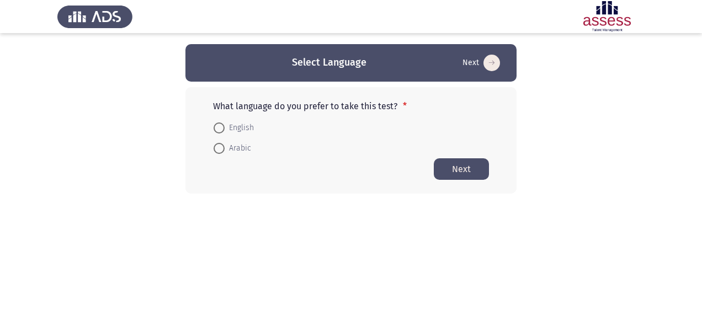
click at [219, 149] on span at bounding box center [219, 149] width 0 height 0
click at [219, 148] on input "Arabic" at bounding box center [219, 148] width 11 height 11
radio input "true"
click at [451, 173] on button "Next" at bounding box center [461, 169] width 55 height 22
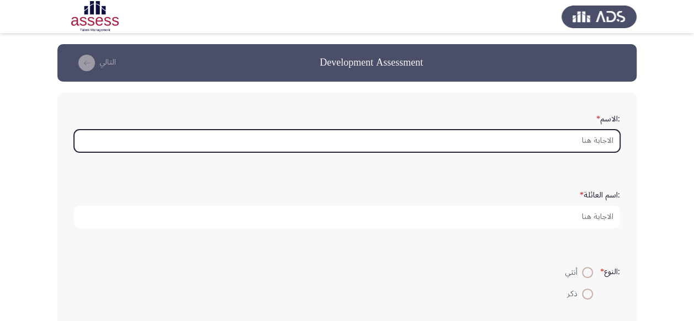
click at [581, 141] on input ":الاسم *" at bounding box center [347, 141] width 546 height 23
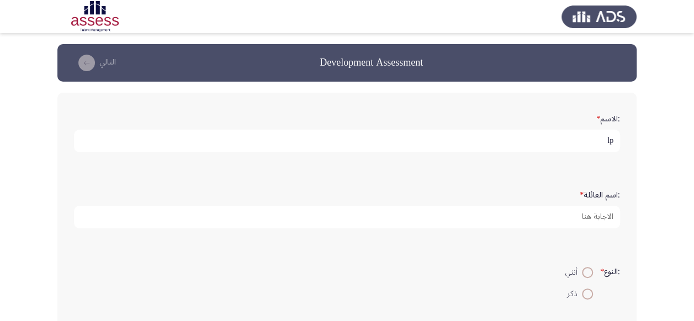
type input "l"
type input "[PERSON_NAME]"
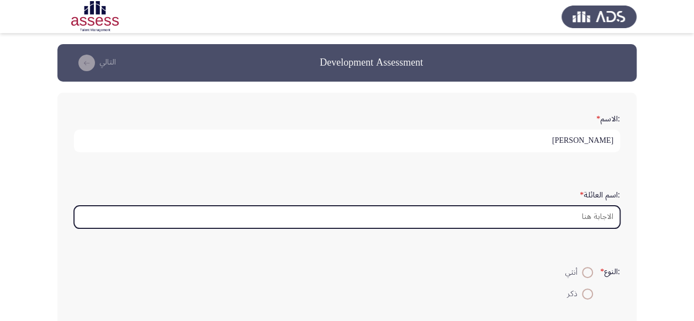
click at [591, 216] on input ":اسم العائلة *" at bounding box center [347, 217] width 546 height 23
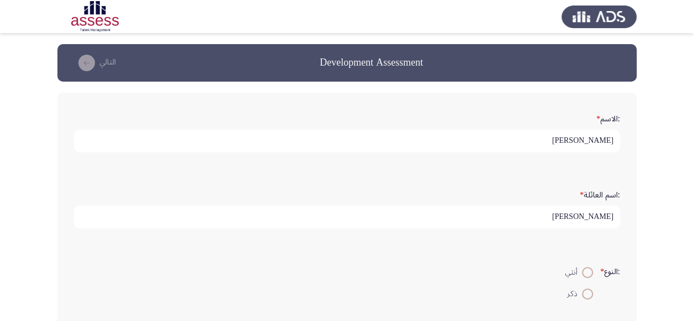
type input "[PERSON_NAME]"
click at [584, 293] on span at bounding box center [587, 294] width 11 height 11
click at [584, 293] on input "ذكر" at bounding box center [587, 294] width 11 height 11
radio input "true"
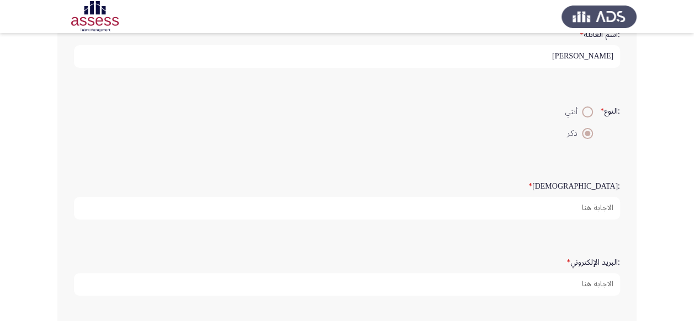
scroll to position [162, 0]
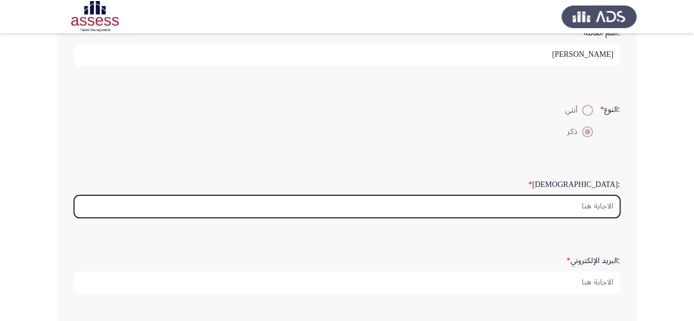
click at [600, 200] on input ":السن *" at bounding box center [347, 206] width 546 height 23
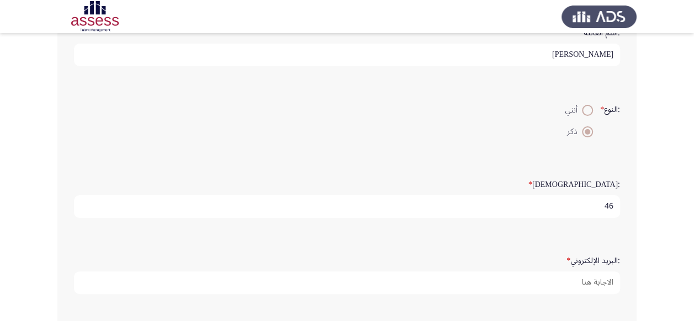
type input "46"
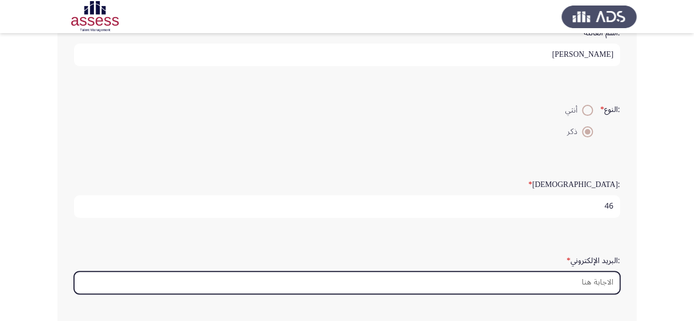
click at [590, 282] on input ":البريد الإلكتروني *" at bounding box center [347, 283] width 546 height 23
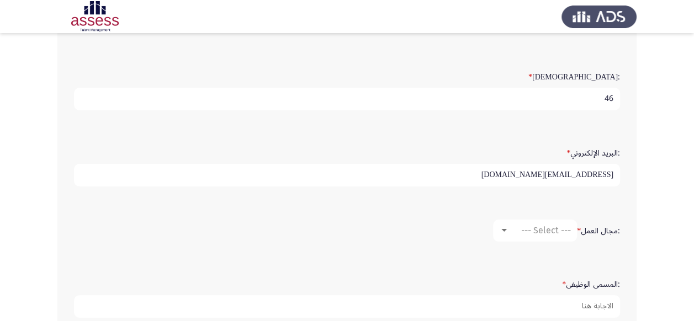
scroll to position [271, 0]
type input "[EMAIL_ADDRESS][DOMAIN_NAME]"
click at [563, 227] on span "--- Select ---" at bounding box center [546, 229] width 50 height 10
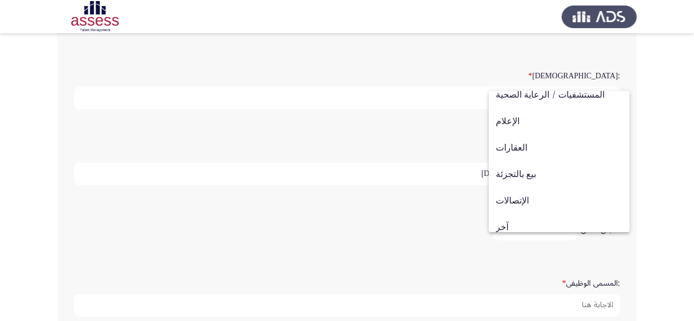
scroll to position [362, 0]
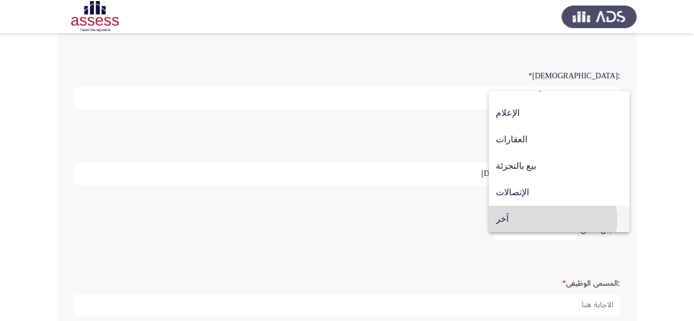
click at [552, 219] on span "آخر" at bounding box center [559, 219] width 126 height 27
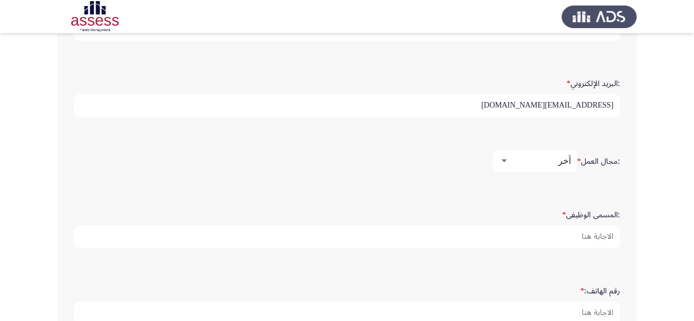
scroll to position [343, 0]
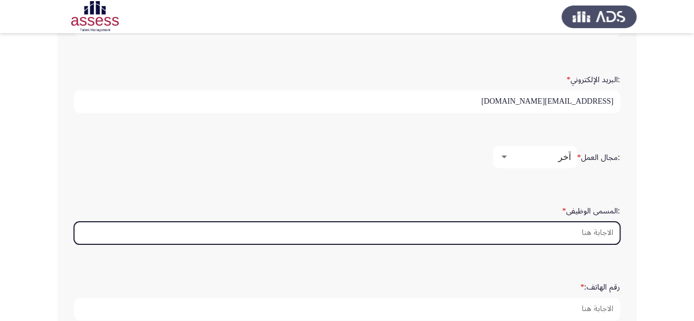
click at [596, 228] on input ":المسمى الوظيفى *" at bounding box center [347, 233] width 546 height 23
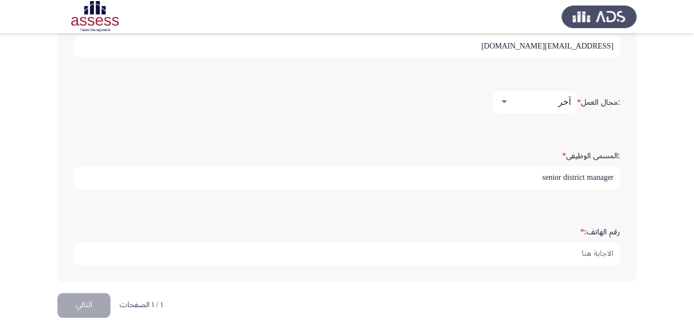
scroll to position [401, 0]
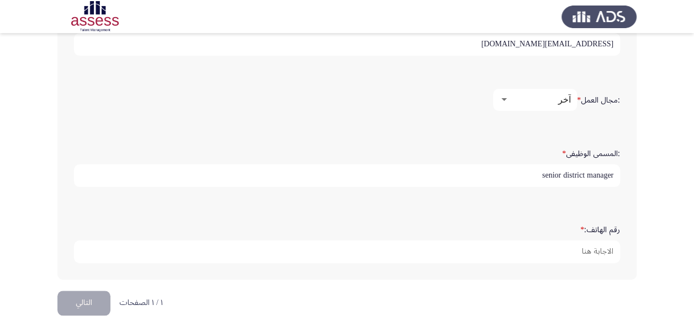
type input "senior district manager"
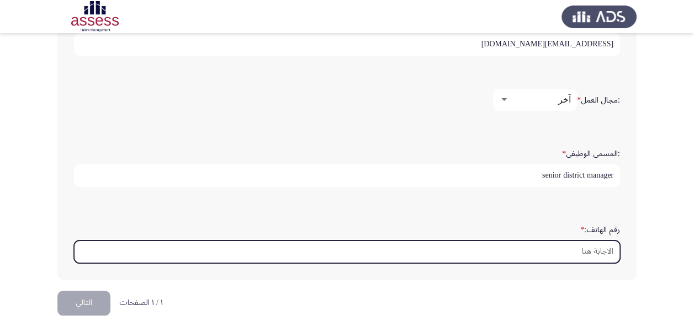
click at [604, 247] on input "رقم الهاتف: *" at bounding box center [347, 252] width 546 height 23
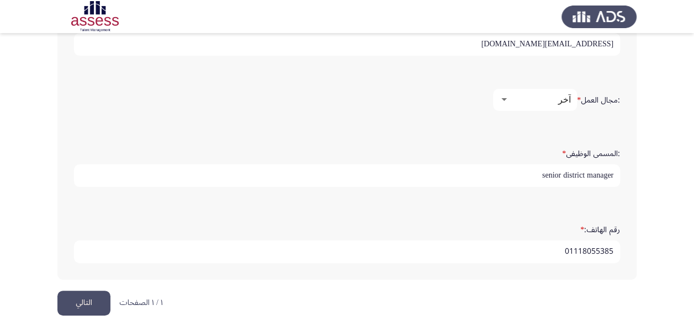
scroll to position [412, 0]
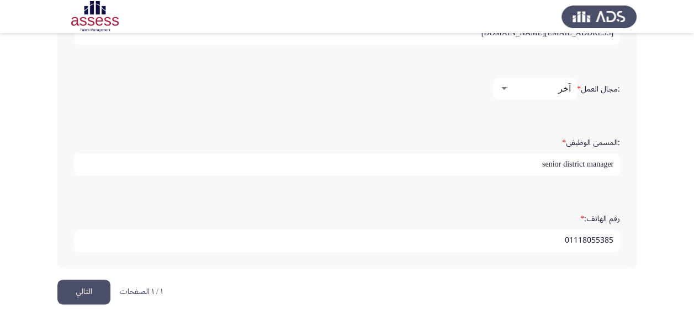
type input "01118055385"
click at [94, 290] on button "التالي" at bounding box center [83, 292] width 53 height 25
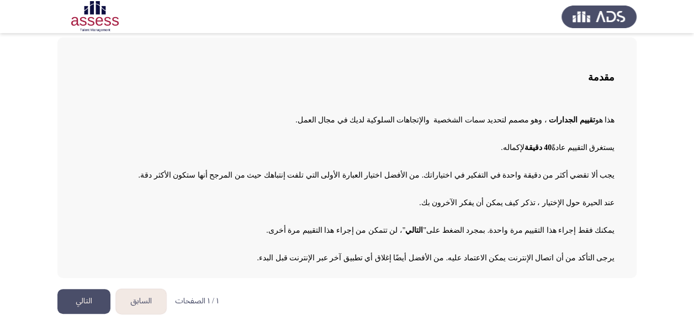
scroll to position [59, 0]
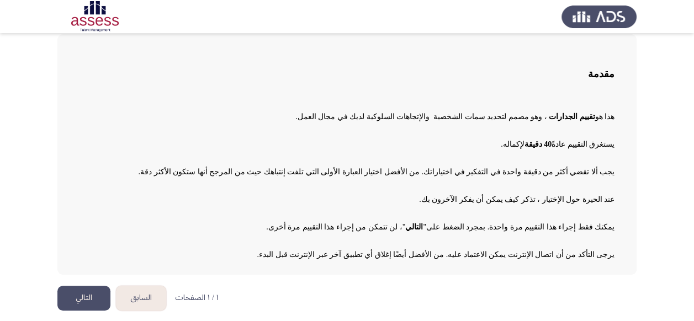
click at [91, 300] on button "التالي" at bounding box center [83, 298] width 53 height 25
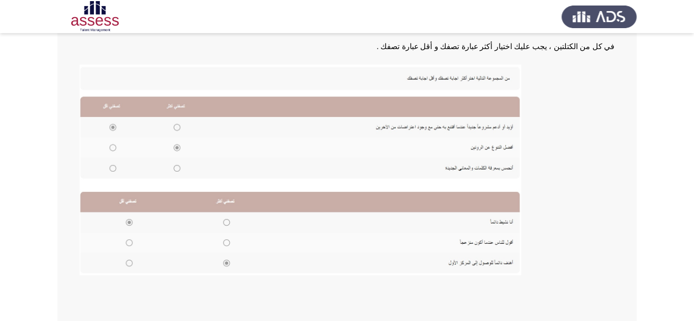
scroll to position [191, 0]
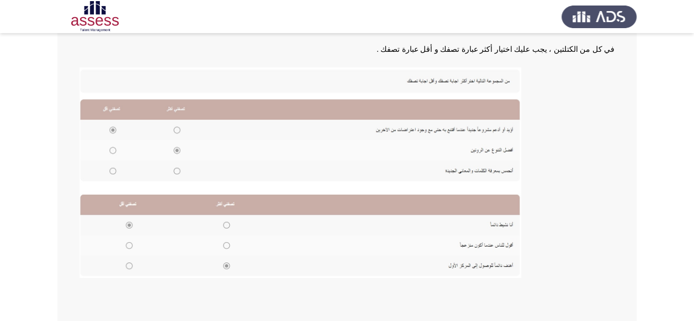
click at [176, 130] on img at bounding box center [301, 172] width 442 height 211
click at [176, 128] on img at bounding box center [301, 172] width 442 height 211
click at [177, 126] on img at bounding box center [301, 172] width 442 height 211
click at [176, 128] on img at bounding box center [301, 172] width 442 height 211
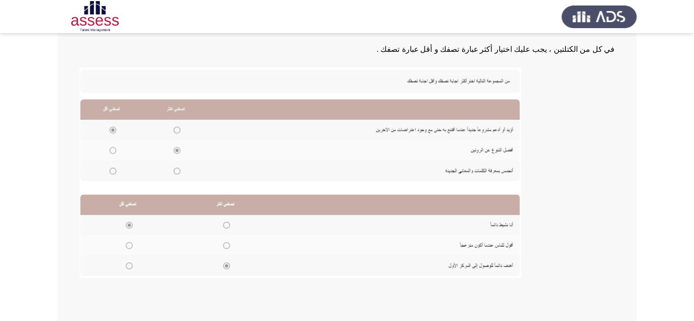
click at [176, 128] on img at bounding box center [301, 172] width 442 height 211
click at [112, 170] on img at bounding box center [301, 172] width 442 height 211
click at [113, 167] on img at bounding box center [301, 172] width 442 height 211
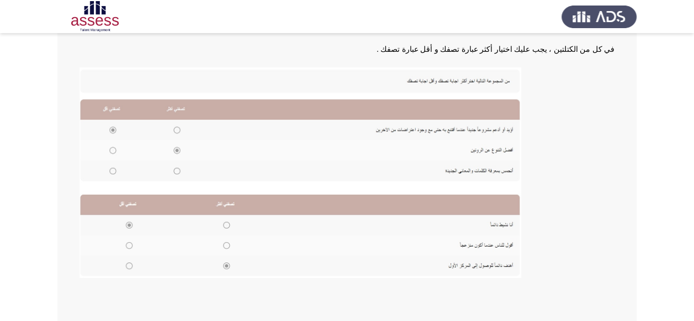
click at [113, 167] on img at bounding box center [301, 172] width 442 height 211
click at [112, 169] on img at bounding box center [301, 172] width 442 height 211
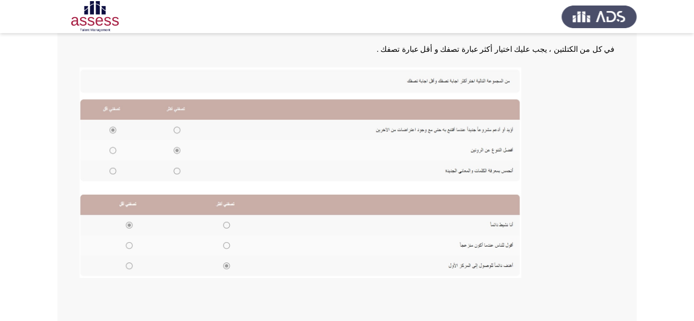
click at [112, 169] on img at bounding box center [301, 172] width 442 height 211
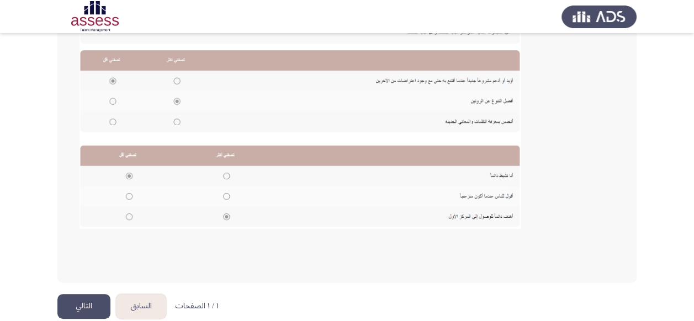
scroll to position [243, 0]
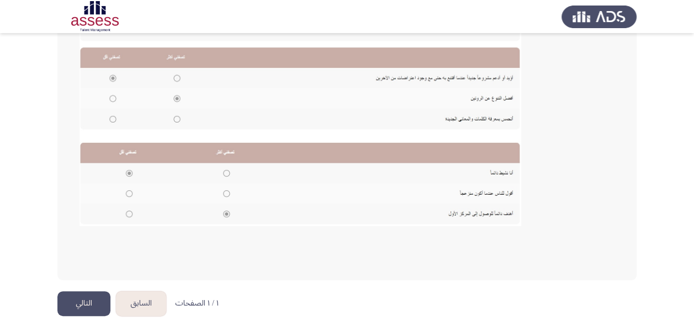
click at [74, 305] on button "التالي" at bounding box center [83, 304] width 53 height 25
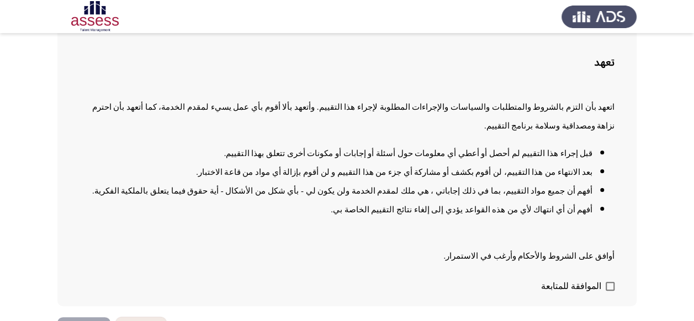
scroll to position [76, 0]
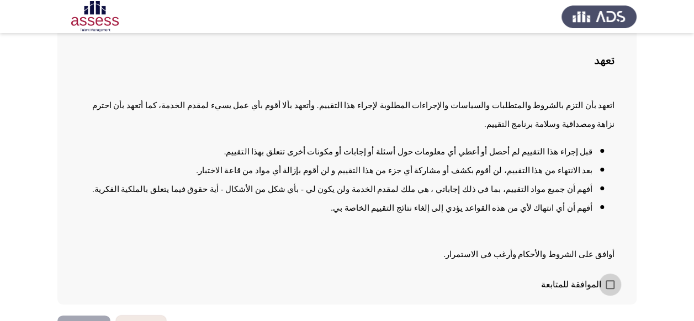
click at [610, 280] on span at bounding box center [610, 284] width 9 height 9
click at [610, 289] on input "الموافقة للمتابعة" at bounding box center [610, 289] width 1 height 1
checkbox input "true"
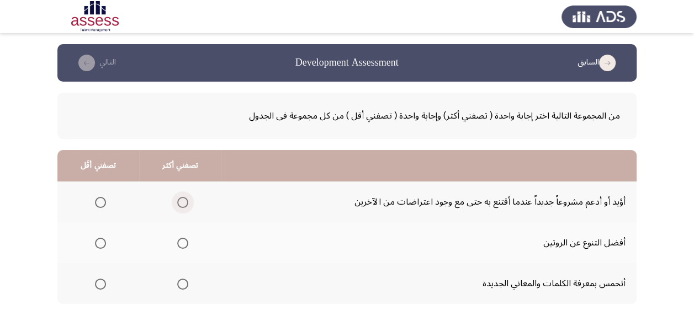
click at [179, 200] on span "Select an option" at bounding box center [182, 202] width 11 height 11
click at [179, 200] on input "Select an option" at bounding box center [182, 202] width 11 height 11
click at [180, 242] on span "Select an option" at bounding box center [182, 243] width 11 height 11
click at [180, 242] on input "Select an option" at bounding box center [182, 243] width 11 height 11
click at [181, 284] on span "Select an option" at bounding box center [182, 284] width 11 height 11
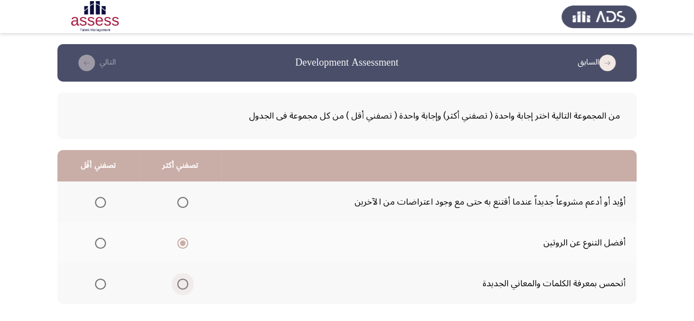
click at [181, 284] on input "Select an option" at bounding box center [182, 284] width 11 height 11
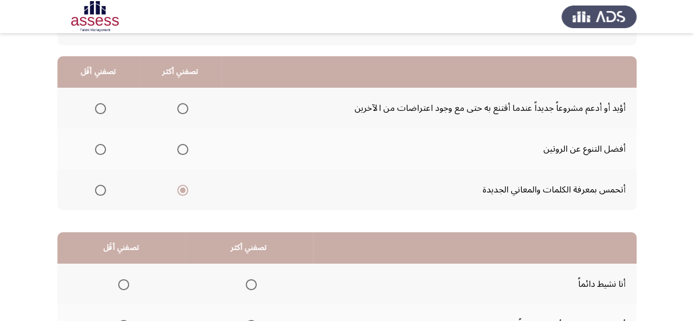
scroll to position [95, 0]
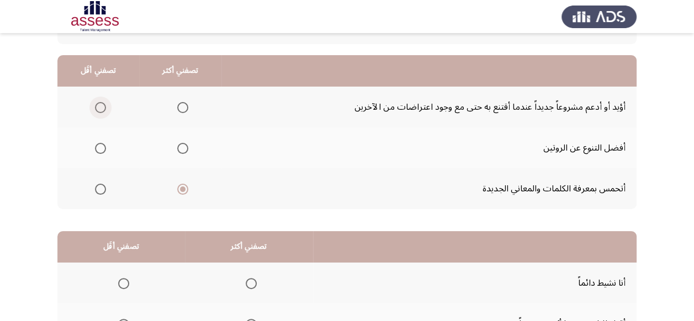
click at [102, 105] on span "Select an option" at bounding box center [100, 107] width 11 height 11
click at [102, 105] on input "Select an option" at bounding box center [100, 107] width 11 height 11
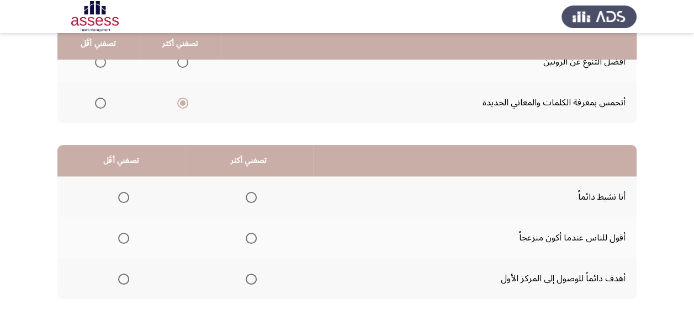
scroll to position [184, 0]
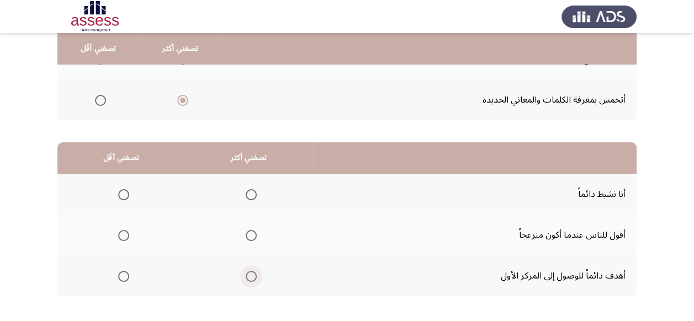
click at [250, 277] on span "Select an option" at bounding box center [251, 276] width 11 height 11
click at [250, 277] on input "Select an option" at bounding box center [251, 276] width 11 height 11
click at [121, 235] on span "Select an option" at bounding box center [123, 235] width 11 height 11
click at [121, 235] on input "Select an option" at bounding box center [123, 235] width 11 height 11
click at [250, 193] on span "Select an option" at bounding box center [251, 194] width 11 height 11
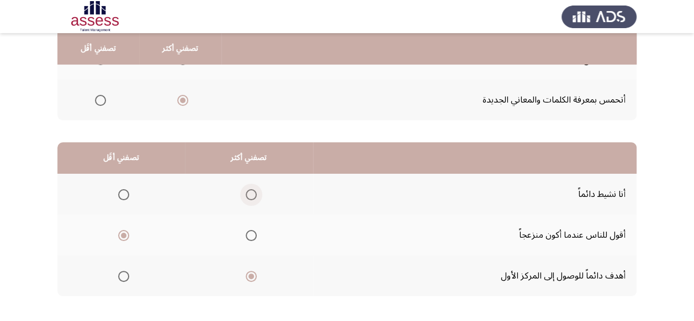
click at [250, 193] on input "Select an option" at bounding box center [251, 194] width 11 height 11
click at [249, 276] on span "Select an option" at bounding box center [251, 276] width 11 height 11
click at [249, 276] on input "Select an option" at bounding box center [251, 276] width 11 height 11
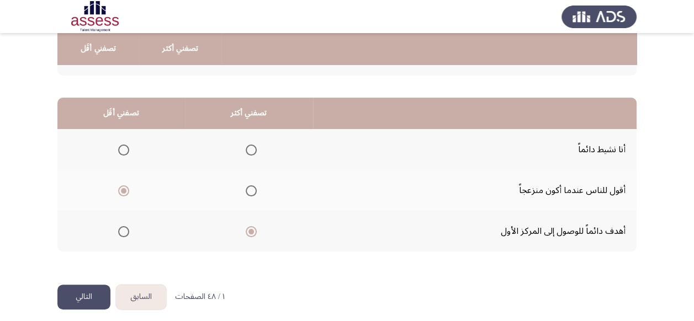
scroll to position [229, 0]
click at [96, 297] on button "التالي" at bounding box center [83, 296] width 53 height 25
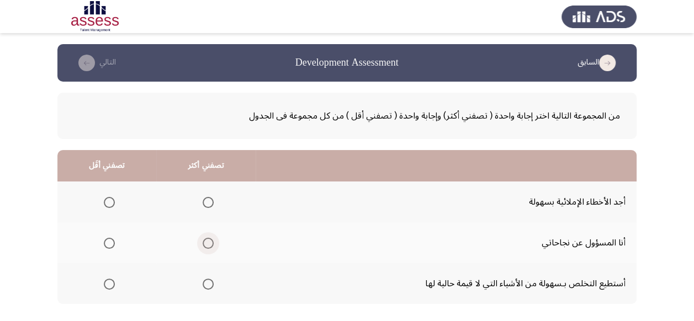
click at [203, 241] on span "Select an option" at bounding box center [208, 243] width 11 height 11
click at [203, 241] on input "Select an option" at bounding box center [208, 243] width 11 height 11
click at [106, 284] on span "Select an option" at bounding box center [109, 284] width 11 height 11
click at [106, 284] on input "Select an option" at bounding box center [109, 284] width 11 height 11
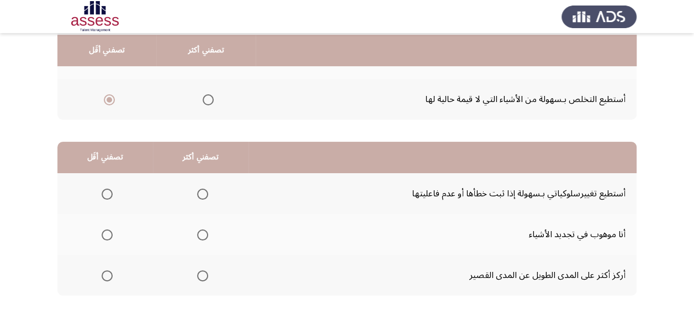
scroll to position [189, 0]
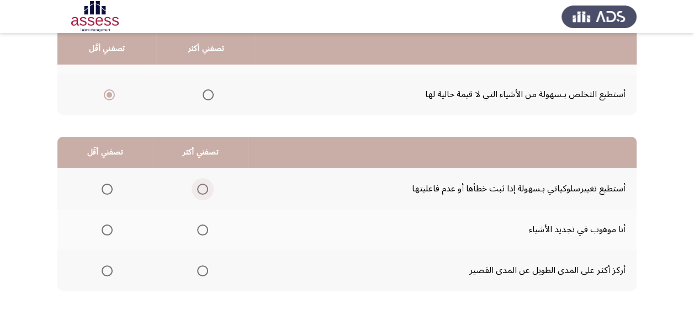
click at [202, 186] on span "Select an option" at bounding box center [202, 189] width 11 height 11
click at [202, 186] on input "Select an option" at bounding box center [202, 189] width 11 height 11
click at [104, 273] on span "Select an option" at bounding box center [107, 271] width 11 height 11
click at [104, 273] on input "Select an option" at bounding box center [107, 271] width 11 height 11
click at [199, 228] on span "Select an option" at bounding box center [202, 230] width 11 height 11
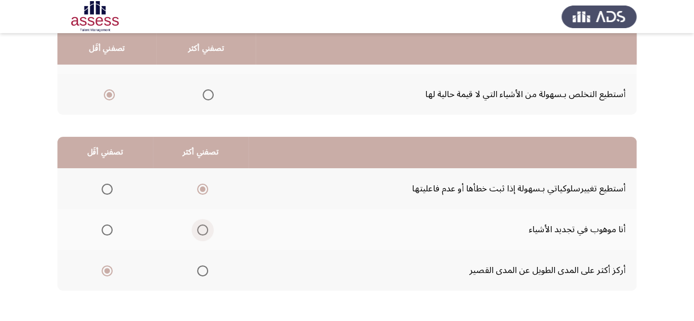
click at [199, 228] on input "Select an option" at bounding box center [202, 230] width 11 height 11
click at [200, 191] on span "Select an option" at bounding box center [202, 189] width 11 height 11
click at [200, 191] on input "Select an option" at bounding box center [202, 189] width 11 height 11
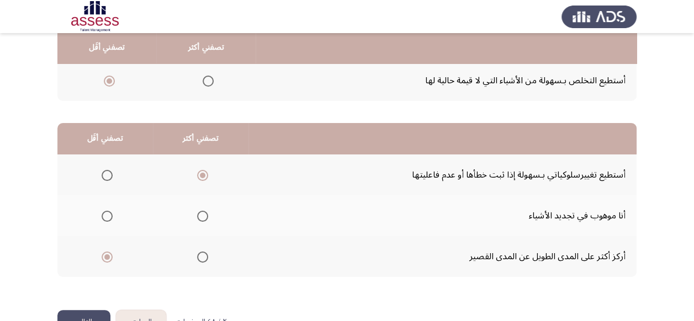
scroll to position [210, 0]
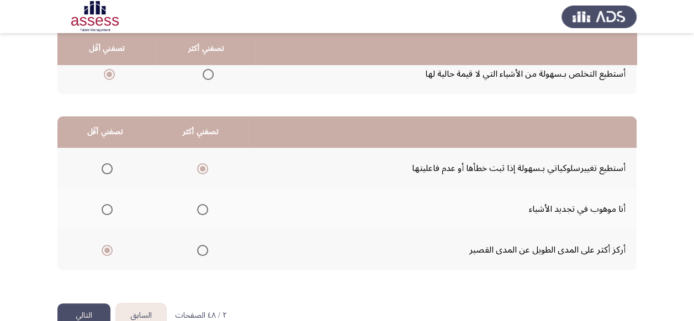
click at [87, 315] on button "التالي" at bounding box center [83, 316] width 53 height 25
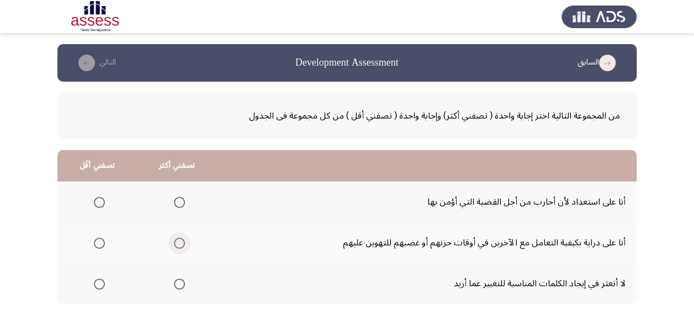
click at [181, 242] on span "Select an option" at bounding box center [179, 243] width 11 height 11
click at [181, 242] on input "Select an option" at bounding box center [179, 243] width 11 height 11
click at [99, 282] on span "Select an option" at bounding box center [99, 284] width 11 height 11
click at [99, 282] on input "Select an option" at bounding box center [99, 284] width 11 height 11
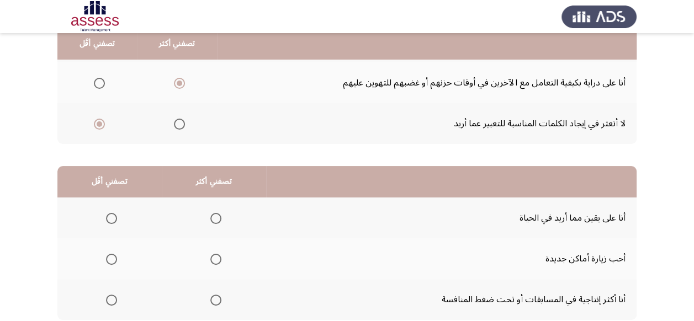
scroll to position [177, 0]
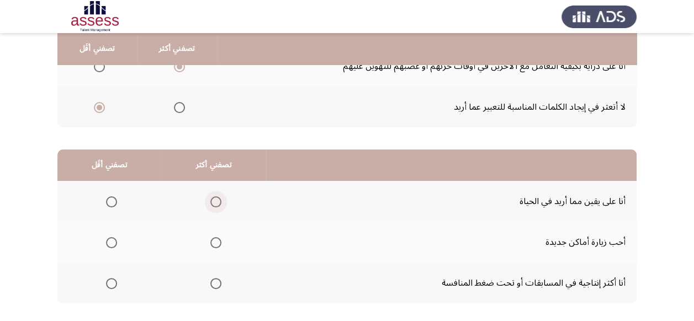
click at [213, 200] on span "Select an option" at bounding box center [215, 202] width 11 height 11
click at [213, 200] on input "Select an option" at bounding box center [215, 202] width 11 height 11
click at [111, 244] on span "Select an option" at bounding box center [111, 242] width 11 height 11
click at [111, 244] on input "Select an option" at bounding box center [111, 242] width 11 height 11
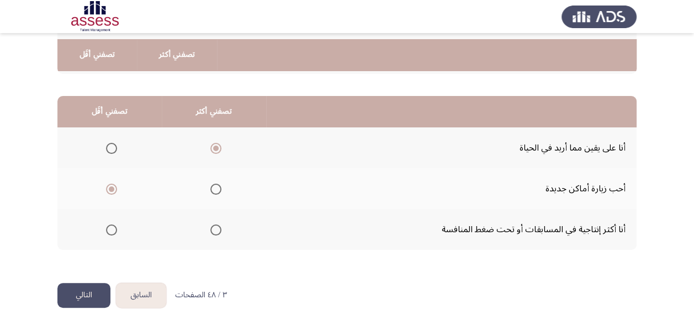
scroll to position [236, 0]
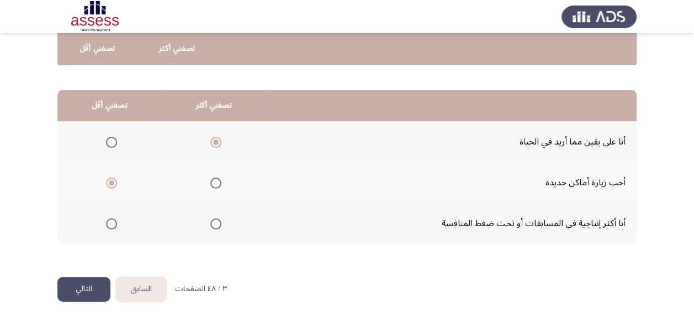
click at [88, 283] on button "التالي" at bounding box center [83, 289] width 53 height 25
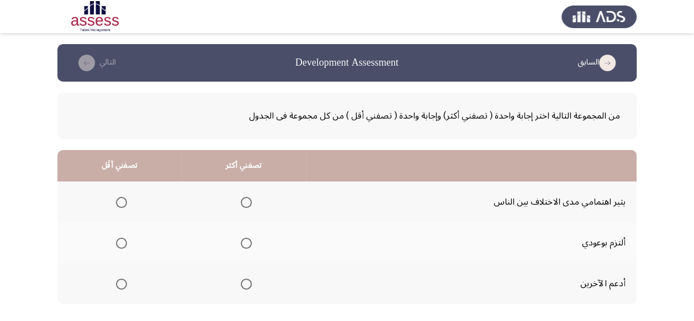
click at [243, 245] on span "Select an option" at bounding box center [246, 243] width 11 height 11
click at [243, 245] on input "Select an option" at bounding box center [246, 243] width 11 height 11
click at [124, 200] on span "Select an option" at bounding box center [121, 202] width 11 height 11
click at [124, 200] on input "Select an option" at bounding box center [121, 202] width 11 height 11
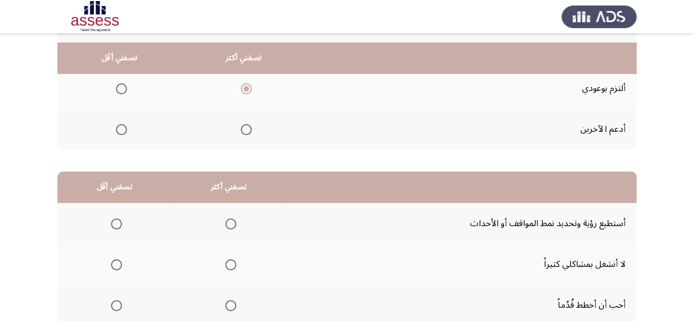
scroll to position [177, 0]
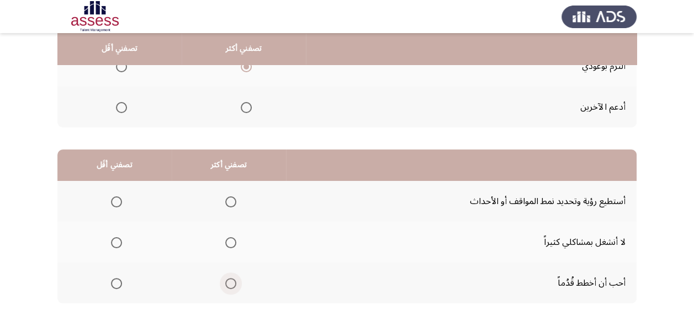
click at [225, 284] on span "Select an option" at bounding box center [230, 283] width 11 height 11
click at [225, 284] on input "Select an option" at bounding box center [230, 283] width 11 height 11
click at [113, 243] on span "Select an option" at bounding box center [116, 242] width 11 height 11
click at [113, 243] on input "Select an option" at bounding box center [116, 242] width 11 height 11
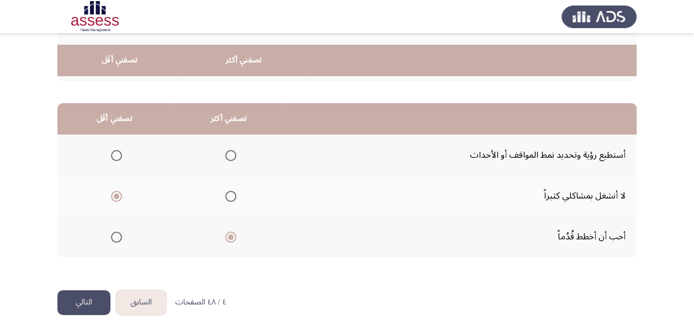
scroll to position [236, 0]
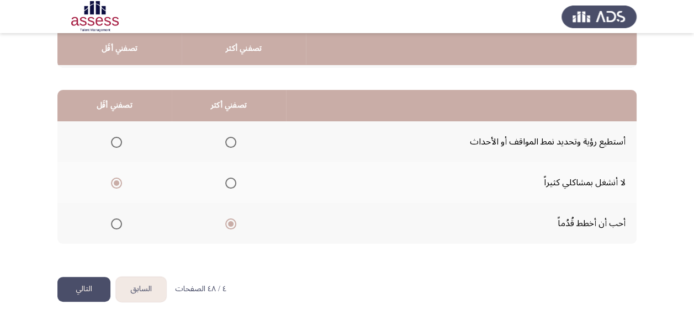
click at [86, 289] on button "التالي" at bounding box center [83, 289] width 53 height 25
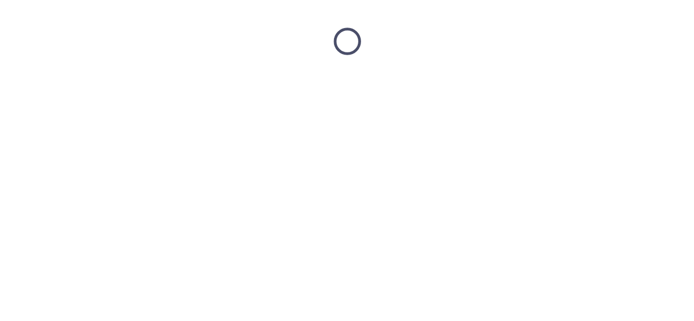
scroll to position [0, 0]
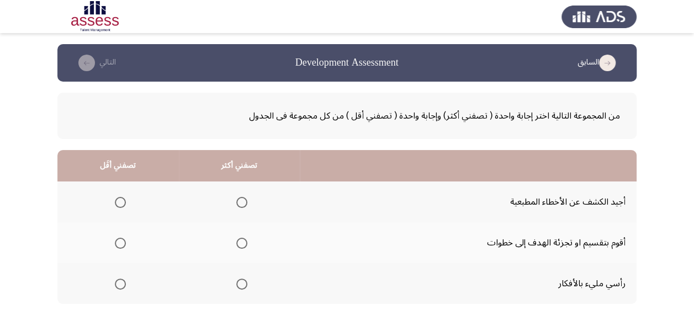
click at [241, 245] on span "Select an option" at bounding box center [241, 243] width 11 height 11
click at [241, 245] on input "Select an option" at bounding box center [241, 243] width 11 height 11
click at [118, 203] on span "Select an option" at bounding box center [120, 202] width 11 height 11
click at [118, 203] on input "Select an option" at bounding box center [120, 202] width 11 height 11
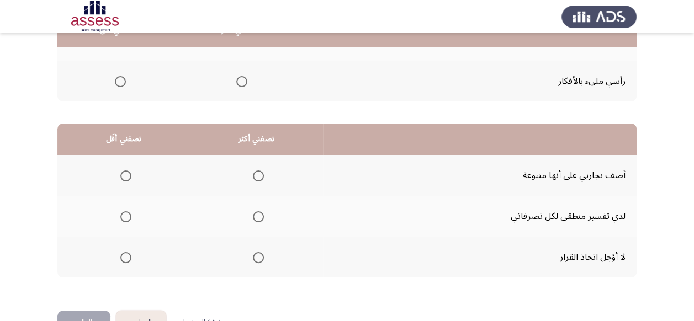
scroll to position [206, 0]
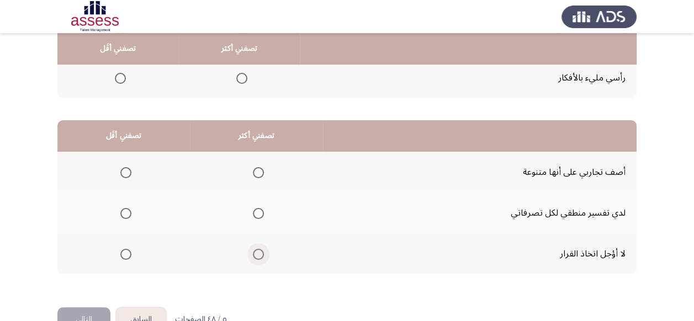
click at [258, 252] on span "Select an option" at bounding box center [258, 254] width 11 height 11
click at [258, 252] on input "Select an option" at bounding box center [258, 254] width 11 height 11
click at [127, 171] on span "Select an option" at bounding box center [125, 172] width 11 height 11
click at [127, 171] on input "Select an option" at bounding box center [125, 172] width 11 height 11
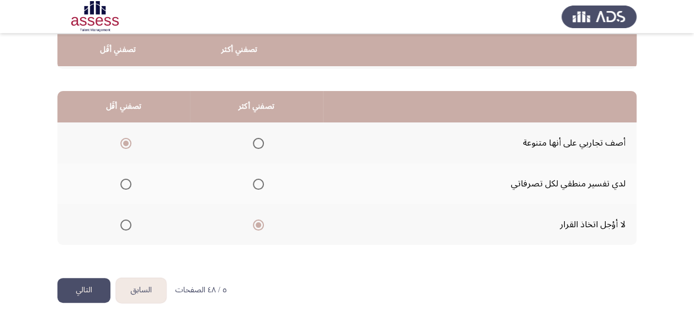
scroll to position [236, 0]
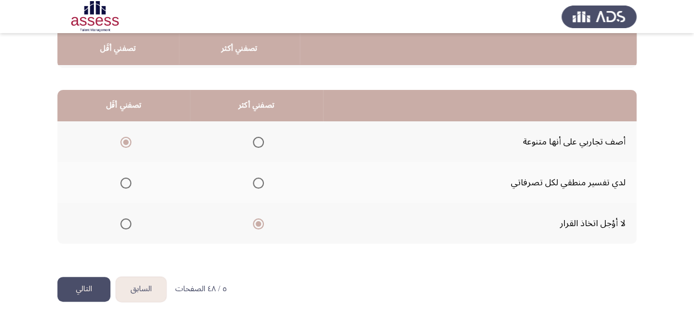
click at [93, 287] on button "التالي" at bounding box center [83, 289] width 53 height 25
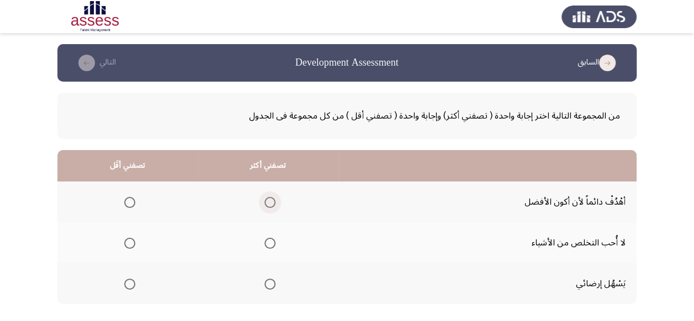
click at [272, 202] on span "Select an option" at bounding box center [269, 202] width 11 height 11
click at [272, 202] on input "Select an option" at bounding box center [269, 202] width 11 height 11
click at [126, 245] on span "Select an option" at bounding box center [129, 243] width 11 height 11
click at [126, 245] on input "Select an option" at bounding box center [129, 243] width 11 height 11
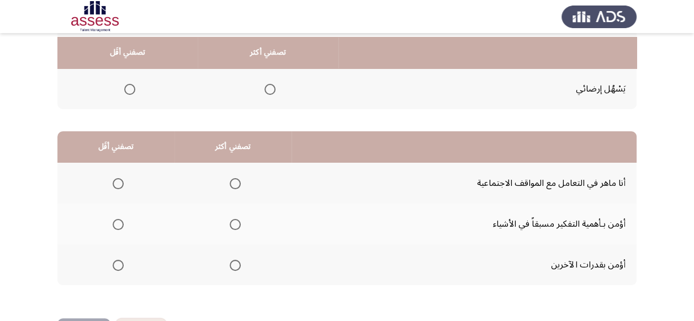
scroll to position [199, 0]
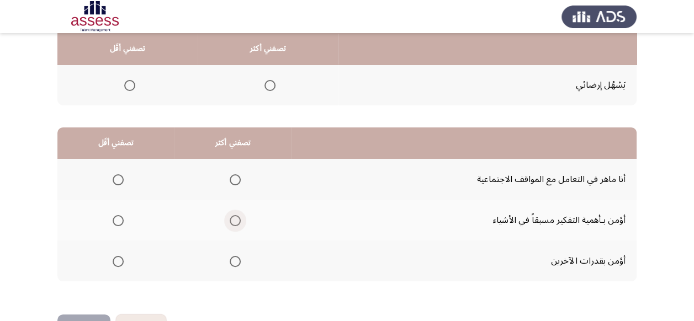
click at [235, 218] on span "Select an option" at bounding box center [235, 220] width 11 height 11
click at [235, 218] on input "Select an option" at bounding box center [235, 220] width 11 height 11
click at [118, 178] on span "Select an option" at bounding box center [118, 179] width 11 height 11
click at [118, 178] on input "Select an option" at bounding box center [118, 179] width 11 height 11
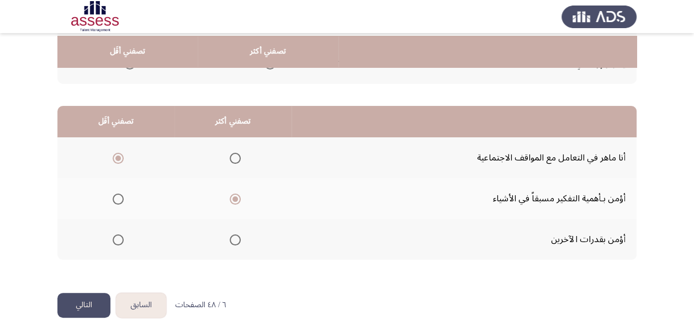
scroll to position [236, 0]
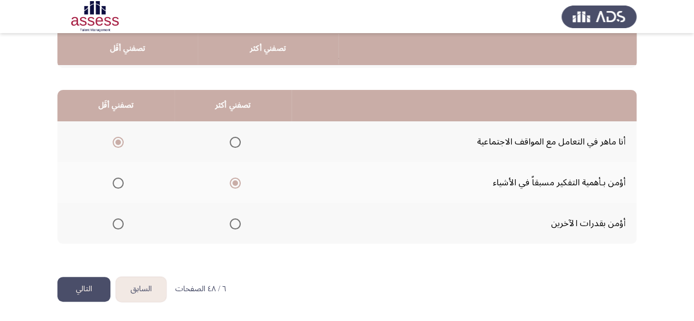
click at [85, 298] on button "التالي" at bounding box center [83, 289] width 53 height 25
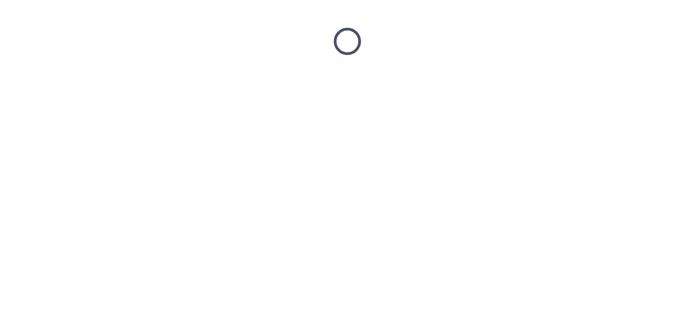
scroll to position [0, 0]
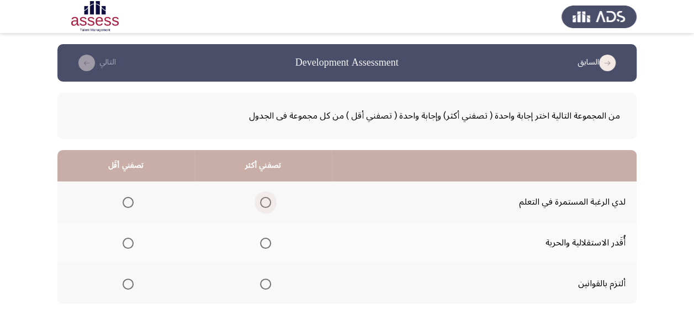
click at [266, 200] on span "Select an option" at bounding box center [265, 202] width 11 height 11
click at [266, 200] on input "Select an option" at bounding box center [265, 202] width 11 height 11
click at [123, 246] on span "Select an option" at bounding box center [128, 243] width 11 height 11
click at [123, 246] on input "Select an option" at bounding box center [128, 243] width 11 height 11
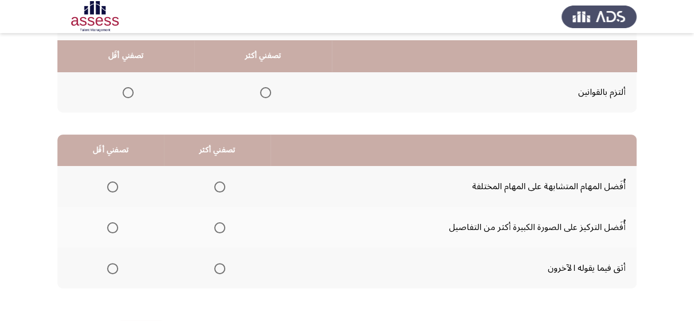
scroll to position [199, 0]
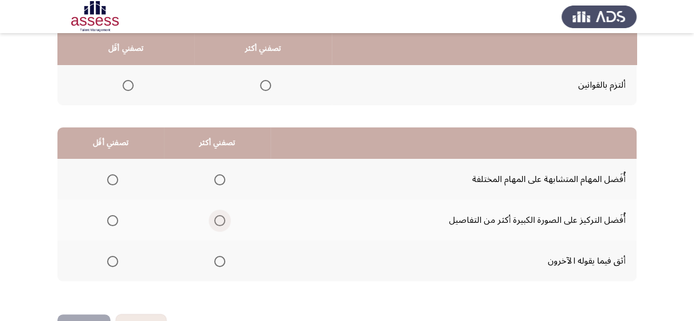
click at [219, 220] on span "Select an option" at bounding box center [219, 220] width 11 height 11
click at [219, 220] on input "Select an option" at bounding box center [219, 220] width 11 height 11
click at [115, 177] on span "Select an option" at bounding box center [112, 179] width 11 height 11
click at [115, 177] on input "Select an option" at bounding box center [112, 179] width 11 height 11
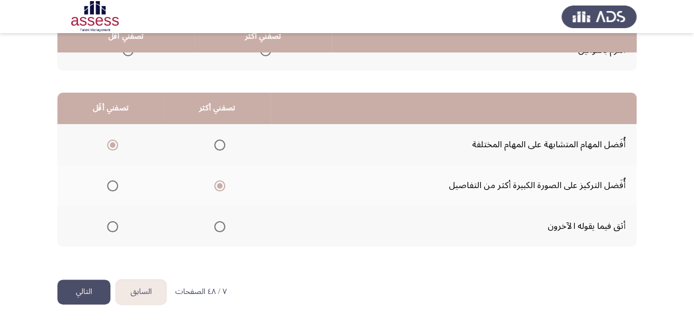
scroll to position [236, 0]
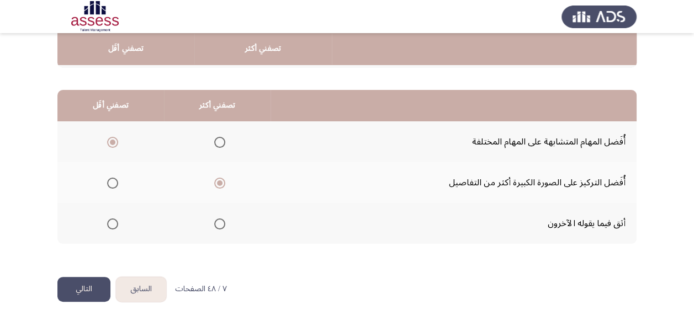
click at [85, 289] on button "التالي" at bounding box center [83, 289] width 53 height 25
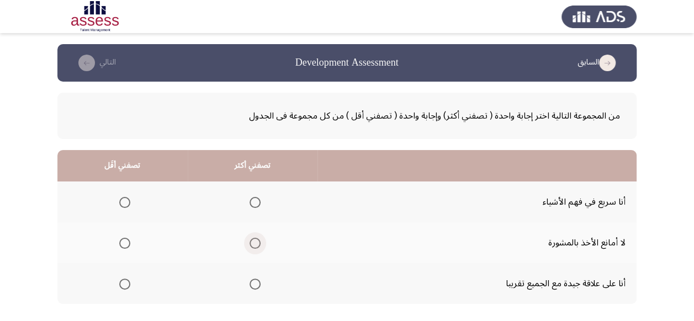
click at [250, 242] on span "Select an option" at bounding box center [255, 243] width 11 height 11
click at [250, 242] on input "Select an option" at bounding box center [255, 243] width 11 height 11
click at [121, 283] on span "Select an option" at bounding box center [124, 284] width 11 height 11
click at [121, 283] on input "Select an option" at bounding box center [124, 284] width 11 height 11
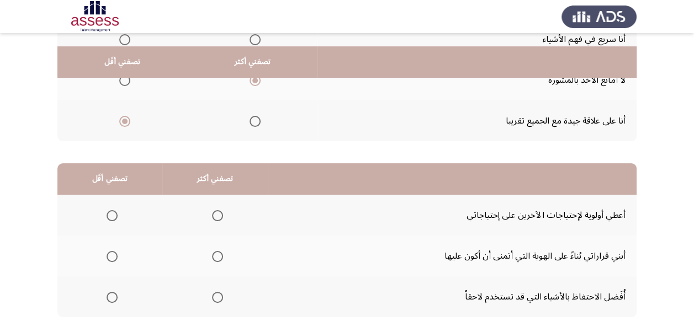
scroll to position [177, 0]
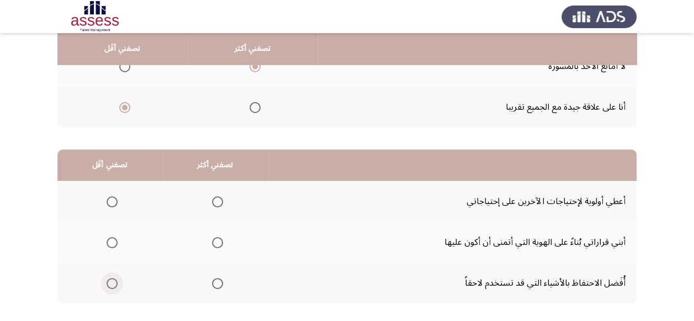
click at [110, 282] on span "Select an option" at bounding box center [112, 283] width 11 height 11
click at [110, 282] on input "Select an option" at bounding box center [112, 283] width 11 height 11
click at [219, 199] on span "Select an option" at bounding box center [217, 202] width 11 height 11
click at [219, 199] on input "Select an option" at bounding box center [217, 202] width 11 height 11
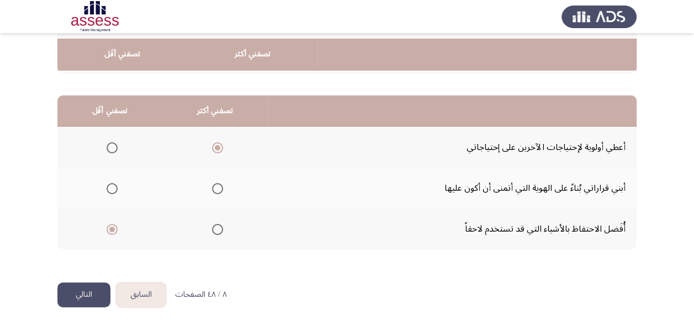
scroll to position [236, 0]
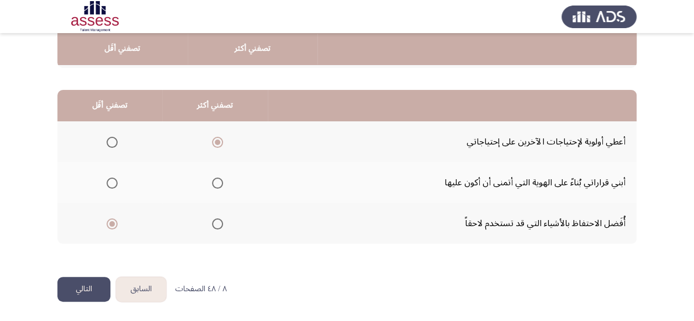
click at [92, 288] on button "التالي" at bounding box center [83, 289] width 53 height 25
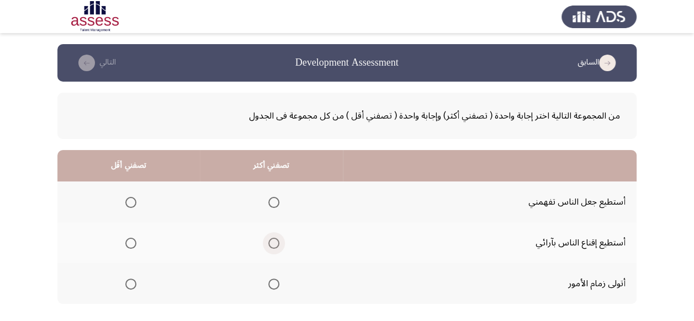
click at [272, 240] on span "Select an option" at bounding box center [273, 243] width 11 height 11
click at [272, 240] on input "Select an option" at bounding box center [273, 243] width 11 height 11
click at [131, 201] on span "Select an option" at bounding box center [130, 202] width 11 height 11
click at [131, 201] on input "Select an option" at bounding box center [130, 202] width 11 height 11
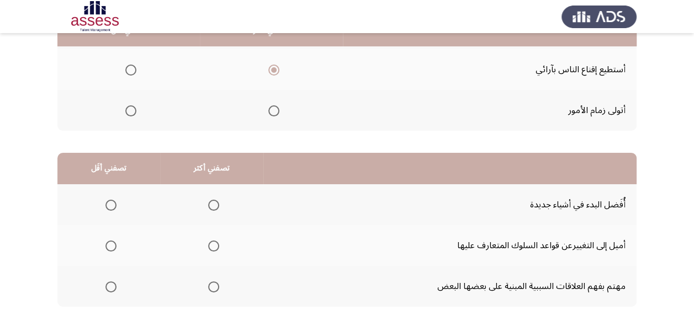
scroll to position [177, 0]
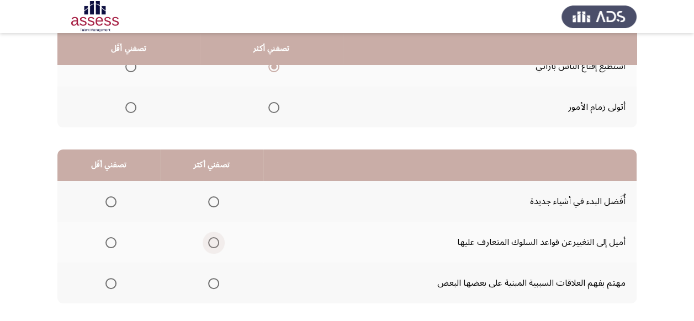
click at [215, 242] on span "Select an option" at bounding box center [213, 242] width 11 height 11
click at [215, 242] on input "Select an option" at bounding box center [213, 242] width 11 height 11
click at [108, 285] on span "Select an option" at bounding box center [110, 283] width 11 height 11
click at [108, 285] on input "Select an option" at bounding box center [110, 283] width 11 height 11
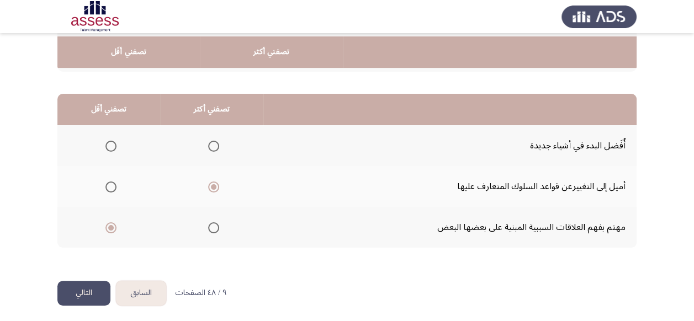
scroll to position [236, 0]
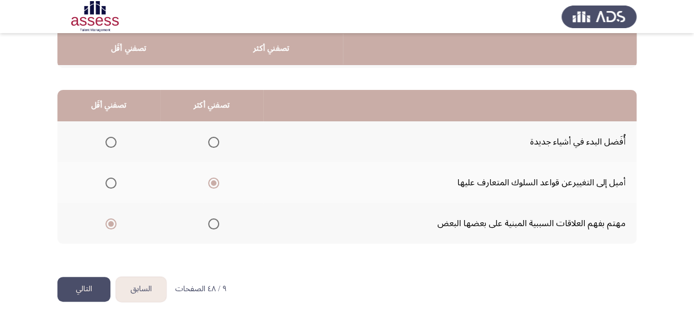
click at [93, 287] on button "التالي" at bounding box center [83, 289] width 53 height 25
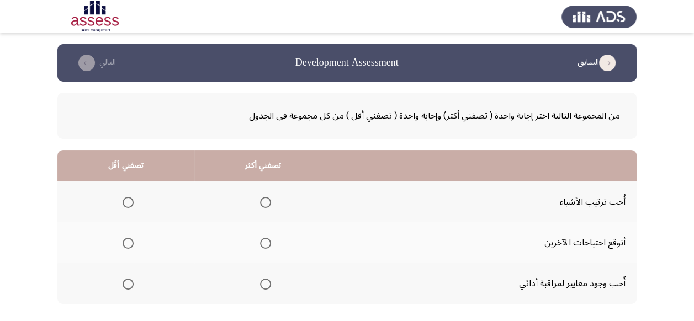
click at [262, 282] on span "Select an option" at bounding box center [265, 284] width 11 height 11
click at [262, 282] on input "Select an option" at bounding box center [265, 284] width 11 height 11
click at [128, 243] on span "Select an option" at bounding box center [128, 243] width 11 height 11
click at [128, 243] on input "Select an option" at bounding box center [128, 243] width 11 height 11
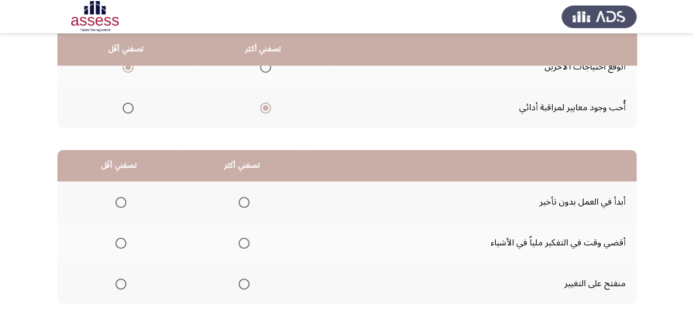
scroll to position [177, 0]
click at [242, 200] on span "Select an option" at bounding box center [244, 202] width 11 height 11
click at [242, 200] on input "Select an option" at bounding box center [244, 202] width 11 height 11
click at [117, 243] on span "Select an option" at bounding box center [120, 242] width 11 height 11
click at [117, 243] on input "Select an option" at bounding box center [120, 242] width 11 height 11
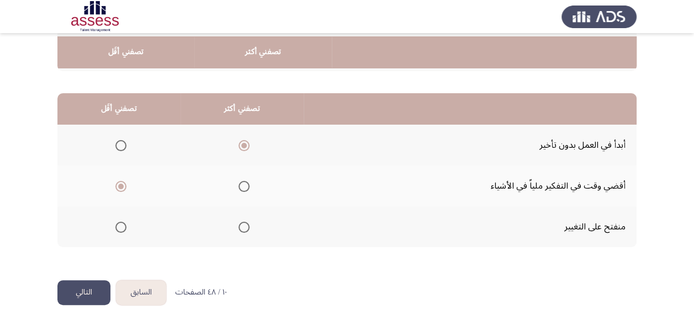
scroll to position [236, 0]
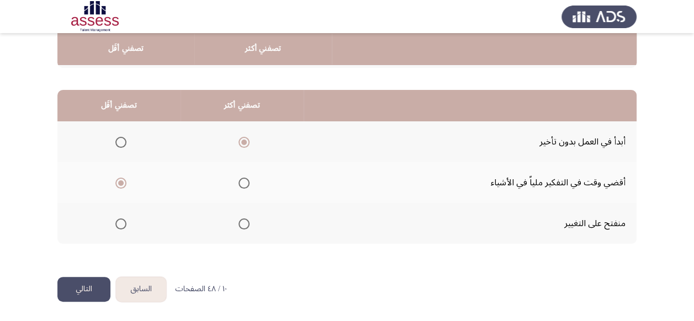
click at [83, 289] on button "التالي" at bounding box center [83, 289] width 53 height 25
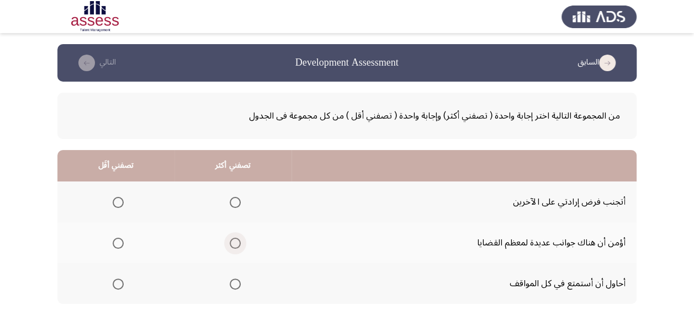
click at [235, 242] on span "Select an option" at bounding box center [235, 243] width 11 height 11
click at [235, 242] on input "Select an option" at bounding box center [235, 243] width 11 height 11
click at [117, 201] on span "Select an option" at bounding box center [118, 202] width 11 height 11
click at [117, 201] on input "Select an option" at bounding box center [118, 202] width 11 height 11
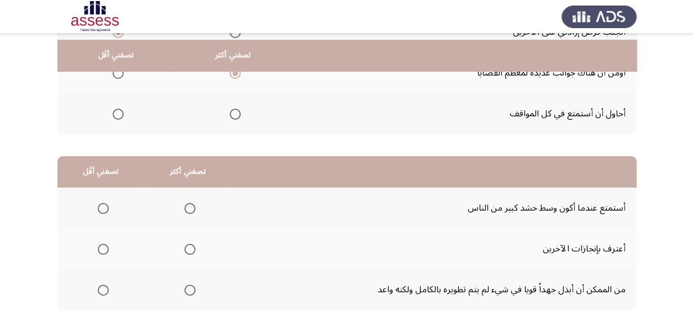
scroll to position [177, 0]
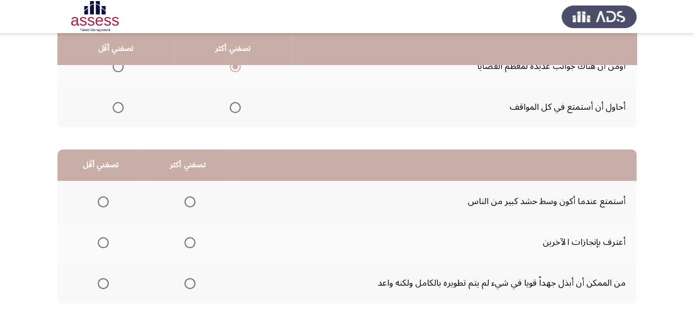
click at [103, 200] on span "Select an option" at bounding box center [103, 202] width 11 height 11
click at [103, 200] on input "Select an option" at bounding box center [103, 202] width 11 height 11
click at [187, 280] on span "Select an option" at bounding box center [189, 283] width 11 height 11
click at [187, 280] on input "Select an option" at bounding box center [189, 283] width 11 height 11
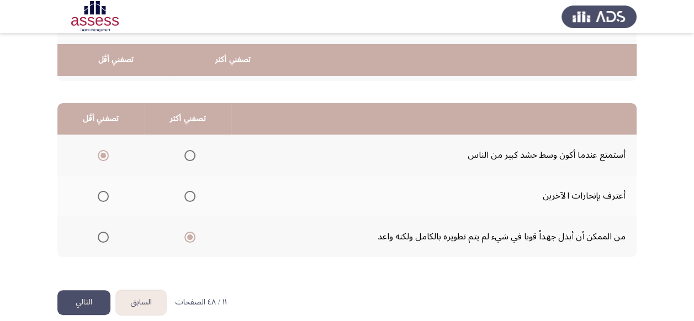
scroll to position [236, 0]
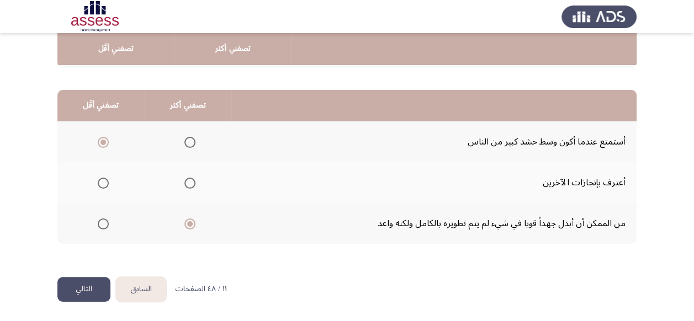
click at [82, 292] on button "التالي" at bounding box center [83, 289] width 53 height 25
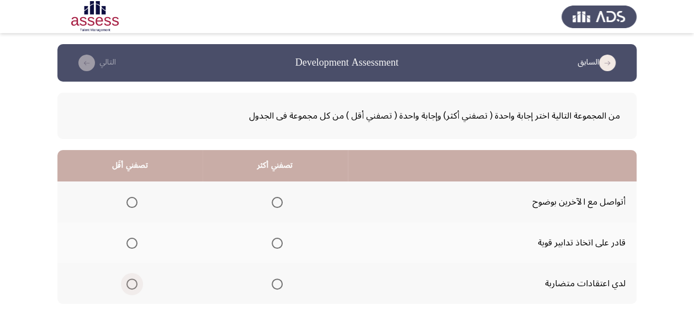
click at [130, 284] on span "Select an option" at bounding box center [131, 284] width 11 height 11
click at [130, 284] on input "Select an option" at bounding box center [131, 284] width 11 height 11
click at [276, 200] on span "Select an option" at bounding box center [277, 202] width 11 height 11
click at [276, 200] on input "Select an option" at bounding box center [277, 202] width 11 height 11
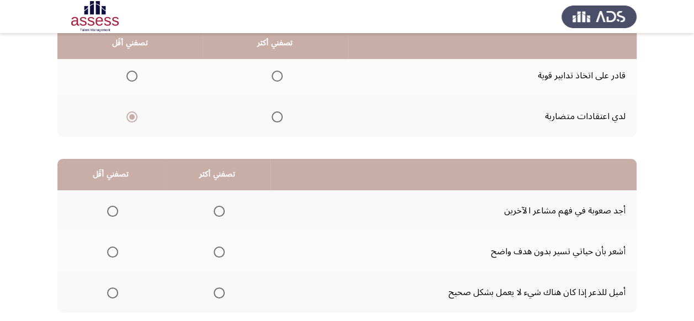
scroll to position [177, 0]
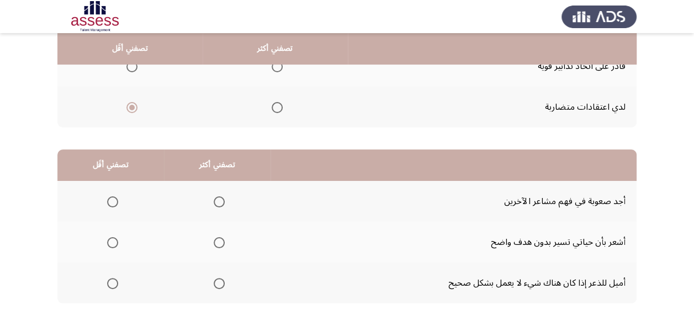
click at [219, 282] on span "Select an option" at bounding box center [219, 283] width 11 height 11
click at [219, 282] on input "Select an option" at bounding box center [219, 283] width 11 height 11
click at [108, 199] on span "Select an option" at bounding box center [112, 202] width 11 height 11
click at [108, 199] on input "Select an option" at bounding box center [112, 202] width 11 height 11
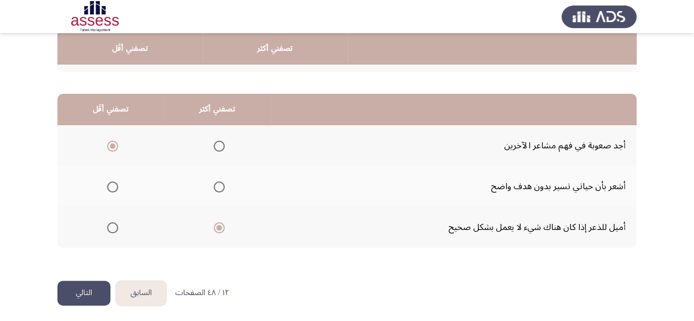
scroll to position [236, 0]
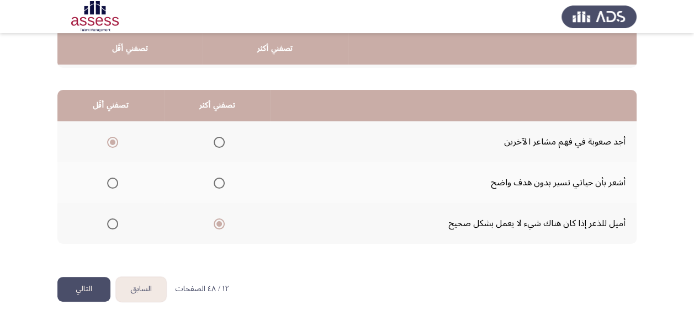
click at [92, 287] on button "التالي" at bounding box center [83, 289] width 53 height 25
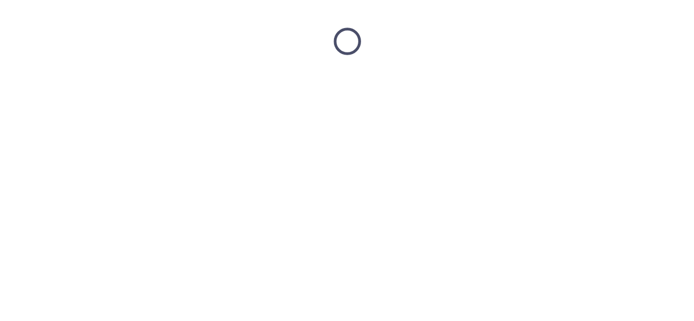
scroll to position [0, 0]
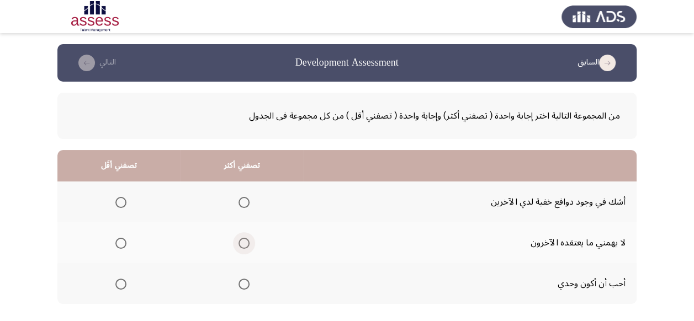
click at [242, 242] on span "Select an option" at bounding box center [244, 243] width 11 height 11
click at [242, 242] on input "Select an option" at bounding box center [244, 243] width 11 height 11
click at [120, 284] on span "Select an option" at bounding box center [120, 284] width 11 height 11
click at [120, 284] on input "Select an option" at bounding box center [120, 284] width 11 height 11
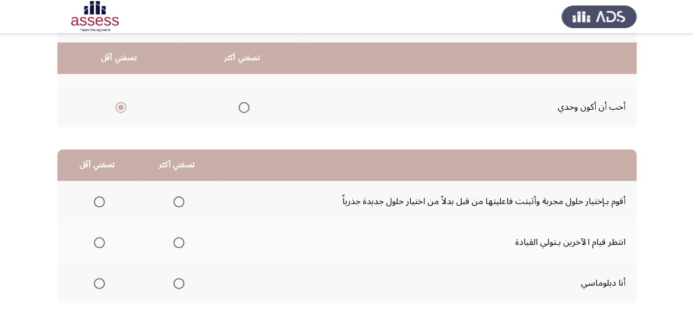
scroll to position [199, 0]
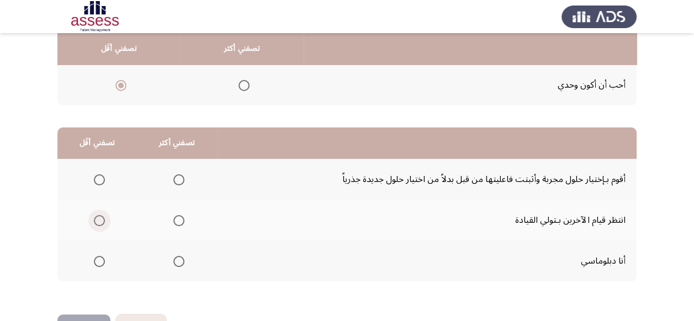
click at [99, 221] on span "Select an option" at bounding box center [99, 221] width 0 height 0
click at [98, 220] on input "Select an option" at bounding box center [99, 220] width 11 height 11
click at [100, 177] on span "Select an option" at bounding box center [99, 179] width 11 height 11
click at [100, 177] on input "Select an option" at bounding box center [99, 179] width 11 height 11
click at [174, 260] on span "Select an option" at bounding box center [178, 261] width 11 height 11
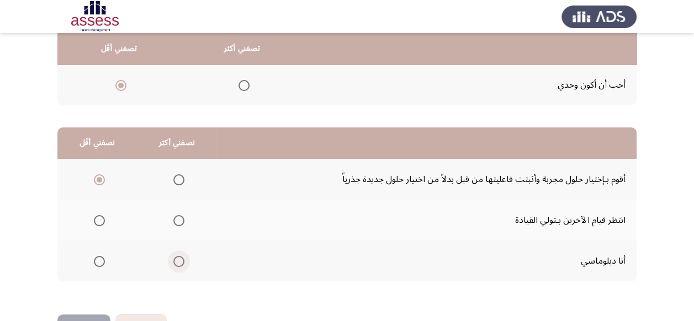
click at [174, 260] on input "Select an option" at bounding box center [178, 261] width 11 height 11
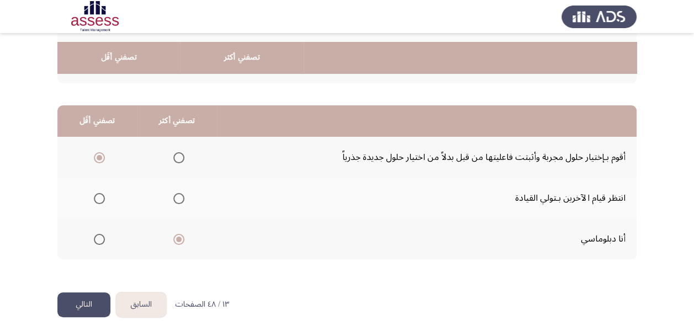
scroll to position [236, 0]
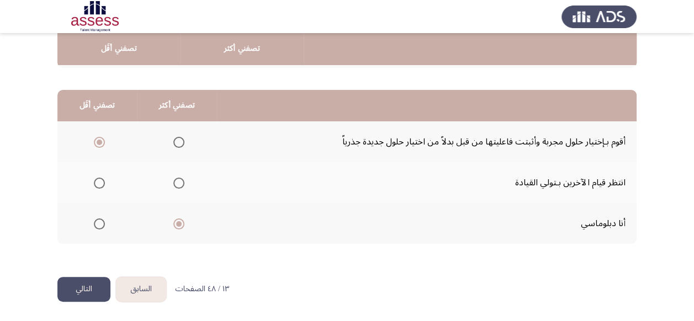
click at [93, 285] on button "التالي" at bounding box center [83, 289] width 53 height 25
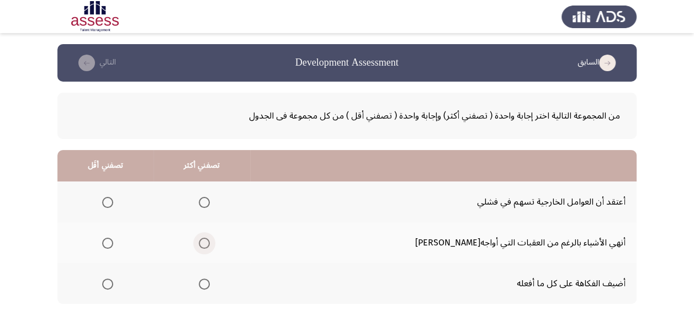
click at [210, 244] on span "Select an option" at bounding box center [204, 243] width 11 height 11
click at [210, 244] on input "Select an option" at bounding box center [204, 243] width 11 height 11
click at [113, 203] on span "Select an option" at bounding box center [107, 202] width 11 height 11
click at [113, 203] on input "Select an option" at bounding box center [107, 202] width 11 height 11
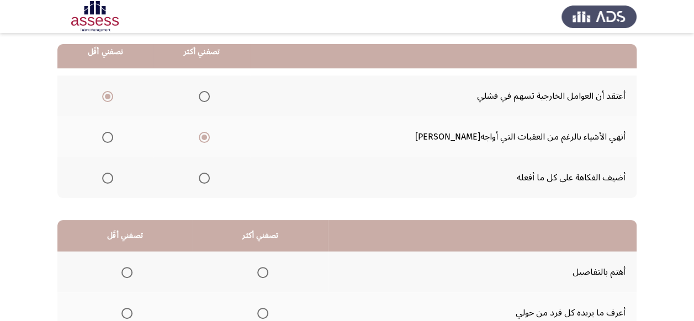
scroll to position [177, 0]
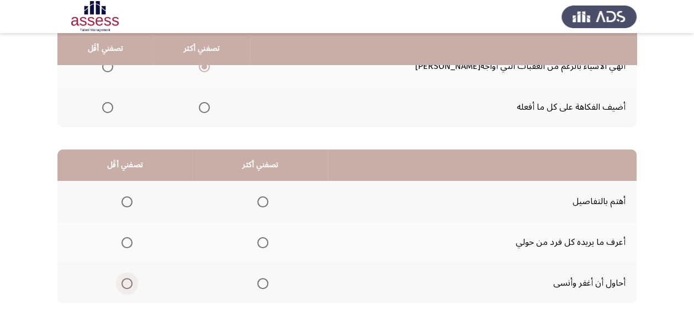
click at [124, 284] on span "Select an option" at bounding box center [126, 283] width 11 height 11
click at [124, 284] on input "Select an option" at bounding box center [126, 283] width 11 height 11
click at [261, 244] on span "Select an option" at bounding box center [262, 242] width 11 height 11
click at [261, 244] on input "Select an option" at bounding box center [262, 242] width 11 height 11
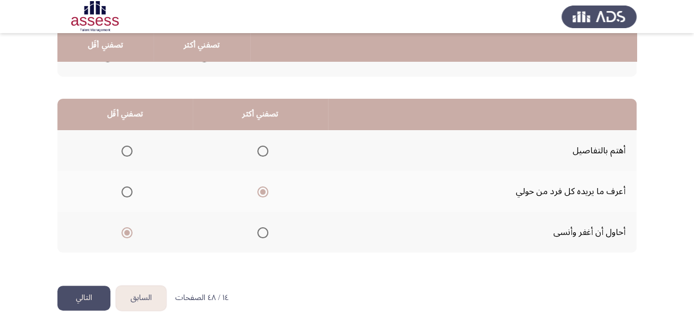
scroll to position [236, 0]
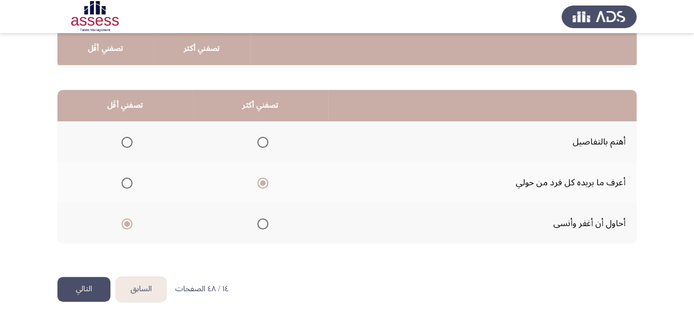
click at [71, 298] on button "التالي" at bounding box center [83, 289] width 53 height 25
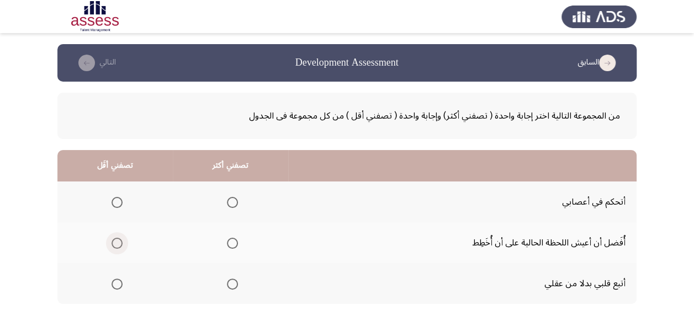
click at [112, 243] on span "Select an option" at bounding box center [117, 243] width 11 height 11
click at [112, 243] on input "Select an option" at bounding box center [117, 243] width 11 height 11
click at [227, 200] on span "Select an option" at bounding box center [232, 202] width 11 height 11
click at [227, 200] on input "Select an option" at bounding box center [232, 202] width 11 height 11
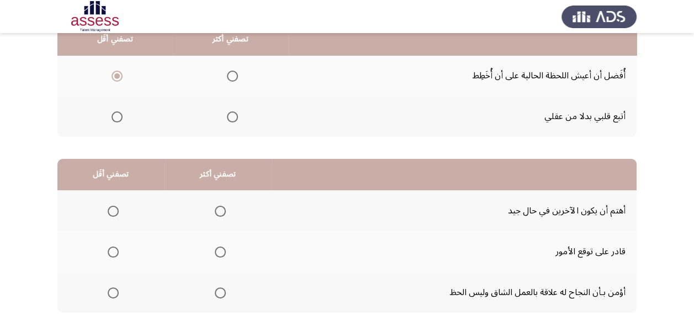
scroll to position [177, 0]
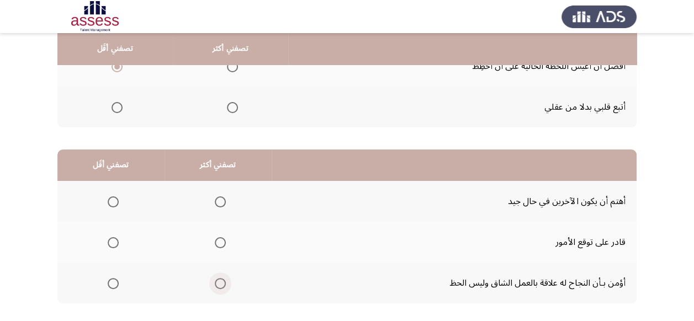
click at [219, 282] on span "Select an option" at bounding box center [220, 283] width 11 height 11
click at [219, 282] on input "Select an option" at bounding box center [220, 283] width 11 height 11
click at [218, 242] on span "Select an option" at bounding box center [220, 242] width 11 height 11
click at [218, 242] on input "Select an option" at bounding box center [220, 242] width 11 height 11
click at [109, 202] on span "Select an option" at bounding box center [113, 202] width 11 height 11
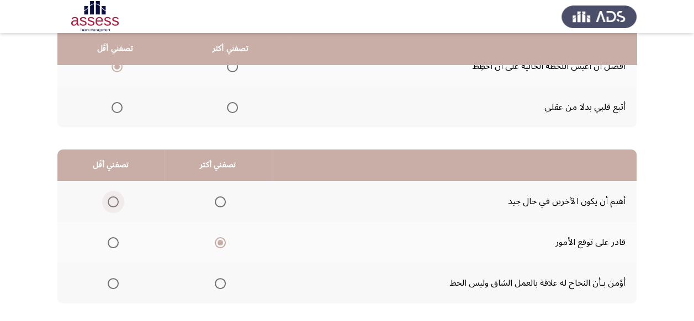
click at [109, 202] on input "Select an option" at bounding box center [113, 202] width 11 height 11
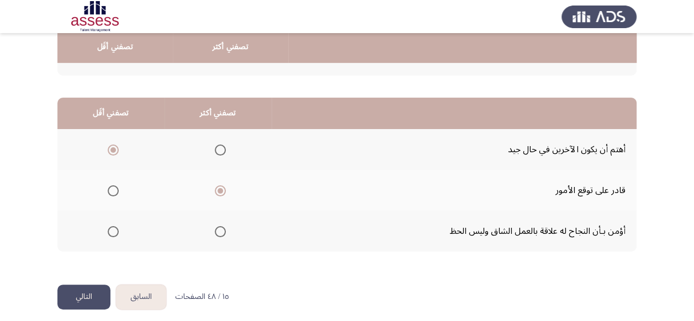
scroll to position [236, 0]
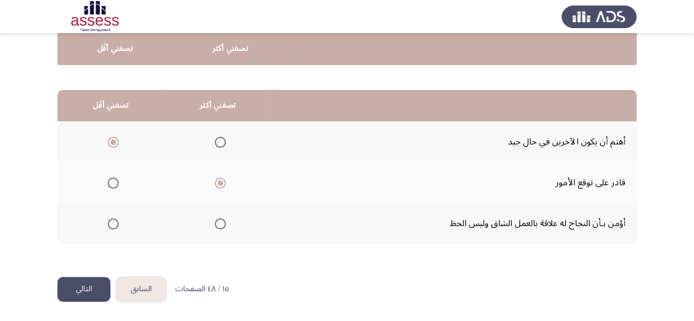
click at [218, 225] on span "Select an option" at bounding box center [220, 224] width 11 height 11
click at [218, 225] on input "Select an option" at bounding box center [220, 224] width 11 height 11
click at [83, 285] on button "التالي" at bounding box center [83, 289] width 53 height 25
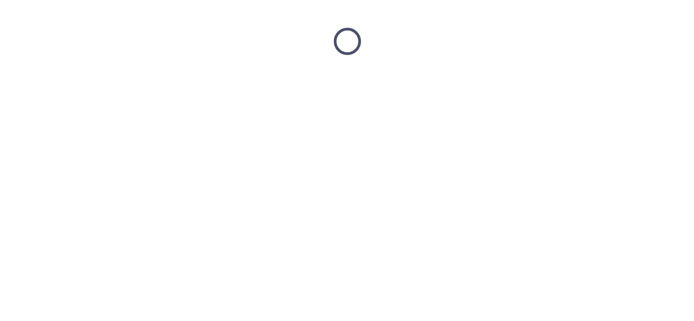
scroll to position [0, 0]
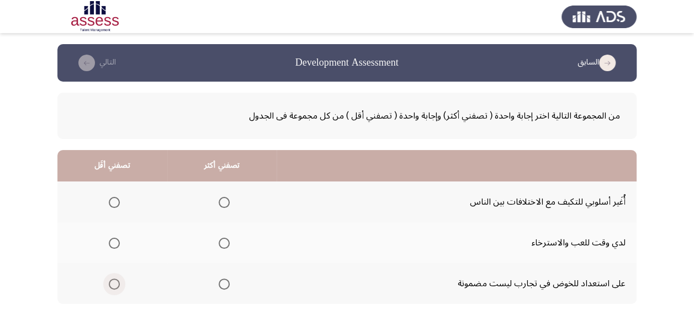
click at [112, 283] on span "Select an option" at bounding box center [114, 284] width 11 height 11
click at [112, 283] on input "Select an option" at bounding box center [114, 284] width 11 height 11
click at [223, 203] on span "Select an option" at bounding box center [224, 202] width 11 height 11
click at [223, 203] on input "Select an option" at bounding box center [224, 202] width 11 height 11
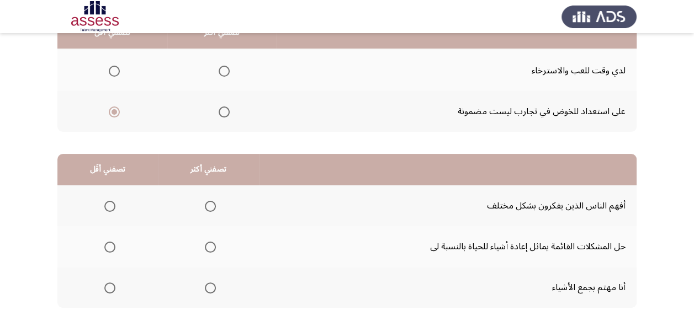
scroll to position [177, 0]
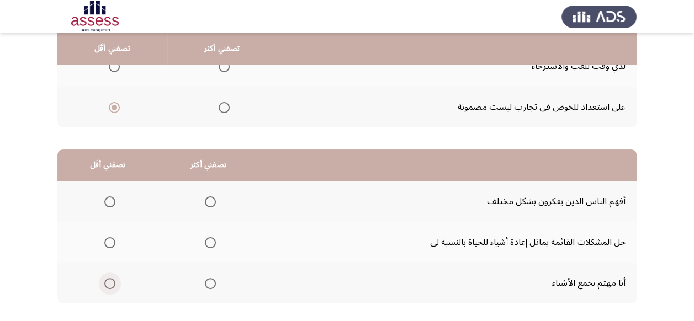
click at [107, 283] on span "Select an option" at bounding box center [109, 283] width 11 height 11
click at [107, 283] on input "Select an option" at bounding box center [109, 283] width 11 height 11
click at [205, 201] on span "Select an option" at bounding box center [210, 202] width 11 height 11
click at [205, 201] on input "Select an option" at bounding box center [210, 202] width 11 height 11
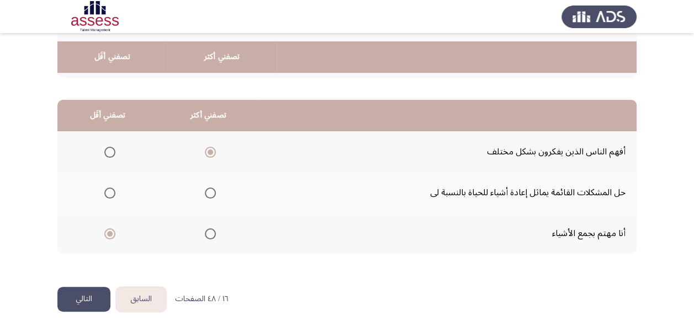
scroll to position [236, 0]
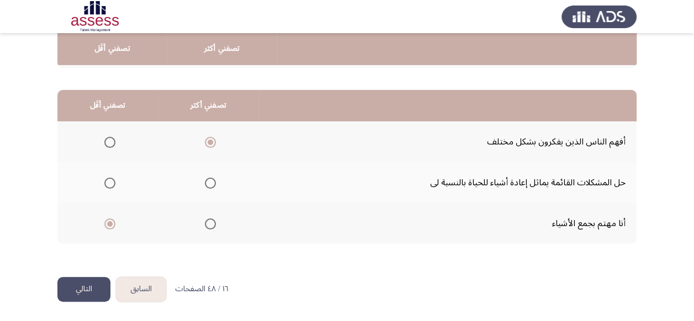
click at [88, 289] on button "التالي" at bounding box center [83, 289] width 53 height 25
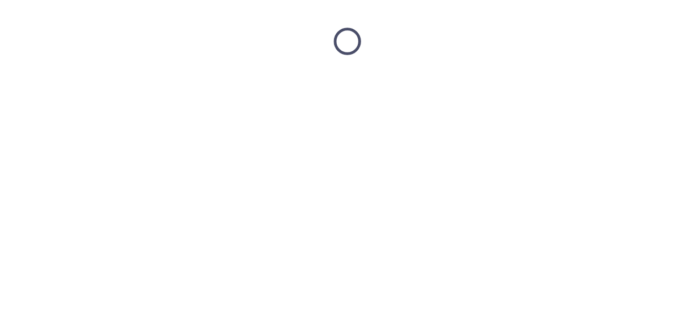
scroll to position [0, 0]
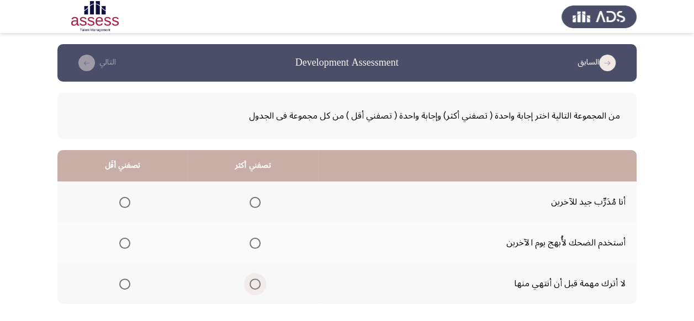
click at [251, 284] on span "Select an option" at bounding box center [255, 284] width 11 height 11
click at [251, 284] on input "Select an option" at bounding box center [255, 284] width 11 height 11
click at [120, 245] on span "Select an option" at bounding box center [124, 243] width 11 height 11
click at [120, 245] on input "Select an option" at bounding box center [124, 243] width 11 height 11
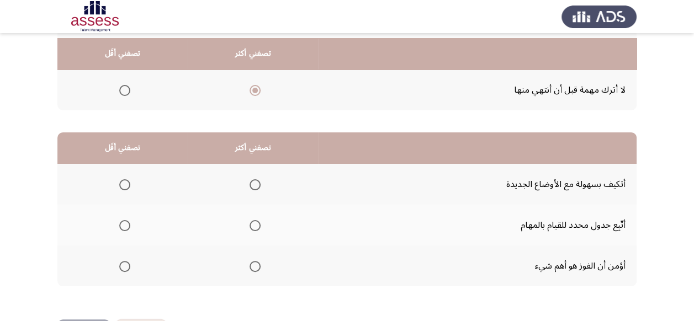
scroll to position [199, 0]
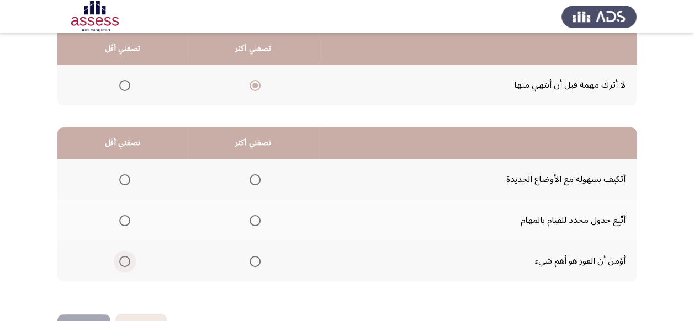
click at [121, 262] on span "Select an option" at bounding box center [124, 261] width 11 height 11
click at [121, 262] on input "Select an option" at bounding box center [124, 261] width 11 height 11
click at [257, 220] on span "Select an option" at bounding box center [255, 220] width 11 height 11
click at [257, 220] on input "Select an option" at bounding box center [255, 220] width 11 height 11
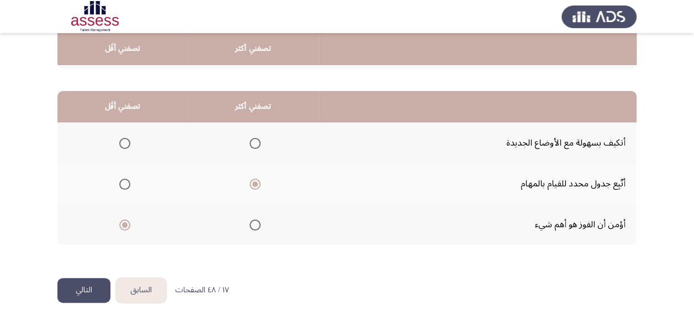
scroll to position [236, 0]
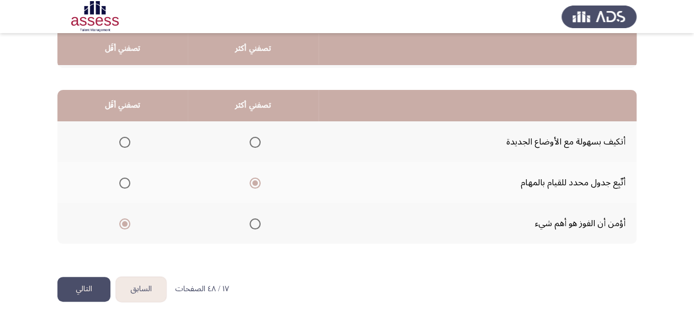
click at [85, 285] on button "التالي" at bounding box center [83, 289] width 53 height 25
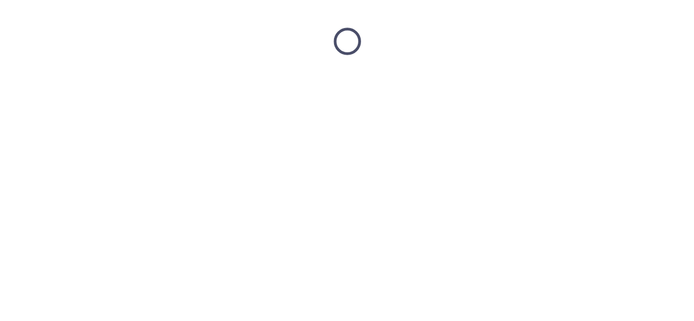
scroll to position [0, 0]
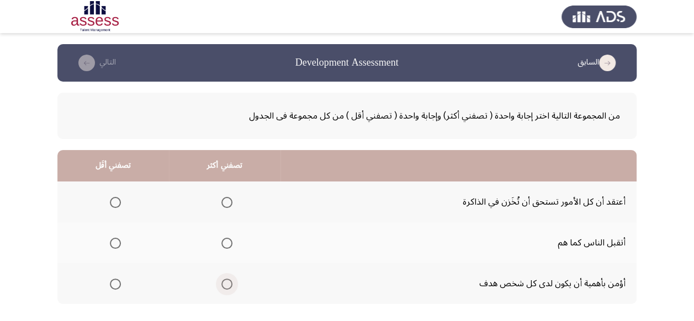
click at [226, 281] on span "Select an option" at bounding box center [226, 284] width 11 height 11
click at [226, 281] on input "Select an option" at bounding box center [226, 284] width 11 height 11
click at [117, 202] on span "Select an option" at bounding box center [115, 202] width 11 height 11
click at [117, 202] on input "Select an option" at bounding box center [115, 202] width 11 height 11
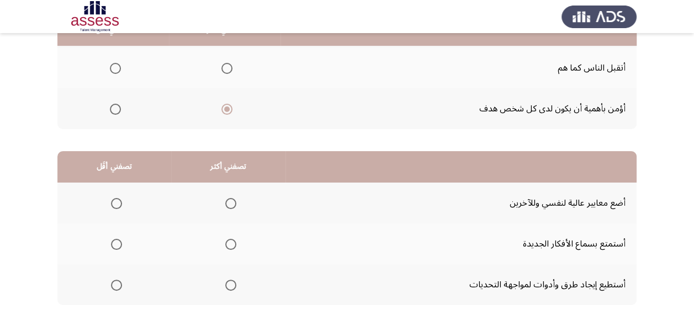
scroll to position [177, 0]
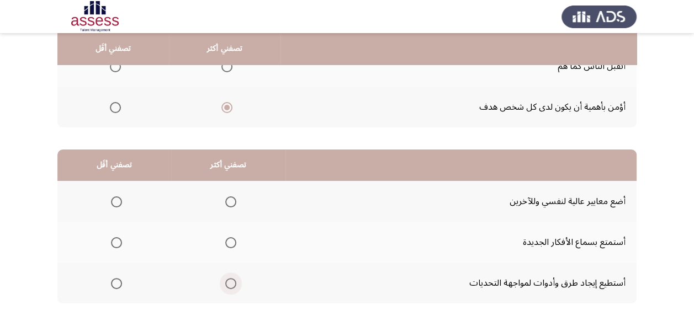
click at [225, 284] on span "Select an option" at bounding box center [230, 283] width 11 height 11
click at [225, 284] on input "Select an option" at bounding box center [230, 283] width 11 height 11
click at [118, 200] on span "Select an option" at bounding box center [116, 202] width 11 height 11
click at [118, 200] on input "Select an option" at bounding box center [116, 202] width 11 height 11
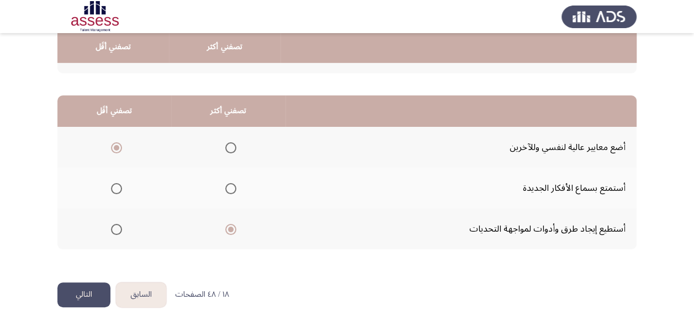
scroll to position [236, 0]
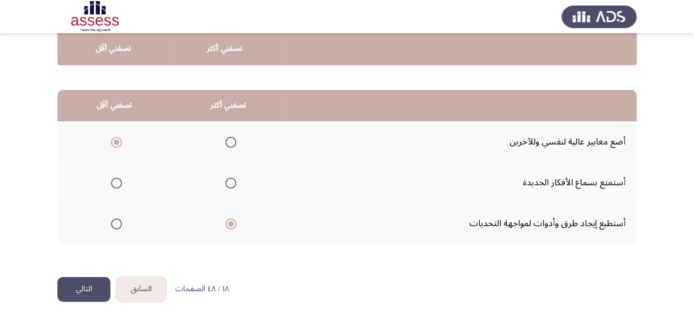
click at [95, 288] on button "التالي" at bounding box center [83, 289] width 53 height 25
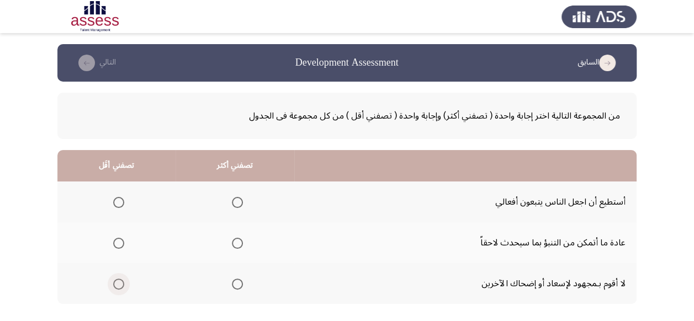
click at [119, 283] on span "Select an option" at bounding box center [118, 284] width 11 height 11
click at [119, 283] on input "Select an option" at bounding box center [118, 284] width 11 height 11
click at [235, 241] on span "Select an option" at bounding box center [237, 243] width 11 height 11
click at [235, 241] on input "Select an option" at bounding box center [237, 243] width 11 height 11
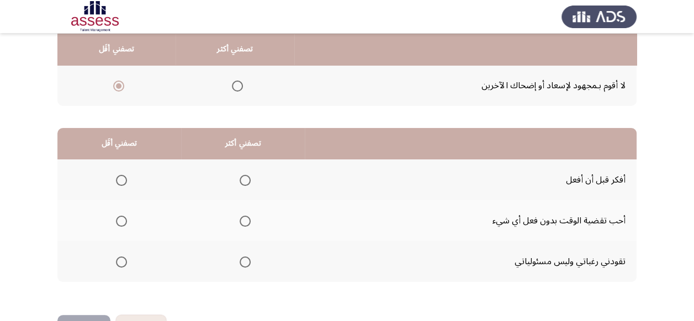
scroll to position [199, 0]
click at [245, 177] on span "Select an option" at bounding box center [245, 179] width 11 height 11
click at [245, 177] on input "Select an option" at bounding box center [245, 179] width 11 height 11
click at [120, 258] on span "Select an option" at bounding box center [121, 261] width 11 height 11
click at [120, 258] on input "Select an option" at bounding box center [121, 261] width 11 height 11
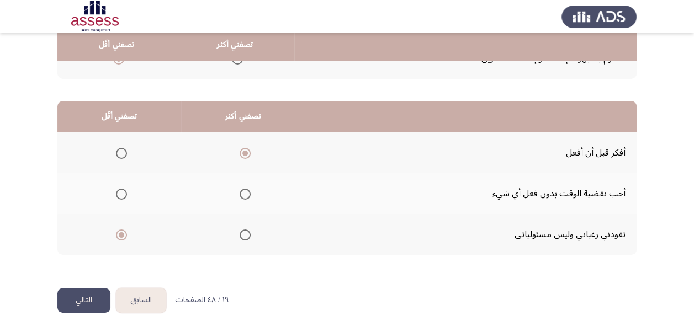
scroll to position [236, 0]
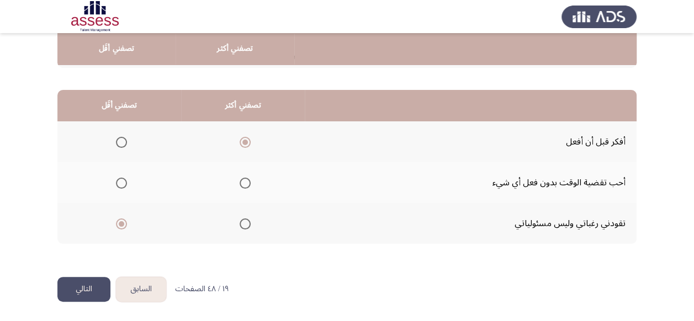
click at [94, 284] on button "التالي" at bounding box center [83, 289] width 53 height 25
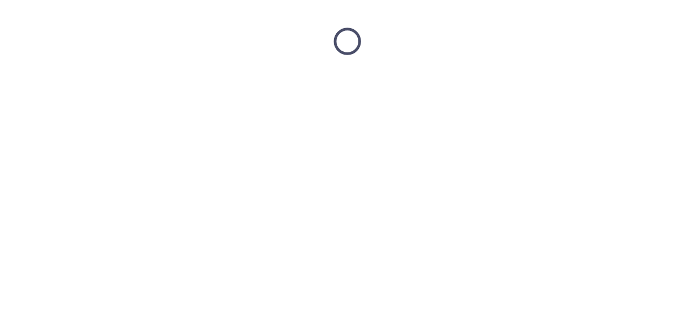
scroll to position [0, 0]
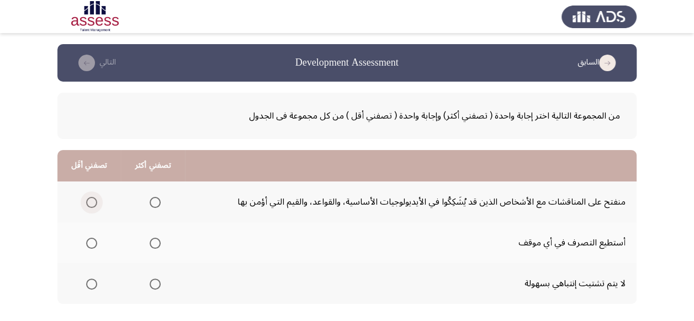
click at [89, 200] on span "Select an option" at bounding box center [91, 202] width 11 height 11
click at [89, 200] on input "Select an option" at bounding box center [91, 202] width 11 height 11
click at [152, 243] on span "Select an option" at bounding box center [155, 243] width 11 height 11
click at [152, 243] on input "Select an option" at bounding box center [155, 243] width 11 height 11
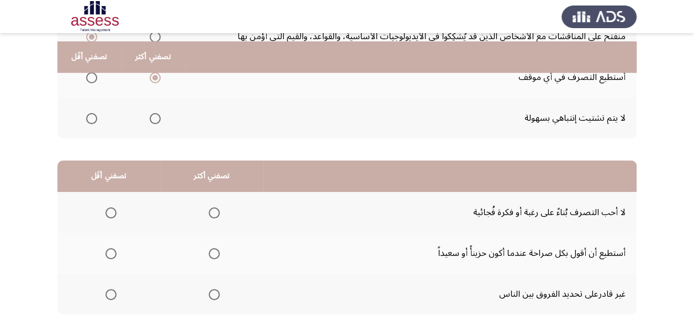
scroll to position [177, 0]
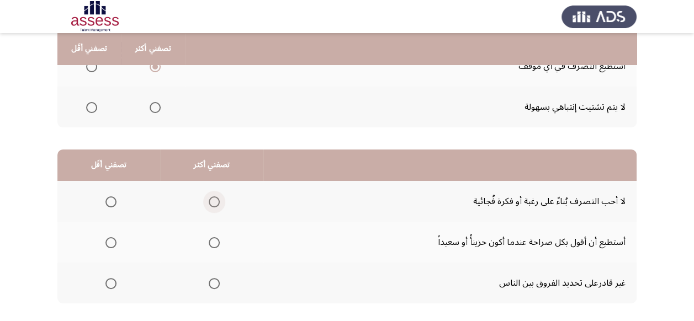
click at [211, 203] on span "Select an option" at bounding box center [214, 202] width 11 height 11
click at [211, 203] on input "Select an option" at bounding box center [214, 202] width 11 height 11
click at [108, 284] on span "Select an option" at bounding box center [110, 283] width 11 height 11
click at [108, 284] on input "Select an option" at bounding box center [110, 283] width 11 height 11
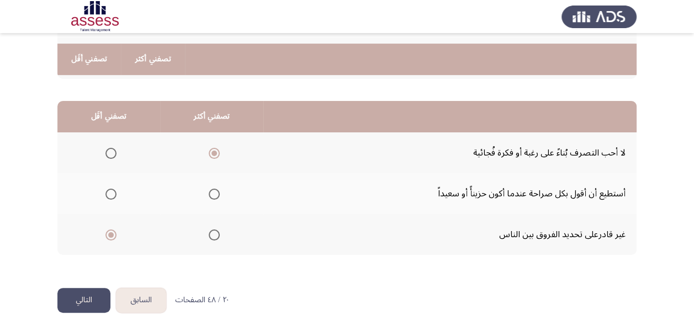
scroll to position [236, 0]
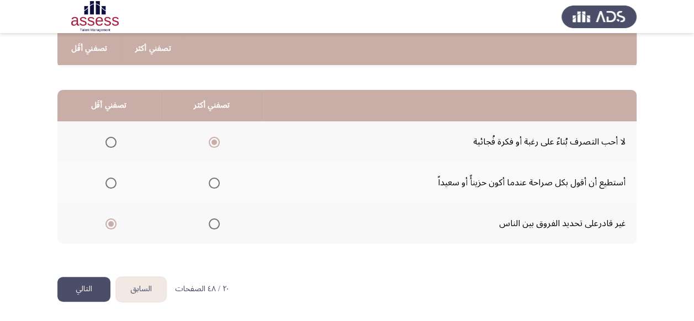
click at [81, 288] on button "التالي" at bounding box center [83, 289] width 53 height 25
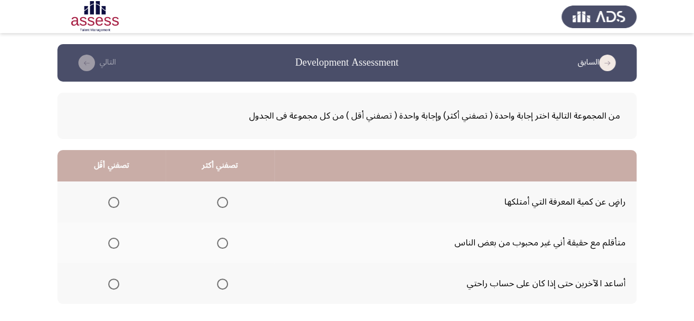
click at [218, 282] on span "Select an option" at bounding box center [222, 284] width 11 height 11
click at [218, 282] on input "Select an option" at bounding box center [222, 284] width 11 height 11
click at [114, 200] on span "Select an option" at bounding box center [113, 202] width 11 height 11
click at [114, 200] on input "Select an option" at bounding box center [113, 202] width 11 height 11
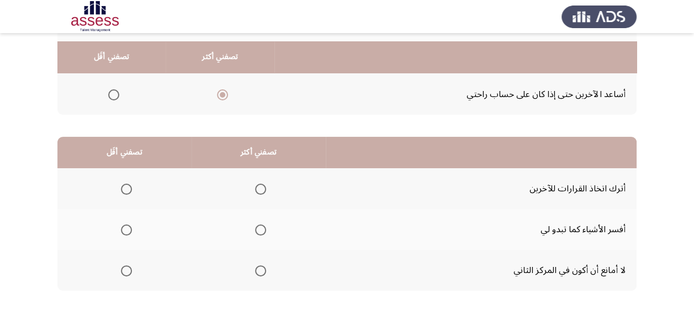
scroll to position [199, 0]
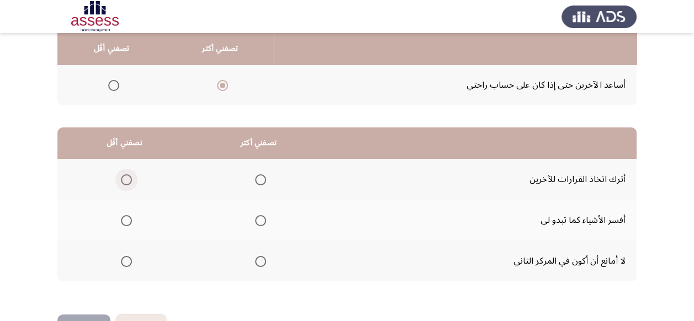
click at [124, 181] on span "Select an option" at bounding box center [126, 179] width 11 height 11
click at [124, 181] on input "Select an option" at bounding box center [126, 179] width 11 height 11
click at [257, 219] on span "Select an option" at bounding box center [260, 220] width 11 height 11
click at [257, 219] on input "Select an option" at bounding box center [260, 220] width 11 height 11
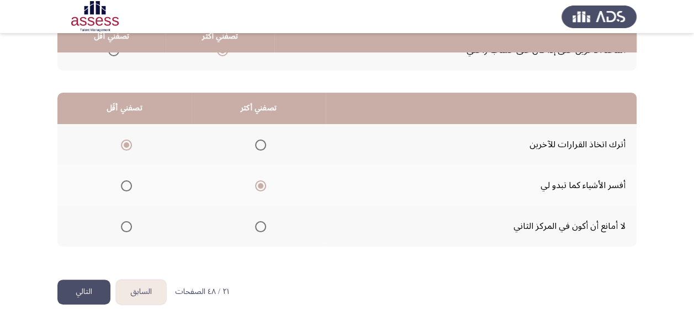
scroll to position [236, 0]
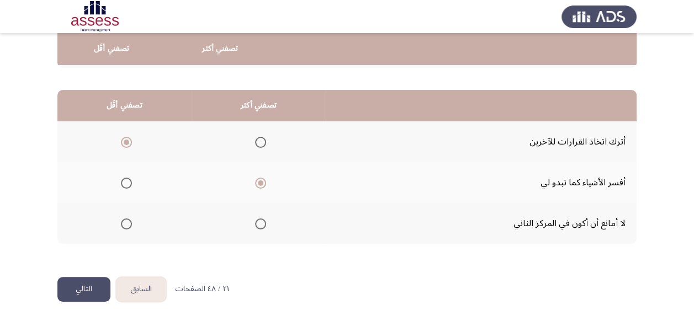
click at [86, 287] on button "التالي" at bounding box center [83, 289] width 53 height 25
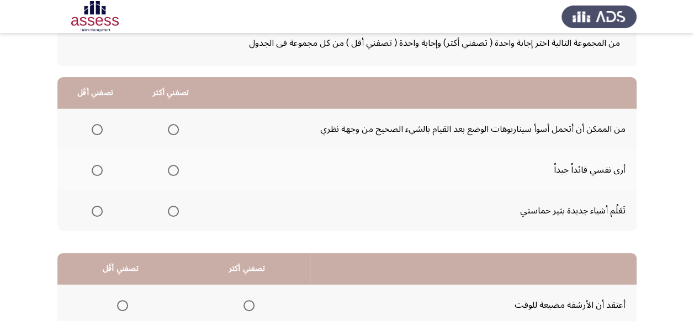
scroll to position [88, 0]
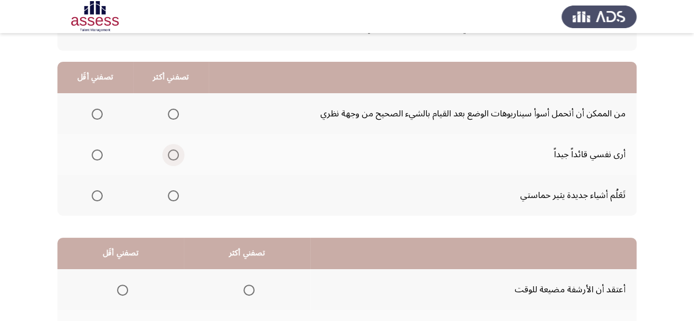
click at [173, 153] on span "Select an option" at bounding box center [173, 155] width 11 height 11
click at [173, 153] on input "Select an option" at bounding box center [173, 155] width 11 height 11
click at [96, 115] on span "Select an option" at bounding box center [97, 114] width 11 height 11
click at [96, 115] on input "Select an option" at bounding box center [97, 114] width 11 height 11
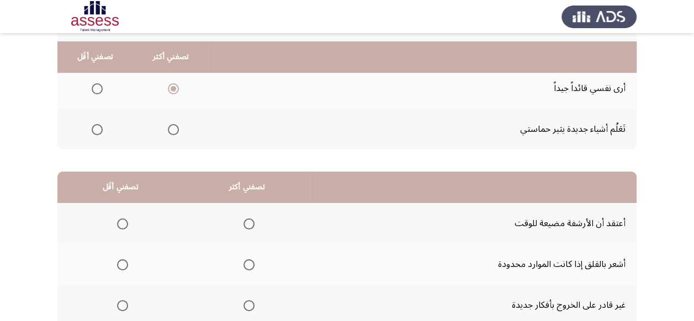
scroll to position [177, 0]
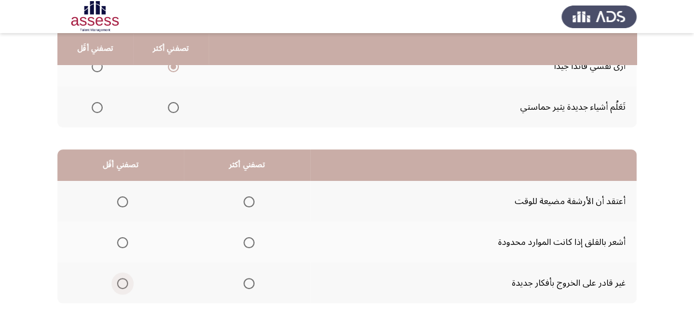
click at [123, 280] on span "Select an option" at bounding box center [122, 283] width 11 height 11
click at [123, 280] on input "Select an option" at bounding box center [122, 283] width 11 height 11
click at [250, 202] on span "Select an option" at bounding box center [248, 202] width 11 height 11
click at [250, 202] on input "Select an option" at bounding box center [248, 202] width 11 height 11
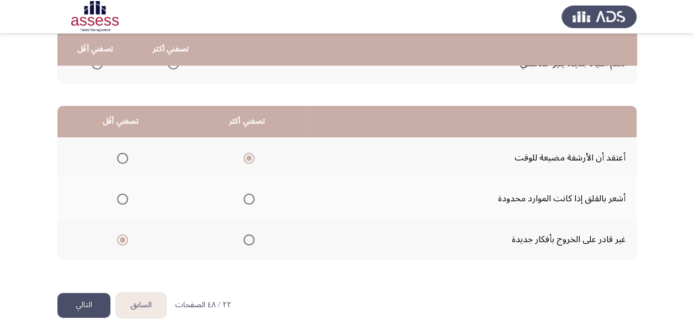
scroll to position [221, 0]
click at [92, 304] on button "التالي" at bounding box center [83, 305] width 53 height 25
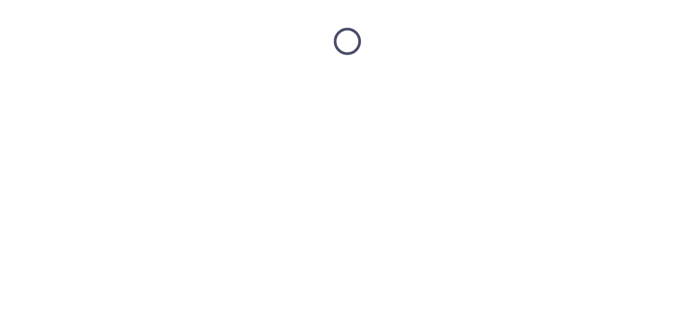
scroll to position [0, 0]
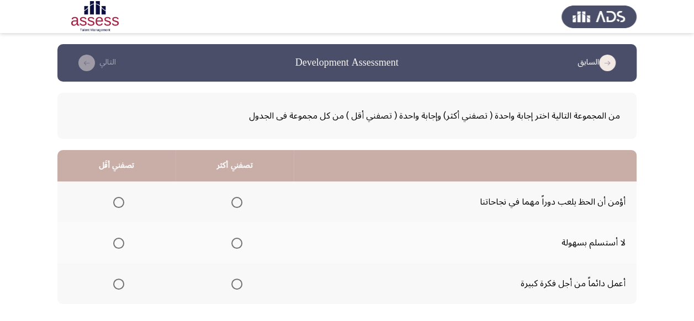
click at [121, 202] on span "Select an option" at bounding box center [118, 202] width 11 height 11
click at [121, 202] on input "Select an option" at bounding box center [118, 202] width 11 height 11
click at [234, 243] on span "Select an option" at bounding box center [236, 243] width 11 height 11
click at [234, 243] on input "Select an option" at bounding box center [236, 243] width 11 height 11
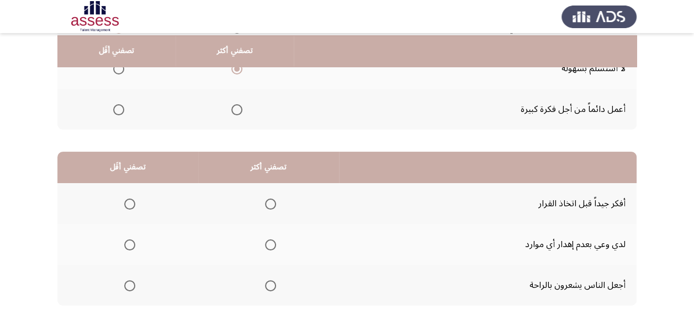
scroll to position [177, 0]
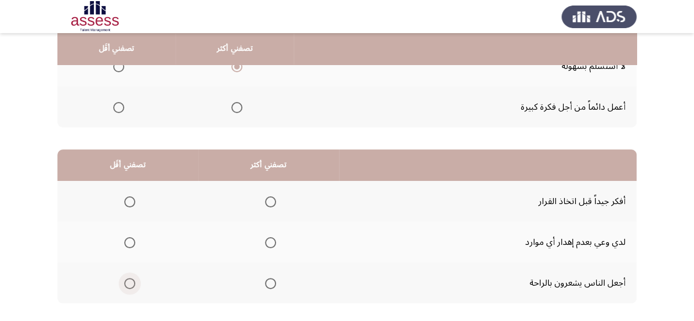
click at [131, 283] on span "Select an option" at bounding box center [129, 283] width 11 height 11
click at [131, 283] on input "Select an option" at bounding box center [129, 283] width 11 height 11
click at [272, 201] on span "Select an option" at bounding box center [270, 202] width 11 height 11
click at [272, 201] on input "Select an option" at bounding box center [270, 202] width 11 height 11
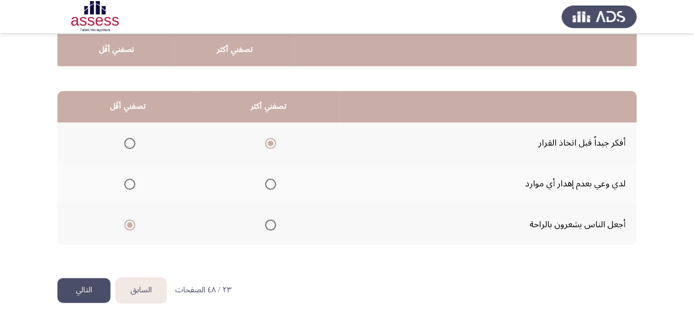
scroll to position [236, 0]
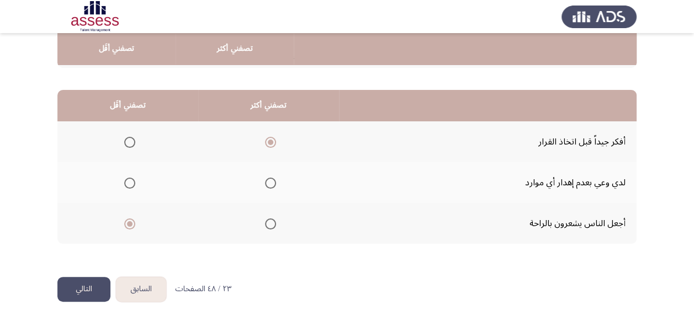
click at [95, 286] on button "التالي" at bounding box center [83, 289] width 53 height 25
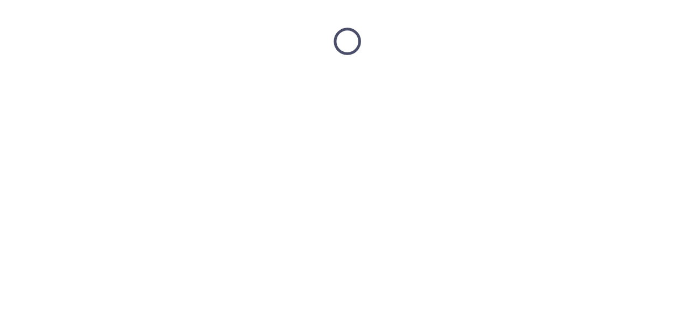
scroll to position [0, 0]
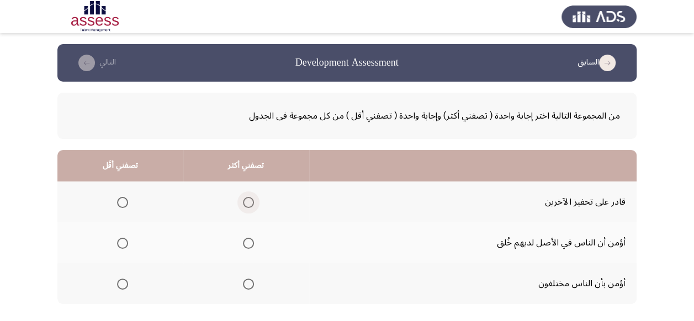
click at [245, 200] on span "Select an option" at bounding box center [248, 202] width 11 height 11
click at [245, 200] on input "Select an option" at bounding box center [248, 202] width 11 height 11
click at [121, 244] on span "Select an option" at bounding box center [122, 243] width 11 height 11
click at [121, 244] on input "Select an option" at bounding box center [122, 243] width 11 height 11
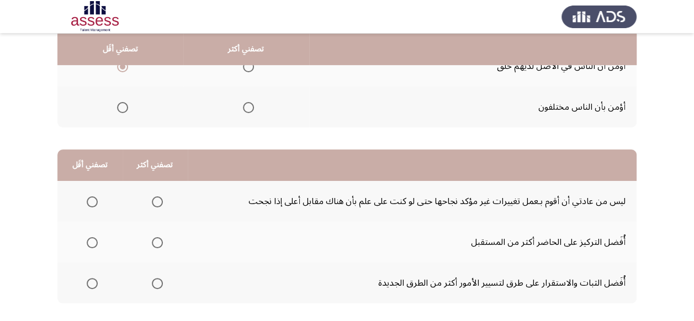
scroll to position [199, 0]
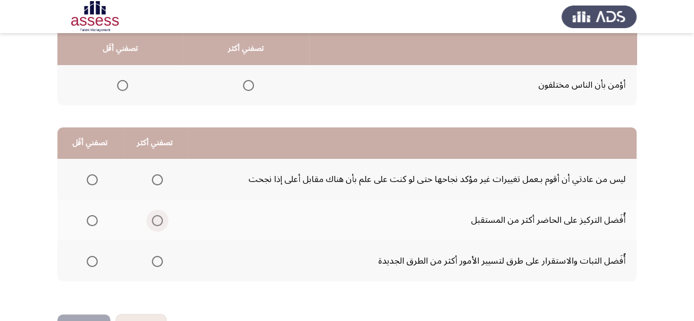
click at [157, 221] on span "Select an option" at bounding box center [157, 221] width 0 height 0
click at [156, 220] on input "Select an option" at bounding box center [157, 220] width 11 height 11
click at [93, 262] on span "Select an option" at bounding box center [92, 261] width 11 height 11
click at [93, 262] on input "Select an option" at bounding box center [92, 261] width 11 height 11
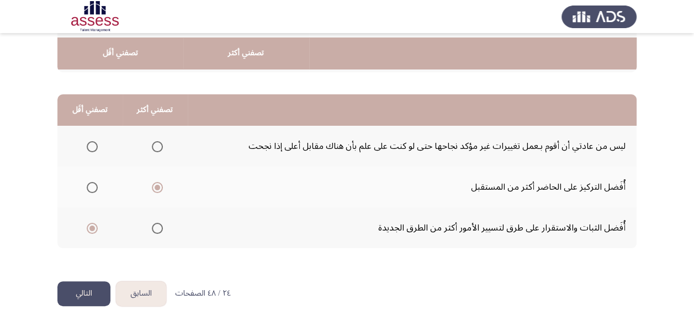
scroll to position [236, 0]
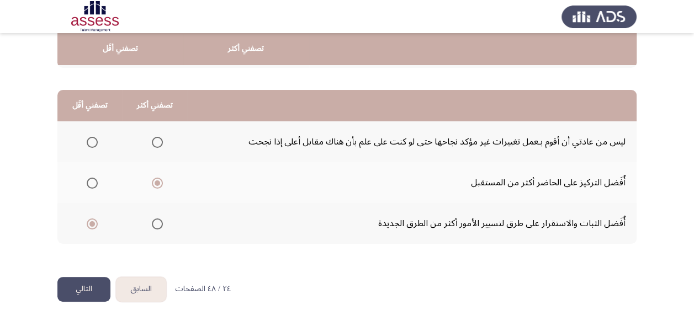
click at [85, 295] on button "التالي" at bounding box center [83, 289] width 53 height 25
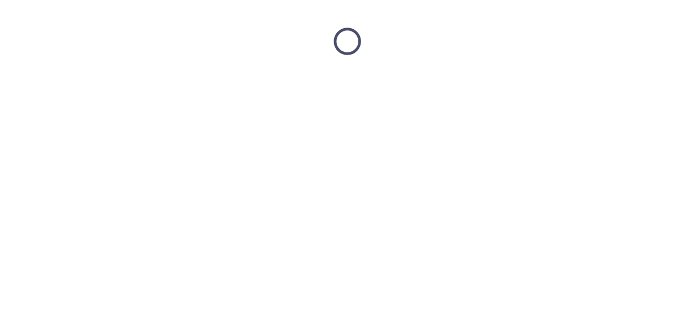
scroll to position [0, 0]
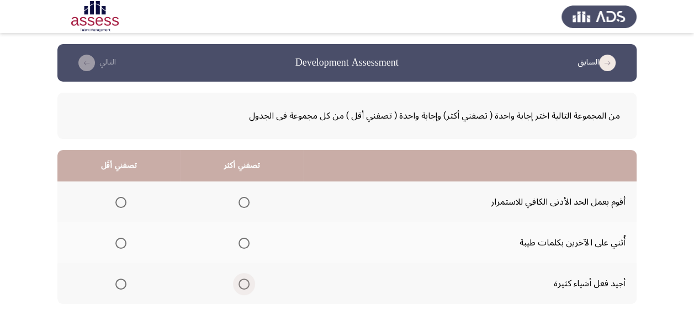
click at [245, 284] on span "Select an option" at bounding box center [244, 284] width 11 height 11
click at [245, 284] on input "Select an option" at bounding box center [244, 284] width 11 height 11
click at [118, 203] on span "Select an option" at bounding box center [120, 202] width 11 height 11
click at [118, 203] on input "Select an option" at bounding box center [120, 202] width 11 height 11
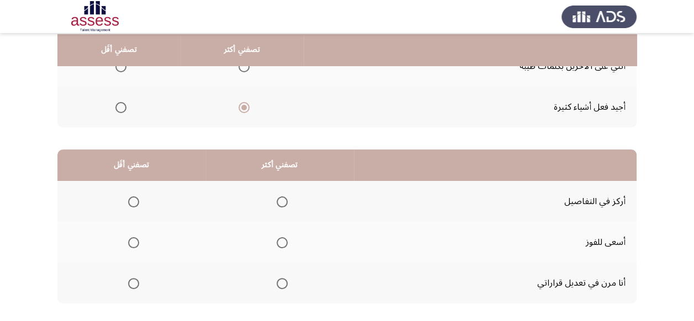
scroll to position [199, 0]
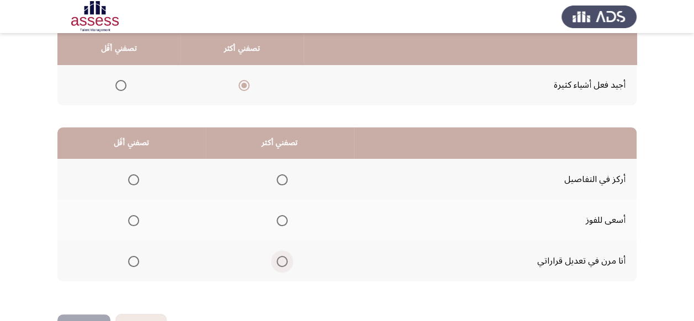
click at [280, 262] on span "Select an option" at bounding box center [282, 261] width 11 height 11
click at [280, 262] on input "Select an option" at bounding box center [282, 261] width 11 height 11
click at [131, 179] on span "Select an option" at bounding box center [133, 179] width 11 height 11
click at [131, 179] on input "Select an option" at bounding box center [133, 179] width 11 height 11
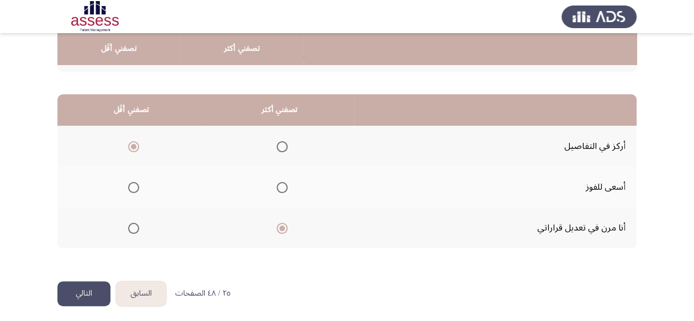
scroll to position [236, 0]
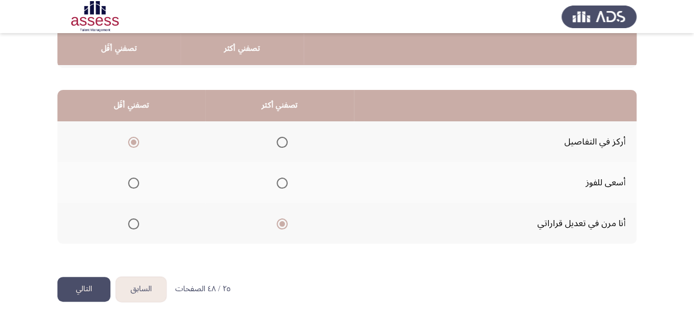
click at [93, 292] on button "التالي" at bounding box center [83, 289] width 53 height 25
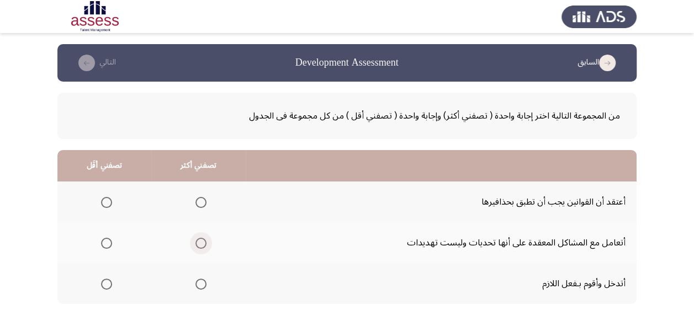
click at [203, 244] on span "Select an option" at bounding box center [200, 243] width 11 height 11
click at [203, 244] on input "Select an option" at bounding box center [200, 243] width 11 height 11
click at [106, 203] on span "Select an option" at bounding box center [106, 202] width 11 height 11
click at [106, 203] on input "Select an option" at bounding box center [106, 202] width 11 height 11
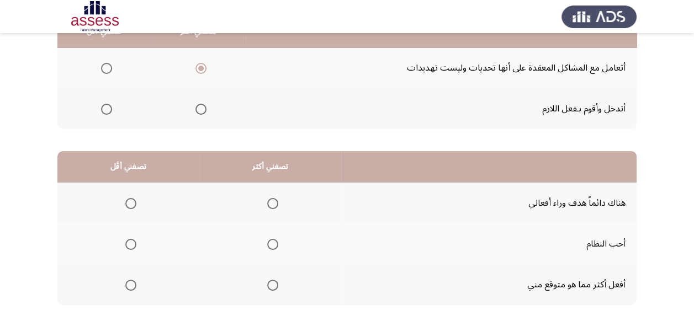
scroll to position [177, 0]
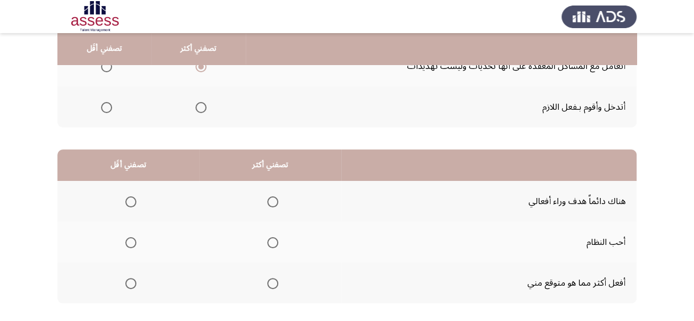
click at [273, 243] on span "Select an option" at bounding box center [273, 243] width 0 height 0
click at [271, 242] on input "Select an option" at bounding box center [272, 242] width 11 height 11
click at [130, 199] on span "Select an option" at bounding box center [130, 202] width 11 height 11
click at [130, 199] on input "Select an option" at bounding box center [130, 202] width 11 height 11
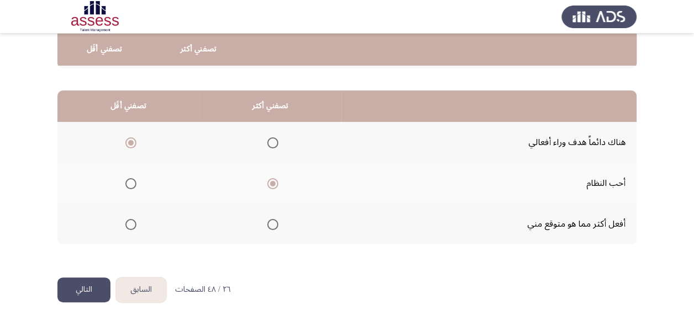
scroll to position [236, 0]
click at [85, 290] on button "التالي" at bounding box center [83, 289] width 53 height 25
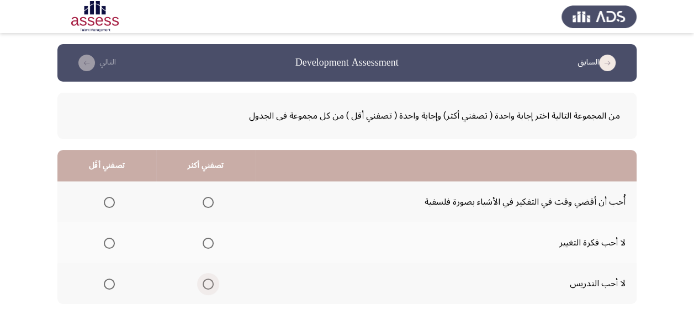
click at [209, 283] on span "Select an option" at bounding box center [208, 284] width 11 height 11
click at [209, 283] on input "Select an option" at bounding box center [208, 284] width 11 height 11
click at [105, 239] on span "Select an option" at bounding box center [109, 243] width 11 height 11
click at [105, 239] on input "Select an option" at bounding box center [109, 243] width 11 height 11
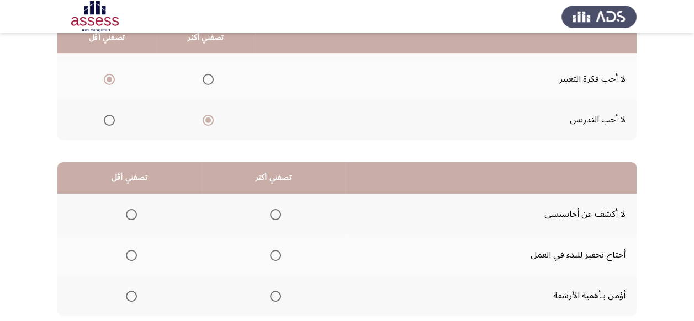
scroll to position [177, 0]
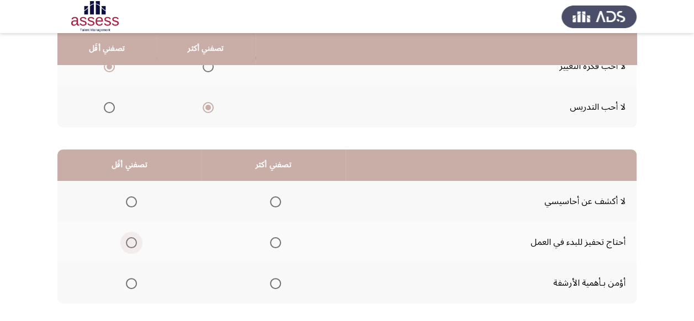
click at [130, 241] on span "Select an option" at bounding box center [131, 242] width 11 height 11
click at [130, 241] on input "Select an option" at bounding box center [131, 242] width 11 height 11
click at [276, 200] on span "Select an option" at bounding box center [275, 202] width 11 height 11
click at [276, 200] on input "Select an option" at bounding box center [275, 202] width 11 height 11
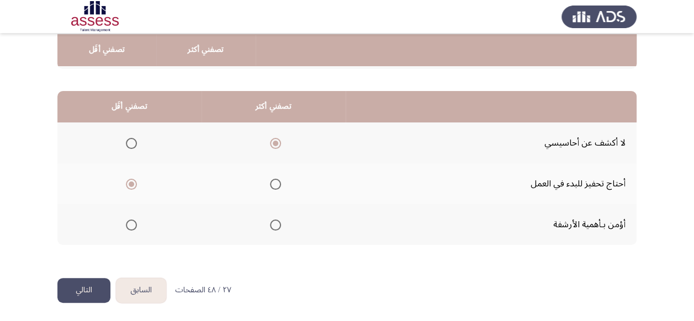
scroll to position [236, 0]
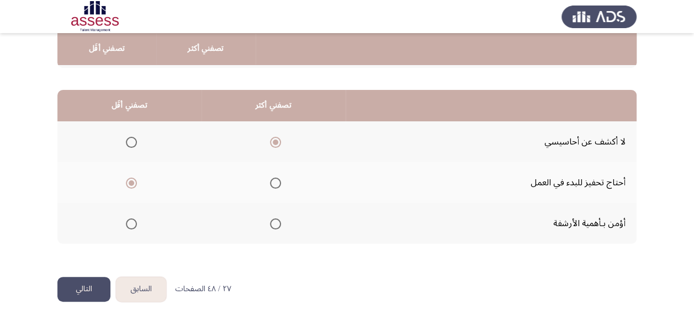
click at [85, 291] on button "التالي" at bounding box center [83, 289] width 53 height 25
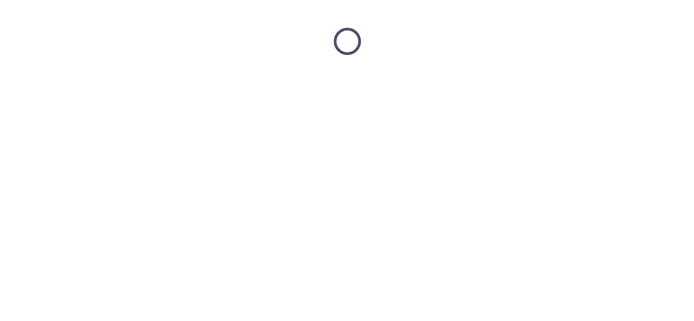
scroll to position [0, 0]
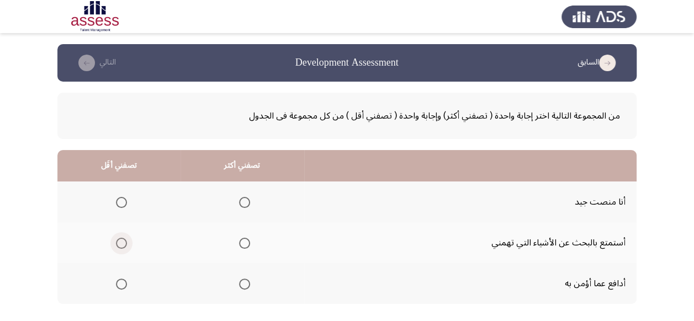
click at [120, 245] on span "Select an option" at bounding box center [121, 243] width 11 height 11
click at [120, 245] on input "Select an option" at bounding box center [121, 243] width 11 height 11
click at [242, 199] on span "Select an option" at bounding box center [244, 202] width 11 height 11
click at [242, 199] on input "Select an option" at bounding box center [244, 202] width 11 height 11
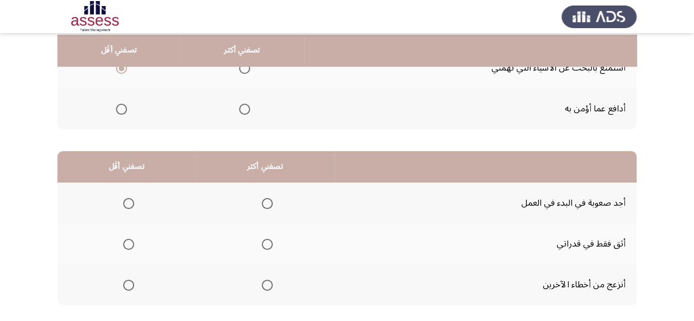
scroll to position [177, 0]
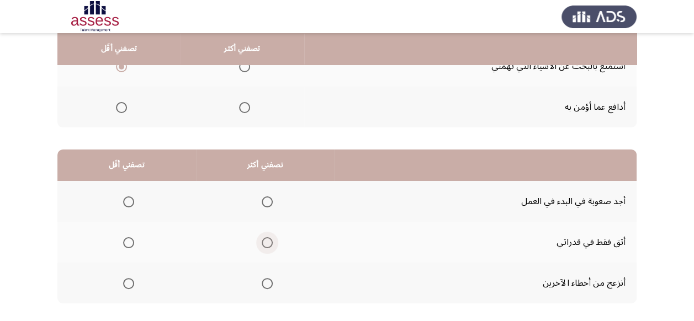
click at [266, 244] on span "Select an option" at bounding box center [267, 242] width 11 height 11
click at [266, 244] on input "Select an option" at bounding box center [267, 242] width 11 height 11
click at [127, 201] on span "Select an option" at bounding box center [128, 202] width 11 height 11
click at [127, 201] on input "Select an option" at bounding box center [128, 202] width 11 height 11
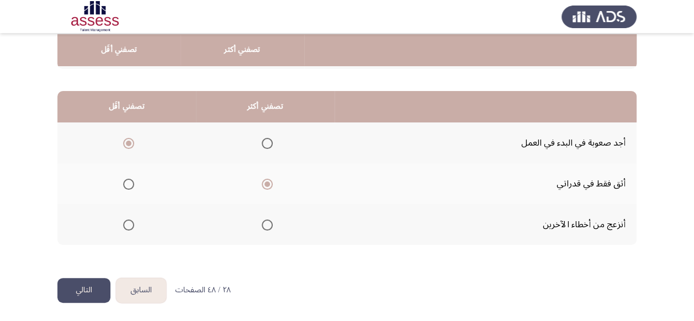
scroll to position [236, 0]
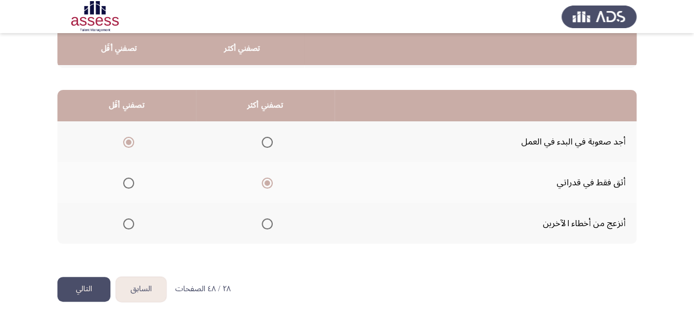
click at [87, 285] on button "التالي" at bounding box center [83, 289] width 53 height 25
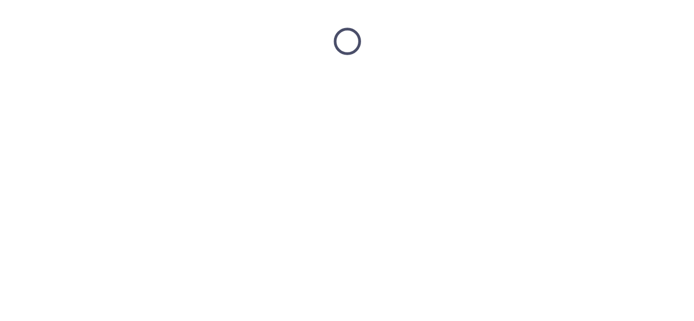
scroll to position [0, 0]
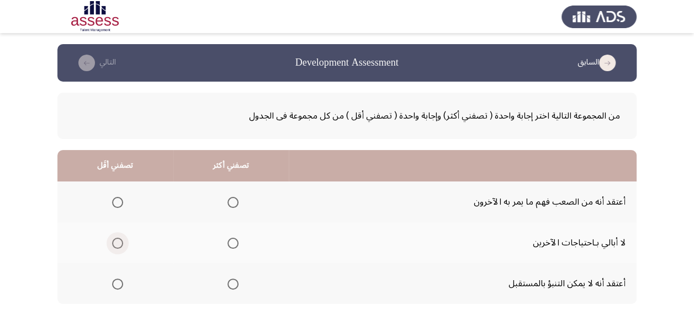
click at [118, 243] on span "Select an option" at bounding box center [118, 243] width 0 height 0
click at [117, 243] on input "Select an option" at bounding box center [117, 243] width 11 height 11
click at [233, 284] on span "Select an option" at bounding box center [232, 284] width 11 height 11
click at [233, 284] on input "Select an option" at bounding box center [232, 284] width 11 height 11
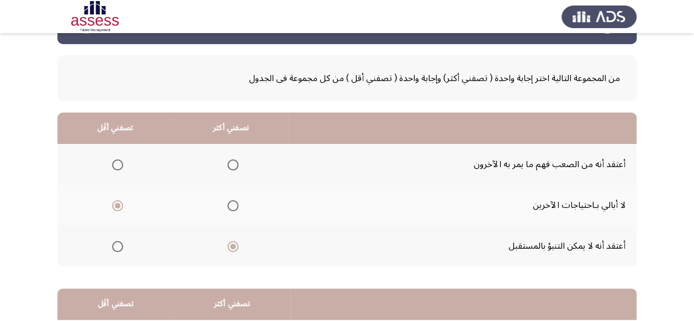
scroll to position [44, 0]
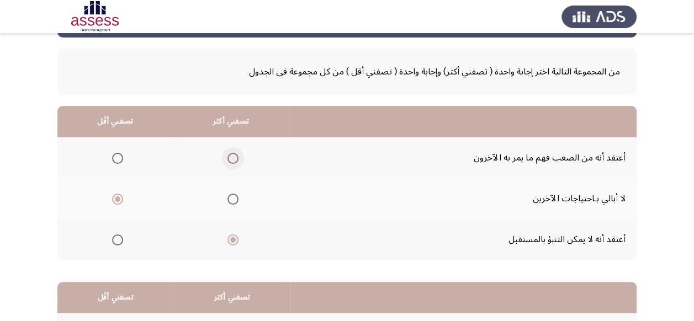
click at [229, 158] on span "Select an option" at bounding box center [232, 158] width 11 height 11
click at [229, 158] on input "Select an option" at bounding box center [232, 158] width 11 height 11
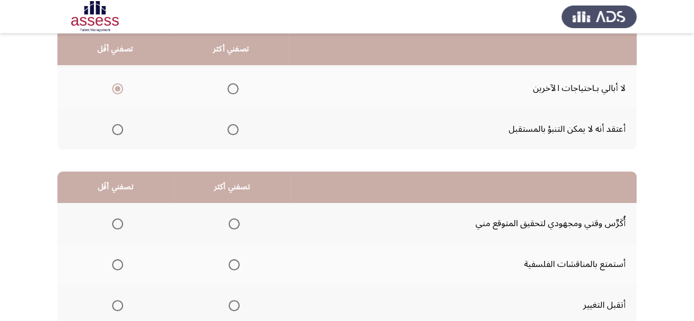
scroll to position [177, 0]
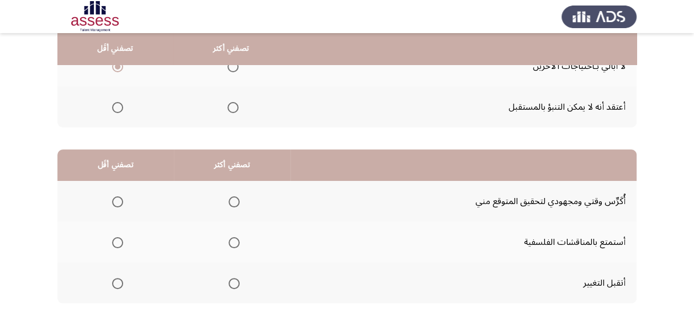
click at [118, 243] on span "Select an option" at bounding box center [118, 243] width 0 height 0
click at [117, 242] on input "Select an option" at bounding box center [117, 242] width 11 height 11
click at [236, 203] on span "Select an option" at bounding box center [234, 202] width 11 height 11
click at [236, 203] on input "Select an option" at bounding box center [234, 202] width 11 height 11
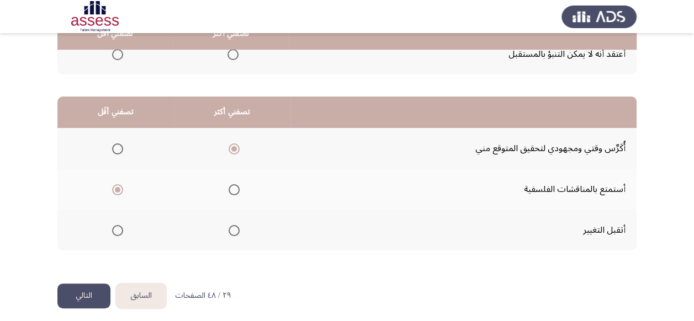
scroll to position [236, 0]
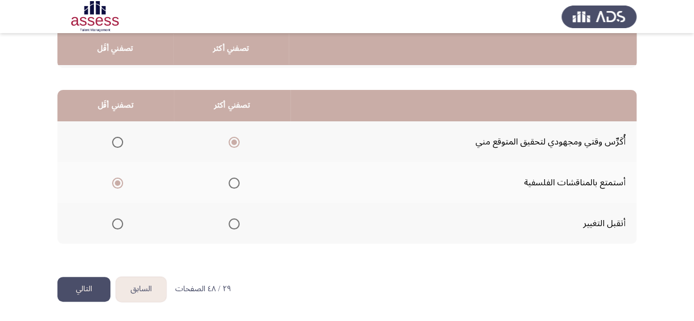
click at [89, 287] on button "التالي" at bounding box center [83, 289] width 53 height 25
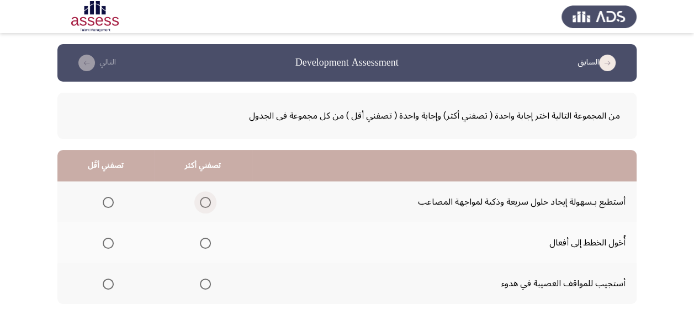
click at [207, 204] on span "Select an option" at bounding box center [205, 202] width 11 height 11
click at [207, 204] on input "Select an option" at bounding box center [205, 202] width 11 height 11
click at [108, 284] on span "Select an option" at bounding box center [108, 284] width 0 height 0
click at [107, 284] on input "Select an option" at bounding box center [108, 284] width 11 height 11
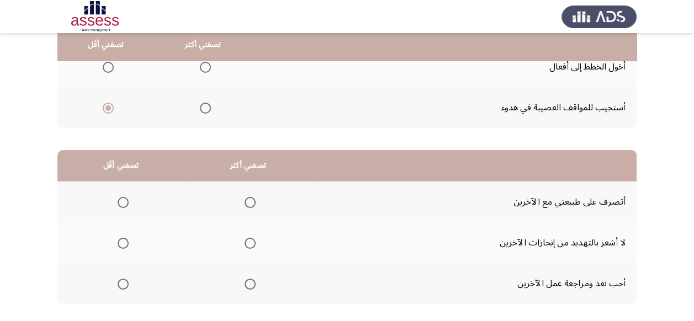
scroll to position [177, 0]
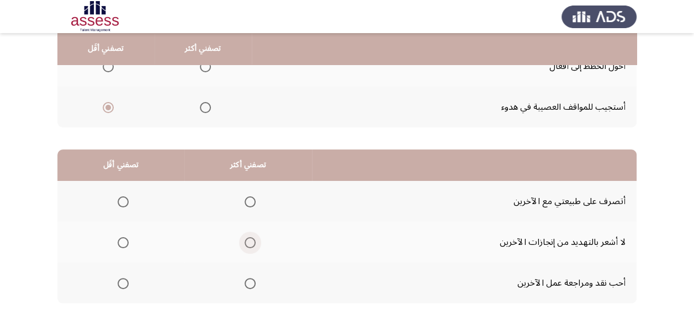
click at [250, 240] on span "Select an option" at bounding box center [250, 242] width 11 height 11
click at [250, 240] on input "Select an option" at bounding box center [250, 242] width 11 height 11
click at [124, 204] on span "Select an option" at bounding box center [123, 202] width 11 height 11
click at [124, 204] on input "Select an option" at bounding box center [123, 202] width 11 height 11
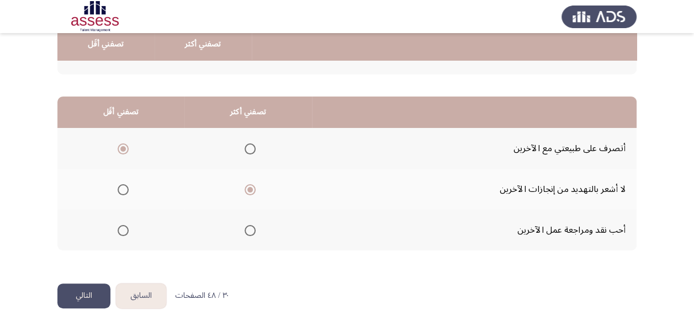
scroll to position [236, 0]
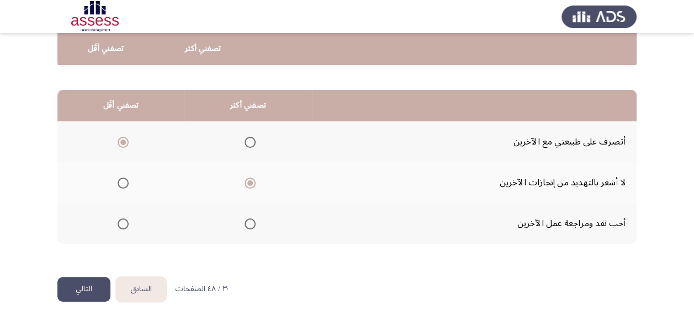
click at [95, 288] on button "التالي" at bounding box center [83, 289] width 53 height 25
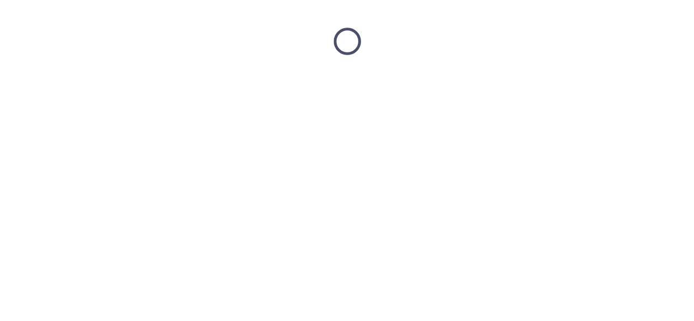
scroll to position [0, 0]
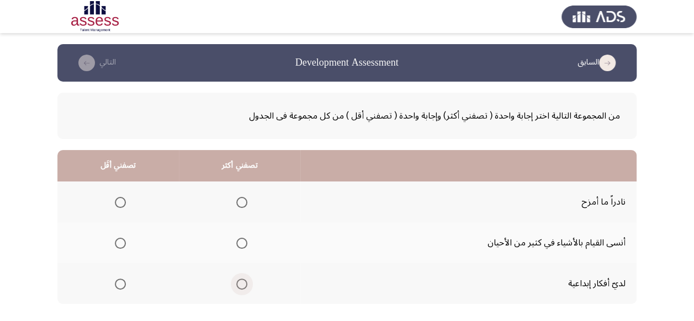
click at [240, 283] on span "Select an option" at bounding box center [241, 284] width 11 height 11
click at [240, 283] on input "Select an option" at bounding box center [241, 284] width 11 height 11
click at [119, 203] on span "Select an option" at bounding box center [120, 202] width 11 height 11
click at [119, 203] on input "Select an option" at bounding box center [120, 202] width 11 height 11
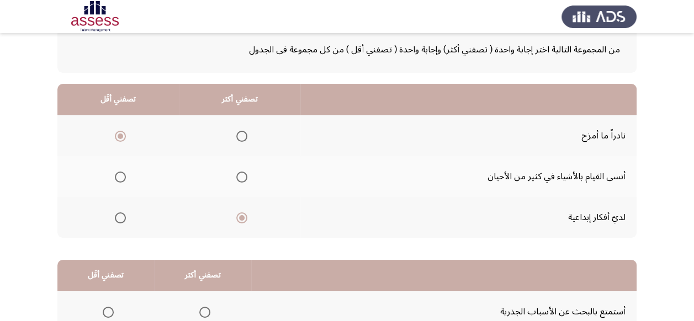
scroll to position [88, 0]
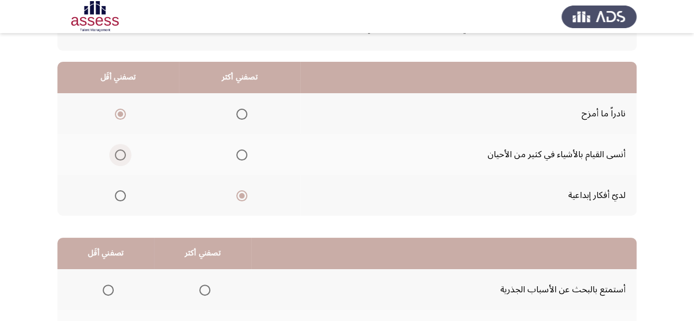
click at [123, 152] on span "Select an option" at bounding box center [120, 155] width 11 height 11
click at [123, 152] on input "Select an option" at bounding box center [120, 155] width 11 height 11
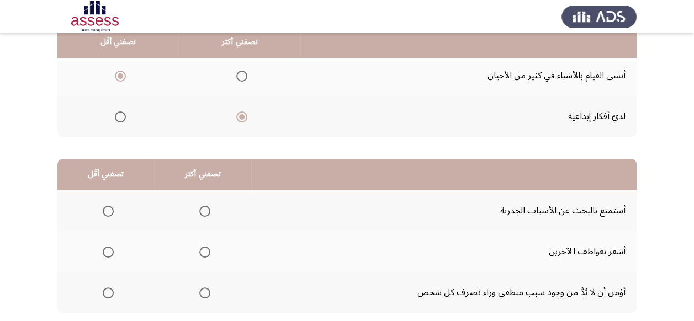
scroll to position [177, 0]
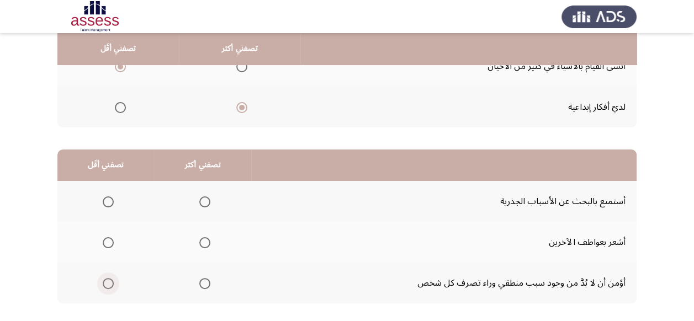
click at [104, 285] on span "Select an option" at bounding box center [108, 283] width 11 height 11
click at [104, 285] on input "Select an option" at bounding box center [108, 283] width 11 height 11
click at [204, 198] on span "Select an option" at bounding box center [204, 202] width 11 height 11
click at [204, 198] on input "Select an option" at bounding box center [204, 202] width 11 height 11
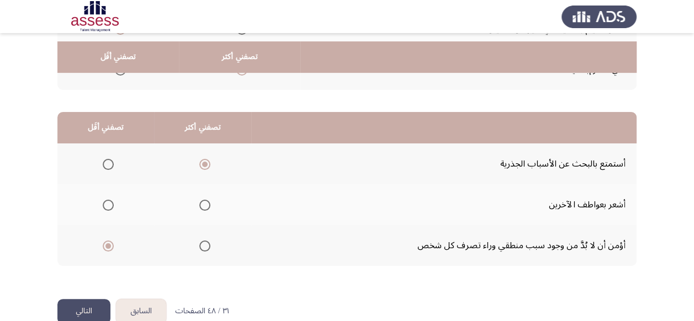
scroll to position [236, 0]
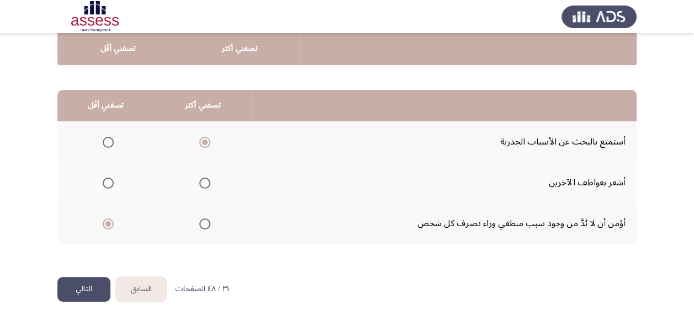
click at [72, 289] on button "التالي" at bounding box center [83, 289] width 53 height 25
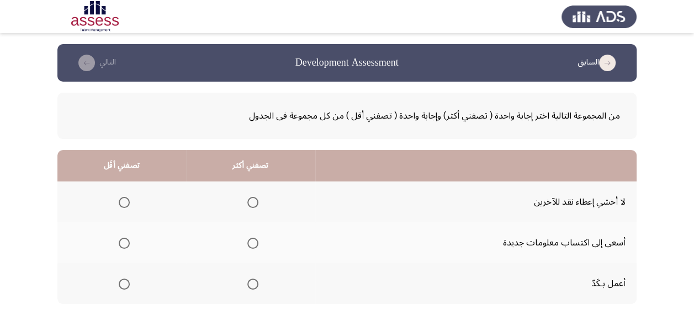
click at [251, 287] on span "Select an option" at bounding box center [252, 284] width 11 height 11
click at [251, 287] on input "Select an option" at bounding box center [252, 284] width 11 height 11
click at [125, 241] on span "Select an option" at bounding box center [124, 243] width 11 height 11
click at [125, 241] on input "Select an option" at bounding box center [124, 243] width 11 height 11
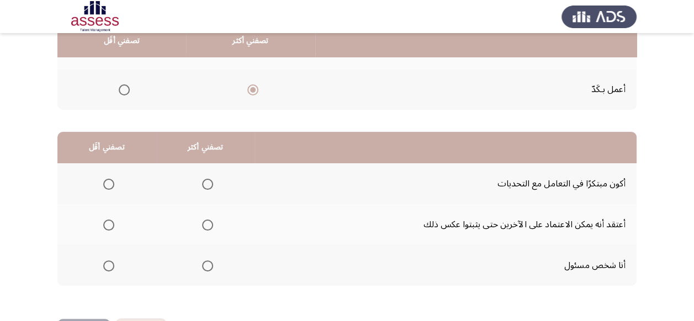
scroll to position [199, 0]
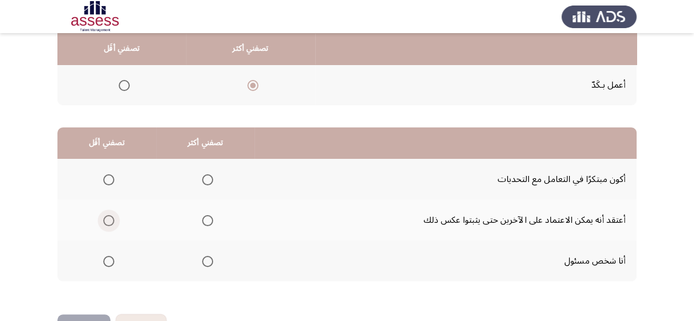
click at [107, 219] on span "Select an option" at bounding box center [108, 220] width 11 height 11
click at [107, 219] on input "Select an option" at bounding box center [108, 220] width 11 height 11
click at [203, 257] on span "Select an option" at bounding box center [207, 261] width 11 height 11
click at [203, 257] on input "Select an option" at bounding box center [207, 261] width 11 height 11
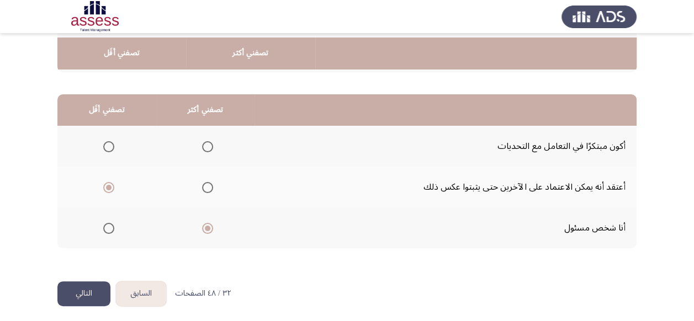
scroll to position [236, 0]
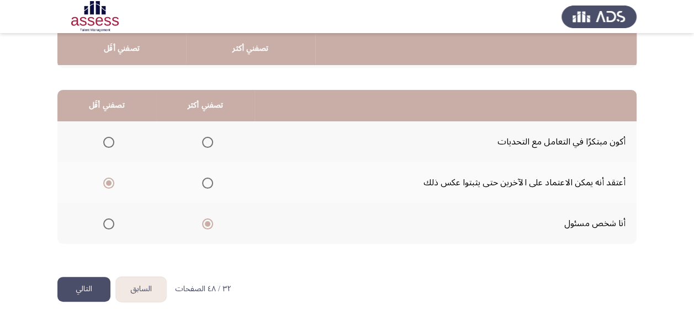
click at [71, 288] on button "التالي" at bounding box center [83, 289] width 53 height 25
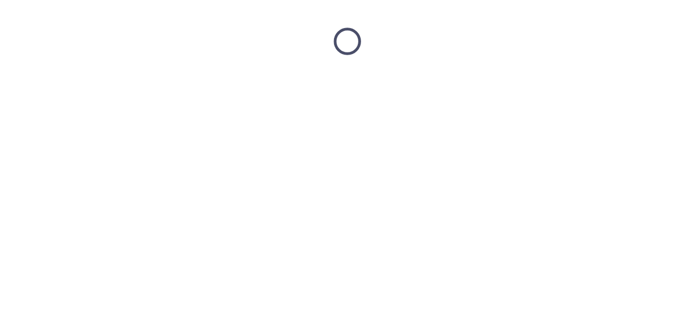
scroll to position [0, 0]
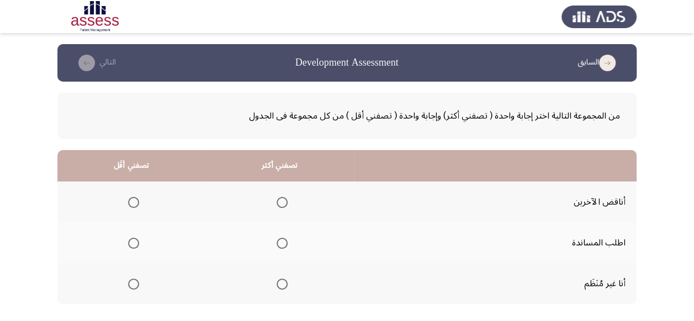
click at [280, 240] on span "Select an option" at bounding box center [282, 243] width 11 height 11
click at [280, 240] on input "Select an option" at bounding box center [282, 243] width 11 height 11
click at [128, 285] on span "Select an option" at bounding box center [133, 284] width 11 height 11
click at [128, 285] on input "Select an option" at bounding box center [133, 284] width 11 height 11
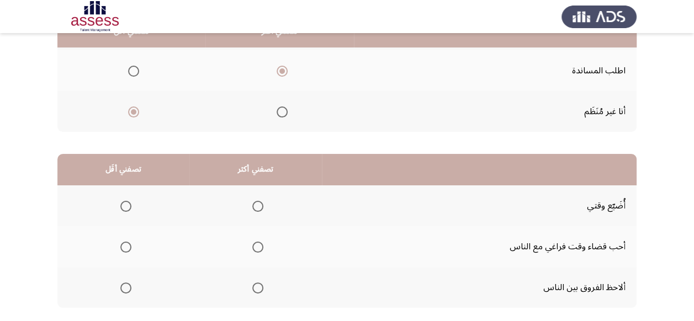
scroll to position [177, 0]
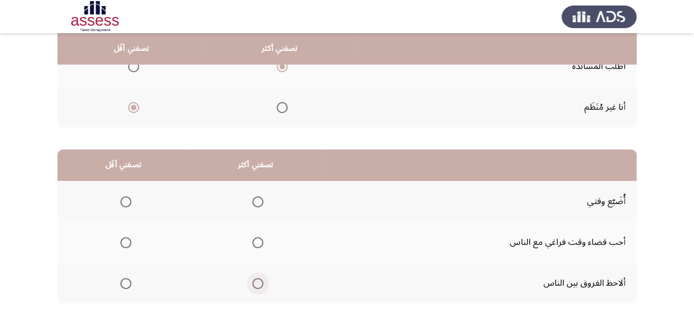
click at [257, 284] on span "Select an option" at bounding box center [257, 283] width 11 height 11
click at [257, 284] on input "Select an option" at bounding box center [257, 283] width 11 height 11
click at [121, 202] on span "Select an option" at bounding box center [125, 202] width 11 height 11
click at [121, 202] on input "Select an option" at bounding box center [125, 202] width 11 height 11
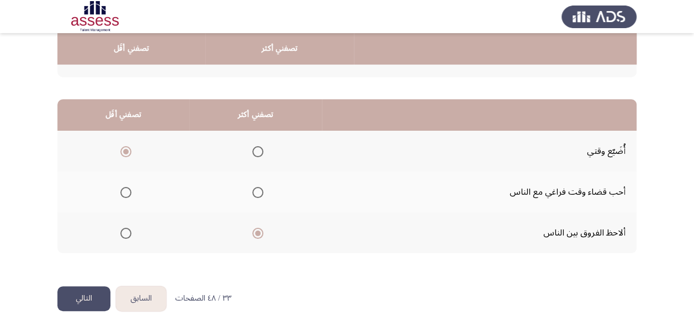
scroll to position [236, 0]
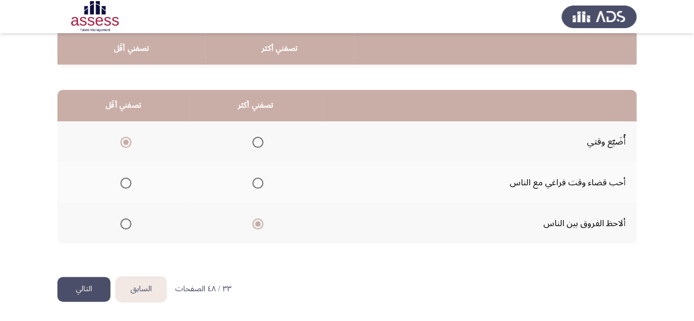
click at [82, 289] on button "التالي" at bounding box center [83, 289] width 53 height 25
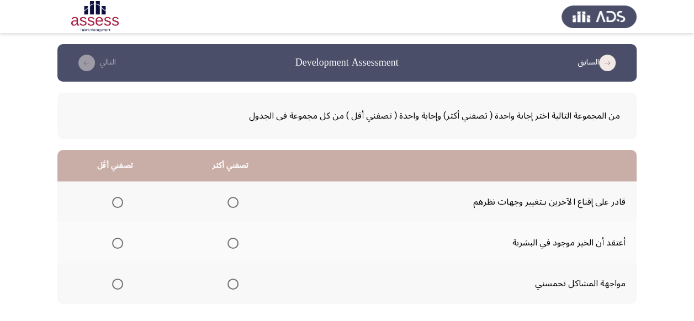
click at [115, 243] on span "Select an option" at bounding box center [117, 243] width 11 height 11
click at [115, 243] on input "Select an option" at bounding box center [117, 243] width 11 height 11
click at [231, 204] on span "Select an option" at bounding box center [232, 202] width 11 height 11
click at [231, 204] on input "Select an option" at bounding box center [232, 202] width 11 height 11
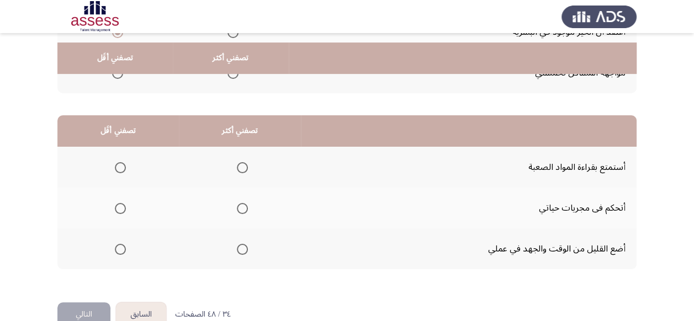
scroll to position [221, 0]
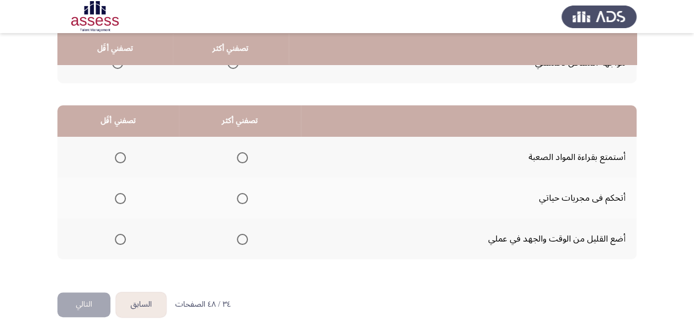
click at [117, 241] on span "Select an option" at bounding box center [120, 239] width 11 height 11
click at [117, 241] on input "Select an option" at bounding box center [120, 239] width 11 height 11
click at [243, 159] on span "Select an option" at bounding box center [242, 157] width 11 height 11
click at [243, 159] on input "Select an option" at bounding box center [242, 157] width 11 height 11
click at [84, 301] on button "التالي" at bounding box center [83, 305] width 53 height 25
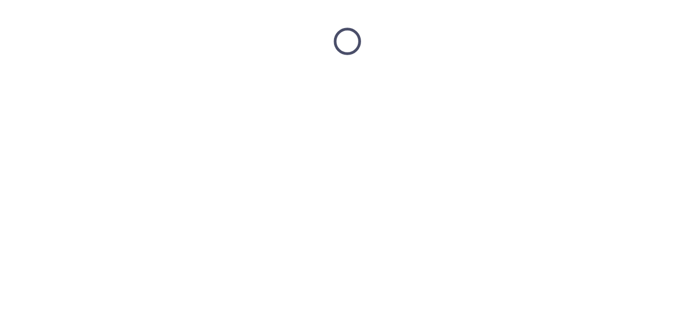
scroll to position [0, 0]
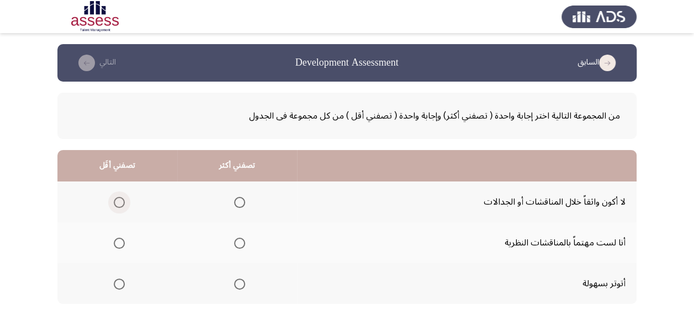
click at [121, 204] on span "Select an option" at bounding box center [119, 202] width 11 height 11
click at [121, 204] on input "Select an option" at bounding box center [119, 202] width 11 height 11
click at [240, 243] on span "Select an option" at bounding box center [240, 243] width 0 height 0
click at [237, 243] on input "Select an option" at bounding box center [239, 243] width 11 height 11
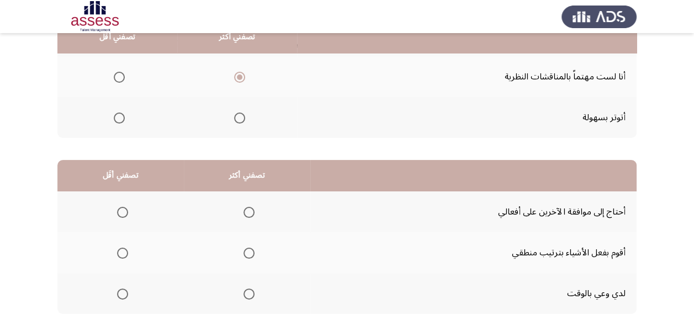
scroll to position [177, 0]
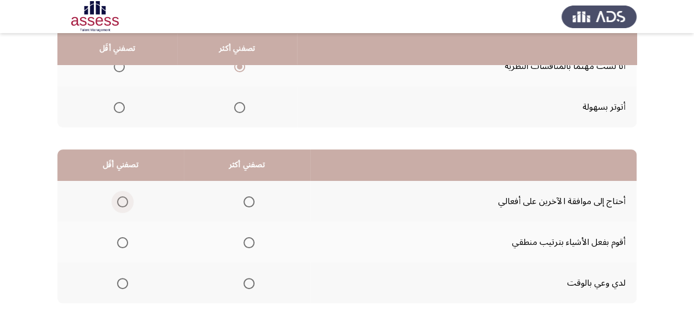
click at [123, 200] on span "Select an option" at bounding box center [122, 202] width 11 height 11
click at [123, 200] on input "Select an option" at bounding box center [122, 202] width 11 height 11
click at [250, 241] on span "Select an option" at bounding box center [248, 242] width 11 height 11
click at [250, 241] on input "Select an option" at bounding box center [248, 242] width 11 height 11
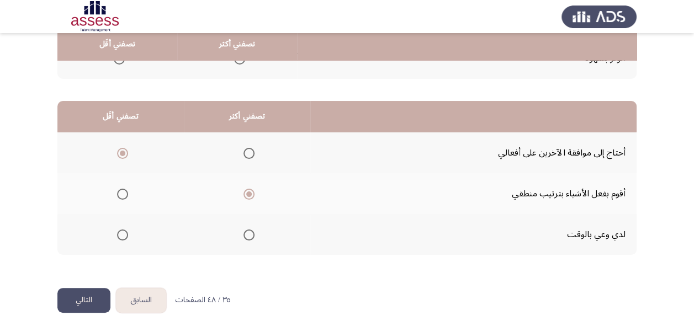
scroll to position [236, 0]
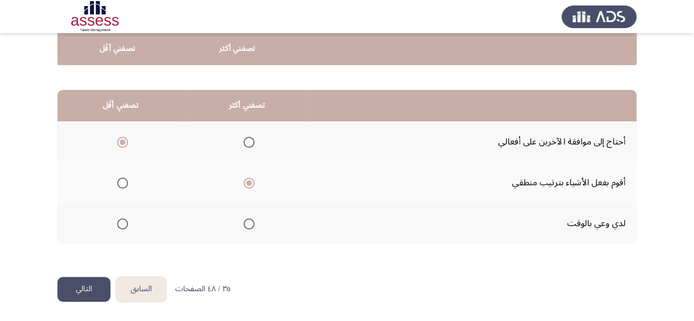
click at [84, 286] on button "التالي" at bounding box center [83, 289] width 53 height 25
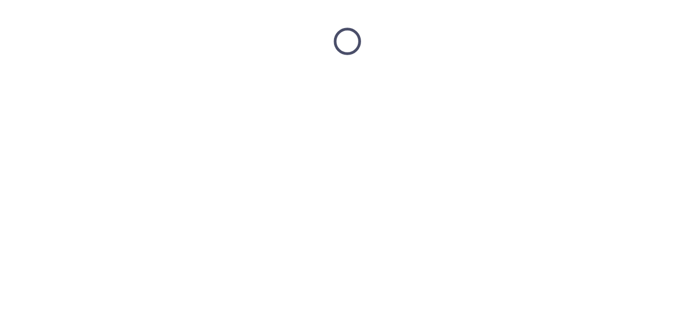
scroll to position [0, 0]
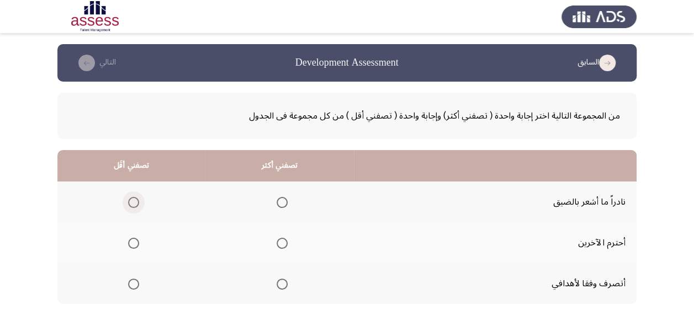
click at [135, 200] on span "Select an option" at bounding box center [133, 202] width 11 height 11
click at [135, 200] on input "Select an option" at bounding box center [133, 202] width 11 height 11
click at [278, 283] on span "Select an option" at bounding box center [282, 284] width 11 height 11
click at [278, 283] on input "Select an option" at bounding box center [282, 284] width 11 height 11
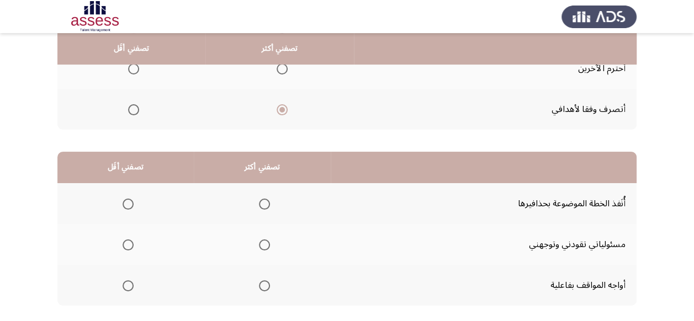
scroll to position [177, 0]
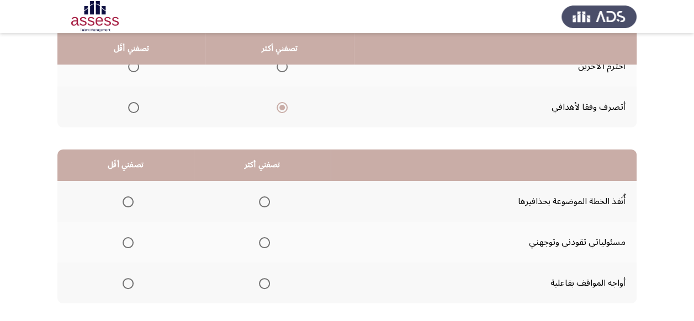
click at [260, 200] on span "Select an option" at bounding box center [264, 202] width 11 height 11
click at [260, 200] on input "Select an option" at bounding box center [264, 202] width 11 height 11
click at [127, 242] on span "Select an option" at bounding box center [128, 242] width 11 height 11
click at [127, 242] on input "Select an option" at bounding box center [128, 242] width 11 height 11
click at [128, 202] on span "Select an option" at bounding box center [128, 202] width 11 height 11
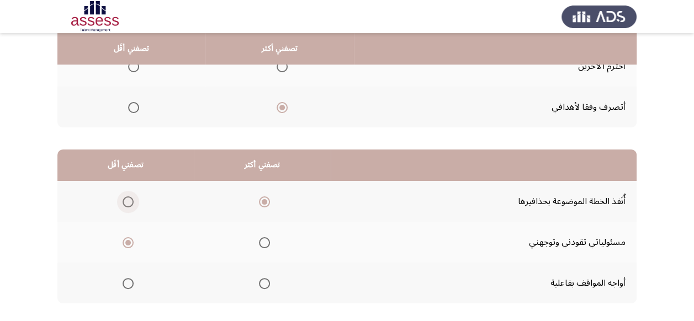
click at [128, 202] on input "Select an option" at bounding box center [128, 202] width 11 height 11
click at [259, 282] on span "Select an option" at bounding box center [264, 283] width 11 height 11
click at [259, 282] on input "Select an option" at bounding box center [264, 283] width 11 height 11
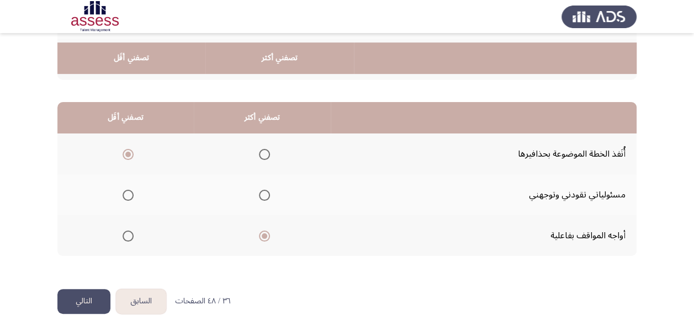
scroll to position [236, 0]
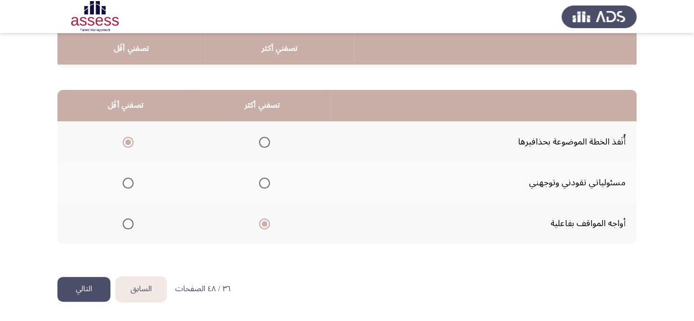
click at [93, 285] on button "التالي" at bounding box center [83, 289] width 53 height 25
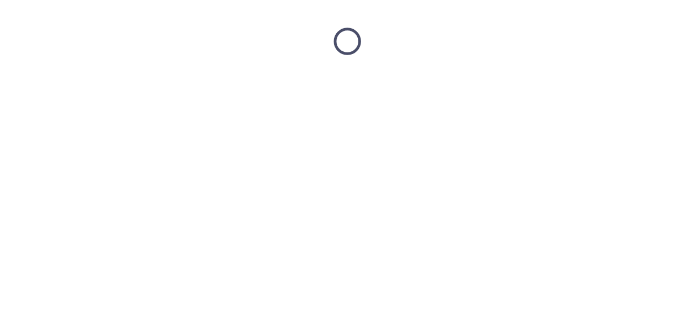
scroll to position [0, 0]
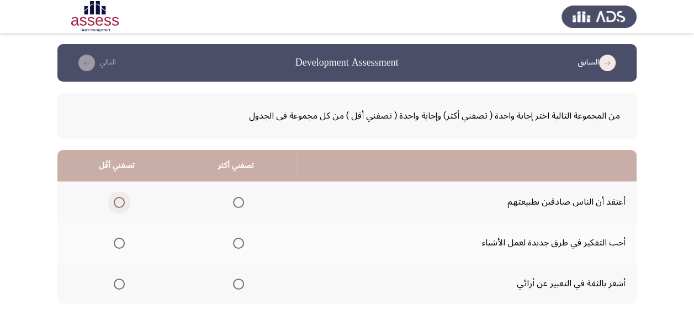
click at [120, 201] on span "Select an option" at bounding box center [119, 202] width 11 height 11
click at [120, 201] on input "Select an option" at bounding box center [119, 202] width 11 height 11
click at [236, 242] on span "Select an option" at bounding box center [238, 243] width 11 height 11
click at [236, 242] on input "Select an option" at bounding box center [238, 243] width 11 height 11
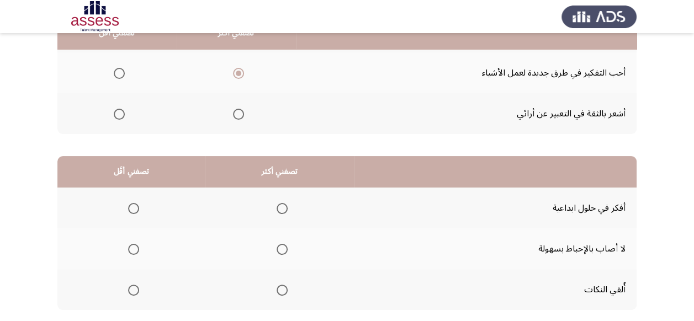
scroll to position [177, 0]
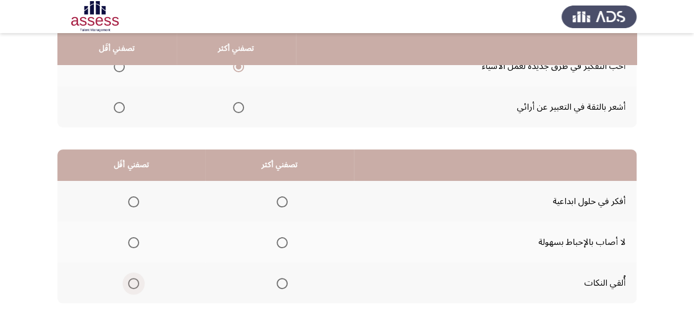
click at [128, 283] on span "Select an option" at bounding box center [133, 283] width 11 height 11
click at [128, 283] on input "Select an option" at bounding box center [133, 283] width 11 height 11
click at [277, 240] on span "Select an option" at bounding box center [282, 242] width 11 height 11
click at [277, 240] on input "Select an option" at bounding box center [282, 242] width 11 height 11
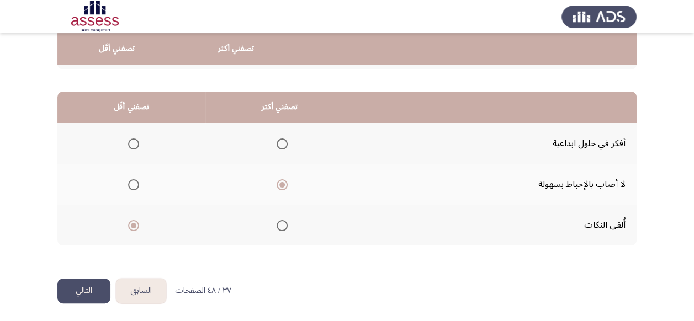
scroll to position [236, 0]
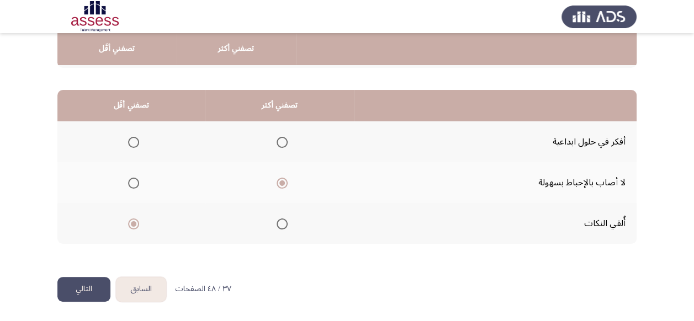
click at [84, 287] on button "التالي" at bounding box center [83, 289] width 53 height 25
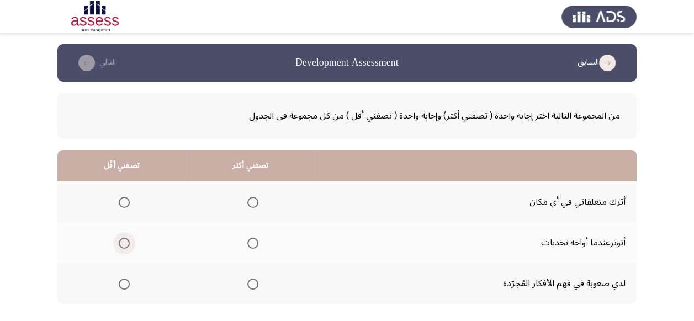
click at [123, 242] on span "Select an option" at bounding box center [124, 243] width 11 height 11
click at [123, 242] on input "Select an option" at bounding box center [124, 243] width 11 height 11
click at [248, 284] on span "Select an option" at bounding box center [252, 284] width 11 height 11
click at [248, 284] on input "Select an option" at bounding box center [252, 284] width 11 height 11
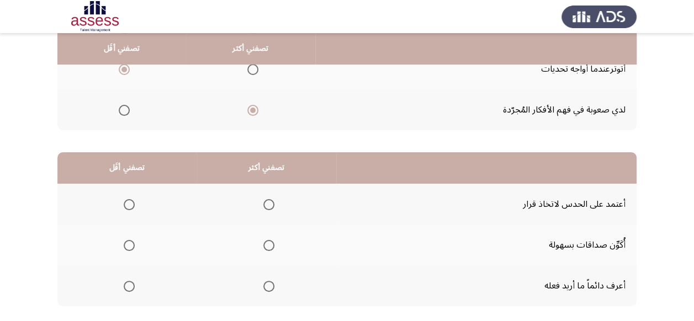
scroll to position [177, 0]
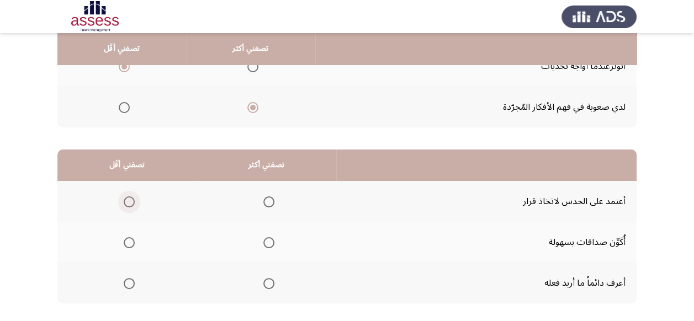
click at [128, 202] on span "Select an option" at bounding box center [129, 202] width 11 height 11
click at [128, 202] on input "Select an option" at bounding box center [129, 202] width 11 height 11
click at [268, 241] on span "Select an option" at bounding box center [268, 242] width 11 height 11
click at [268, 241] on input "Select an option" at bounding box center [268, 242] width 11 height 11
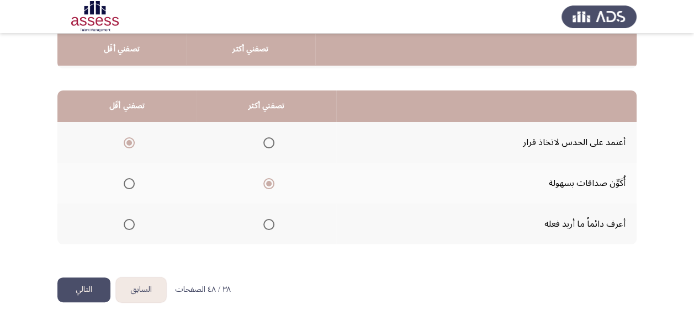
scroll to position [236, 0]
click at [88, 285] on button "التالي" at bounding box center [83, 289] width 53 height 25
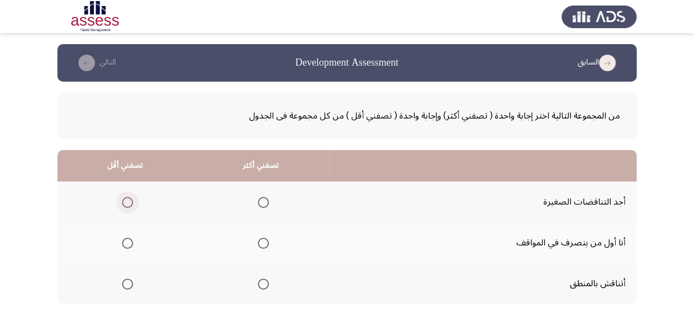
click at [127, 203] on span "Select an option" at bounding box center [127, 202] width 11 height 11
click at [127, 203] on input "Select an option" at bounding box center [127, 202] width 11 height 11
click at [261, 245] on span "Select an option" at bounding box center [263, 243] width 11 height 11
click at [261, 245] on input "Select an option" at bounding box center [263, 243] width 11 height 11
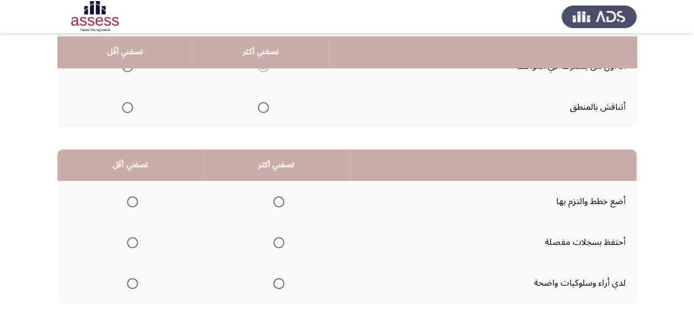
scroll to position [199, 0]
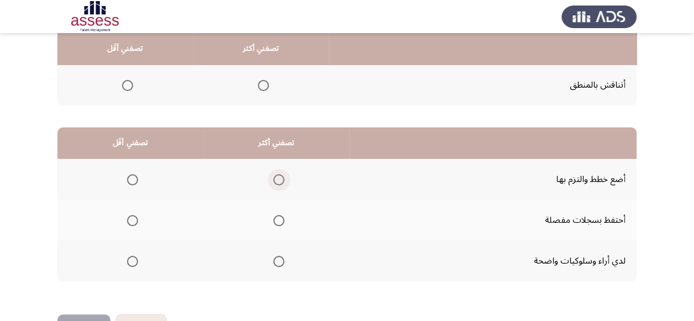
click at [277, 178] on span "Select an option" at bounding box center [278, 179] width 11 height 11
click at [277, 178] on input "Select an option" at bounding box center [278, 179] width 11 height 11
click at [133, 221] on span "Select an option" at bounding box center [133, 221] width 0 height 0
click at [131, 220] on input "Select an option" at bounding box center [132, 220] width 11 height 11
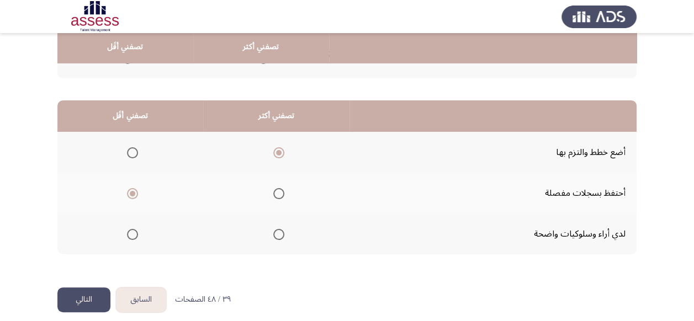
scroll to position [236, 0]
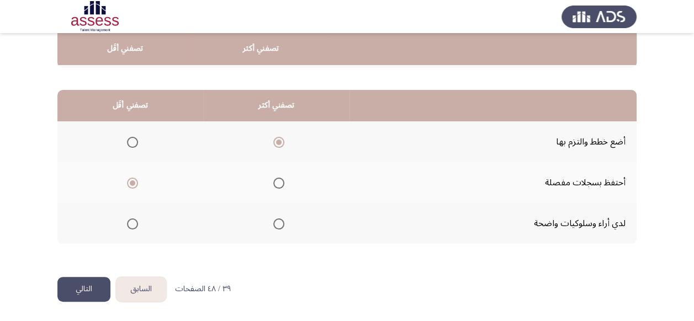
click at [92, 287] on button "التالي" at bounding box center [83, 289] width 53 height 25
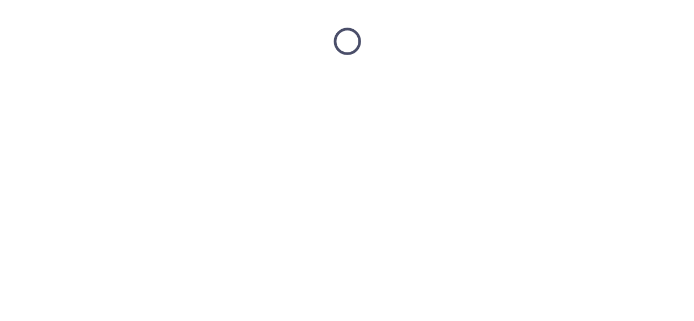
scroll to position [0, 0]
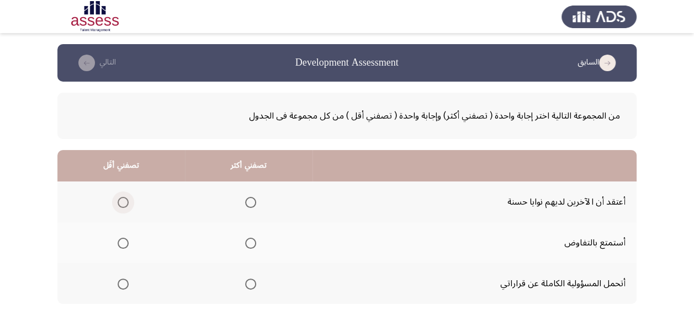
click at [121, 203] on span "Select an option" at bounding box center [123, 202] width 11 height 11
click at [121, 203] on input "Select an option" at bounding box center [123, 202] width 11 height 11
click at [252, 245] on span "Select an option" at bounding box center [250, 243] width 11 height 11
click at [252, 245] on input "Select an option" at bounding box center [250, 243] width 11 height 11
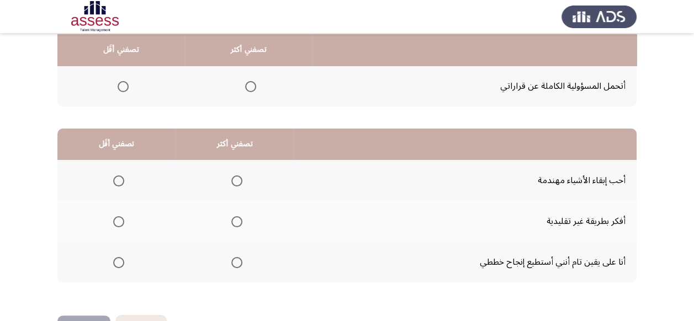
scroll to position [199, 0]
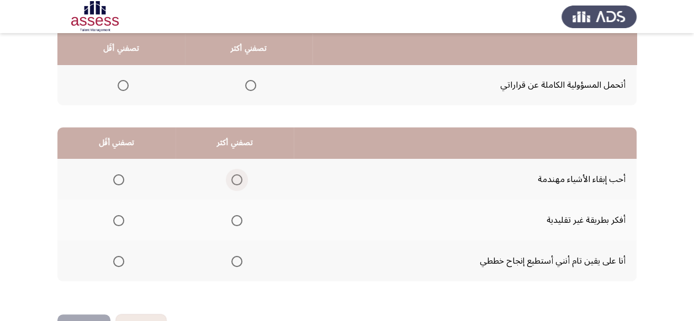
click at [237, 179] on span "Select an option" at bounding box center [236, 179] width 11 height 11
click at [237, 179] on input "Select an option" at bounding box center [236, 179] width 11 height 11
click at [116, 222] on span "Select an option" at bounding box center [118, 220] width 11 height 11
click at [116, 222] on input "Select an option" at bounding box center [118, 220] width 11 height 11
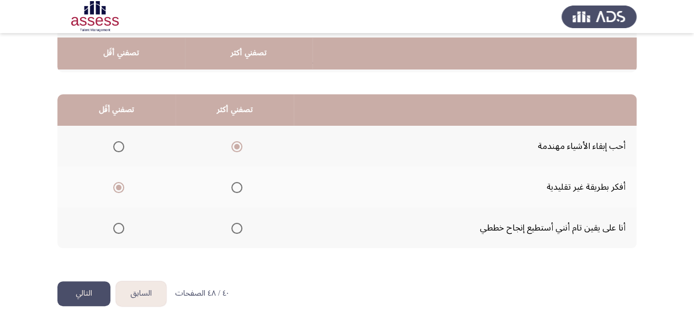
scroll to position [236, 0]
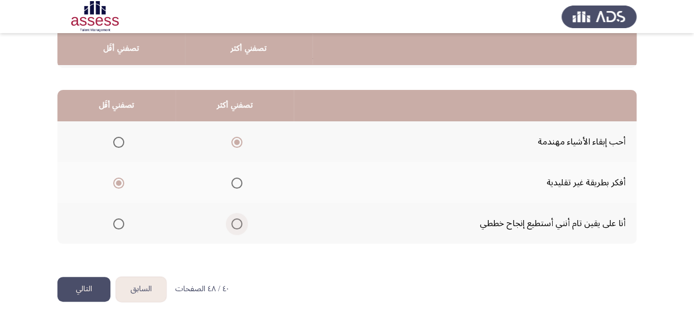
click at [234, 226] on span "Select an option" at bounding box center [236, 224] width 11 height 11
click at [234, 226] on input "Select an option" at bounding box center [236, 224] width 11 height 11
click at [118, 144] on span "Select an option" at bounding box center [118, 142] width 11 height 11
click at [118, 144] on input "Select an option" at bounding box center [118, 142] width 11 height 11
click at [84, 290] on button "التالي" at bounding box center [83, 289] width 53 height 25
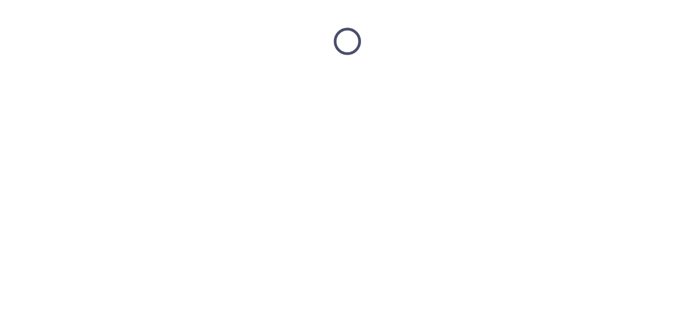
scroll to position [0, 0]
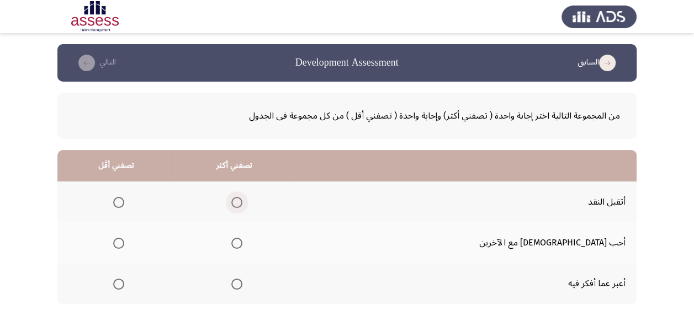
click at [242, 203] on span "Select an option" at bounding box center [236, 202] width 11 height 11
click at [242, 203] on input "Select an option" at bounding box center [236, 202] width 11 height 11
click at [124, 283] on span "Select an option" at bounding box center [118, 284] width 11 height 11
click at [124, 283] on input "Select an option" at bounding box center [118, 284] width 11 height 11
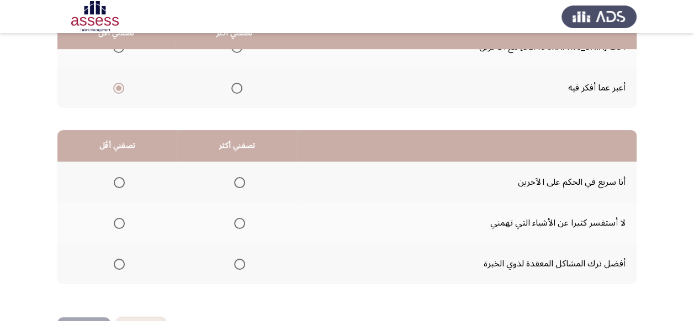
scroll to position [199, 0]
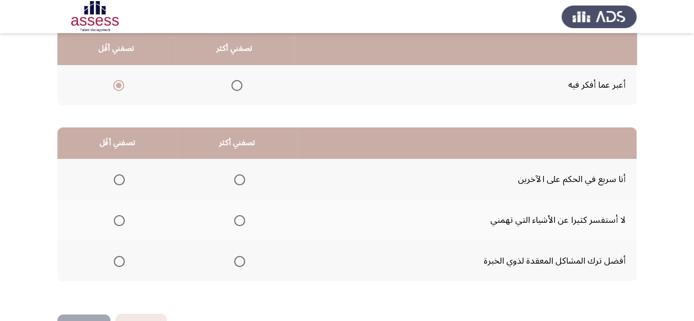
click at [120, 179] on span "Select an option" at bounding box center [119, 179] width 11 height 11
click at [120, 179] on input "Select an option" at bounding box center [119, 179] width 11 height 11
click at [239, 261] on span "Select an option" at bounding box center [239, 261] width 11 height 11
click at [239, 261] on input "Select an option" at bounding box center [239, 261] width 11 height 11
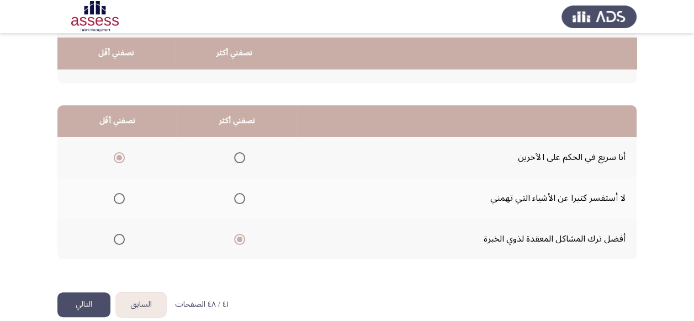
scroll to position [236, 0]
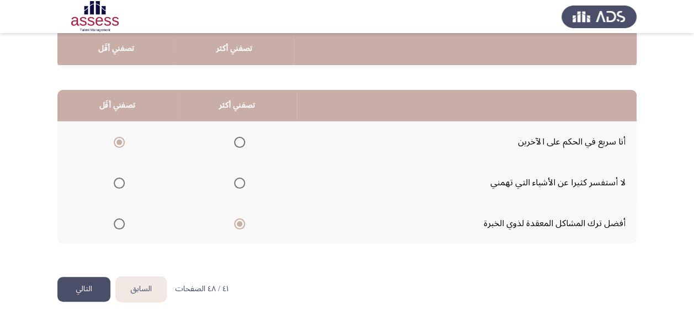
click at [96, 286] on button "التالي" at bounding box center [83, 289] width 53 height 25
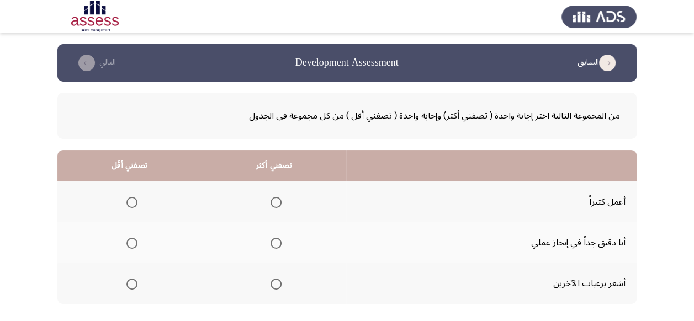
click at [133, 282] on span "Select an option" at bounding box center [131, 284] width 11 height 11
click at [133, 282] on input "Select an option" at bounding box center [131, 284] width 11 height 11
click at [276, 242] on span "Select an option" at bounding box center [276, 243] width 11 height 11
click at [276, 242] on input "Select an option" at bounding box center [276, 243] width 11 height 11
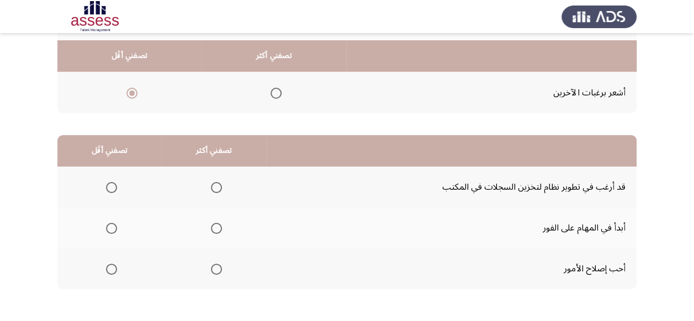
scroll to position [199, 0]
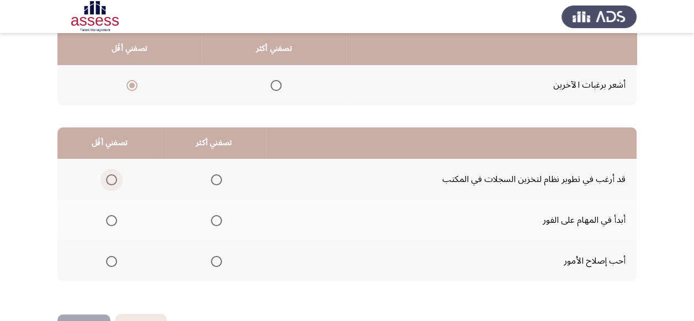
click at [112, 181] on span "Select an option" at bounding box center [111, 179] width 11 height 11
click at [112, 181] on input "Select an option" at bounding box center [111, 179] width 11 height 11
click at [214, 263] on span "Select an option" at bounding box center [216, 261] width 11 height 11
click at [214, 263] on input "Select an option" at bounding box center [216, 261] width 11 height 11
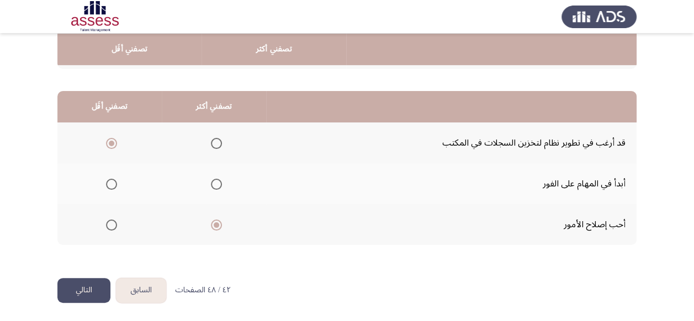
scroll to position [236, 0]
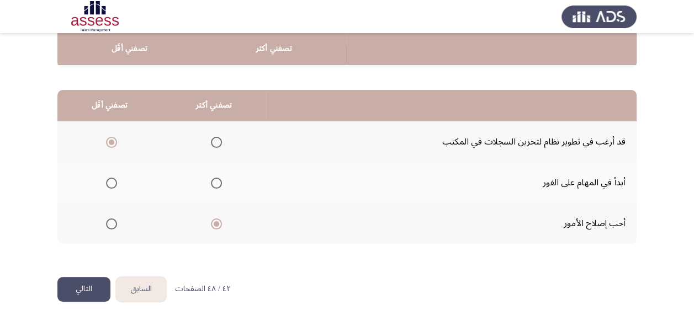
click at [87, 290] on button "التالي" at bounding box center [83, 289] width 53 height 25
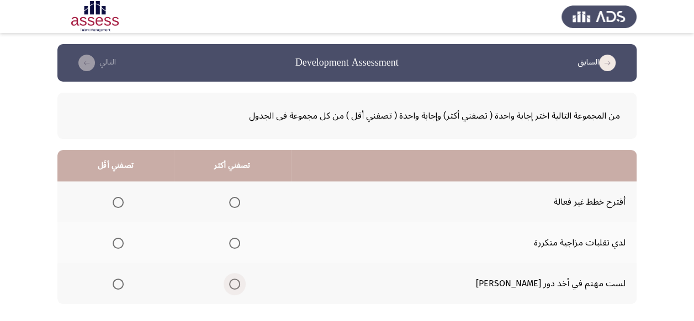
click at [240, 283] on span "Select an option" at bounding box center [234, 284] width 11 height 11
click at [240, 283] on input "Select an option" at bounding box center [234, 284] width 11 height 11
click at [124, 202] on span "Select an option" at bounding box center [118, 202] width 11 height 11
click at [124, 202] on input "Select an option" at bounding box center [118, 202] width 11 height 11
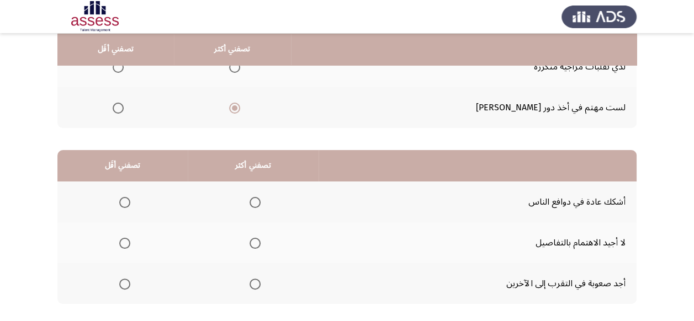
scroll to position [177, 0]
click at [252, 201] on span "Select an option" at bounding box center [255, 202] width 11 height 11
click at [252, 201] on input "Select an option" at bounding box center [255, 202] width 11 height 11
click at [124, 282] on span "Select an option" at bounding box center [124, 283] width 11 height 11
click at [124, 282] on input "Select an option" at bounding box center [124, 283] width 11 height 11
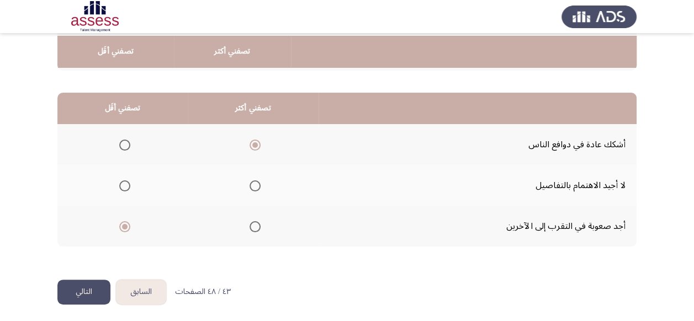
scroll to position [236, 0]
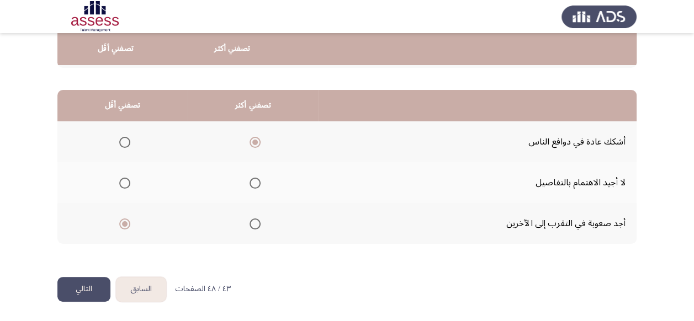
click at [99, 287] on button "التالي" at bounding box center [83, 289] width 53 height 25
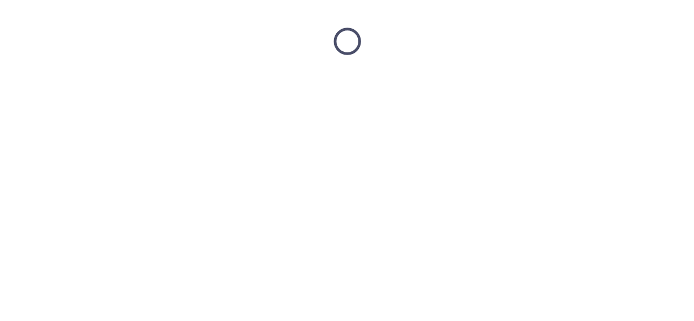
scroll to position [0, 0]
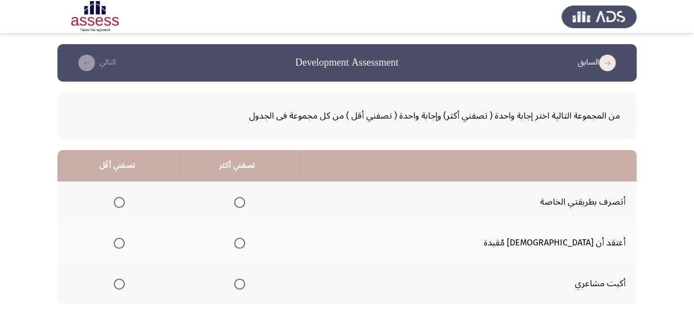
click at [245, 283] on span "Select an option" at bounding box center [239, 284] width 11 height 11
click at [245, 283] on input "Select an option" at bounding box center [239, 284] width 11 height 11
click at [125, 240] on span "Select an option" at bounding box center [119, 243] width 11 height 11
click at [125, 240] on input "Select an option" at bounding box center [119, 243] width 11 height 11
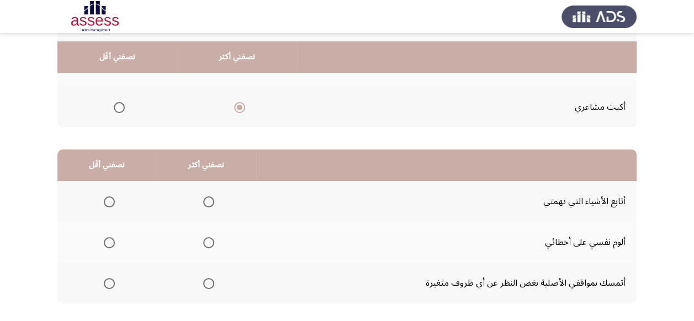
scroll to position [199, 0]
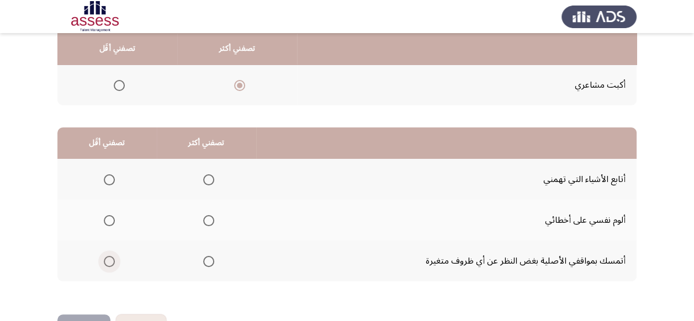
click at [105, 260] on span "Select an option" at bounding box center [109, 261] width 11 height 11
click at [105, 260] on input "Select an option" at bounding box center [109, 261] width 11 height 11
click at [205, 218] on span "Select an option" at bounding box center [208, 220] width 11 height 11
click at [205, 218] on input "Select an option" at bounding box center [208, 220] width 11 height 11
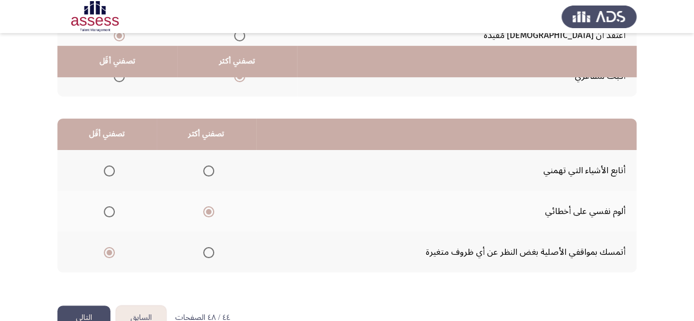
scroll to position [221, 0]
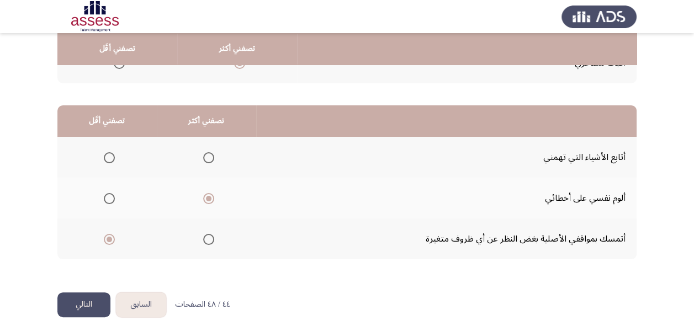
click at [82, 311] on button "التالي" at bounding box center [83, 305] width 53 height 25
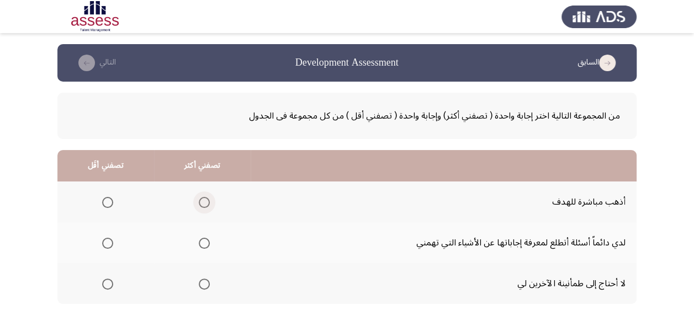
click at [204, 202] on span "Select an option" at bounding box center [204, 202] width 11 height 11
click at [204, 202] on input "Select an option" at bounding box center [204, 202] width 11 height 11
click at [105, 282] on span "Select an option" at bounding box center [107, 284] width 11 height 11
click at [105, 282] on input "Select an option" at bounding box center [107, 284] width 11 height 11
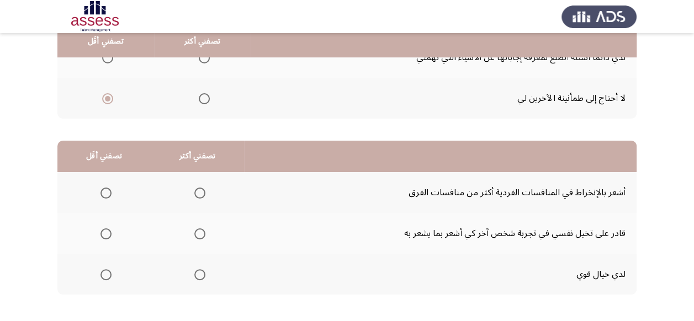
scroll to position [199, 0]
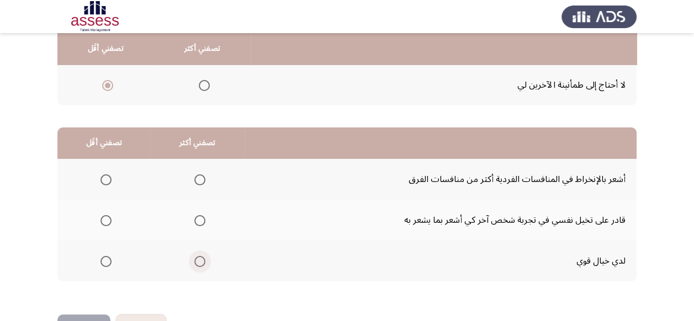
click at [198, 261] on span "Select an option" at bounding box center [199, 261] width 11 height 11
click at [198, 261] on input "Select an option" at bounding box center [199, 261] width 11 height 11
click at [102, 179] on span "Select an option" at bounding box center [105, 179] width 11 height 11
click at [102, 179] on input "Select an option" at bounding box center [105, 179] width 11 height 11
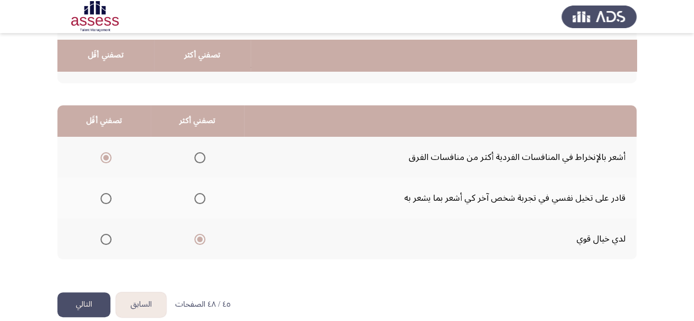
scroll to position [236, 0]
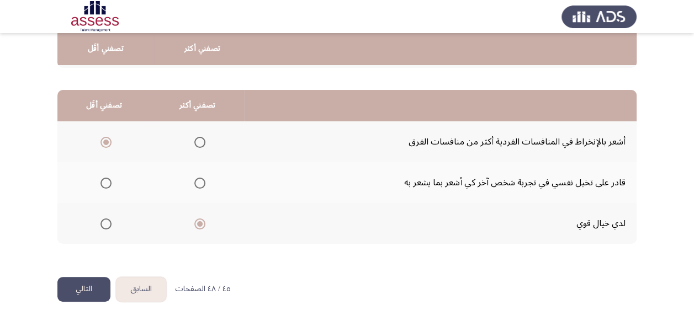
click at [93, 289] on button "التالي" at bounding box center [83, 289] width 53 height 25
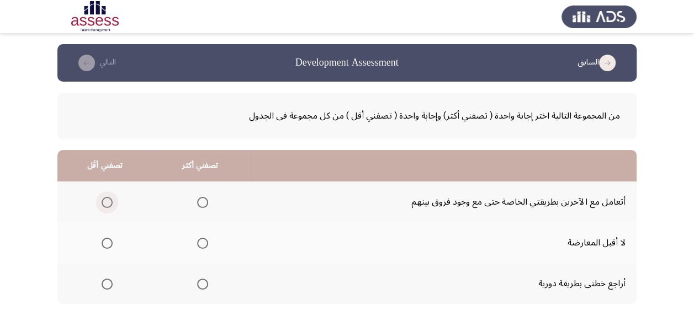
click at [105, 204] on span "Select an option" at bounding box center [107, 202] width 11 height 11
click at [105, 204] on input "Select an option" at bounding box center [107, 202] width 11 height 11
click at [203, 284] on span "Select an option" at bounding box center [202, 284] width 11 height 11
click at [203, 284] on input "Select an option" at bounding box center [202, 284] width 11 height 11
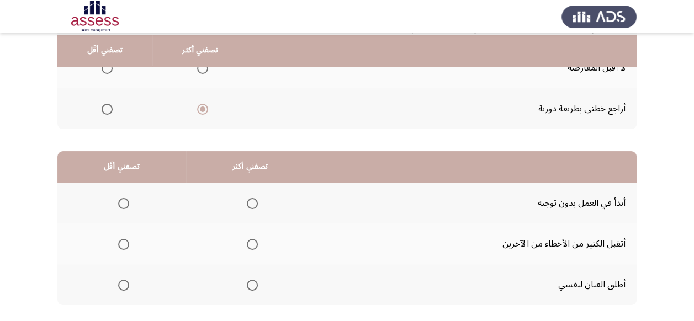
scroll to position [177, 0]
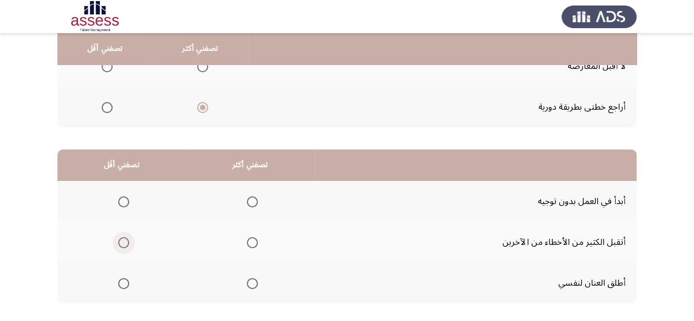
click at [120, 242] on span "Select an option" at bounding box center [123, 242] width 11 height 11
click at [120, 242] on input "Select an option" at bounding box center [123, 242] width 11 height 11
click at [247, 203] on span "Select an option" at bounding box center [252, 202] width 11 height 11
click at [247, 203] on input "Select an option" at bounding box center [252, 202] width 11 height 11
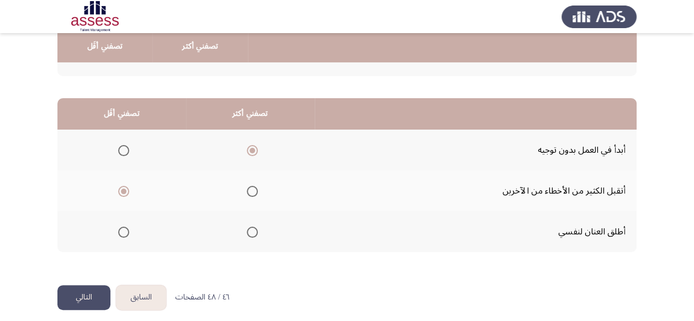
scroll to position [236, 0]
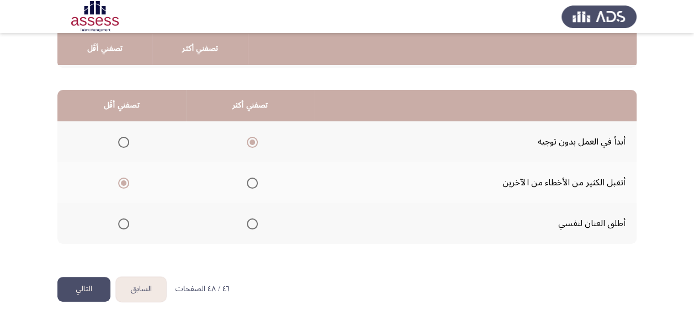
click at [96, 287] on button "التالي" at bounding box center [83, 289] width 53 height 25
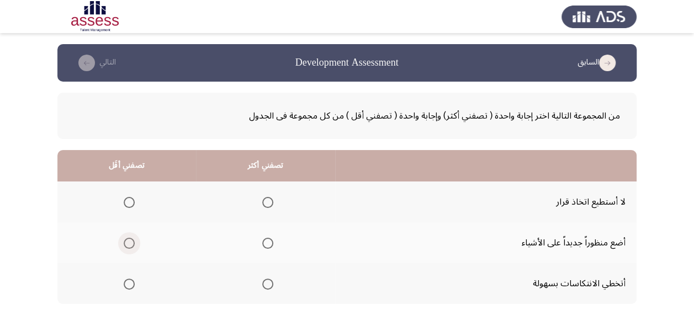
click at [129, 243] on span "Select an option" at bounding box center [129, 243] width 11 height 11
click at [129, 243] on input "Select an option" at bounding box center [129, 243] width 11 height 11
click at [126, 203] on span "Select an option" at bounding box center [129, 202] width 11 height 11
click at [126, 203] on input "Select an option" at bounding box center [129, 202] width 11 height 11
click at [264, 283] on span "Select an option" at bounding box center [267, 284] width 11 height 11
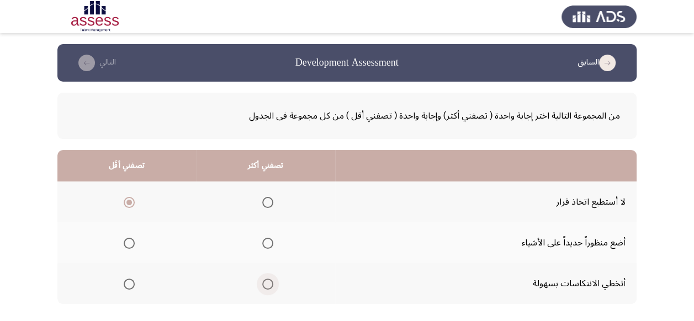
click at [264, 283] on input "Select an option" at bounding box center [267, 284] width 11 height 11
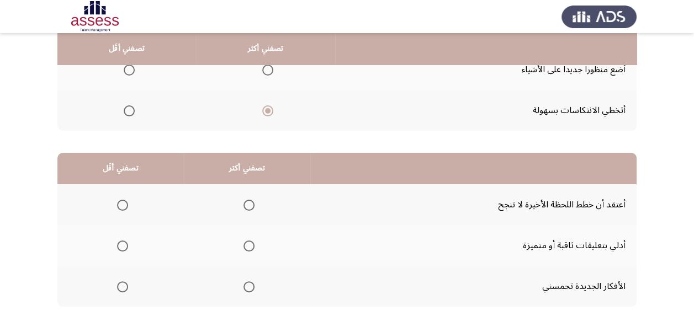
scroll to position [177, 0]
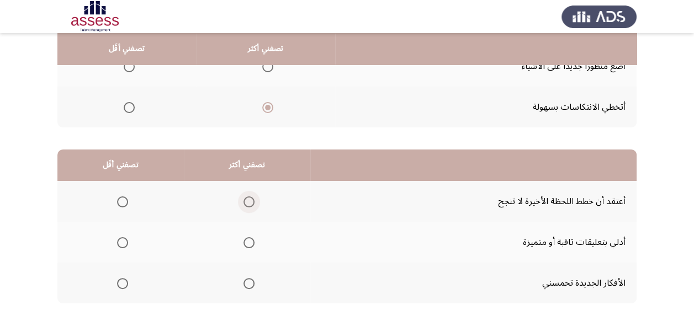
click at [246, 204] on span "Select an option" at bounding box center [248, 202] width 11 height 11
click at [246, 204] on input "Select an option" at bounding box center [248, 202] width 11 height 11
click at [118, 242] on span "Select an option" at bounding box center [122, 242] width 11 height 11
click at [118, 242] on input "Select an option" at bounding box center [122, 242] width 11 height 11
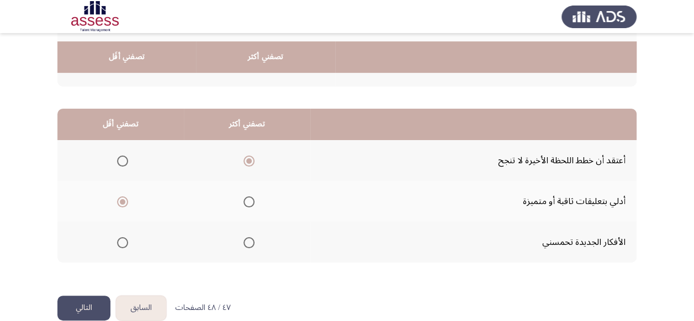
scroll to position [236, 0]
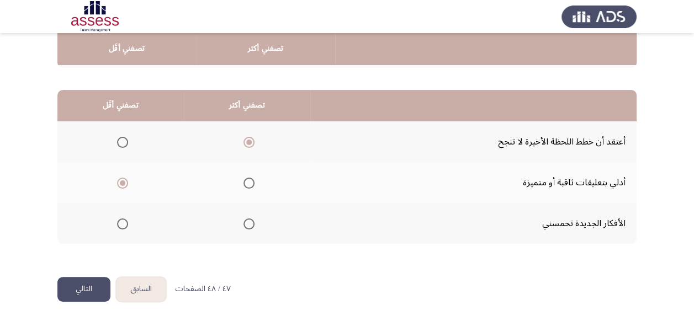
click at [92, 289] on button "التالي" at bounding box center [83, 289] width 53 height 25
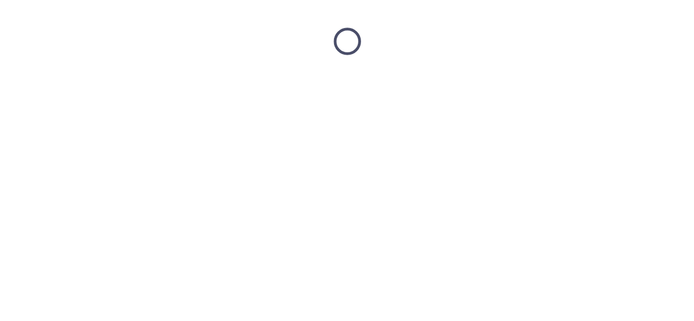
scroll to position [0, 0]
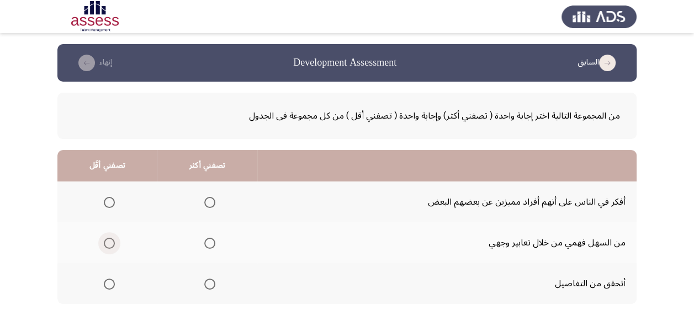
click at [110, 242] on span "Select an option" at bounding box center [109, 243] width 11 height 11
click at [110, 242] on input "Select an option" at bounding box center [109, 243] width 11 height 11
click at [209, 201] on span "Select an option" at bounding box center [209, 202] width 11 height 11
click at [209, 201] on input "Select an option" at bounding box center [209, 202] width 11 height 11
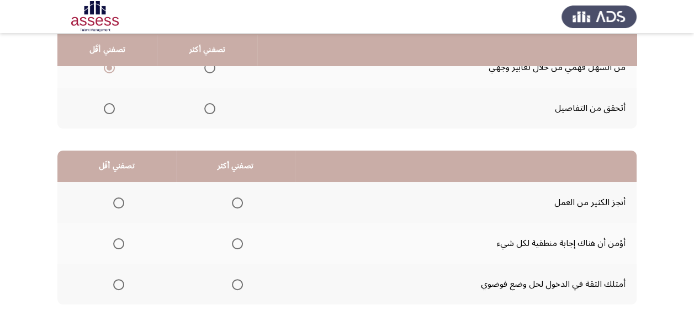
scroll to position [177, 0]
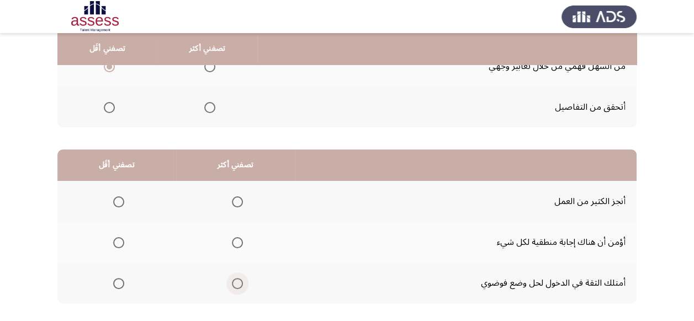
click at [235, 284] on span "Select an option" at bounding box center [237, 283] width 11 height 11
click at [235, 284] on input "Select an option" at bounding box center [237, 283] width 11 height 11
click at [119, 241] on span "Select an option" at bounding box center [118, 242] width 11 height 11
click at [119, 241] on input "Select an option" at bounding box center [118, 242] width 11 height 11
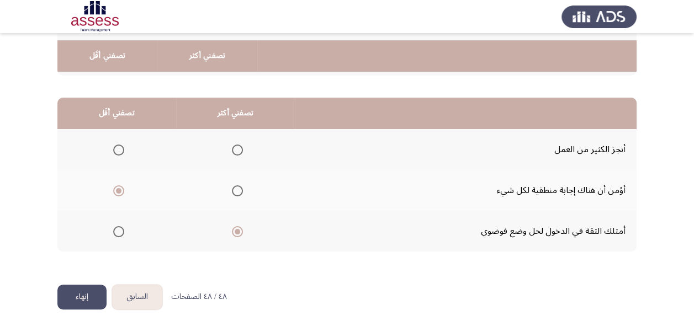
scroll to position [236, 0]
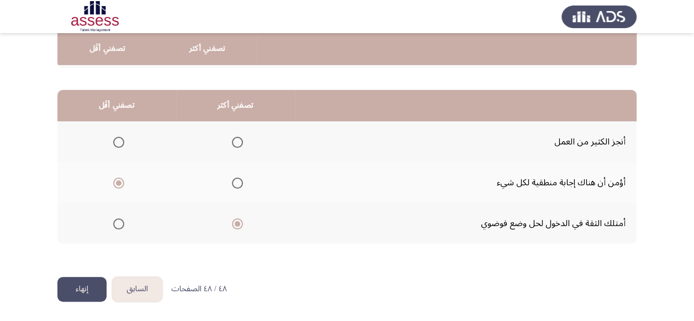
click at [85, 284] on button "إنهاء" at bounding box center [81, 289] width 49 height 25
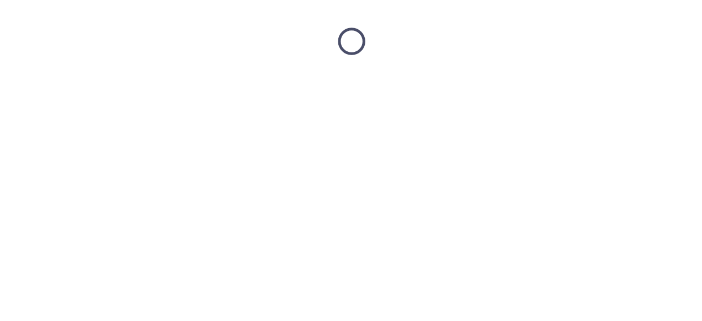
scroll to position [0, 0]
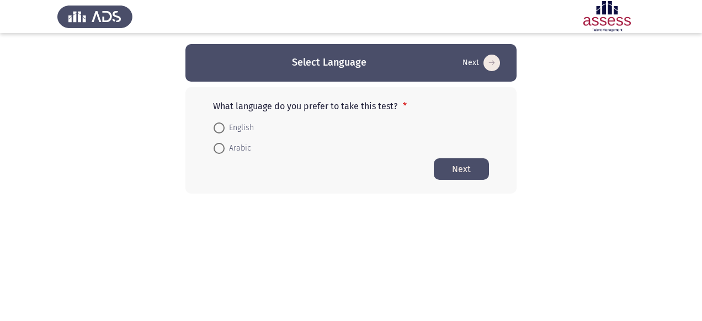
click at [221, 151] on span at bounding box center [219, 148] width 11 height 11
click at [221, 151] on input "Arabic" at bounding box center [219, 148] width 11 height 11
radio input "true"
click at [457, 172] on button "Next" at bounding box center [461, 169] width 55 height 22
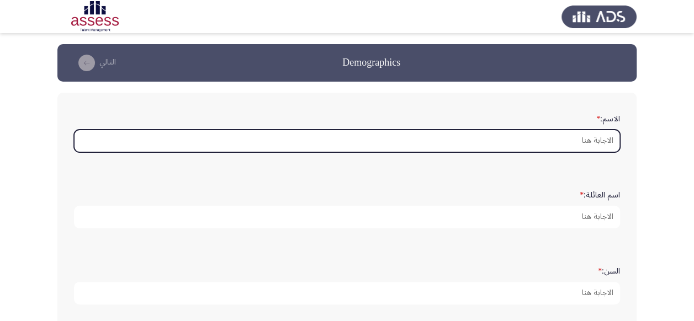
click at [564, 136] on input "الاسم: *" at bounding box center [347, 141] width 546 height 23
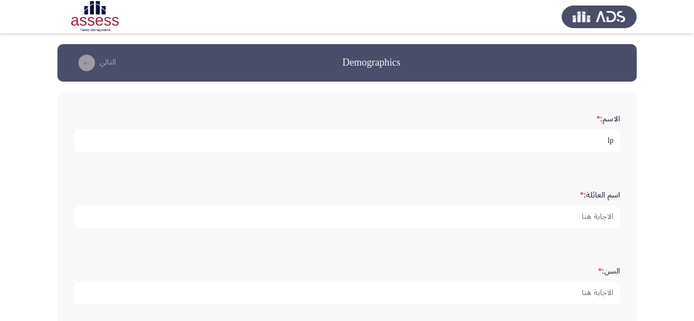
type input "l"
type input "[PERSON_NAME]"
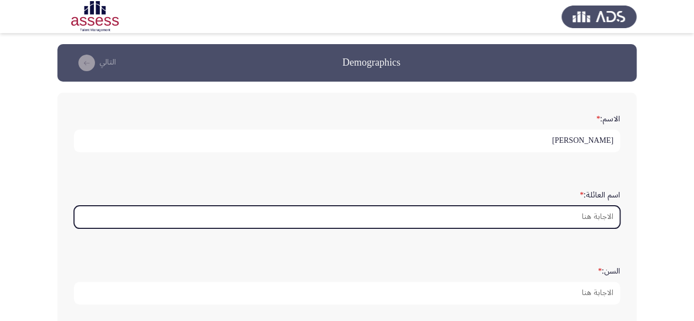
click at [596, 207] on input "اسم العائلة: *" at bounding box center [347, 217] width 546 height 23
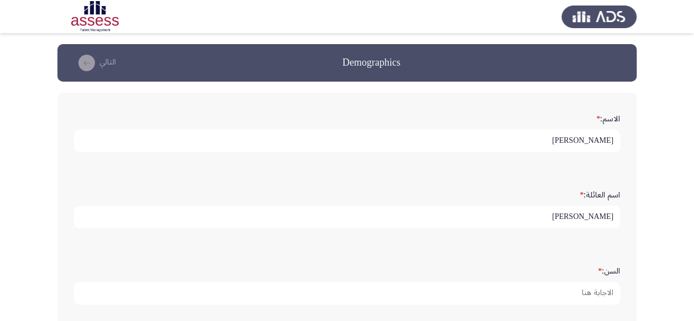
type input "[PERSON_NAME]"
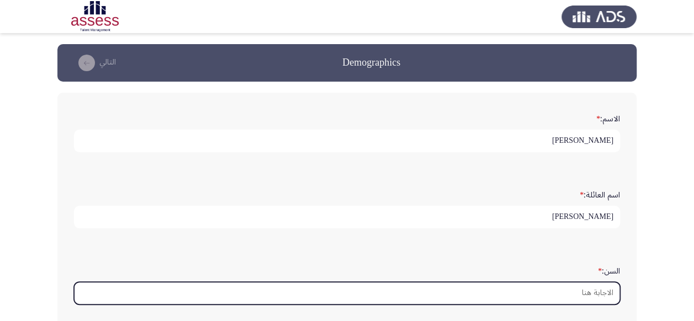
click at [604, 285] on input "السن: *" at bounding box center [347, 293] width 546 height 23
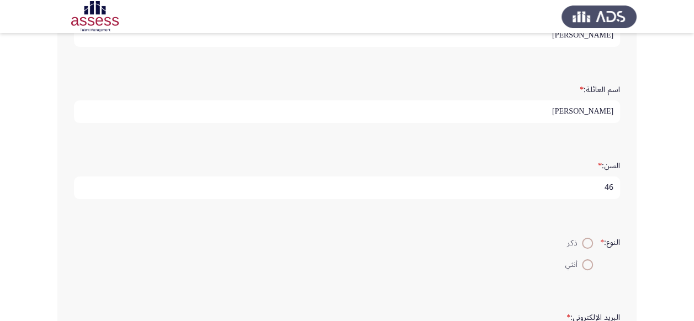
scroll to position [110, 0]
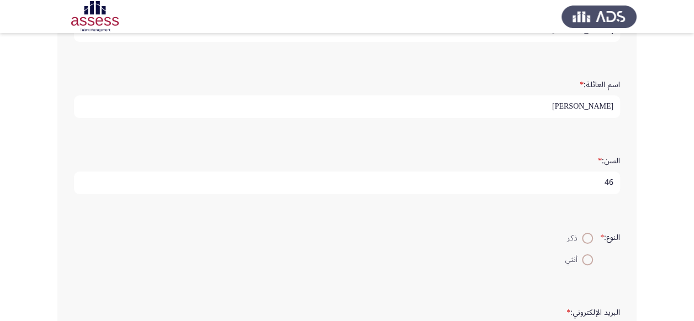
type input "46"
click at [586, 233] on span at bounding box center [587, 238] width 11 height 11
click at [586, 233] on input "ذكر" at bounding box center [587, 238] width 11 height 11
radio input "true"
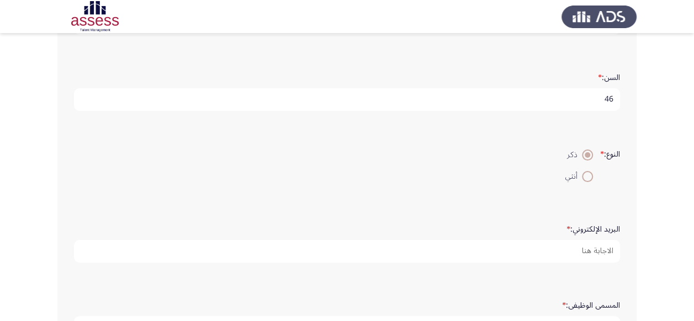
scroll to position [221, 0]
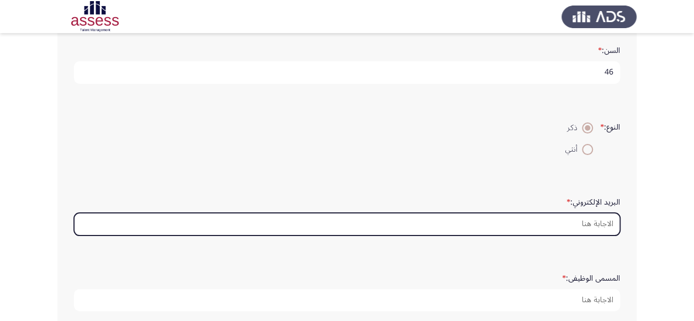
click at [601, 213] on input "البريد الإلكتروني: *" at bounding box center [347, 224] width 546 height 23
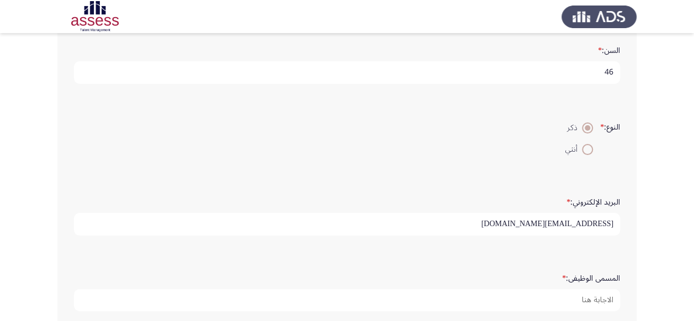
type input "[EMAIL_ADDRESS][DOMAIN_NAME]"
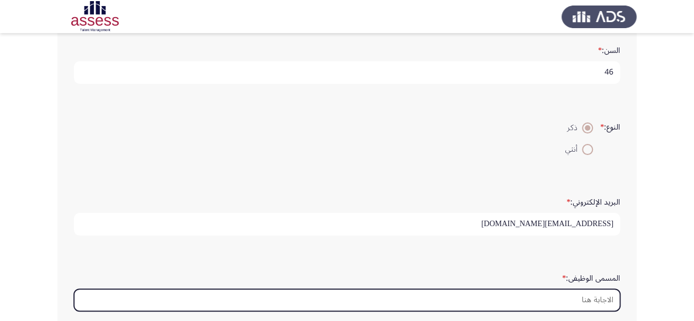
click at [595, 289] on input "المسمى الوظيفى: *" at bounding box center [347, 300] width 546 height 23
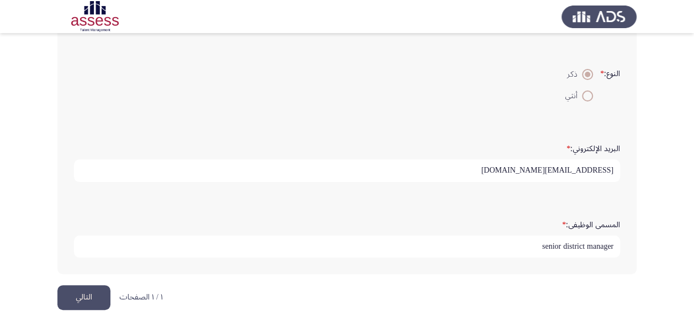
scroll to position [280, 0]
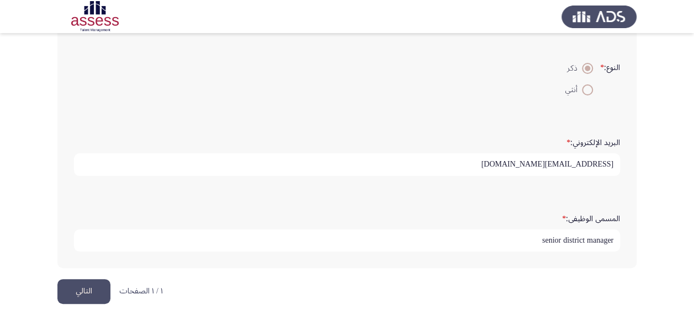
type input "senior district manager"
click at [91, 286] on button "التالي" at bounding box center [83, 291] width 53 height 25
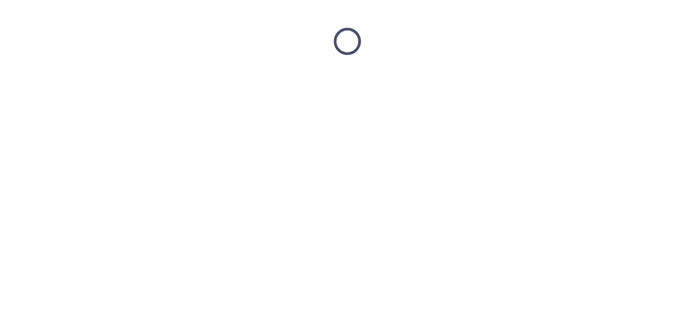
scroll to position [0, 0]
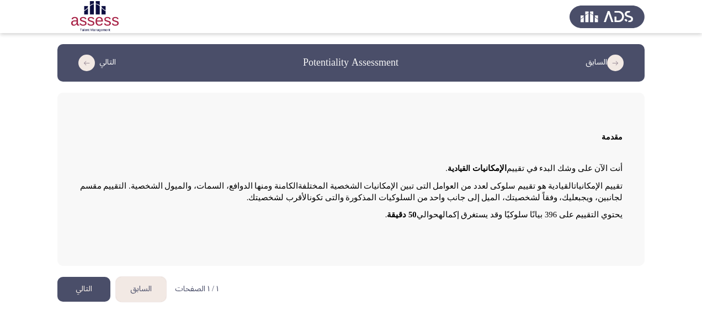
click at [93, 285] on button "التالي" at bounding box center [83, 289] width 53 height 25
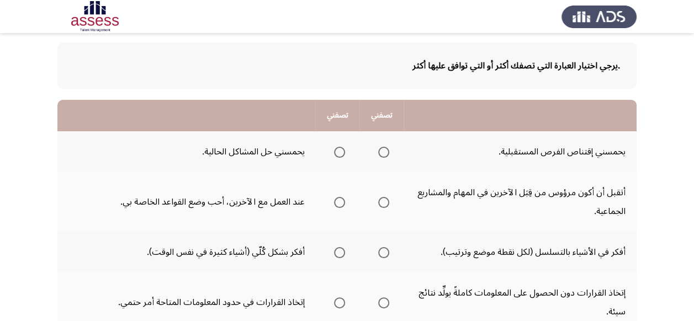
scroll to position [49, 0]
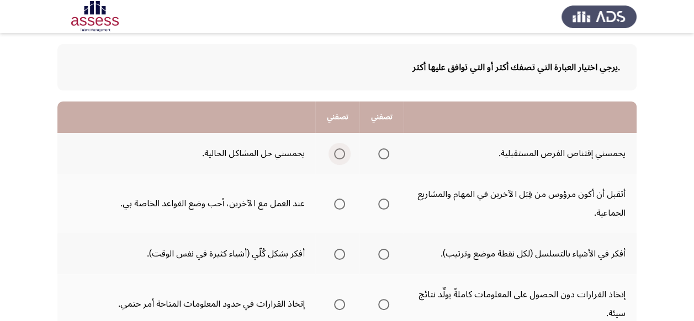
click at [338, 153] on span "Select an option" at bounding box center [339, 154] width 11 height 11
click at [338, 153] on input "Select an option" at bounding box center [339, 154] width 11 height 11
drag, startPoint x: 433, startPoint y: 219, endPoint x: 387, endPoint y: 204, distance: 49.1
click at [387, 204] on tr "أتقبل أن أكون مرؤوس من قِبَل الآخرين في المهام والمشاريع الجماعية. عند العمل مع…" at bounding box center [346, 204] width 579 height 60
click at [384, 204] on span "Select an option" at bounding box center [383, 204] width 11 height 11
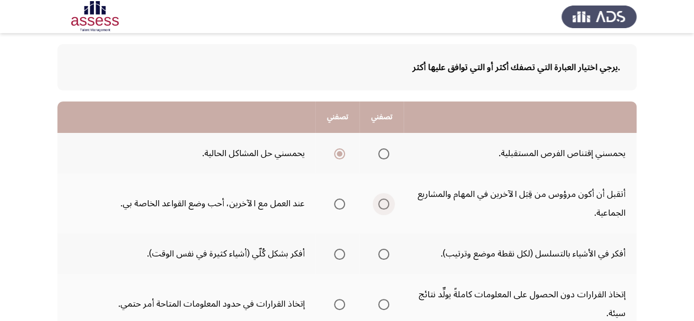
click at [384, 204] on input "Select an option" at bounding box center [383, 204] width 11 height 11
click at [382, 253] on span "Select an option" at bounding box center [383, 254] width 11 height 11
click at [382, 253] on input "Select an option" at bounding box center [383, 254] width 11 height 11
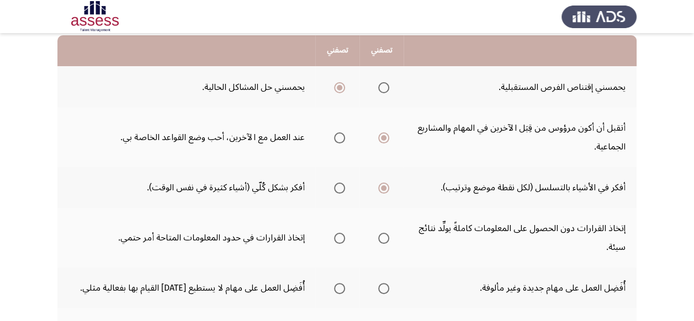
scroll to position [137, 0]
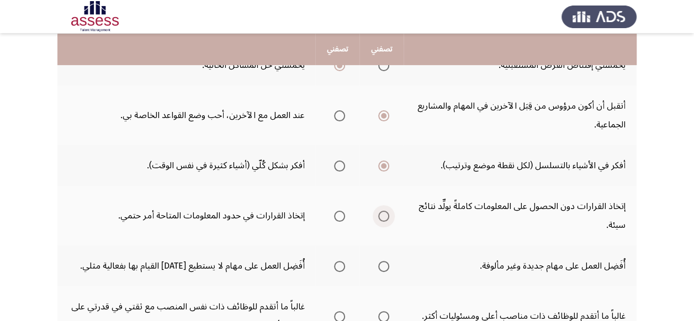
click at [388, 216] on span "Select an option" at bounding box center [383, 216] width 11 height 11
click at [388, 216] on input "Select an option" at bounding box center [383, 216] width 11 height 11
click at [385, 264] on span "Select an option" at bounding box center [383, 266] width 11 height 11
click at [385, 264] on input "Select an option" at bounding box center [383, 266] width 11 height 11
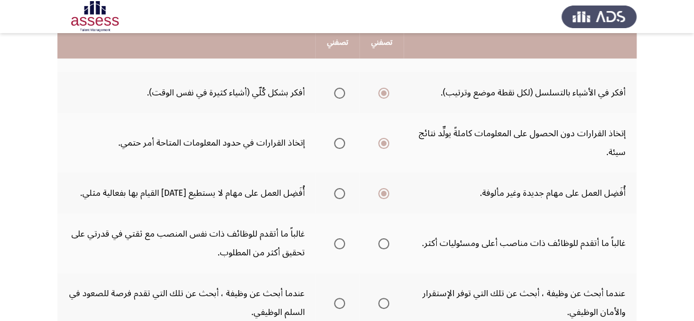
scroll to position [225, 0]
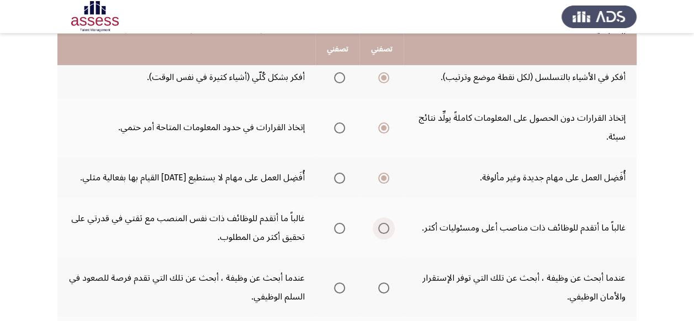
click at [387, 225] on span "Select an option" at bounding box center [383, 228] width 11 height 11
click at [387, 225] on input "Select an option" at bounding box center [383, 228] width 11 height 11
click at [335, 288] on span "Select an option" at bounding box center [339, 288] width 11 height 11
click at [335, 288] on input "Select an option" at bounding box center [339, 288] width 11 height 11
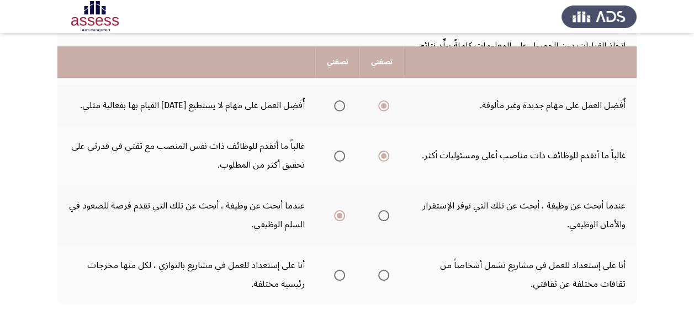
scroll to position [314, 0]
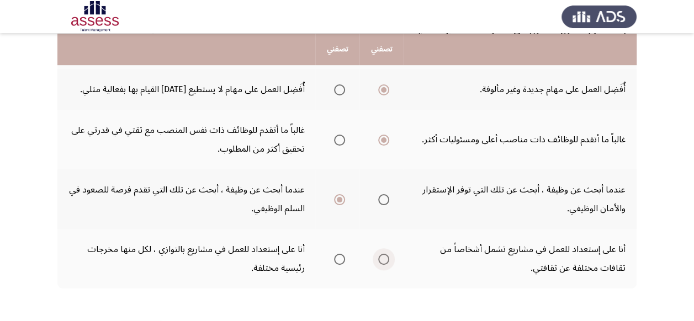
click at [382, 260] on span "Select an option" at bounding box center [383, 259] width 11 height 11
click at [382, 260] on input "Select an option" at bounding box center [383, 259] width 11 height 11
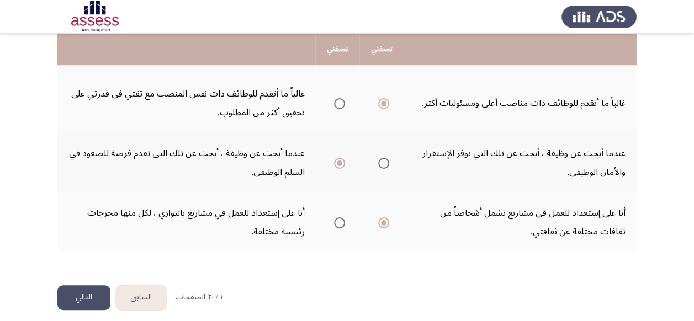
scroll to position [358, 0]
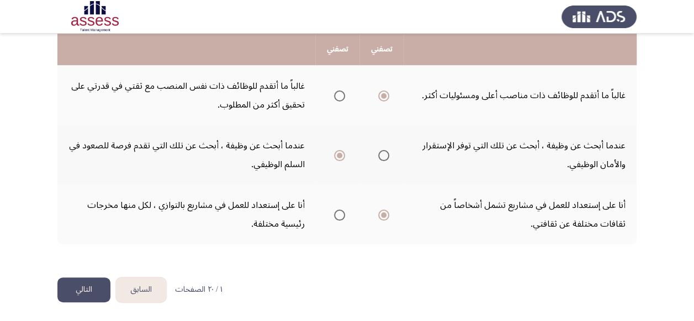
click at [337, 216] on span "Select an option" at bounding box center [339, 215] width 11 height 11
click at [337, 216] on input "Select an option" at bounding box center [339, 215] width 11 height 11
click at [88, 287] on button "التالي" at bounding box center [83, 290] width 53 height 25
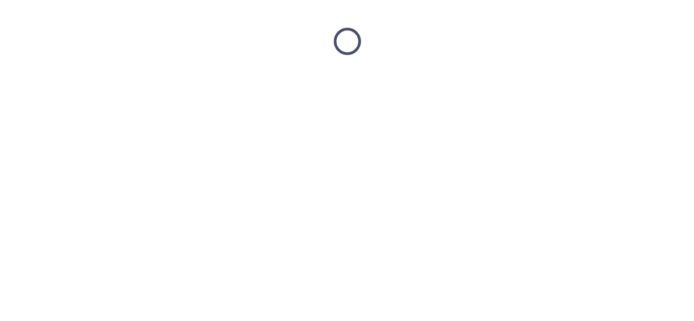
scroll to position [0, 0]
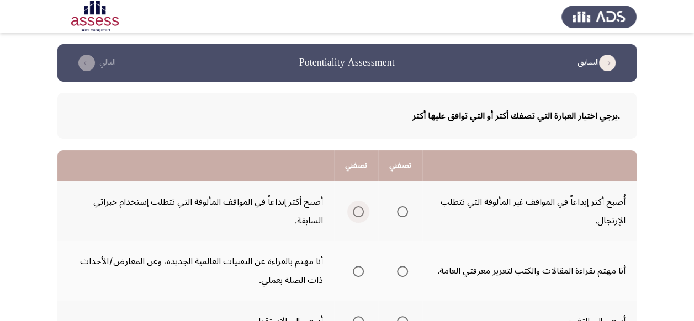
click at [354, 212] on span "Select an option" at bounding box center [358, 212] width 11 height 11
click at [354, 212] on input "Select an option" at bounding box center [358, 212] width 11 height 11
click at [443, 243] on td "أنا مهتم بقراءة المقالات والكتب لتعزيز معرفتي العامة." at bounding box center [529, 271] width 214 height 60
click at [359, 273] on span "Select an option" at bounding box center [358, 271] width 11 height 11
click at [359, 273] on input "Select an option" at bounding box center [358, 271] width 11 height 11
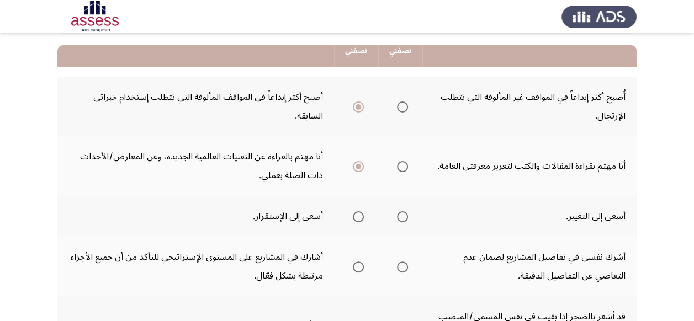
scroll to position [110, 0]
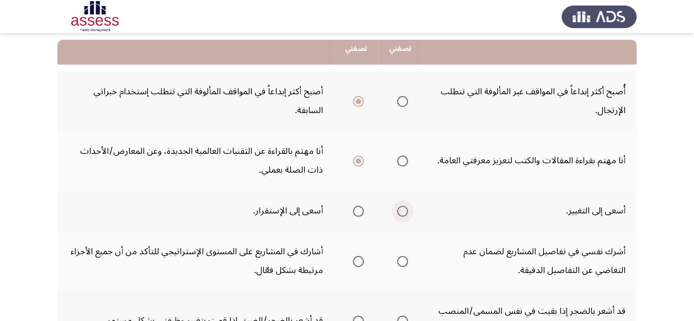
click at [404, 210] on span "Select an option" at bounding box center [402, 211] width 11 height 11
click at [404, 210] on input "Select an option" at bounding box center [402, 211] width 11 height 11
click at [399, 262] on span "Select an option" at bounding box center [402, 261] width 11 height 11
click at [399, 262] on input "Select an option" at bounding box center [402, 261] width 11 height 11
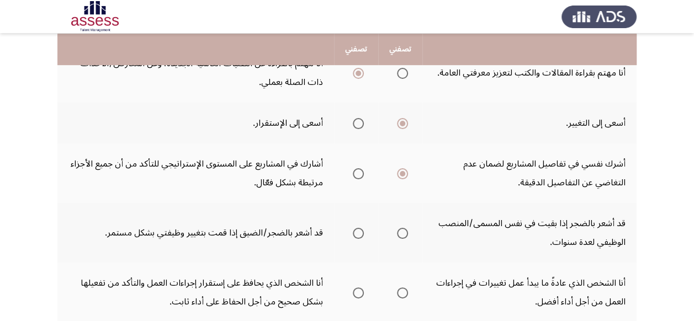
scroll to position [199, 0]
click at [400, 230] on span "Select an option" at bounding box center [402, 232] width 11 height 11
click at [400, 230] on input "Select an option" at bounding box center [402, 232] width 11 height 11
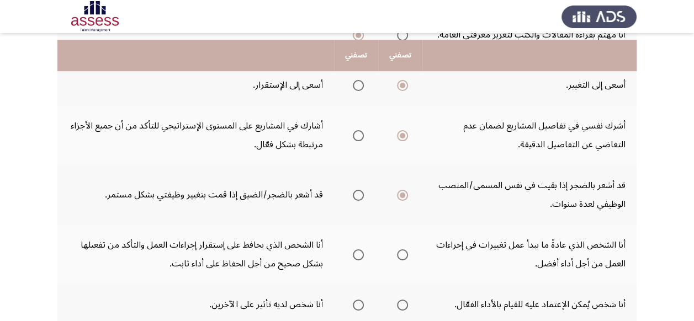
scroll to position [243, 0]
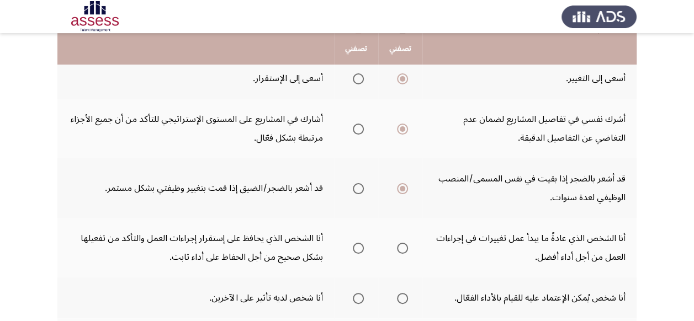
click at [403, 246] on span "Select an option" at bounding box center [402, 248] width 11 height 11
click at [403, 246] on input "Select an option" at bounding box center [402, 248] width 11 height 11
click at [359, 297] on span "Select an option" at bounding box center [358, 298] width 11 height 11
click at [359, 297] on input "Select an option" at bounding box center [358, 298] width 11 height 11
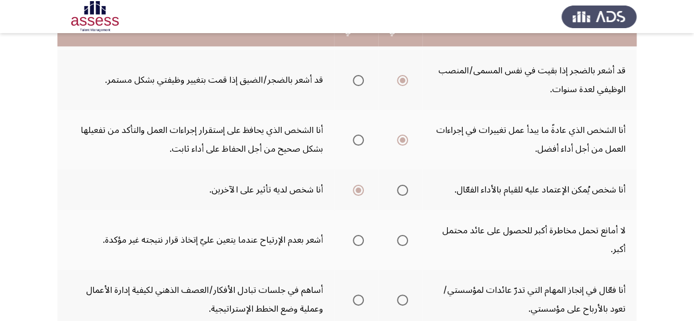
scroll to position [353, 0]
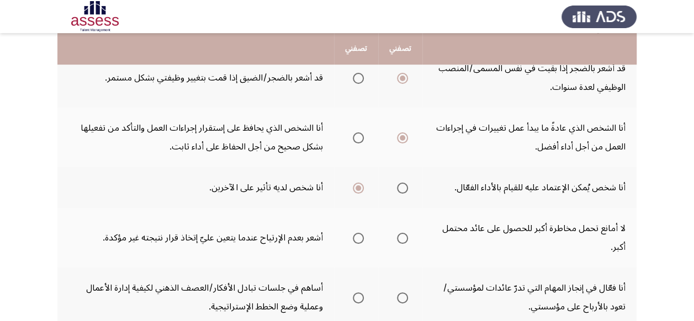
click at [401, 236] on span "Select an option" at bounding box center [402, 238] width 11 height 11
click at [401, 236] on input "Select an option" at bounding box center [402, 238] width 11 height 11
click at [404, 297] on span "Select an option" at bounding box center [402, 298] width 11 height 11
click at [404, 297] on input "Select an option" at bounding box center [402, 298] width 11 height 11
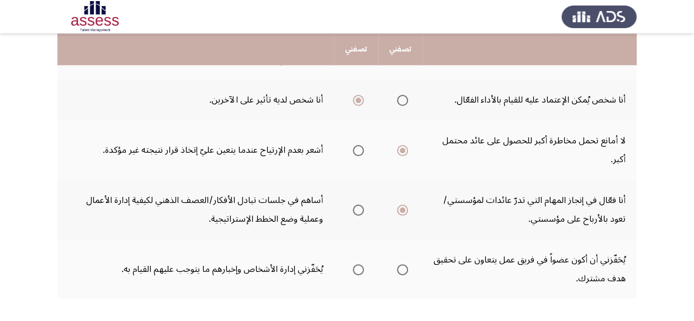
scroll to position [442, 0]
click at [403, 268] on span "Select an option" at bounding box center [402, 269] width 11 height 11
click at [403, 268] on input "Select an option" at bounding box center [402, 269] width 11 height 11
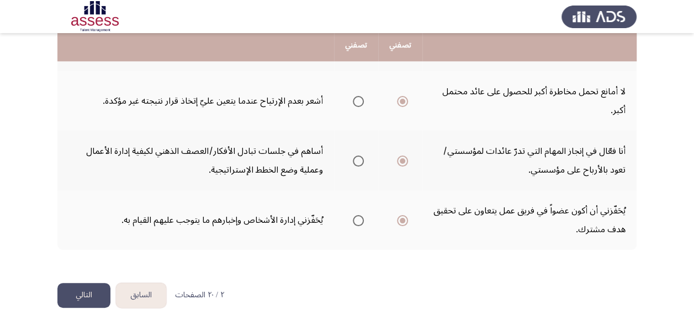
scroll to position [496, 0]
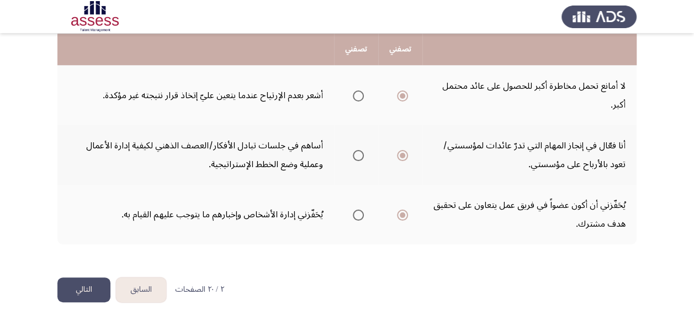
click at [94, 287] on button "التالي" at bounding box center [83, 290] width 53 height 25
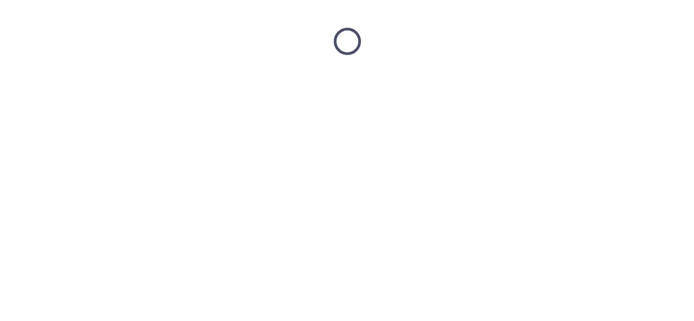
scroll to position [0, 0]
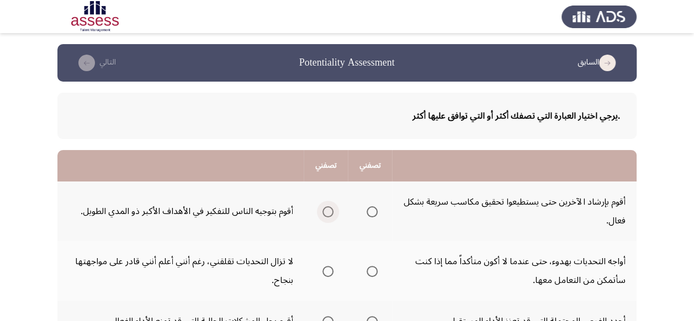
click at [324, 213] on span "Select an option" at bounding box center [327, 212] width 11 height 11
click at [324, 213] on input "Select an option" at bounding box center [327, 212] width 11 height 11
click at [373, 272] on span "Select an option" at bounding box center [372, 271] width 11 height 11
click at [373, 272] on input "Select an option" at bounding box center [372, 271] width 11 height 11
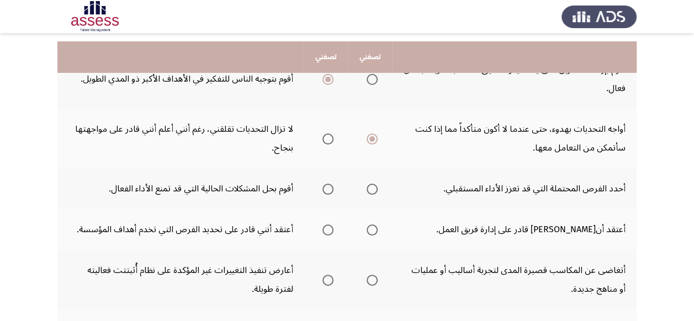
scroll to position [155, 0]
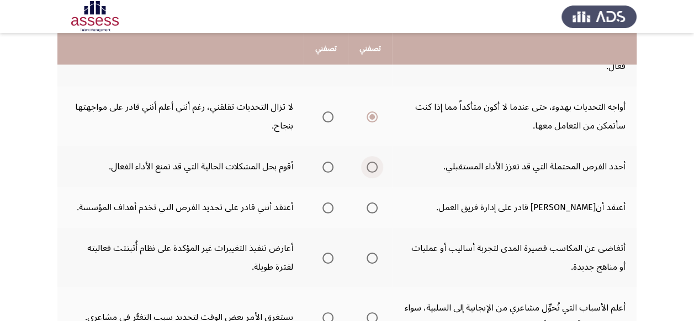
click at [369, 166] on span "Select an option" at bounding box center [372, 167] width 11 height 11
click at [369, 166] on input "Select an option" at bounding box center [372, 167] width 11 height 11
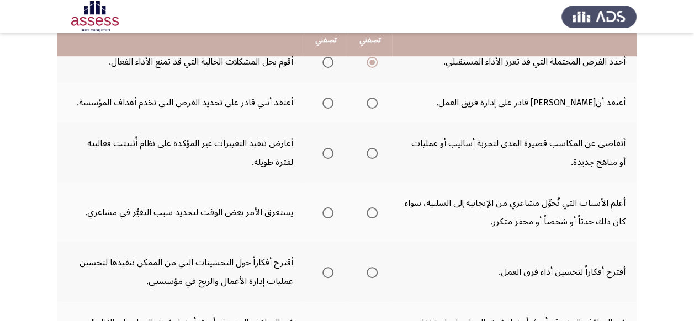
scroll to position [237, 0]
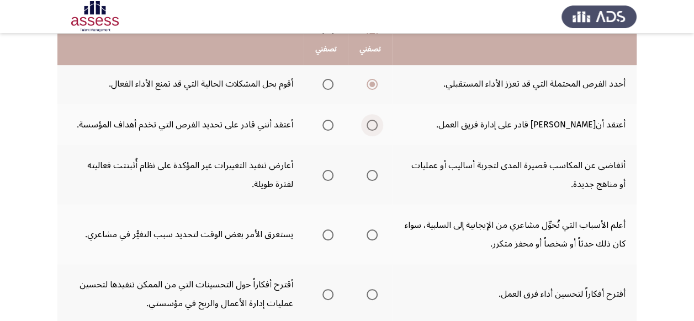
click at [374, 125] on span "Select an option" at bounding box center [372, 125] width 11 height 11
click at [374, 125] on input "Select an option" at bounding box center [372, 125] width 11 height 11
click at [374, 175] on span "Select an option" at bounding box center [372, 175] width 11 height 11
click at [374, 175] on input "Select an option" at bounding box center [372, 175] width 11 height 11
click at [374, 235] on span "Select an option" at bounding box center [372, 235] width 11 height 11
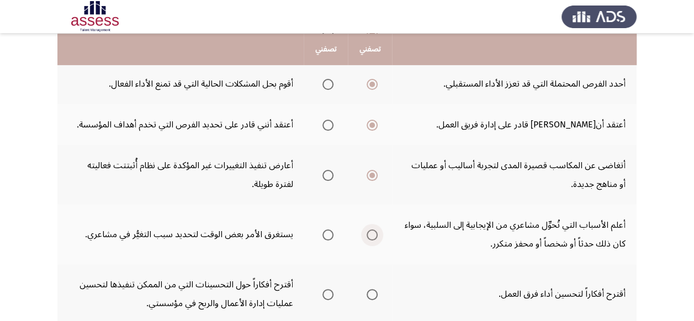
click at [374, 235] on input "Select an option" at bounding box center [372, 235] width 11 height 11
click at [372, 294] on span "Select an option" at bounding box center [372, 294] width 11 height 11
click at [372, 294] on input "Select an option" at bounding box center [372, 294] width 11 height 11
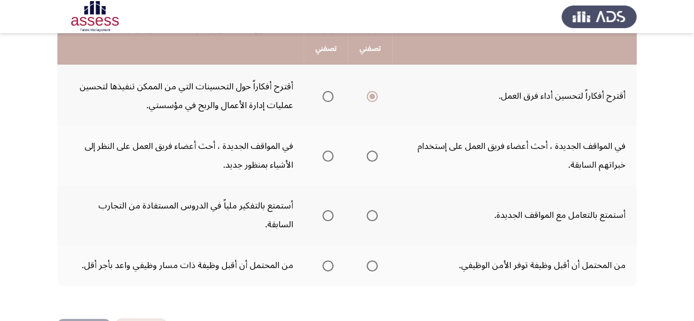
scroll to position [436, 0]
click at [330, 157] on span "Select an option" at bounding box center [327, 155] width 11 height 11
click at [330, 157] on input "Select an option" at bounding box center [327, 155] width 11 height 11
click at [375, 210] on span "Select an option" at bounding box center [372, 215] width 11 height 11
click at [375, 210] on input "Select an option" at bounding box center [372, 215] width 11 height 11
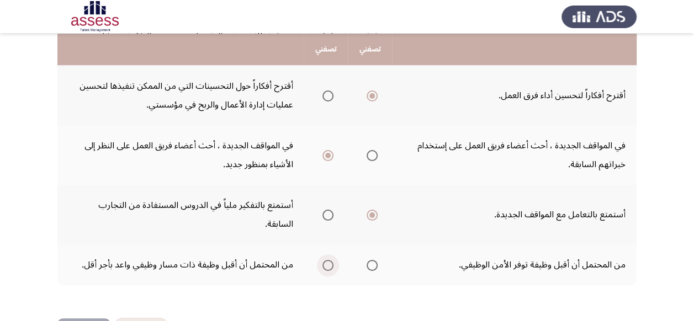
click at [329, 260] on span "Select an option" at bounding box center [327, 265] width 11 height 11
click at [329, 260] on input "Select an option" at bounding box center [327, 265] width 11 height 11
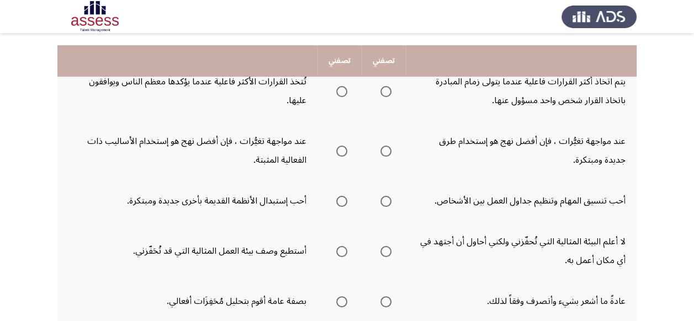
scroll to position [110, 0]
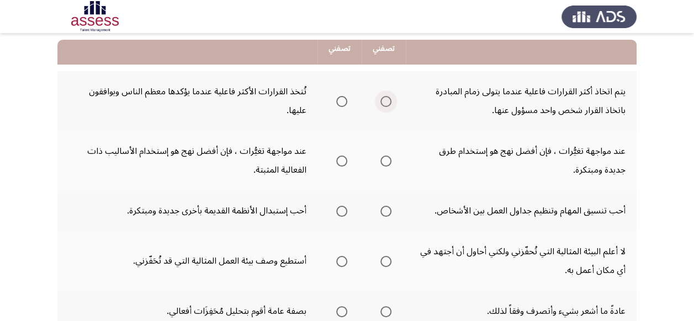
click at [388, 102] on span "Select an option" at bounding box center [385, 101] width 11 height 11
click at [388, 102] on input "Select an option" at bounding box center [385, 101] width 11 height 11
click at [388, 159] on span "Select an option" at bounding box center [385, 161] width 11 height 11
click at [388, 159] on input "Select an option" at bounding box center [385, 161] width 11 height 11
click at [385, 209] on span "Select an option" at bounding box center [385, 211] width 11 height 11
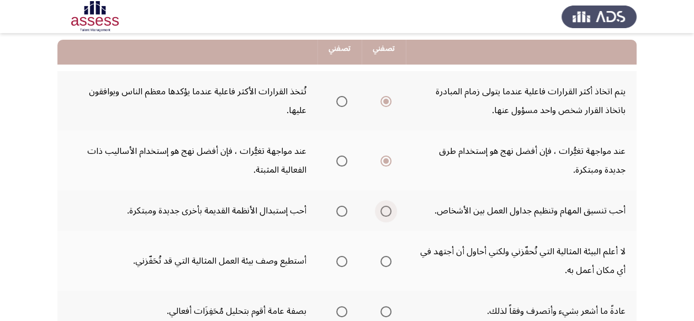
click at [385, 209] on input "Select an option" at bounding box center [385, 211] width 11 height 11
click at [388, 261] on span "Select an option" at bounding box center [385, 261] width 11 height 11
click at [388, 261] on input "Select an option" at bounding box center [385, 261] width 11 height 11
click at [342, 312] on span "Select an option" at bounding box center [342, 312] width 0 height 0
click at [341, 311] on input "Select an option" at bounding box center [341, 311] width 11 height 11
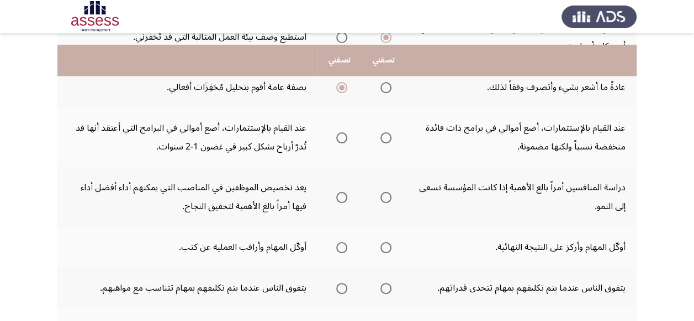
scroll to position [324, 0]
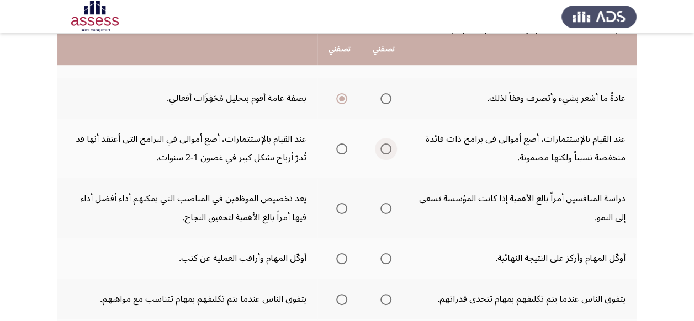
click at [385, 149] on span "Select an option" at bounding box center [385, 149] width 11 height 11
click at [385, 149] on input "Select an option" at bounding box center [385, 149] width 11 height 11
click at [386, 209] on span "Select an option" at bounding box center [386, 209] width 0 height 0
click at [385, 208] on input "Select an option" at bounding box center [385, 208] width 11 height 11
click at [387, 258] on span "Select an option" at bounding box center [385, 258] width 11 height 11
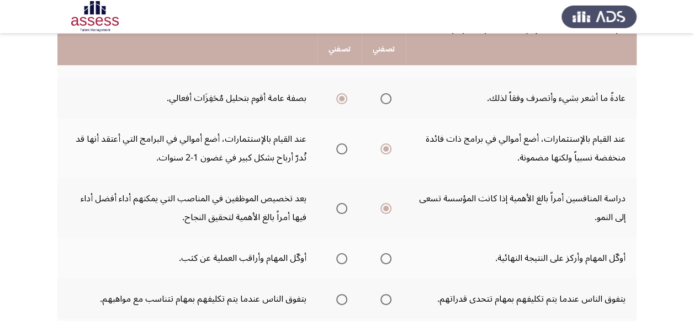
click at [387, 258] on input "Select an option" at bounding box center [385, 258] width 11 height 11
click at [386, 298] on span "Select an option" at bounding box center [385, 299] width 11 height 11
click at [386, 298] on input "Select an option" at bounding box center [385, 299] width 11 height 11
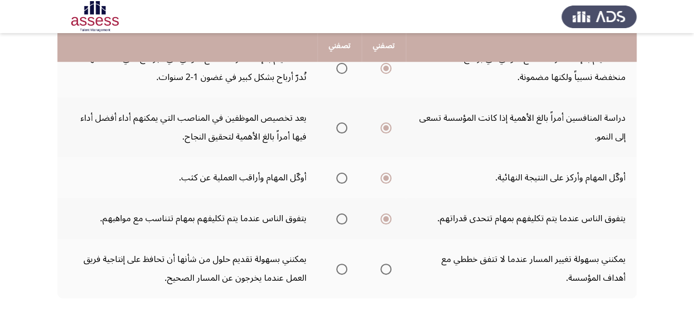
scroll to position [412, 0]
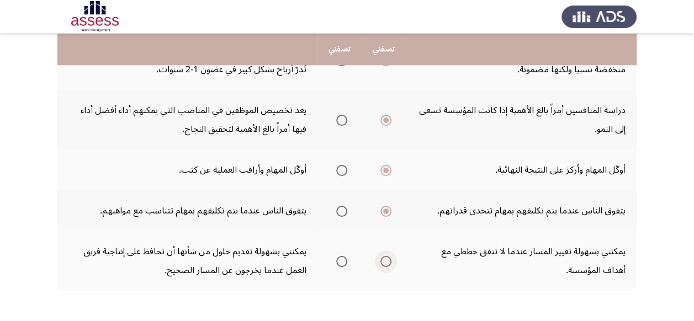
click at [386, 262] on span "Select an option" at bounding box center [386, 262] width 0 height 0
click at [385, 261] on input "Select an option" at bounding box center [385, 261] width 11 height 11
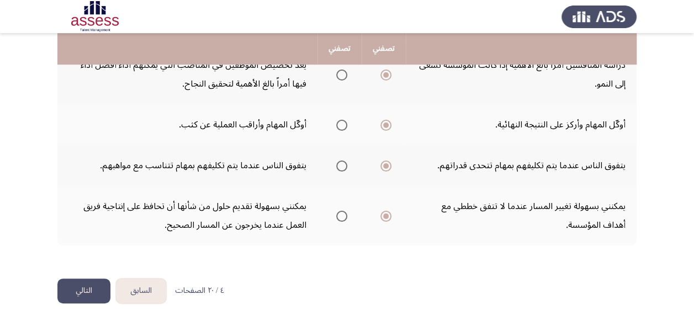
scroll to position [458, 0]
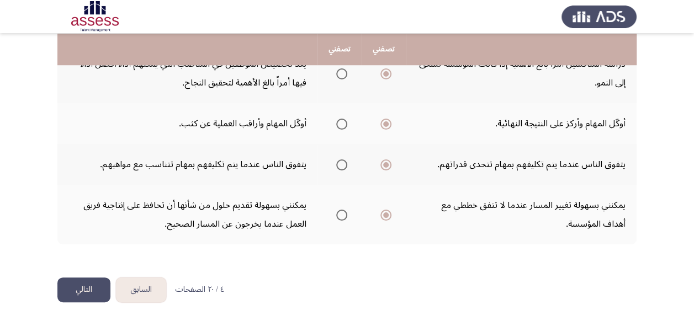
click at [96, 289] on button "التالي" at bounding box center [83, 290] width 53 height 25
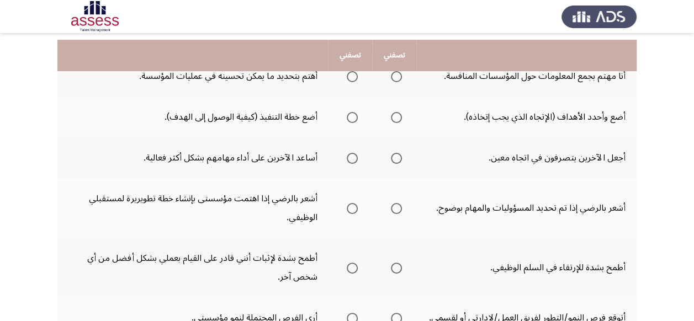
scroll to position [133, 0]
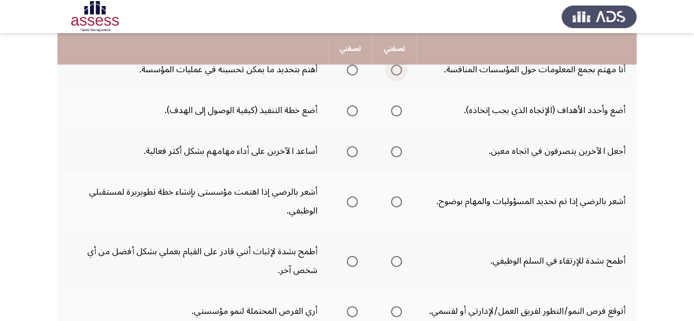
click at [397, 71] on span "Select an option" at bounding box center [396, 70] width 11 height 11
click at [397, 71] on input "Select an option" at bounding box center [396, 70] width 11 height 11
click at [395, 105] on span "Select an option" at bounding box center [396, 110] width 11 height 11
click at [395, 105] on input "Select an option" at bounding box center [396, 110] width 11 height 11
click at [354, 150] on span "Select an option" at bounding box center [352, 151] width 11 height 11
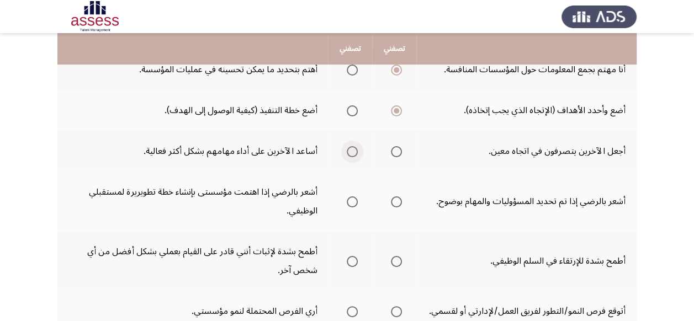
click at [354, 150] on input "Select an option" at bounding box center [352, 151] width 11 height 11
click at [351, 203] on span "Select an option" at bounding box center [352, 202] width 11 height 11
click at [351, 203] on input "Select an option" at bounding box center [352, 202] width 11 height 11
click at [349, 262] on span "Select an option" at bounding box center [352, 261] width 11 height 11
click at [349, 262] on input "Select an option" at bounding box center [352, 261] width 11 height 11
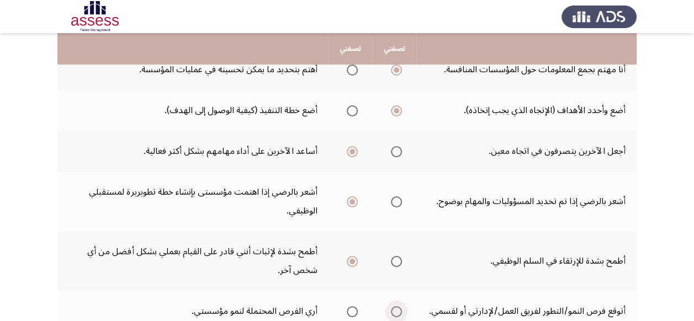
click at [394, 309] on span "Select an option" at bounding box center [396, 311] width 11 height 11
click at [394, 309] on input "Select an option" at bounding box center [396, 311] width 11 height 11
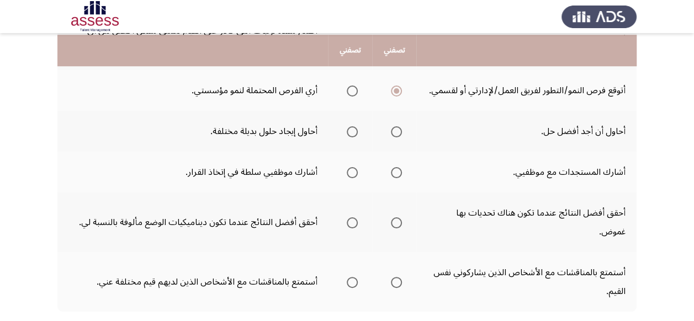
scroll to position [375, 0]
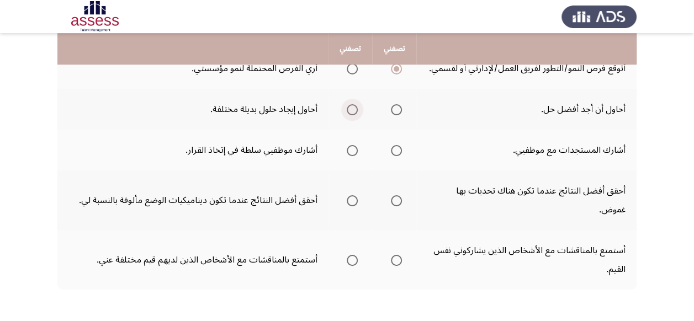
click at [351, 105] on span "Select an option" at bounding box center [352, 109] width 11 height 11
click at [351, 105] on input "Select an option" at bounding box center [352, 109] width 11 height 11
click at [393, 150] on span "Select an option" at bounding box center [396, 150] width 11 height 11
click at [393, 150] on input "Select an option" at bounding box center [396, 150] width 11 height 11
click at [396, 195] on span "Select an option" at bounding box center [396, 200] width 11 height 11
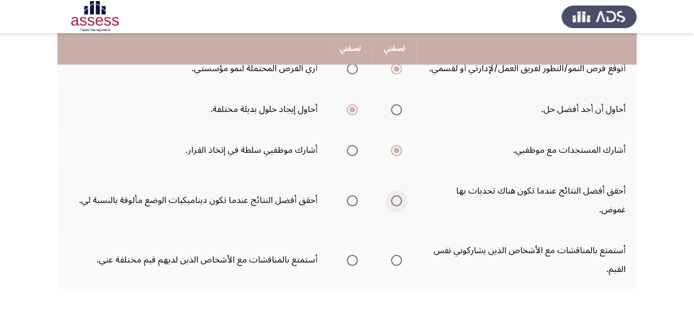
click at [396, 195] on input "Select an option" at bounding box center [396, 200] width 11 height 11
click at [351, 255] on span "Select an option" at bounding box center [352, 260] width 11 height 11
click at [351, 255] on input "Select an option" at bounding box center [352, 260] width 11 height 11
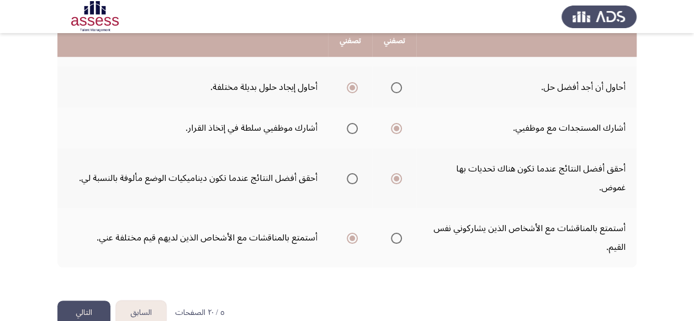
scroll to position [402, 0]
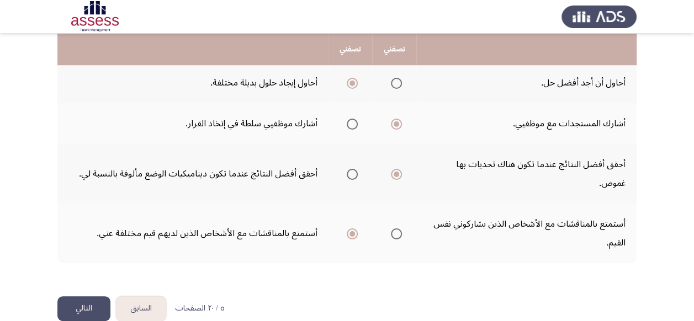
click at [84, 297] on button "التالي" at bounding box center [83, 309] width 53 height 25
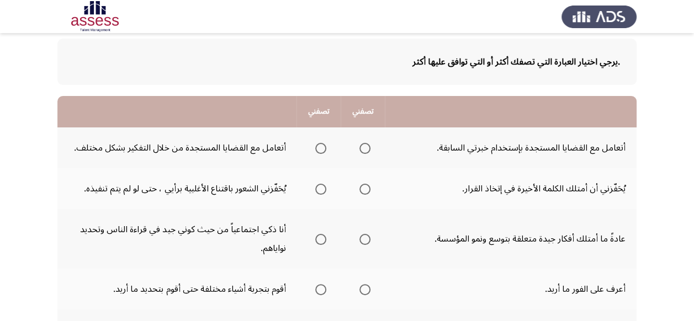
scroll to position [44, 0]
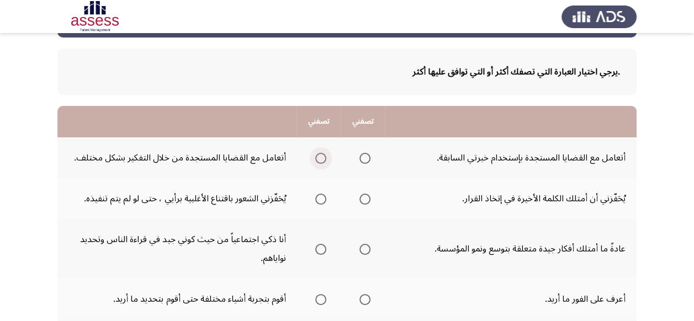
click at [322, 158] on span "Select an option" at bounding box center [320, 158] width 11 height 11
click at [322, 158] on input "Select an option" at bounding box center [320, 158] width 11 height 11
click at [367, 198] on span "Select an option" at bounding box center [364, 199] width 11 height 11
click at [367, 198] on input "Select an option" at bounding box center [364, 199] width 11 height 11
click at [362, 251] on span "Select an option" at bounding box center [364, 249] width 11 height 11
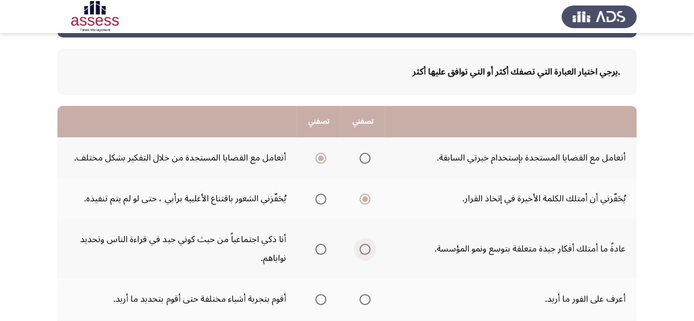
click at [362, 251] on input "Select an option" at bounding box center [364, 249] width 11 height 11
click at [364, 298] on span "Select an option" at bounding box center [364, 299] width 11 height 11
click at [364, 298] on input "Select an option" at bounding box center [364, 299] width 11 height 11
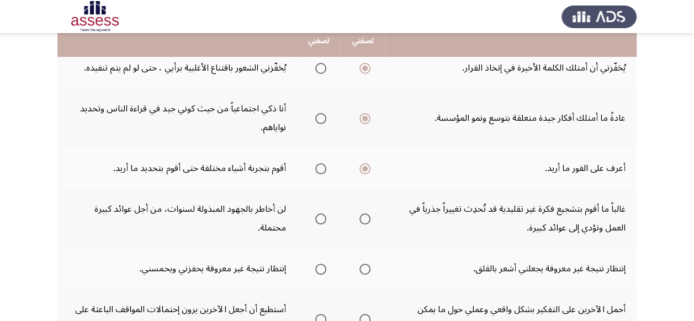
scroll to position [177, 0]
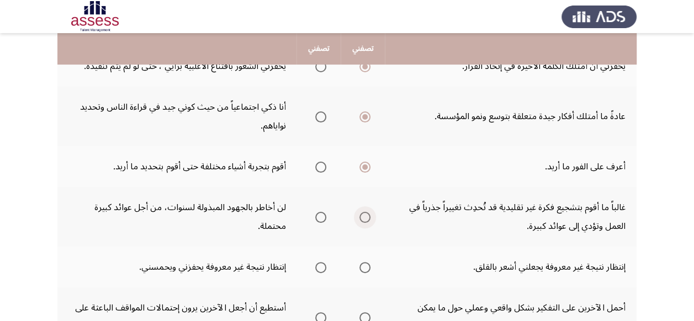
click at [365, 218] on span "Select an option" at bounding box center [365, 218] width 0 height 0
click at [363, 217] on input "Select an option" at bounding box center [364, 217] width 11 height 11
click at [317, 267] on span "Select an option" at bounding box center [320, 267] width 11 height 11
click at [317, 267] on input "Select an option" at bounding box center [320, 267] width 11 height 11
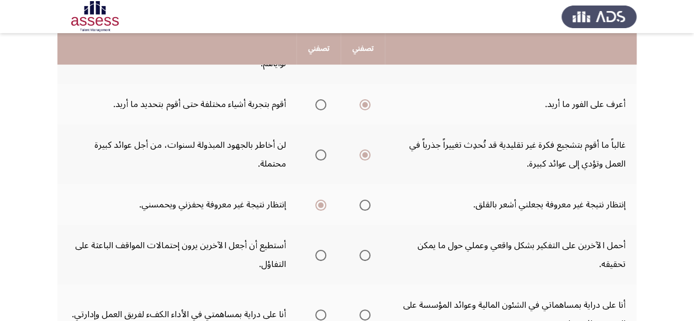
scroll to position [243, 0]
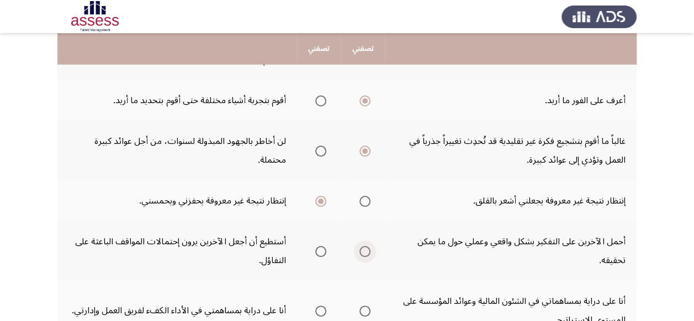
click at [365, 249] on span "Select an option" at bounding box center [364, 251] width 11 height 11
click at [365, 249] on input "Select an option" at bounding box center [364, 251] width 11 height 11
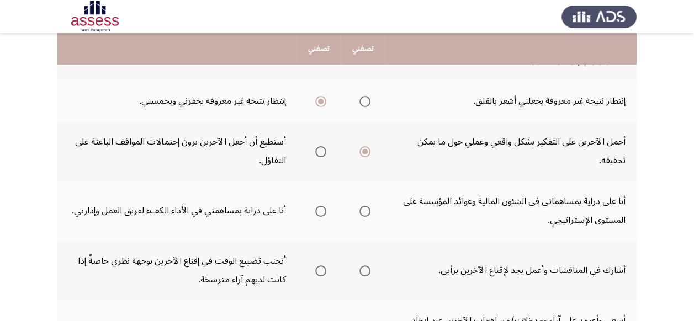
scroll to position [353, 0]
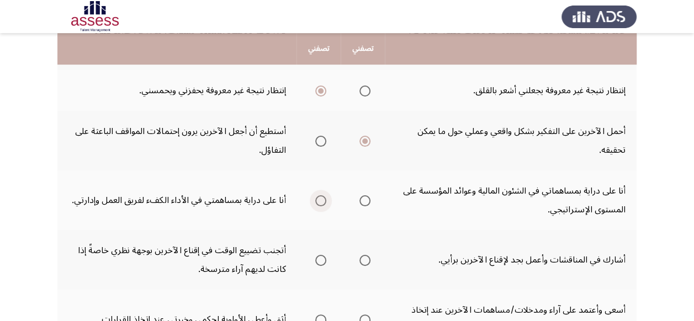
click at [317, 201] on span "Select an option" at bounding box center [320, 200] width 11 height 11
click at [317, 201] on input "Select an option" at bounding box center [320, 200] width 11 height 11
click at [317, 261] on span "Select an option" at bounding box center [320, 260] width 11 height 11
click at [317, 261] on input "Select an option" at bounding box center [320, 260] width 11 height 11
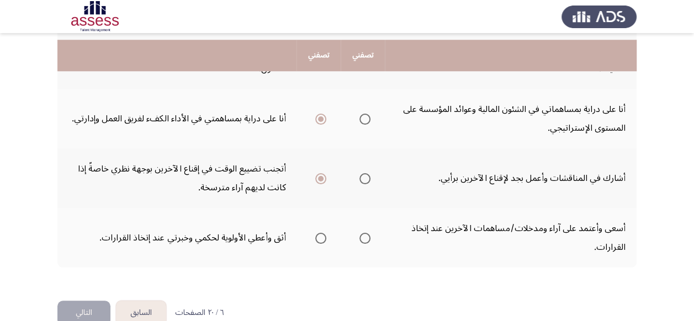
scroll to position [442, 0]
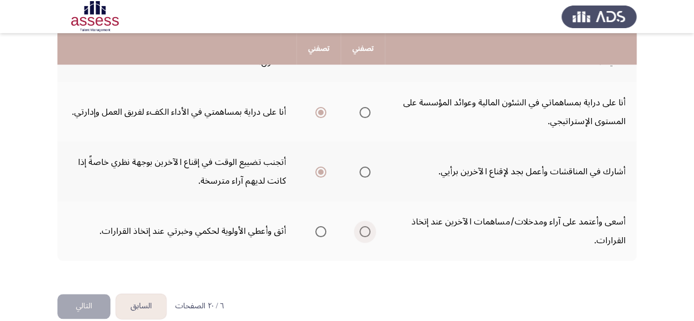
click at [366, 232] on span "Select an option" at bounding box center [364, 231] width 11 height 11
click at [366, 232] on input "Select an option" at bounding box center [364, 231] width 11 height 11
click at [77, 301] on button "التالي" at bounding box center [83, 306] width 53 height 25
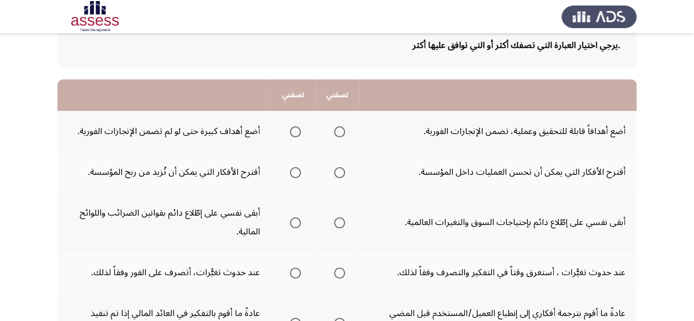
scroll to position [60, 0]
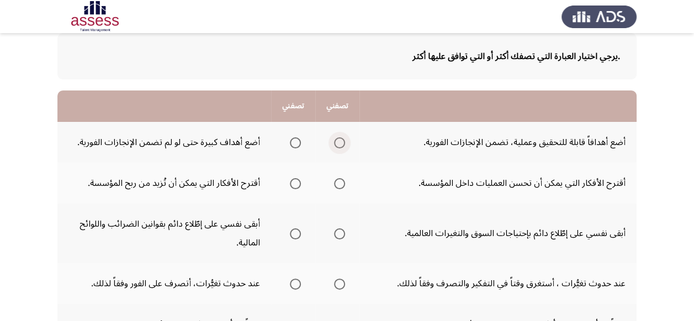
click at [341, 142] on span "Select an option" at bounding box center [339, 142] width 11 height 11
click at [341, 142] on input "Select an option" at bounding box center [339, 142] width 11 height 11
click at [295, 183] on span "Select an option" at bounding box center [295, 183] width 11 height 11
click at [295, 183] on input "Select an option" at bounding box center [295, 183] width 11 height 11
click at [336, 232] on span "Select an option" at bounding box center [339, 234] width 11 height 11
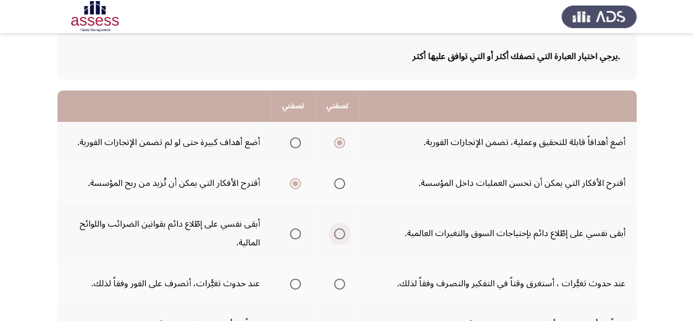
click at [336, 232] on input "Select an option" at bounding box center [339, 234] width 11 height 11
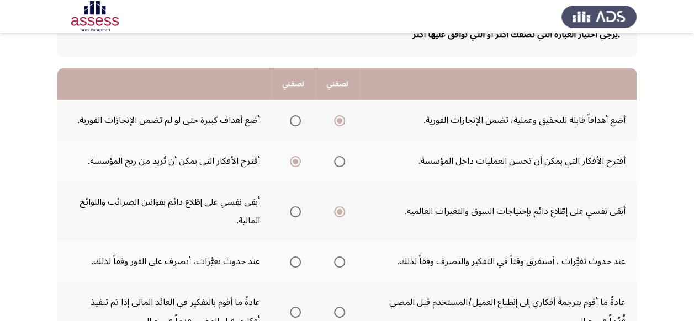
scroll to position [104, 0]
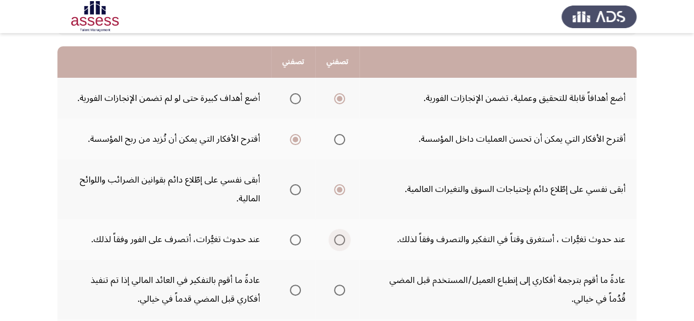
click at [341, 240] on span "Select an option" at bounding box center [339, 240] width 11 height 11
click at [341, 240] on input "Select an option" at bounding box center [339, 240] width 11 height 11
click at [339, 288] on span "Select an option" at bounding box center [339, 290] width 11 height 11
click at [339, 288] on input "Select an option" at bounding box center [339, 290] width 11 height 11
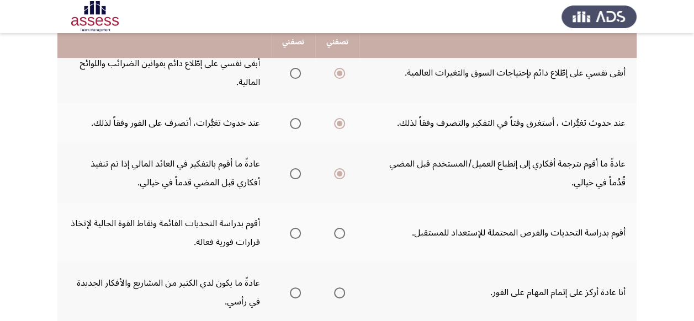
scroll to position [236, 0]
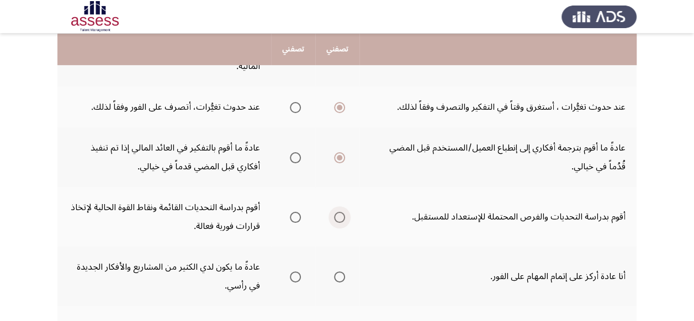
click at [338, 217] on span "Select an option" at bounding box center [339, 217] width 11 height 11
click at [338, 217] on input "Select an option" at bounding box center [339, 217] width 11 height 11
click at [340, 278] on span "Select an option" at bounding box center [339, 277] width 11 height 11
click at [340, 278] on input "Select an option" at bounding box center [339, 277] width 11 height 11
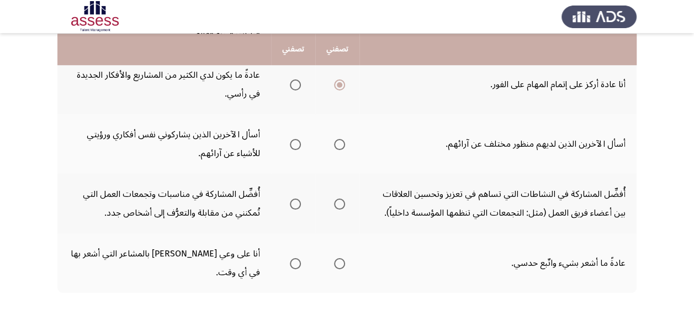
scroll to position [435, 0]
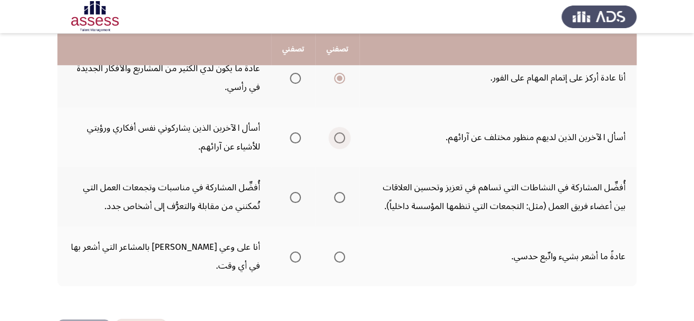
click at [336, 140] on span "Select an option" at bounding box center [339, 138] width 11 height 11
click at [336, 140] on input "Select an option" at bounding box center [339, 138] width 11 height 11
click at [340, 199] on span "Select an option" at bounding box center [339, 197] width 11 height 11
click at [340, 199] on input "Select an option" at bounding box center [339, 197] width 11 height 11
click at [294, 252] on span "Select an option" at bounding box center [295, 257] width 11 height 11
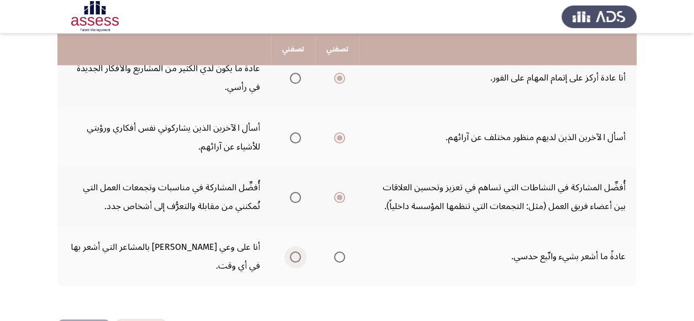
click at [294, 252] on input "Select an option" at bounding box center [295, 257] width 11 height 11
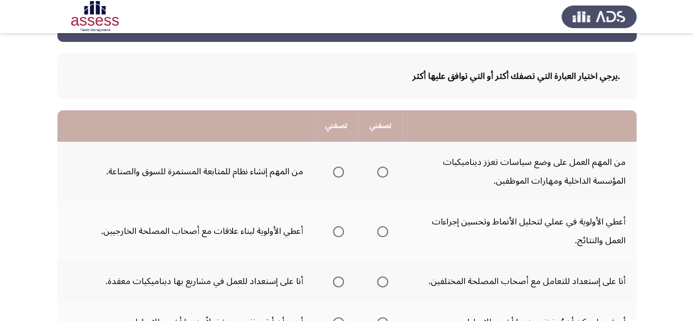
scroll to position [36, 0]
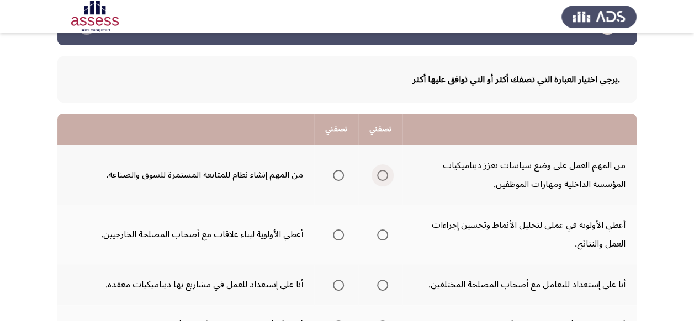
click at [384, 176] on span "Select an option" at bounding box center [382, 175] width 11 height 11
click at [384, 176] on input "Select an option" at bounding box center [382, 175] width 11 height 11
click at [383, 234] on span "Select an option" at bounding box center [382, 235] width 11 height 11
click at [383, 234] on input "Select an option" at bounding box center [382, 235] width 11 height 11
click at [383, 285] on span "Select an option" at bounding box center [383, 285] width 0 height 0
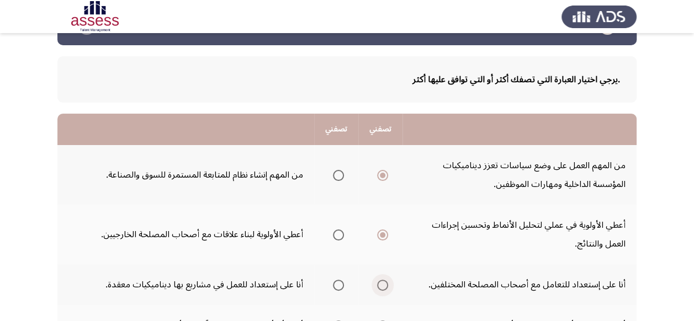
click at [383, 284] on input "Select an option" at bounding box center [382, 285] width 11 height 11
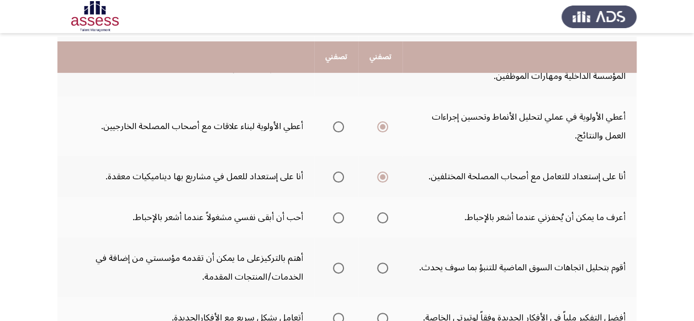
scroll to position [169, 0]
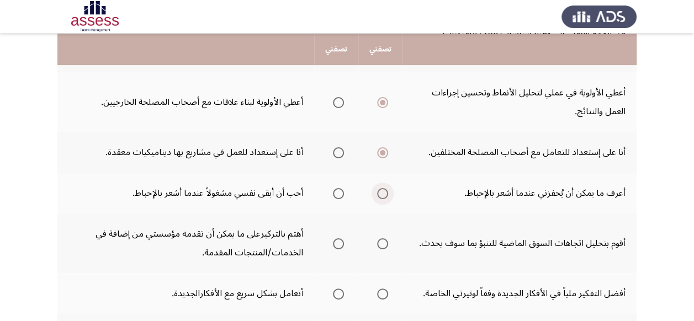
click at [379, 192] on span "Select an option" at bounding box center [382, 193] width 11 height 11
click at [379, 192] on input "Select an option" at bounding box center [382, 193] width 11 height 11
click at [382, 243] on span "Select an option" at bounding box center [382, 244] width 11 height 11
click at [382, 243] on input "Select an option" at bounding box center [382, 244] width 11 height 11
click at [337, 293] on span "Select an option" at bounding box center [338, 294] width 11 height 11
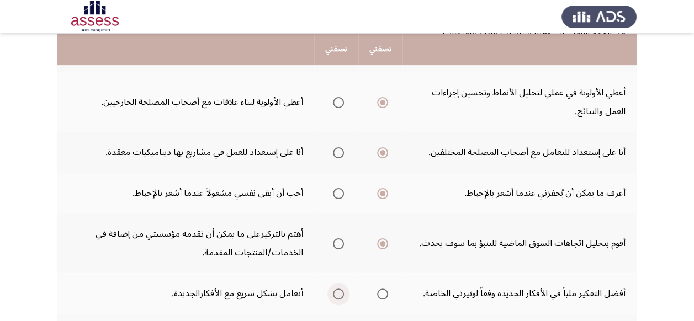
click at [337, 293] on input "Select an option" at bounding box center [338, 294] width 11 height 11
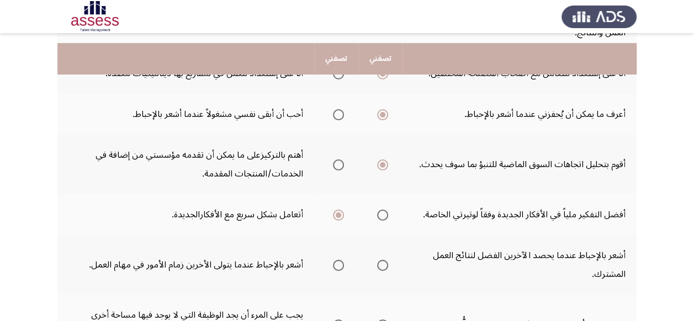
scroll to position [257, 0]
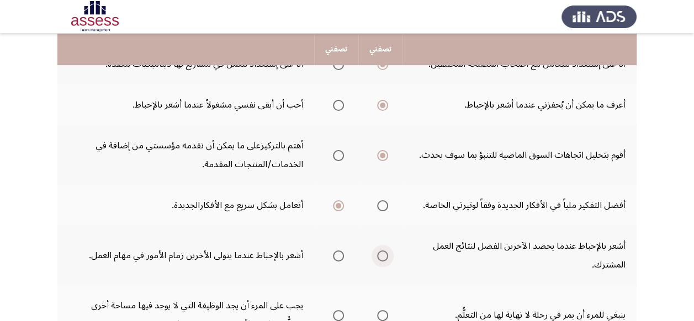
click at [379, 256] on span "Select an option" at bounding box center [382, 256] width 11 height 11
click at [379, 256] on input "Select an option" at bounding box center [382, 256] width 11 height 11
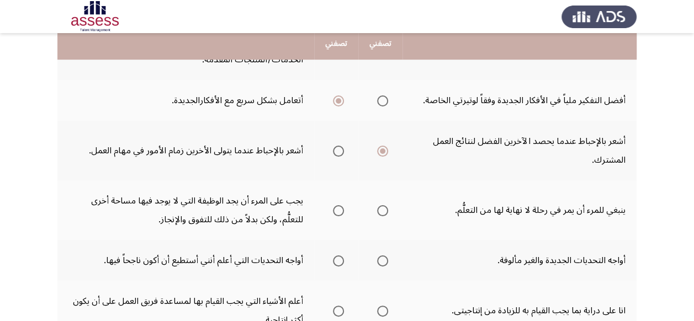
scroll to position [368, 0]
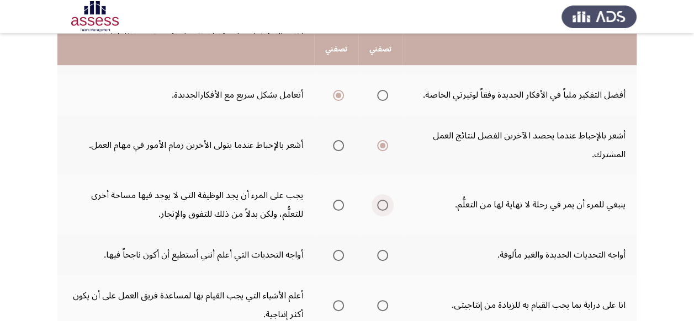
click at [383, 208] on span "Select an option" at bounding box center [382, 205] width 11 height 11
click at [383, 208] on input "Select an option" at bounding box center [382, 205] width 11 height 11
click at [383, 254] on span "Select an option" at bounding box center [382, 255] width 11 height 11
click at [383, 254] on input "Select an option" at bounding box center [382, 255] width 11 height 11
click at [340, 304] on span "Select an option" at bounding box center [338, 305] width 11 height 11
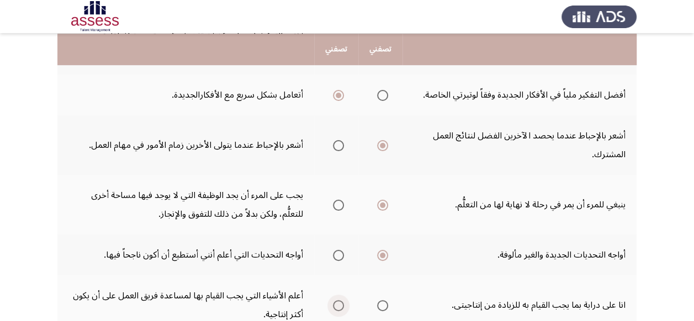
click at [340, 304] on input "Select an option" at bounding box center [338, 305] width 11 height 11
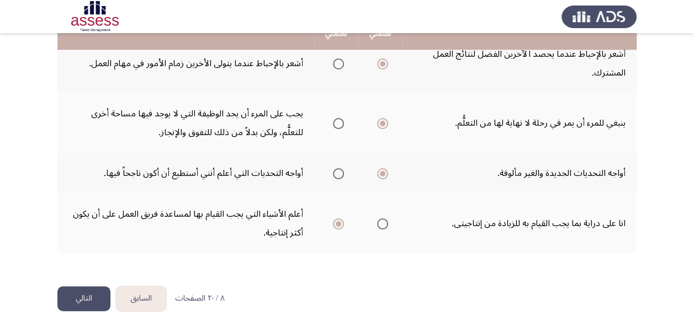
scroll to position [456, 0]
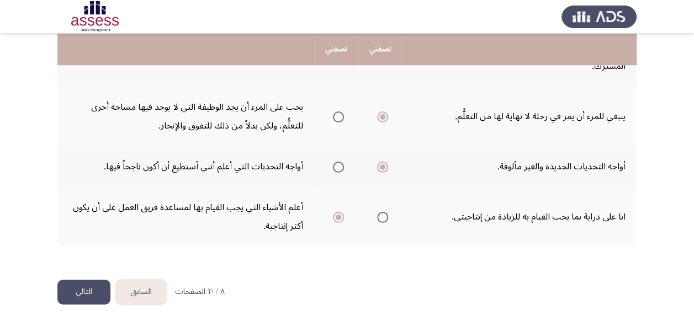
click at [89, 291] on button "التالي" at bounding box center [83, 292] width 53 height 25
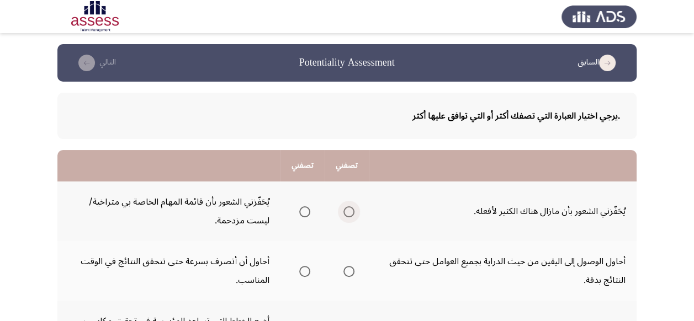
click at [349, 210] on span "Select an option" at bounding box center [348, 212] width 11 height 11
click at [349, 210] on input "Select an option" at bounding box center [348, 212] width 11 height 11
click at [304, 274] on span "Select an option" at bounding box center [304, 271] width 11 height 11
click at [304, 274] on input "Select an option" at bounding box center [304, 271] width 11 height 11
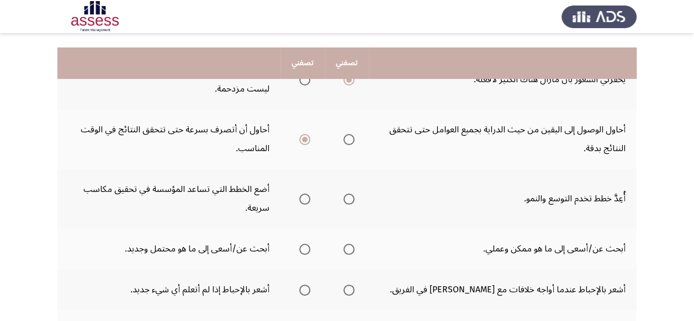
scroll to position [155, 0]
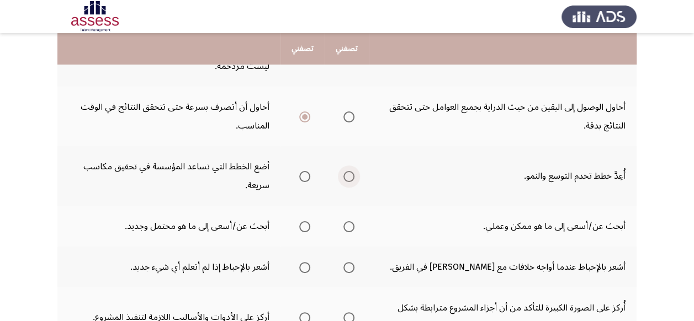
click at [349, 174] on span "Select an option" at bounding box center [348, 176] width 11 height 11
click at [349, 174] on input "Select an option" at bounding box center [348, 176] width 11 height 11
click at [350, 226] on span "Select an option" at bounding box center [348, 226] width 11 height 11
click at [350, 226] on input "Select an option" at bounding box center [348, 226] width 11 height 11
click at [305, 264] on span "Select an option" at bounding box center [304, 267] width 11 height 11
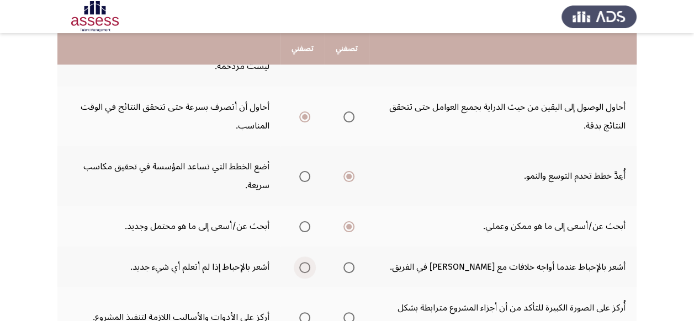
click at [305, 264] on input "Select an option" at bounding box center [304, 267] width 11 height 11
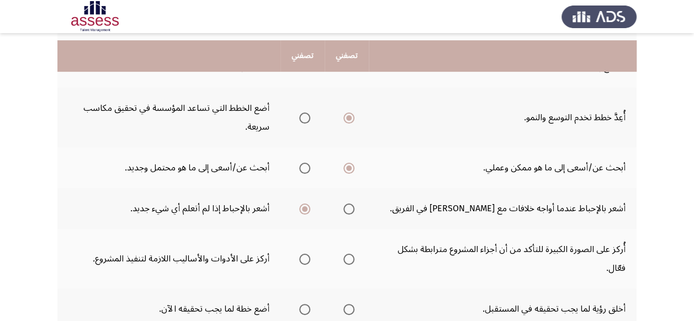
scroll to position [221, 0]
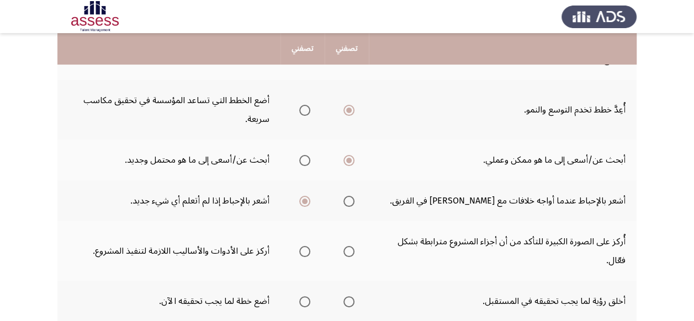
click at [348, 251] on span "Select an option" at bounding box center [348, 251] width 11 height 11
click at [348, 251] on input "Select an option" at bounding box center [348, 251] width 11 height 11
click at [347, 301] on span "Select an option" at bounding box center [348, 302] width 11 height 11
click at [347, 301] on input "Select an option" at bounding box center [348, 302] width 11 height 11
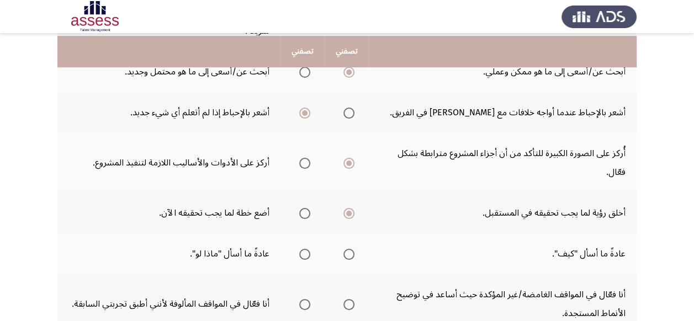
scroll to position [331, 0]
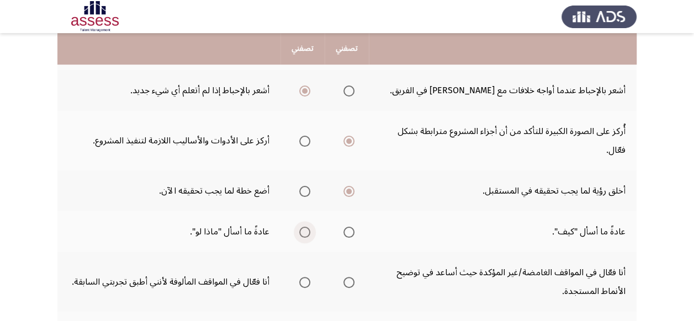
click at [301, 231] on span "Select an option" at bounding box center [304, 232] width 11 height 11
click at [301, 231] on input "Select an option" at bounding box center [304, 232] width 11 height 11
click at [350, 286] on span "Select an option" at bounding box center [348, 282] width 11 height 11
click at [350, 286] on input "Select an option" at bounding box center [348, 282] width 11 height 11
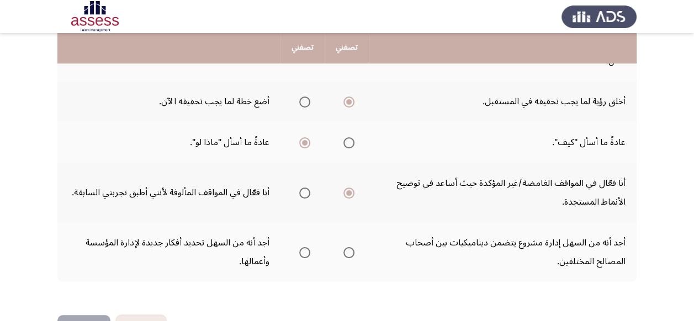
scroll to position [442, 0]
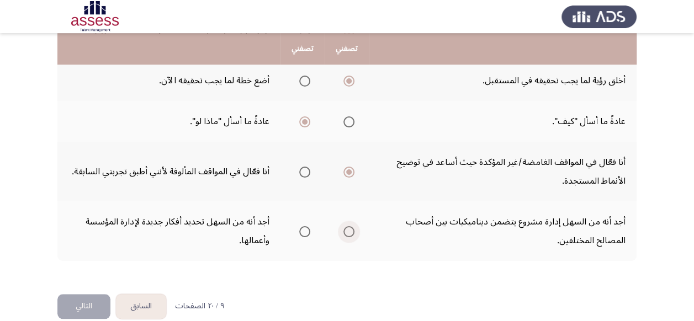
click at [345, 232] on span "Select an option" at bounding box center [348, 231] width 11 height 11
click at [345, 232] on input "Select an option" at bounding box center [348, 231] width 11 height 11
click at [92, 304] on button "التالي" at bounding box center [83, 306] width 53 height 25
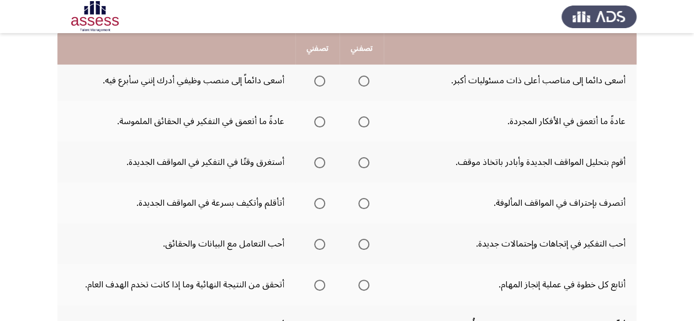
scroll to position [133, 0]
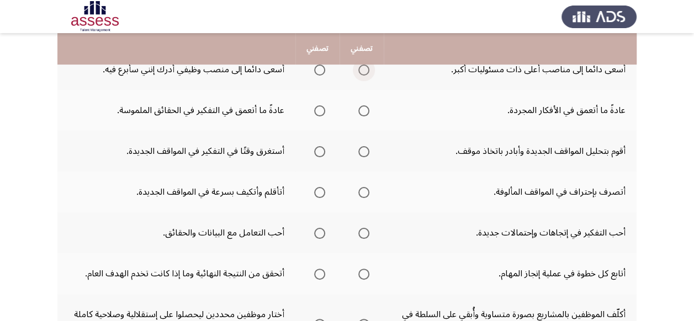
click at [363, 73] on span "Select an option" at bounding box center [363, 70] width 11 height 11
click at [363, 73] on input "Select an option" at bounding box center [363, 70] width 11 height 11
click at [359, 108] on span "Select an option" at bounding box center [363, 110] width 11 height 11
click at [359, 108] on input "Select an option" at bounding box center [363, 110] width 11 height 11
click at [319, 194] on span "Select an option" at bounding box center [319, 192] width 11 height 11
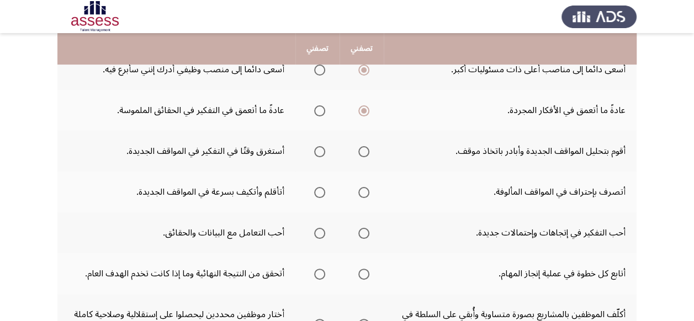
click at [319, 194] on input "Select an option" at bounding box center [319, 192] width 11 height 11
click at [365, 152] on span "Select an option" at bounding box center [363, 151] width 11 height 11
click at [365, 152] on input "Select an option" at bounding box center [363, 151] width 11 height 11
click at [366, 235] on span "Select an option" at bounding box center [363, 233] width 11 height 11
click at [366, 235] on input "Select an option" at bounding box center [363, 233] width 11 height 11
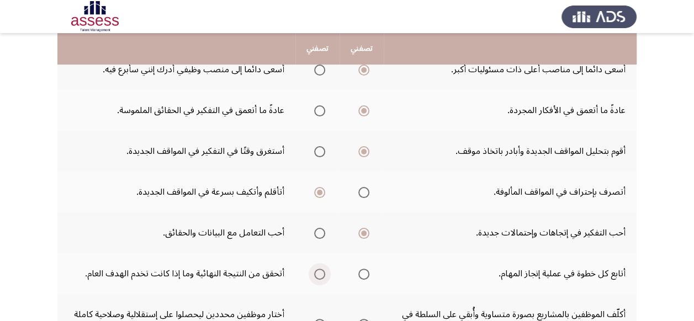
click at [317, 273] on span "Select an option" at bounding box center [319, 274] width 11 height 11
click at [317, 273] on input "Select an option" at bounding box center [319, 274] width 11 height 11
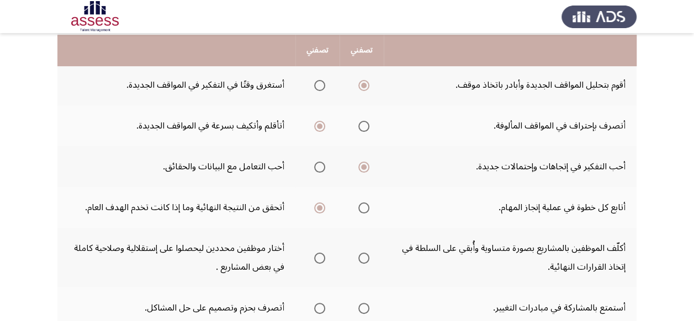
scroll to position [221, 0]
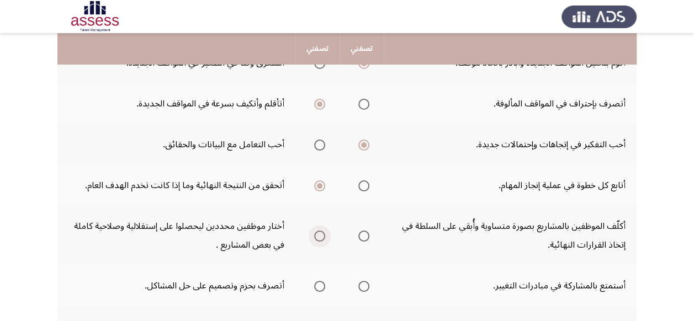
click at [322, 236] on span "Select an option" at bounding box center [319, 236] width 11 height 11
click at [322, 236] on input "Select an option" at bounding box center [319, 236] width 11 height 11
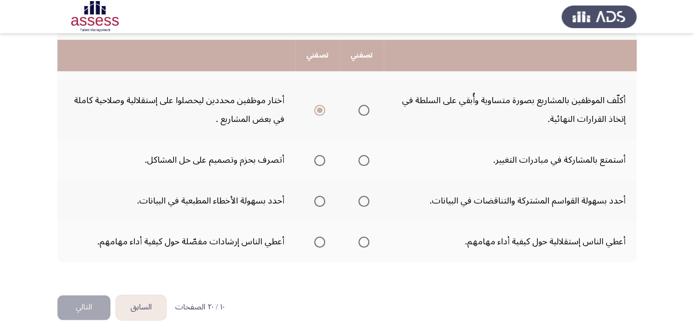
scroll to position [353, 0]
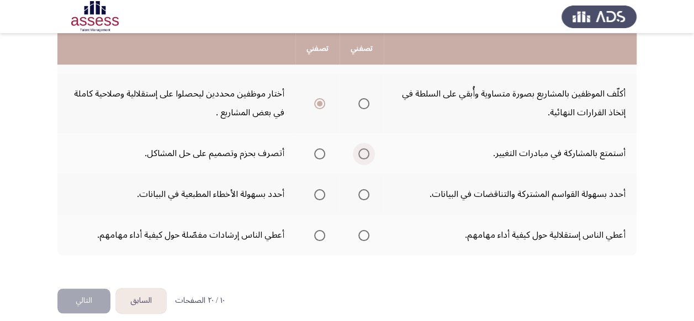
click at [363, 156] on span "Select an option" at bounding box center [363, 154] width 11 height 11
click at [363, 156] on input "Select an option" at bounding box center [363, 154] width 11 height 11
click at [367, 194] on span "Select an option" at bounding box center [363, 194] width 11 height 11
click at [367, 194] on input "Select an option" at bounding box center [363, 194] width 11 height 11
click at [364, 237] on span "Select an option" at bounding box center [363, 235] width 11 height 11
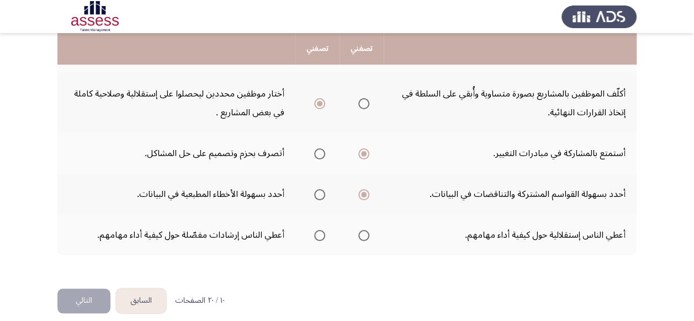
click at [364, 237] on input "Select an option" at bounding box center [363, 235] width 11 height 11
click at [87, 299] on button "التالي" at bounding box center [83, 301] width 53 height 25
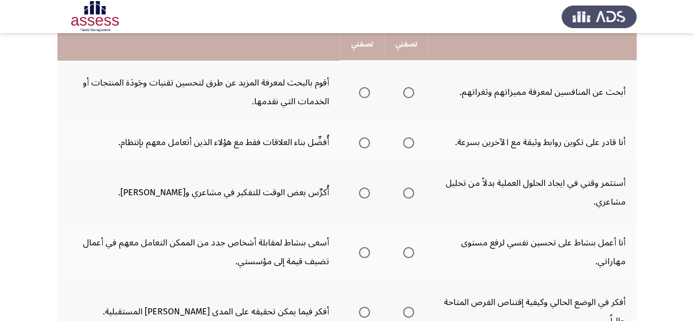
scroll to position [221, 0]
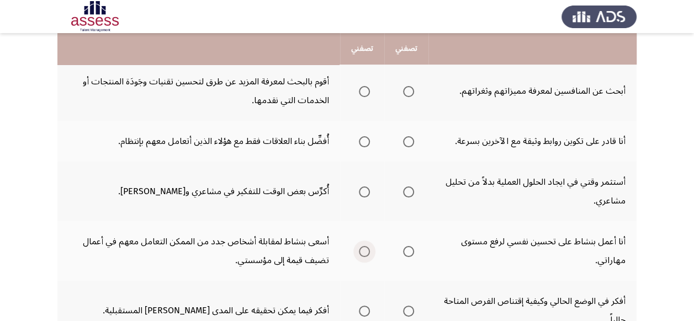
click at [362, 253] on span "Select an option" at bounding box center [364, 251] width 11 height 11
click at [362, 253] on input "Select an option" at bounding box center [364, 251] width 11 height 11
drag, startPoint x: 360, startPoint y: 251, endPoint x: 356, endPoint y: 285, distance: 34.5
click at [356, 285] on tbody "غالباً ما أقترح أفكاراً لإدارة الأعمال والتي قد تبدو غير مألوفة للآخرين. غالباً…" at bounding box center [346, 231] width 579 height 540
click at [367, 311] on span "Select an option" at bounding box center [364, 311] width 11 height 11
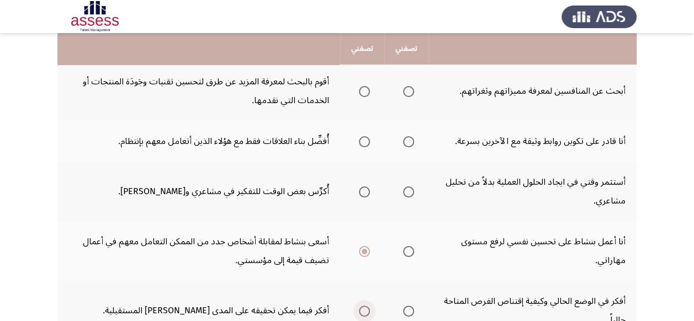
click at [367, 311] on input "Select an option" at bounding box center [364, 311] width 11 height 11
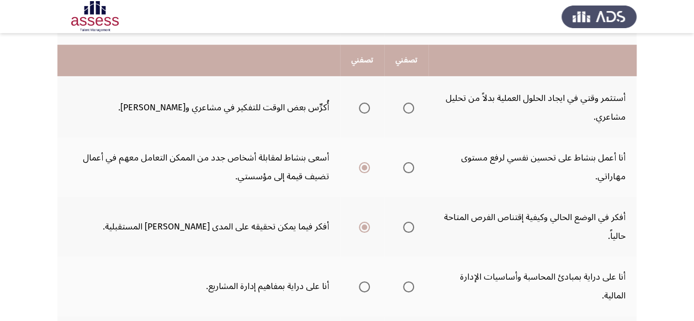
scroll to position [331, 0]
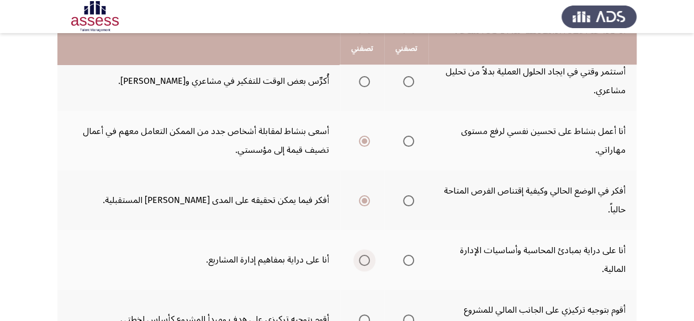
click at [365, 260] on span "Select an option" at bounding box center [364, 260] width 11 height 11
click at [365, 260] on input "Select an option" at bounding box center [364, 260] width 11 height 11
click at [691, 298] on app-assessment-container "السابق Potentiality Assessment التالي .يرجي اختيار العبارة التي تصفك أكثر أو ال…" at bounding box center [347, 68] width 694 height 711
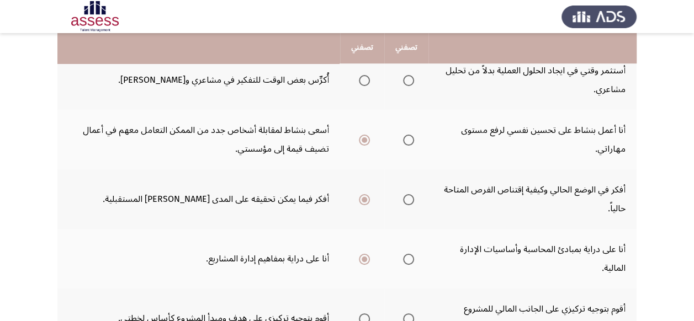
scroll to position [353, 0]
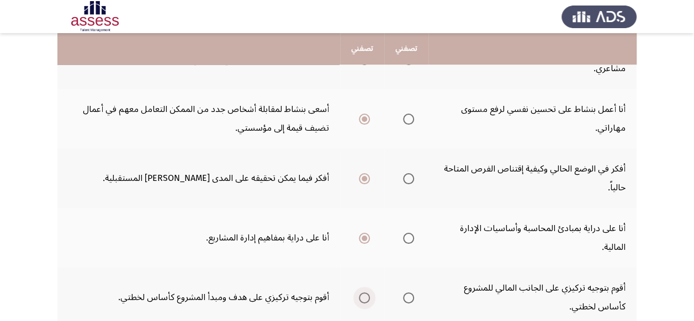
click at [363, 298] on span "Select an option" at bounding box center [364, 298] width 11 height 11
click at [363, 298] on input "Select an option" at bounding box center [364, 298] width 11 height 11
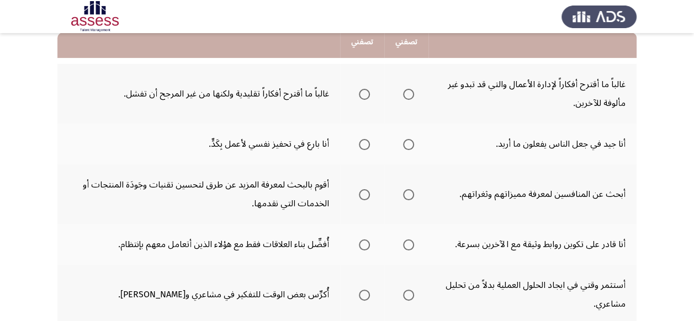
scroll to position [110, 0]
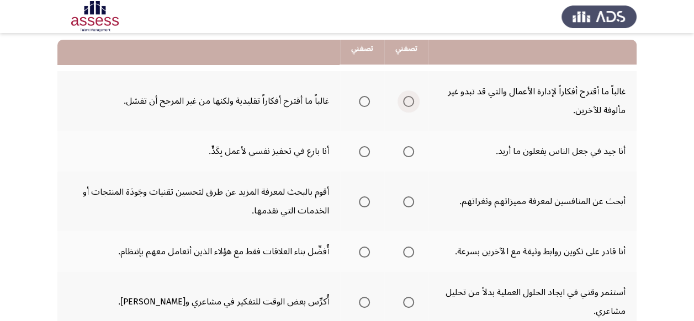
click at [410, 100] on span "Select an option" at bounding box center [408, 101] width 11 height 11
click at [410, 100] on input "Select an option" at bounding box center [408, 101] width 11 height 11
click at [408, 150] on span "Select an option" at bounding box center [408, 151] width 11 height 11
click at [408, 150] on input "Select an option" at bounding box center [408, 151] width 11 height 11
click at [366, 202] on span "Select an option" at bounding box center [364, 202] width 11 height 11
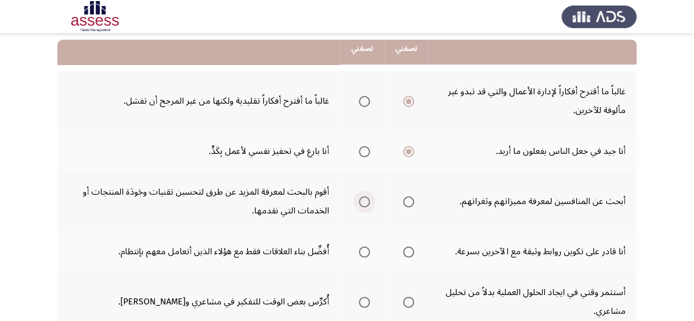
click at [366, 202] on input "Select an option" at bounding box center [364, 202] width 11 height 11
click at [407, 250] on span "Select an option" at bounding box center [408, 252] width 11 height 11
click at [407, 250] on input "Select an option" at bounding box center [408, 252] width 11 height 11
click at [406, 300] on span "Select an option" at bounding box center [408, 302] width 11 height 11
click at [406, 300] on input "Select an option" at bounding box center [408, 302] width 11 height 11
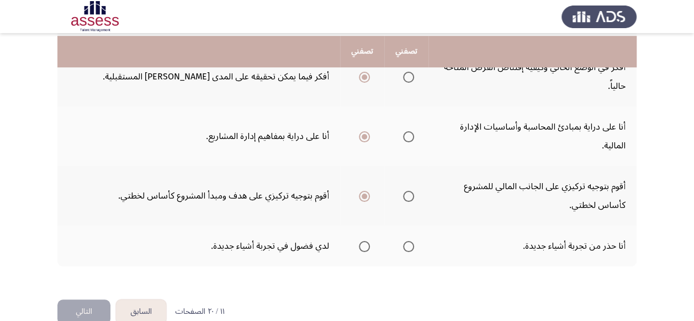
scroll to position [464, 0]
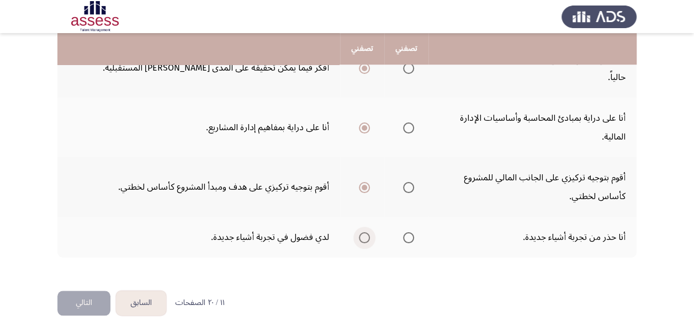
click at [362, 240] on span "Select an option" at bounding box center [364, 237] width 11 height 11
click at [362, 240] on input "Select an option" at bounding box center [364, 237] width 11 height 11
click at [94, 301] on button "التالي" at bounding box center [83, 303] width 53 height 25
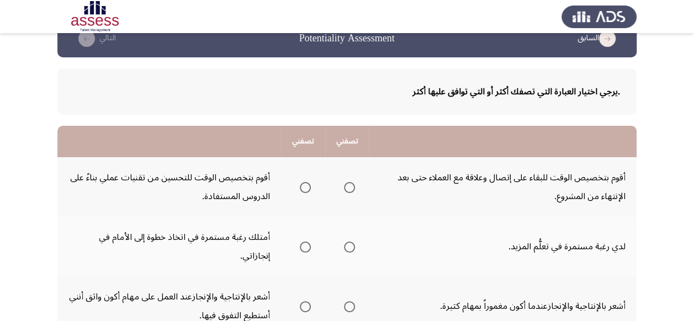
scroll to position [22, 0]
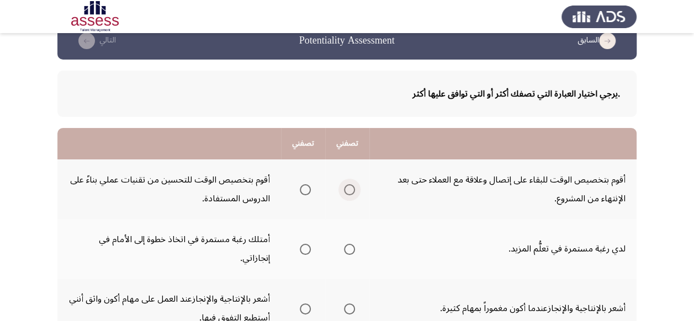
click at [351, 187] on span "Select an option" at bounding box center [349, 189] width 11 height 11
click at [351, 187] on input "Select an option" at bounding box center [349, 189] width 11 height 11
click at [351, 244] on span "Select an option" at bounding box center [349, 249] width 11 height 11
click at [351, 244] on input "Select an option" at bounding box center [349, 249] width 11 height 11
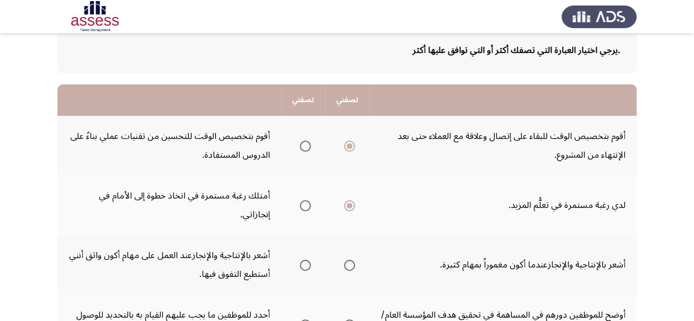
scroll to position [88, 0]
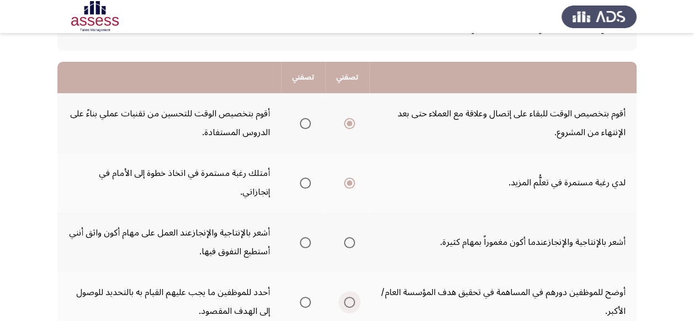
click at [350, 297] on span "Select an option" at bounding box center [349, 302] width 11 height 11
click at [350, 297] on input "Select an option" at bounding box center [349, 302] width 11 height 11
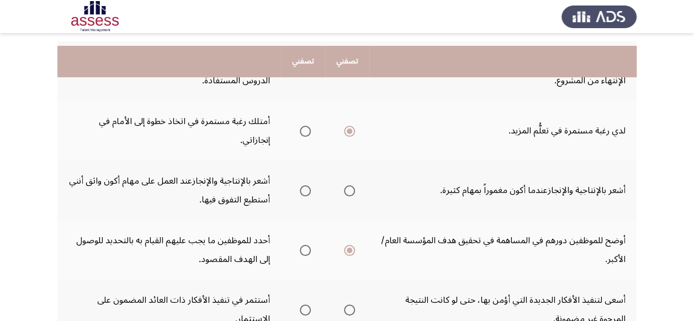
scroll to position [155, 0]
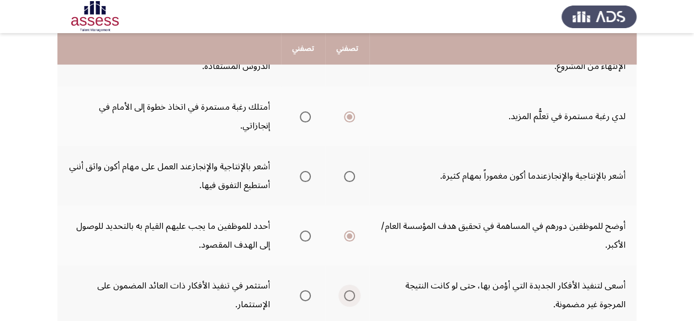
click at [349, 290] on span "Select an option" at bounding box center [349, 295] width 11 height 11
click at [349, 290] on input "Select an option" at bounding box center [349, 295] width 11 height 11
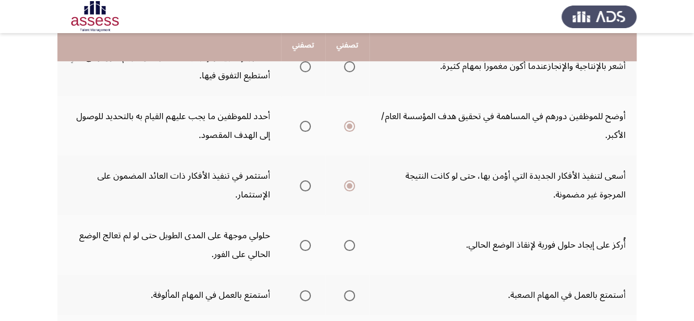
scroll to position [265, 0]
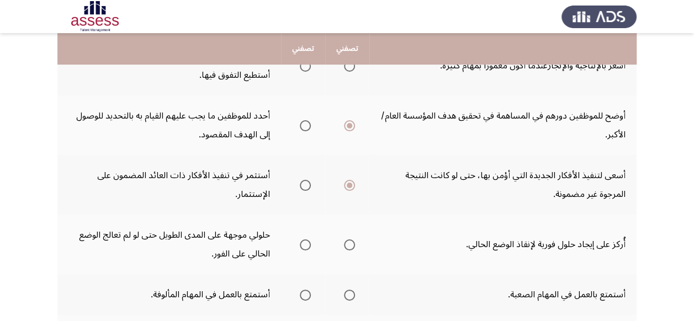
click at [352, 240] on span "Select an option" at bounding box center [349, 245] width 11 height 11
click at [352, 240] on input "Select an option" at bounding box center [349, 245] width 11 height 11
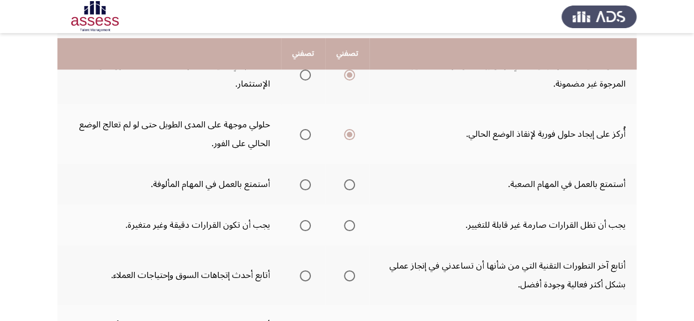
scroll to position [398, 0]
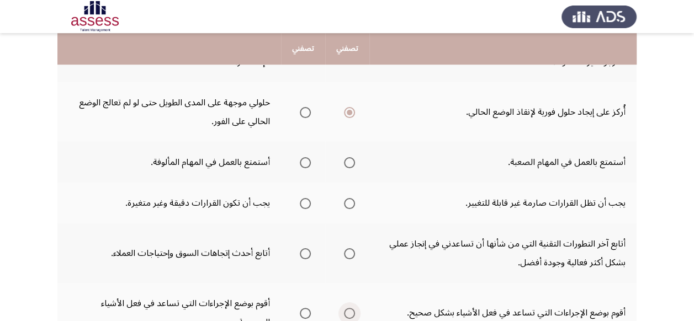
click at [352, 308] on span "Select an option" at bounding box center [349, 313] width 11 height 11
click at [352, 308] on input "Select an option" at bounding box center [349, 313] width 11 height 11
click at [304, 248] on span "Select an option" at bounding box center [305, 253] width 11 height 11
click at [304, 248] on input "Select an option" at bounding box center [305, 253] width 11 height 11
click at [303, 198] on span "Select an option" at bounding box center [305, 203] width 11 height 11
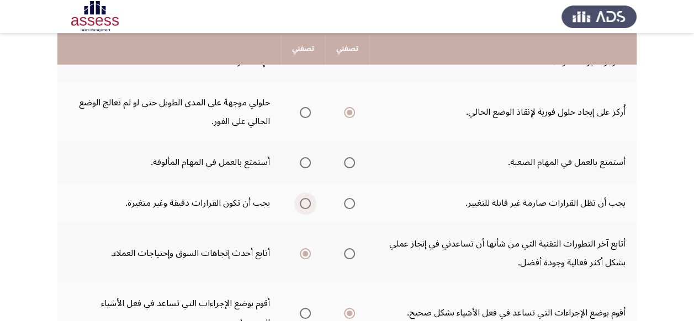
click at [303, 198] on input "Select an option" at bounding box center [305, 203] width 11 height 11
click at [350, 157] on span "Select an option" at bounding box center [349, 162] width 11 height 11
click at [350, 157] on input "Select an option" at bounding box center [349, 162] width 11 height 11
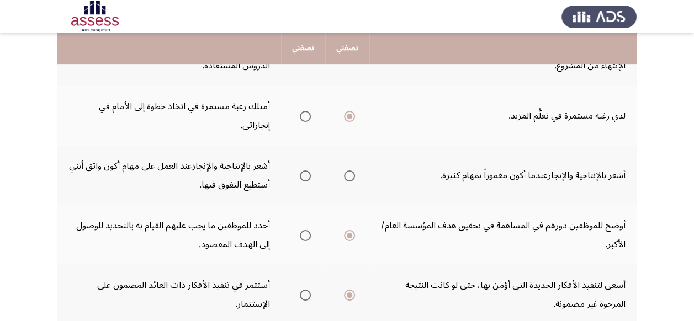
scroll to position [155, 0]
click at [352, 171] on span "Select an option" at bounding box center [349, 176] width 11 height 11
click at [352, 171] on input "Select an option" at bounding box center [349, 176] width 11 height 11
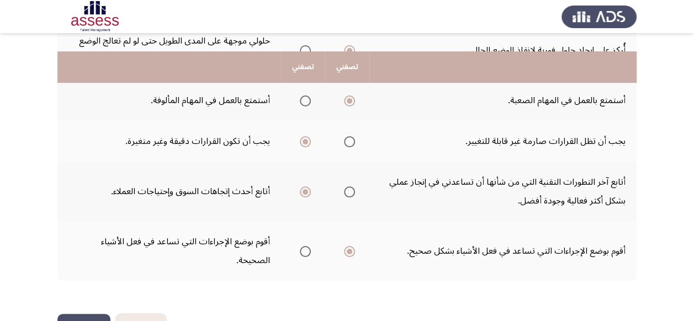
scroll to position [477, 0]
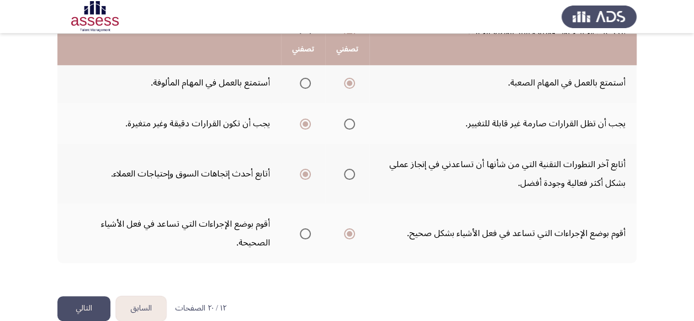
click at [85, 297] on button "التالي" at bounding box center [83, 309] width 53 height 25
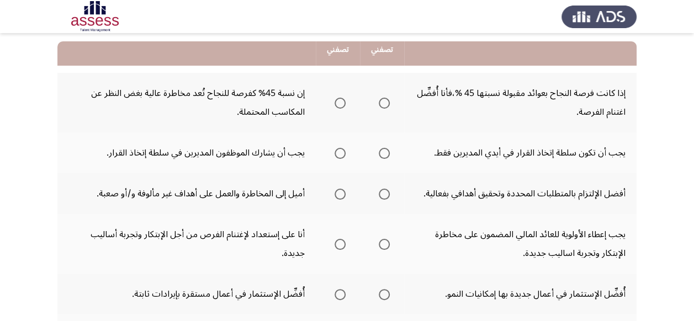
scroll to position [110, 0]
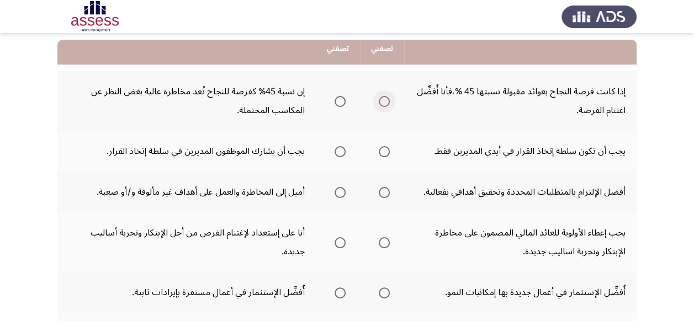
click at [383, 97] on span "Select an option" at bounding box center [384, 101] width 11 height 11
click at [383, 97] on input "Select an option" at bounding box center [384, 101] width 11 height 11
click at [342, 151] on span "Select an option" at bounding box center [340, 151] width 11 height 11
click at [342, 151] on input "Select an option" at bounding box center [340, 151] width 11 height 11
click at [340, 191] on span "Select an option" at bounding box center [340, 192] width 11 height 11
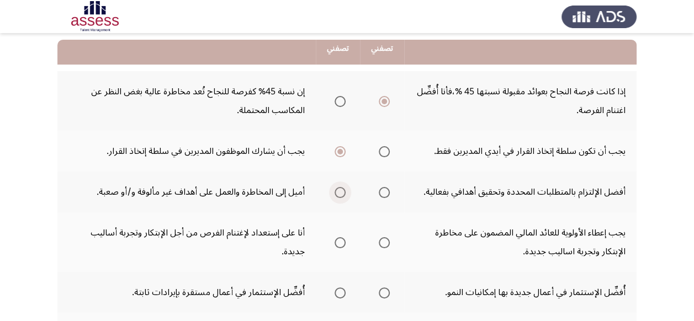
click at [340, 191] on input "Select an option" at bounding box center [340, 192] width 11 height 11
click at [338, 244] on span "Select an option" at bounding box center [340, 242] width 11 height 11
click at [338, 244] on input "Select an option" at bounding box center [340, 242] width 11 height 11
click at [382, 294] on span "Select an option" at bounding box center [384, 293] width 11 height 11
click at [382, 294] on input "Select an option" at bounding box center [384, 293] width 11 height 11
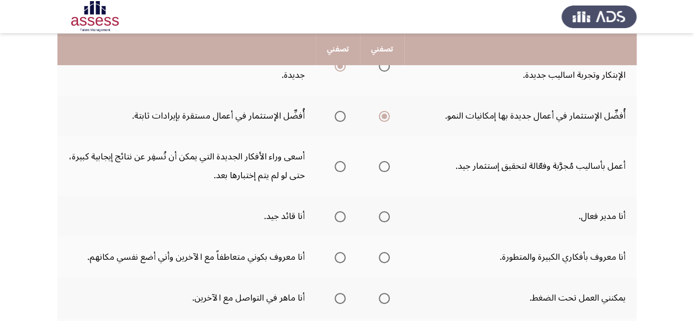
scroll to position [309, 0]
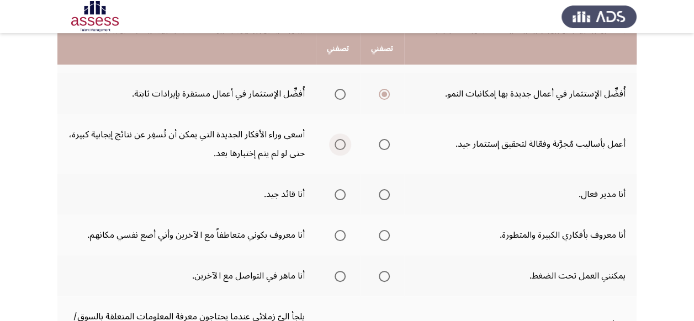
click at [336, 147] on span "Select an option" at bounding box center [340, 144] width 11 height 11
click at [336, 147] on input "Select an option" at bounding box center [340, 144] width 11 height 11
click at [341, 197] on span "Select an option" at bounding box center [340, 194] width 11 height 11
click at [341, 197] on input "Select an option" at bounding box center [340, 194] width 11 height 11
click at [384, 237] on span "Select an option" at bounding box center [384, 235] width 11 height 11
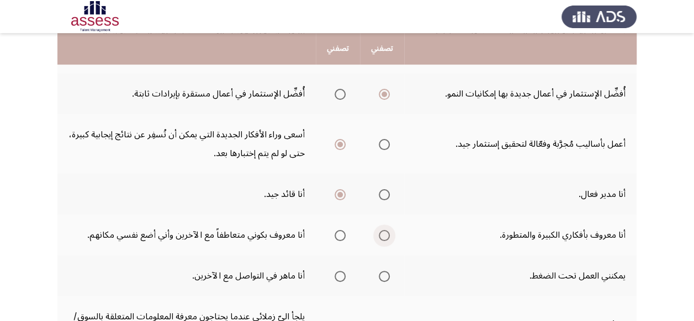
click at [384, 237] on input "Select an option" at bounding box center [384, 235] width 11 height 11
click at [336, 276] on span "Select an option" at bounding box center [340, 276] width 11 height 11
click at [336, 276] on input "Select an option" at bounding box center [340, 276] width 11 height 11
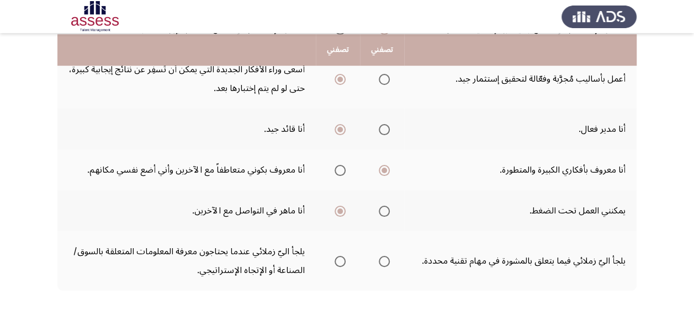
scroll to position [375, 0]
click at [341, 263] on span "Select an option" at bounding box center [340, 260] width 11 height 11
click at [341, 263] on input "Select an option" at bounding box center [340, 260] width 11 height 11
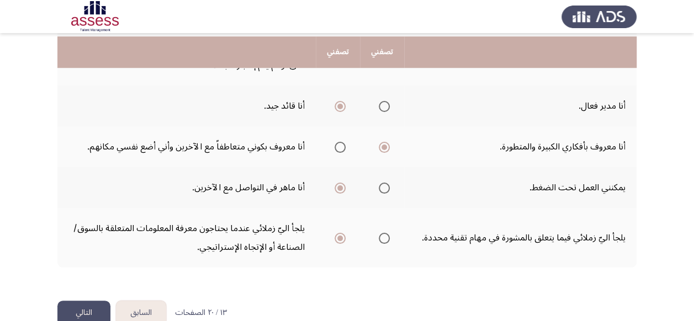
scroll to position [421, 0]
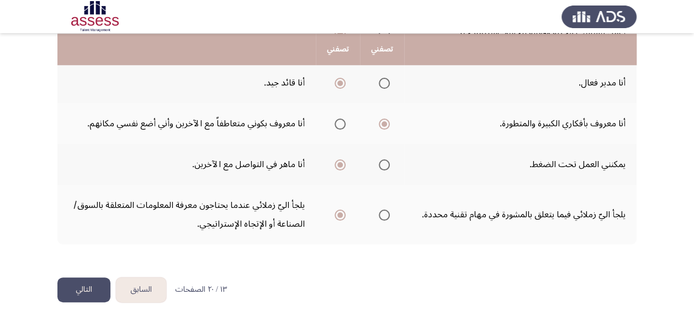
click at [89, 287] on button "التالي" at bounding box center [83, 290] width 53 height 25
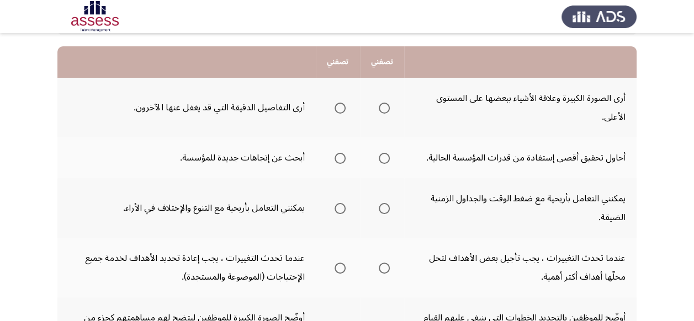
scroll to position [94, 0]
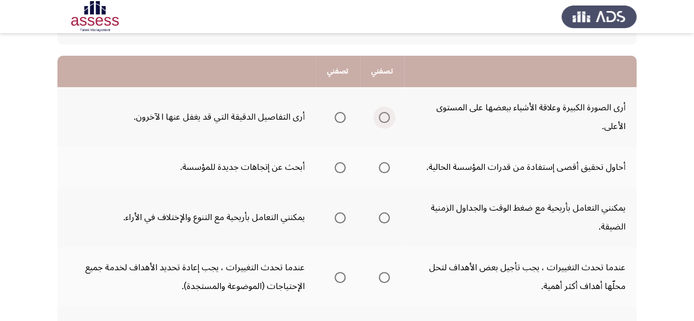
click at [386, 117] on span "Select an option" at bounding box center [384, 117] width 11 height 11
click at [386, 117] on input "Select an option" at bounding box center [384, 117] width 11 height 11
click at [342, 167] on span "Select an option" at bounding box center [340, 167] width 11 height 11
click at [342, 167] on input "Select an option" at bounding box center [340, 167] width 11 height 11
click at [338, 218] on span "Select an option" at bounding box center [340, 218] width 11 height 11
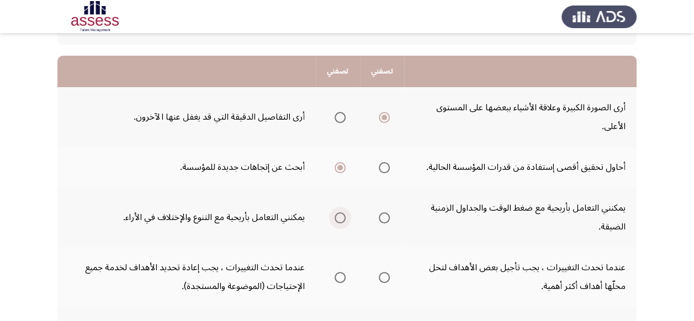
click at [338, 218] on input "Select an option" at bounding box center [340, 218] width 11 height 11
click at [384, 218] on span "Select an option" at bounding box center [384, 218] width 0 height 0
click at [382, 218] on input "Select an option" at bounding box center [384, 218] width 11 height 11
click at [340, 278] on span "Select an option" at bounding box center [340, 277] width 11 height 11
click at [340, 278] on input "Select an option" at bounding box center [340, 277] width 11 height 11
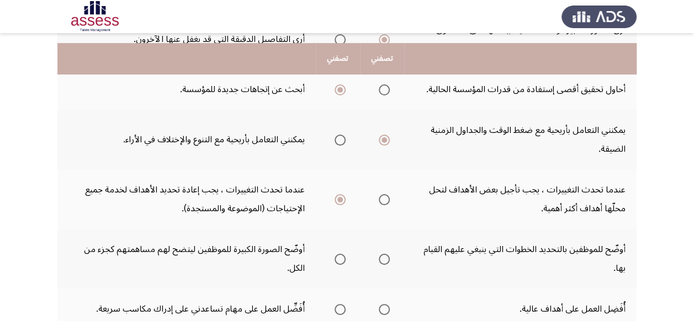
scroll to position [183, 0]
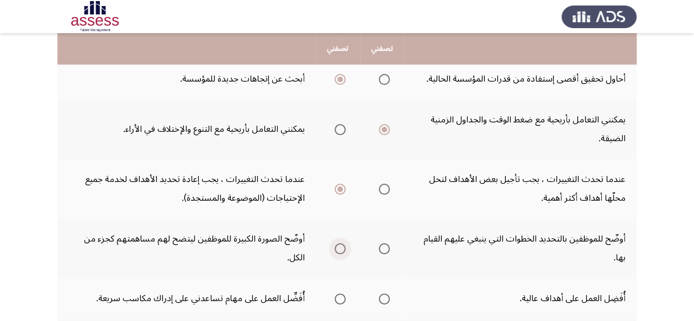
click at [339, 248] on span "Select an option" at bounding box center [340, 248] width 11 height 11
click at [339, 248] on input "Select an option" at bounding box center [340, 248] width 11 height 11
click at [379, 297] on span "Select an option" at bounding box center [384, 299] width 11 height 11
click at [379, 297] on input "Select an option" at bounding box center [384, 299] width 11 height 11
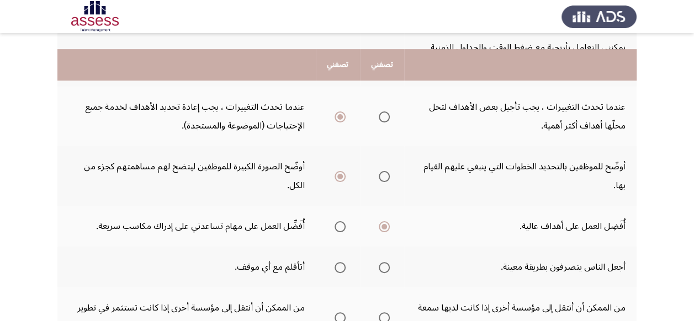
scroll to position [271, 0]
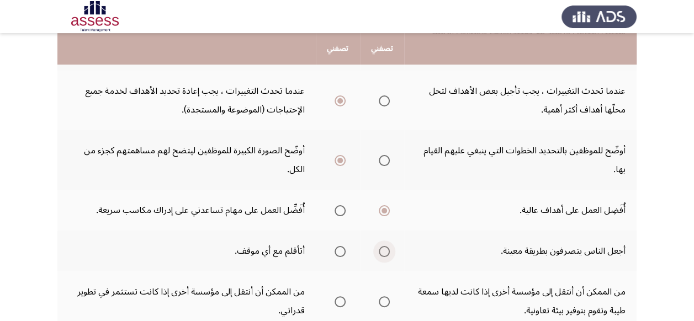
click at [384, 252] on span "Select an option" at bounding box center [384, 251] width 11 height 11
click at [384, 252] on input "Select an option" at bounding box center [384, 251] width 11 height 11
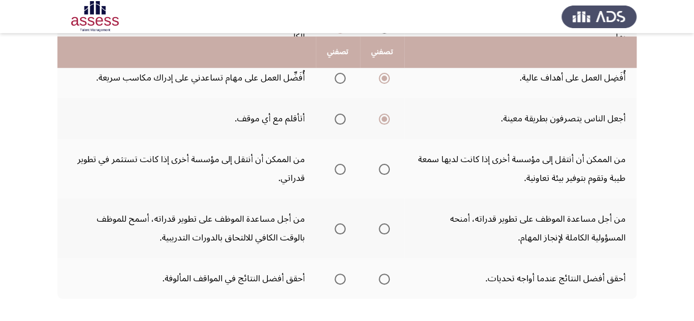
scroll to position [426, 0]
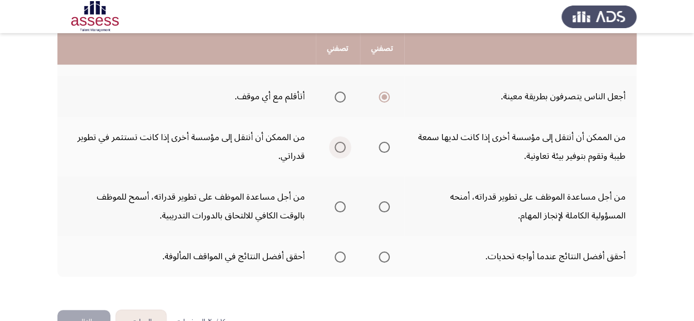
click at [335, 147] on span "Select an option" at bounding box center [340, 147] width 11 height 11
click at [335, 147] on input "Select an option" at bounding box center [340, 147] width 11 height 11
click at [383, 205] on span "Select an option" at bounding box center [384, 207] width 11 height 11
click at [383, 205] on input "Select an option" at bounding box center [384, 207] width 11 height 11
click at [385, 256] on span "Select an option" at bounding box center [384, 257] width 11 height 11
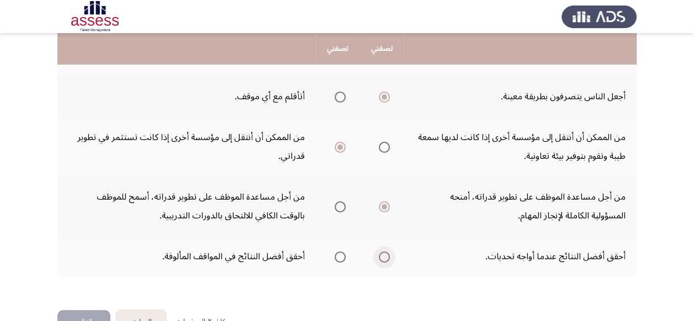
click at [385, 256] on input "Select an option" at bounding box center [384, 257] width 11 height 11
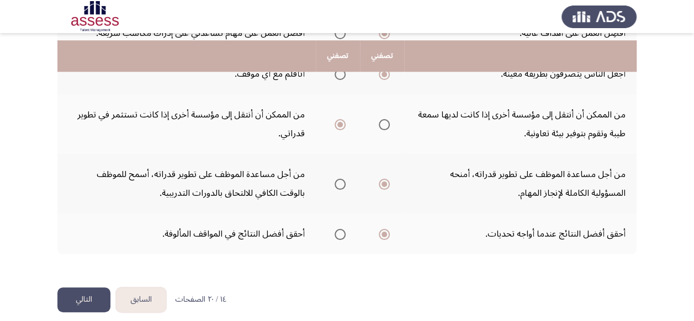
scroll to position [458, 0]
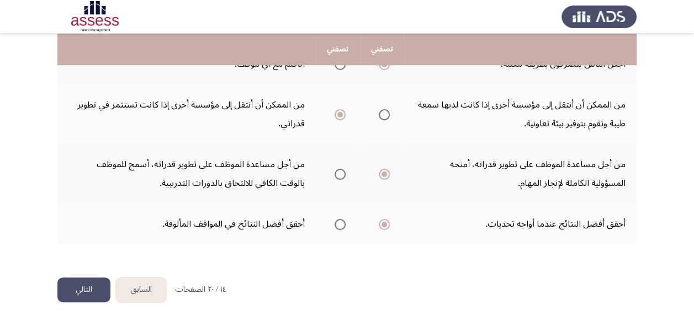
click at [86, 297] on button "التالي" at bounding box center [83, 290] width 53 height 25
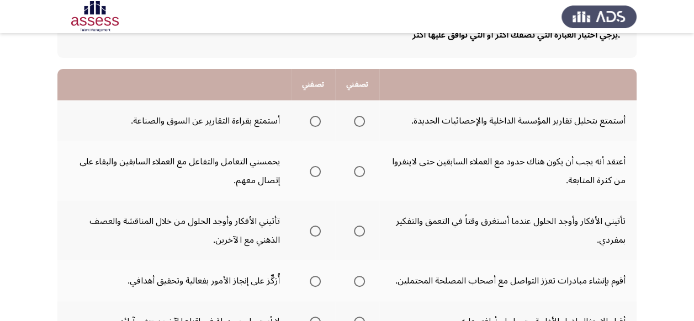
scroll to position [66, 0]
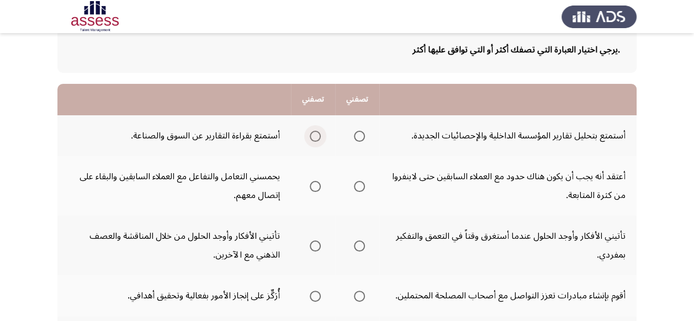
click at [315, 136] on span "Select an option" at bounding box center [315, 136] width 11 height 11
click at [315, 136] on input "Select an option" at bounding box center [315, 136] width 11 height 11
click at [314, 246] on span "Select an option" at bounding box center [315, 246] width 11 height 11
click at [314, 246] on input "Select an option" at bounding box center [315, 246] width 11 height 11
click at [360, 297] on span "Select an option" at bounding box center [359, 296] width 11 height 11
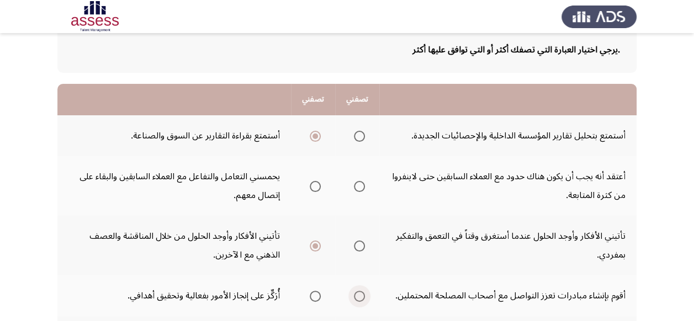
click at [360, 297] on input "Select an option" at bounding box center [359, 296] width 11 height 11
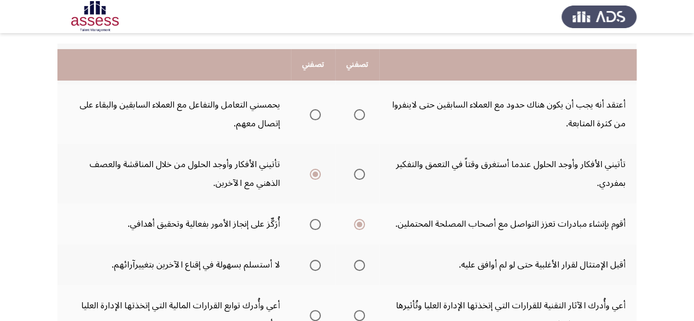
scroll to position [155, 0]
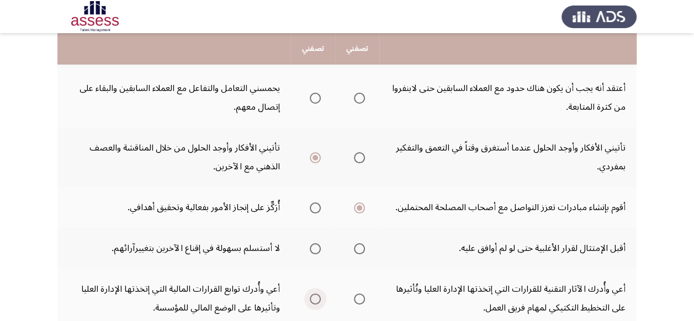
click at [311, 300] on span "Select an option" at bounding box center [315, 299] width 11 height 11
click at [311, 300] on input "Select an option" at bounding box center [315, 299] width 11 height 11
click at [314, 207] on span "Select an option" at bounding box center [315, 208] width 11 height 11
click at [314, 207] on input "Select an option" at bounding box center [315, 208] width 11 height 11
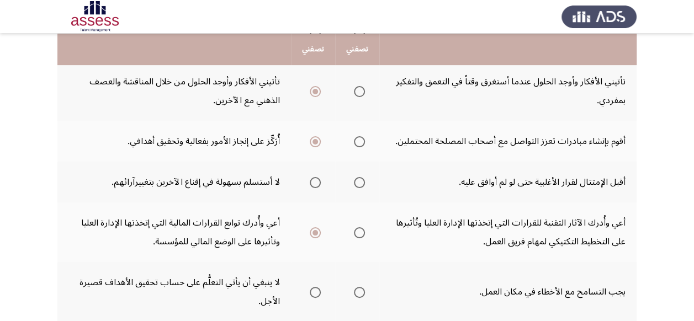
scroll to position [243, 0]
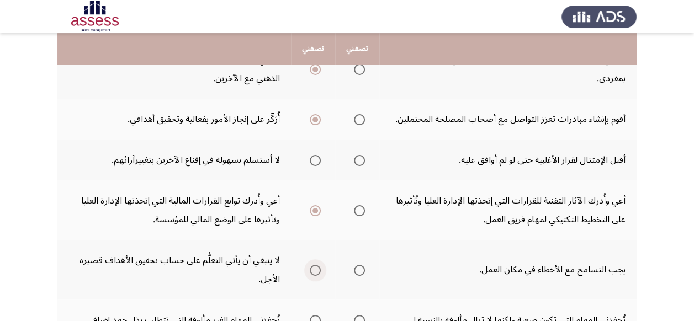
click at [314, 269] on span "Select an option" at bounding box center [315, 270] width 11 height 11
click at [314, 269] on input "Select an option" at bounding box center [315, 270] width 11 height 11
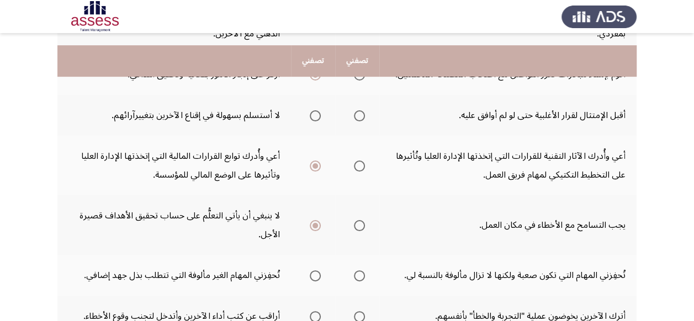
scroll to position [309, 0]
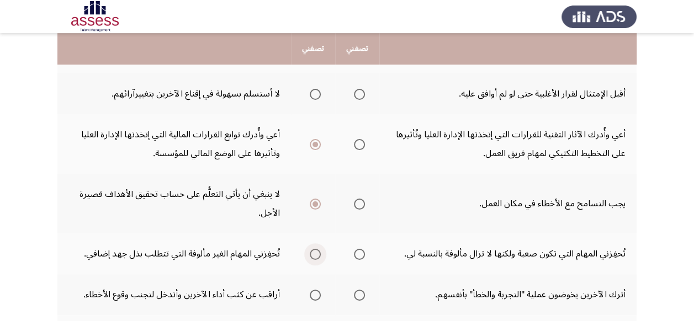
click at [314, 256] on span "Select an option" at bounding box center [315, 254] width 11 height 11
click at [314, 256] on input "Select an option" at bounding box center [315, 254] width 11 height 11
click at [315, 295] on span "Select an option" at bounding box center [315, 295] width 0 height 0
click at [315, 295] on input "Select an option" at bounding box center [315, 295] width 11 height 11
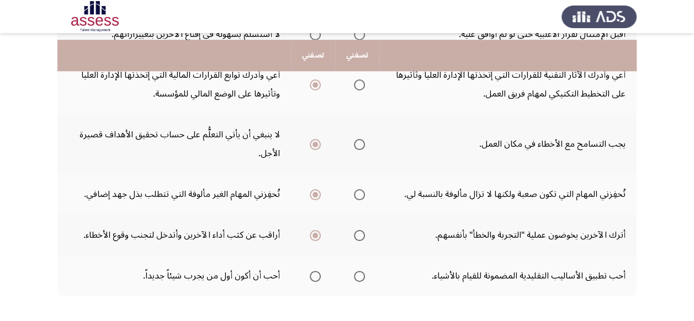
scroll to position [375, 0]
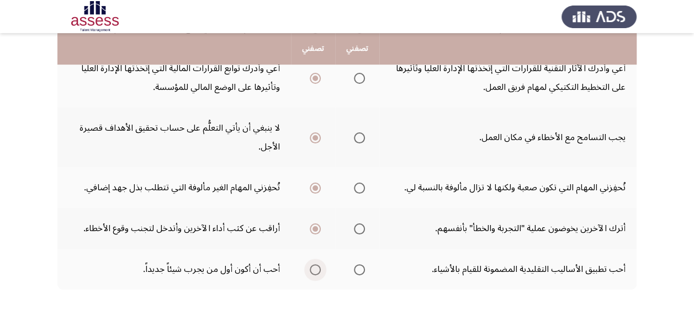
click at [315, 268] on span "Select an option" at bounding box center [315, 269] width 11 height 11
click at [315, 268] on input "Select an option" at bounding box center [315, 269] width 11 height 11
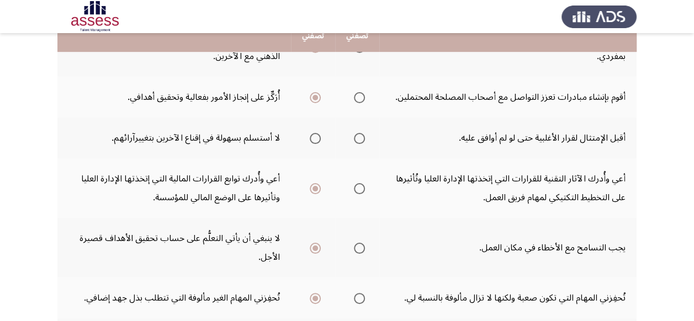
scroll to position [243, 0]
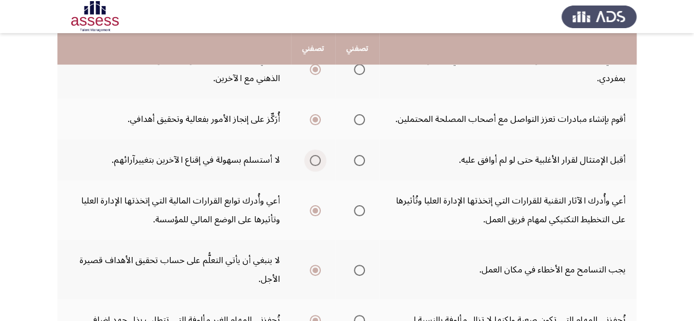
click at [319, 163] on span "Select an option" at bounding box center [315, 160] width 11 height 11
click at [319, 163] on input "Select an option" at bounding box center [315, 160] width 11 height 11
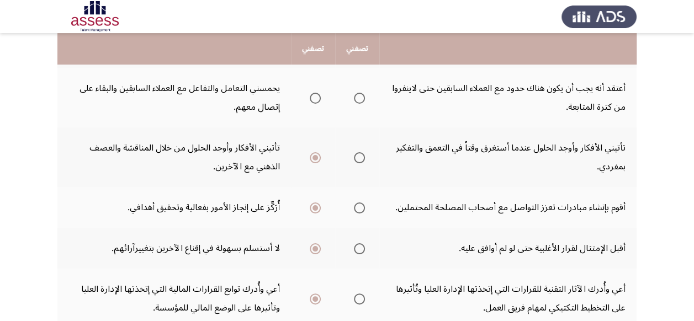
scroll to position [155, 0]
click at [311, 100] on span "Select an option" at bounding box center [315, 98] width 11 height 11
click at [311, 100] on input "Select an option" at bounding box center [315, 98] width 11 height 11
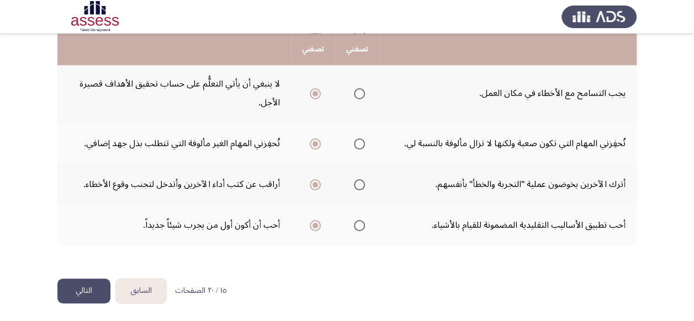
scroll to position [421, 0]
click at [83, 288] on button "التالي" at bounding box center [83, 290] width 53 height 25
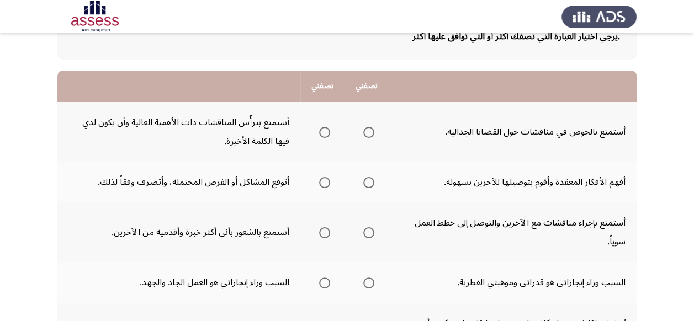
scroll to position [72, 0]
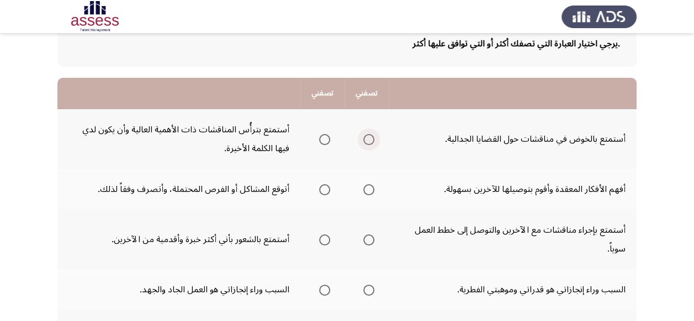
click at [367, 139] on span "Select an option" at bounding box center [368, 139] width 11 height 11
click at [367, 139] on input "Select an option" at bounding box center [368, 139] width 11 height 11
click at [370, 191] on span "Select an option" at bounding box center [368, 189] width 11 height 11
click at [370, 191] on input "Select an option" at bounding box center [368, 189] width 11 height 11
click at [369, 241] on span "Select an option" at bounding box center [368, 240] width 11 height 11
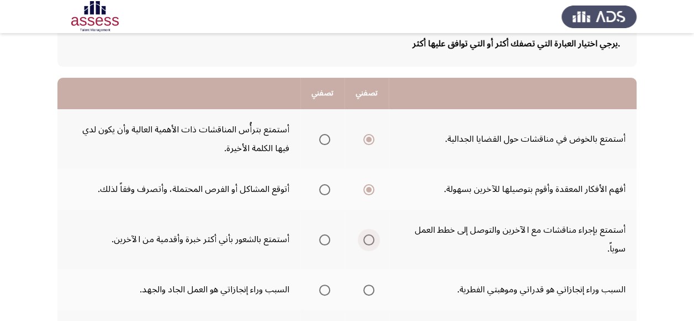
click at [369, 241] on input "Select an option" at bounding box center [368, 240] width 11 height 11
click at [367, 290] on span "Select an option" at bounding box center [368, 290] width 11 height 11
click at [367, 290] on input "Select an option" at bounding box center [368, 290] width 11 height 11
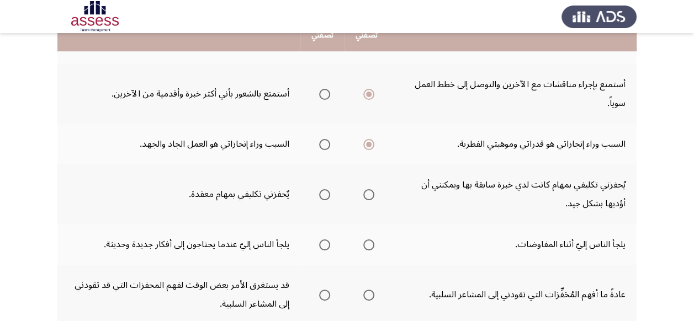
scroll to position [234, 0]
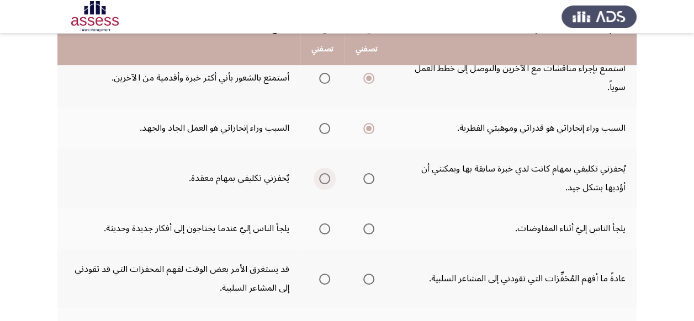
click at [325, 179] on span "Select an option" at bounding box center [324, 178] width 11 height 11
click at [325, 179] on input "Select an option" at bounding box center [324, 178] width 11 height 11
click at [326, 228] on span "Select an option" at bounding box center [324, 229] width 11 height 11
click at [326, 228] on input "Select an option" at bounding box center [324, 229] width 11 height 11
click at [368, 277] on span "Select an option" at bounding box center [368, 279] width 11 height 11
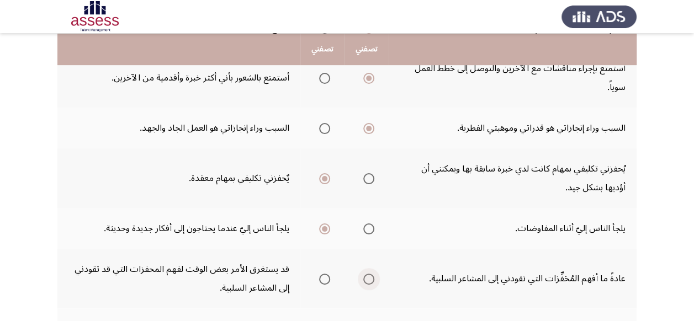
click at [368, 277] on input "Select an option" at bounding box center [368, 279] width 11 height 11
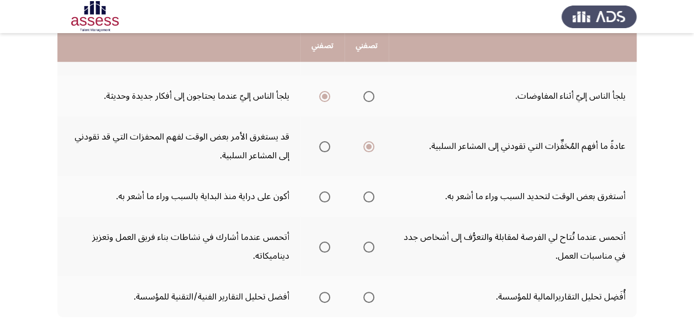
scroll to position [389, 0]
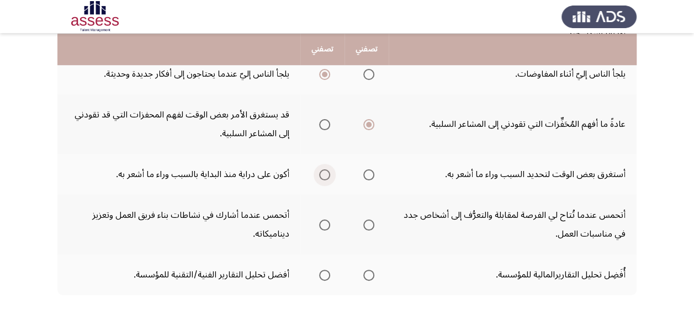
click at [325, 177] on span "Select an option" at bounding box center [324, 175] width 11 height 11
click at [325, 177] on input "Select an option" at bounding box center [324, 175] width 11 height 11
click at [372, 224] on span "Select an option" at bounding box center [368, 225] width 11 height 11
click at [372, 224] on input "Select an option" at bounding box center [368, 225] width 11 height 11
click at [369, 277] on span "Select an option" at bounding box center [368, 275] width 11 height 11
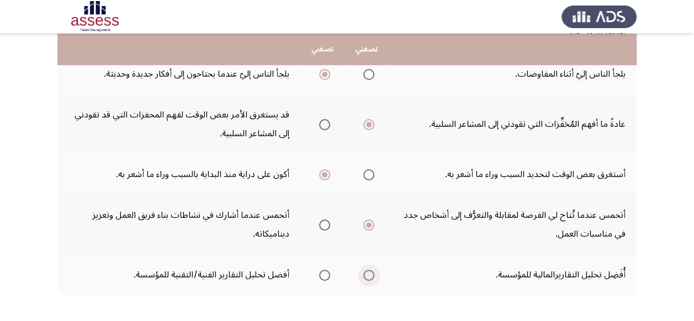
click at [369, 277] on input "Select an option" at bounding box center [368, 275] width 11 height 11
click at [324, 272] on span "Select an option" at bounding box center [324, 275] width 11 height 11
click at [324, 272] on input "Select an option" at bounding box center [324, 275] width 11 height 11
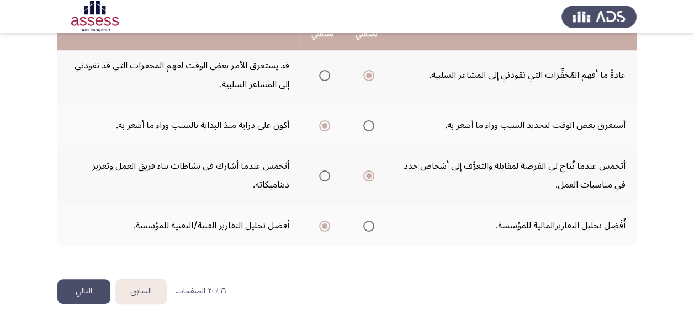
scroll to position [440, 0]
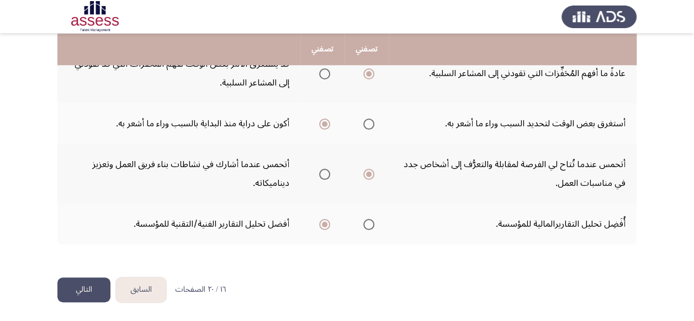
click at [93, 286] on button "التالي" at bounding box center [83, 290] width 53 height 25
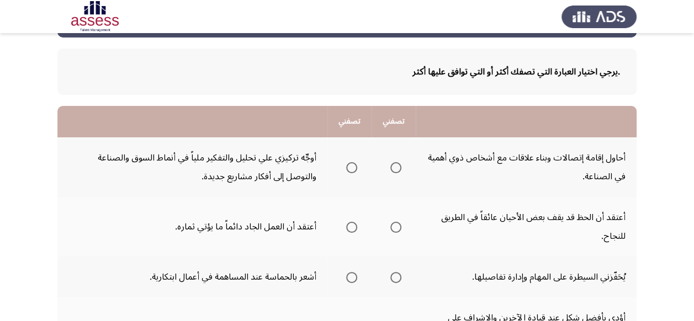
scroll to position [66, 0]
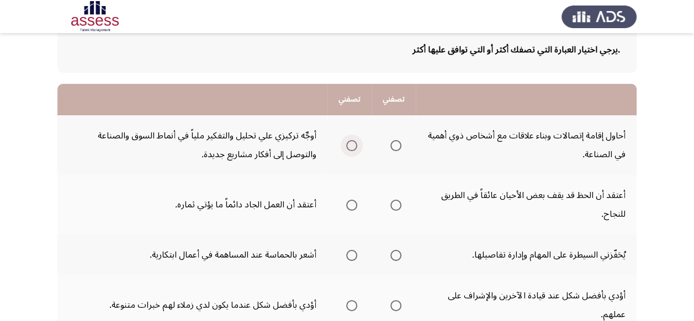
click at [351, 145] on span "Select an option" at bounding box center [351, 145] width 11 height 11
click at [351, 145] on input "Select an option" at bounding box center [351, 145] width 11 height 11
click at [351, 208] on span "Select an option" at bounding box center [351, 205] width 11 height 11
click at [351, 208] on input "Select an option" at bounding box center [351, 205] width 11 height 11
click at [350, 256] on span "Select an option" at bounding box center [351, 255] width 11 height 11
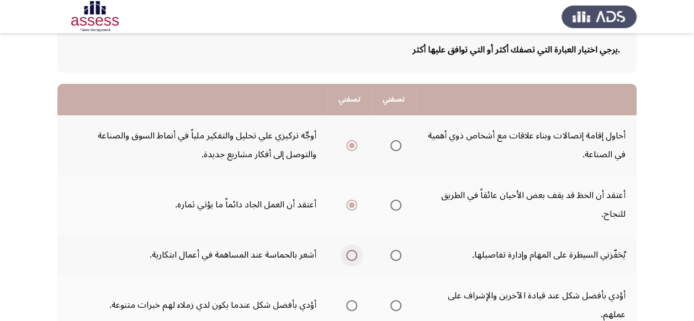
click at [350, 256] on input "Select an option" at bounding box center [351, 255] width 11 height 11
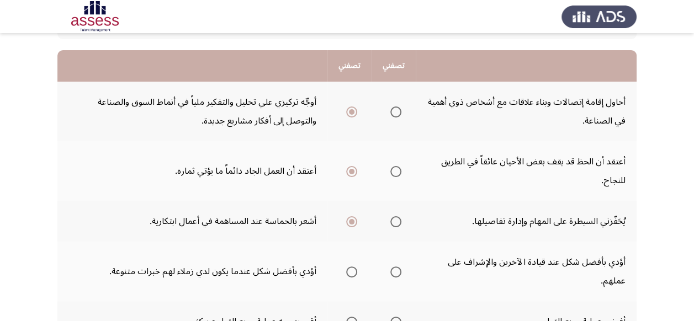
scroll to position [110, 0]
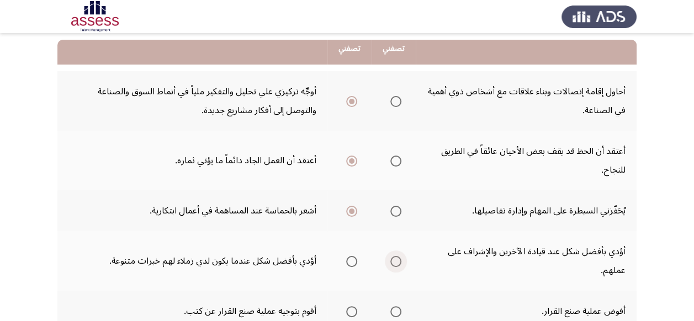
click at [399, 263] on span "Select an option" at bounding box center [395, 261] width 11 height 11
click at [399, 263] on input "Select an option" at bounding box center [395, 261] width 11 height 11
click at [347, 311] on span "Select an option" at bounding box center [351, 311] width 11 height 11
click at [347, 311] on input "Select an option" at bounding box center [351, 311] width 11 height 11
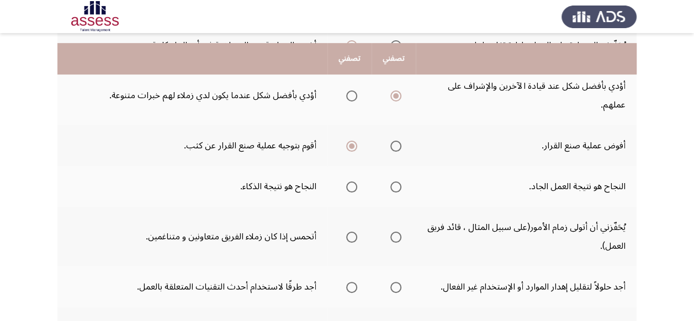
scroll to position [287, 0]
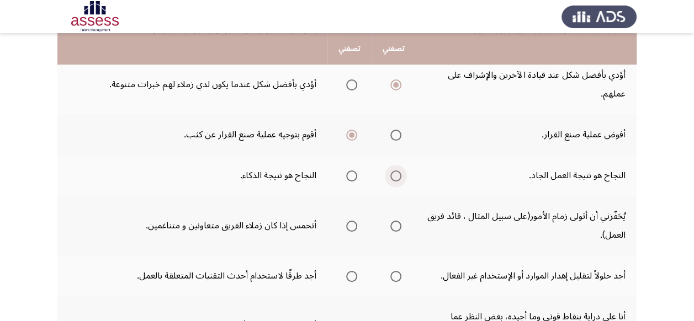
click at [398, 176] on span "Select an option" at bounding box center [395, 176] width 11 height 11
click at [398, 176] on input "Select an option" at bounding box center [395, 176] width 11 height 11
click at [396, 225] on span "Select an option" at bounding box center [395, 226] width 11 height 11
click at [396, 225] on input "Select an option" at bounding box center [395, 226] width 11 height 11
click at [349, 277] on span "Select an option" at bounding box center [351, 276] width 11 height 11
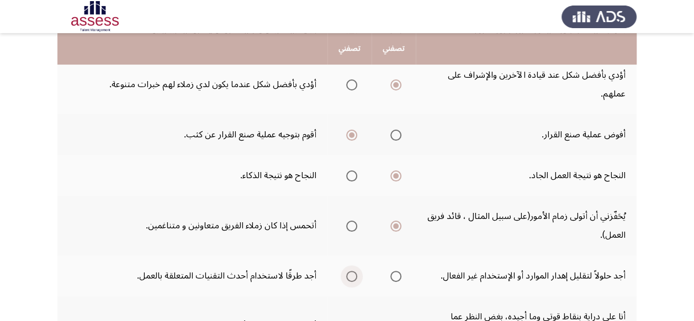
click at [349, 277] on input "Select an option" at bounding box center [351, 276] width 11 height 11
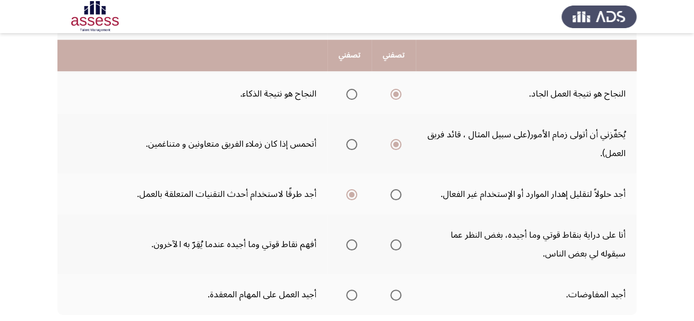
scroll to position [375, 0]
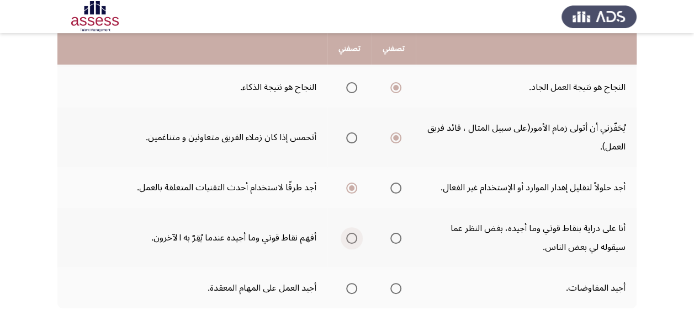
click at [352, 239] on span "Select an option" at bounding box center [352, 239] width 0 height 0
click at [351, 238] on input "Select an option" at bounding box center [351, 238] width 11 height 11
click at [391, 287] on span "Select an option" at bounding box center [395, 288] width 11 height 11
click at [391, 287] on input "Select an option" at bounding box center [395, 288] width 11 height 11
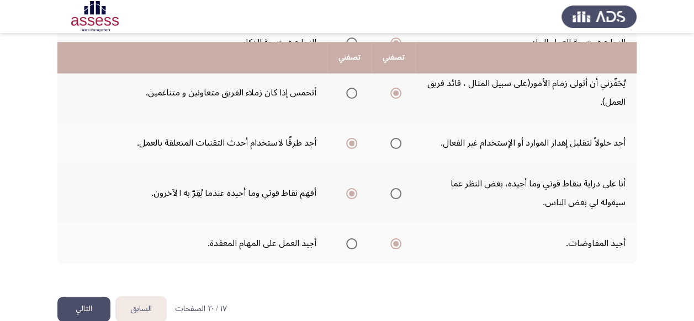
scroll to position [440, 0]
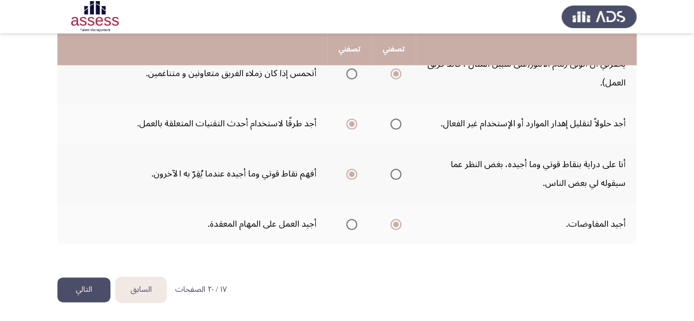
click at [90, 288] on button "التالي" at bounding box center [83, 290] width 53 height 25
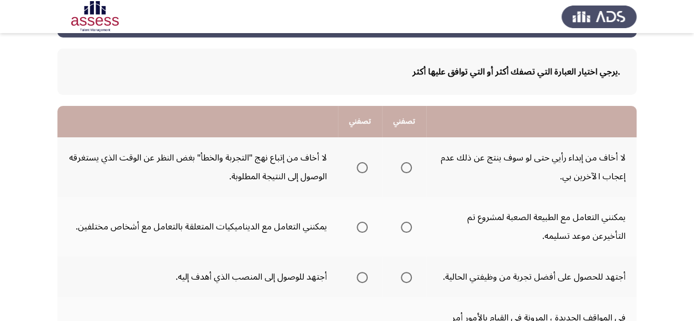
scroll to position [44, 0]
click at [409, 168] on span "Select an option" at bounding box center [406, 167] width 11 height 11
click at [409, 168] on input "Select an option" at bounding box center [406, 167] width 11 height 11
click at [407, 227] on span "Select an option" at bounding box center [406, 227] width 11 height 11
click at [407, 227] on input "Select an option" at bounding box center [406, 227] width 11 height 11
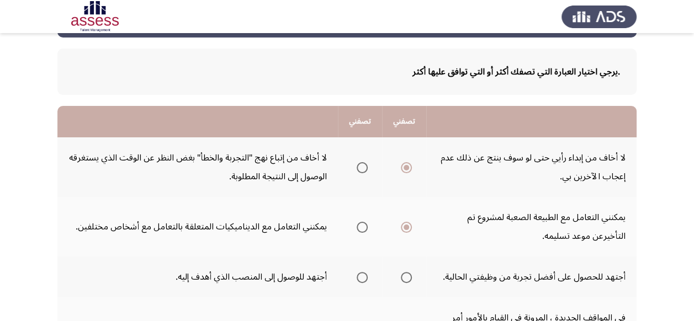
click at [458, 255] on td "يمكنني التعامل مع الطبيعة الصعبة لمشروع تم التأخيرعن موعد تسليمه." at bounding box center [531, 227] width 210 height 60
click at [364, 279] on span "Select an option" at bounding box center [362, 277] width 11 height 11
click at [364, 279] on input "Select an option" at bounding box center [362, 277] width 11 height 11
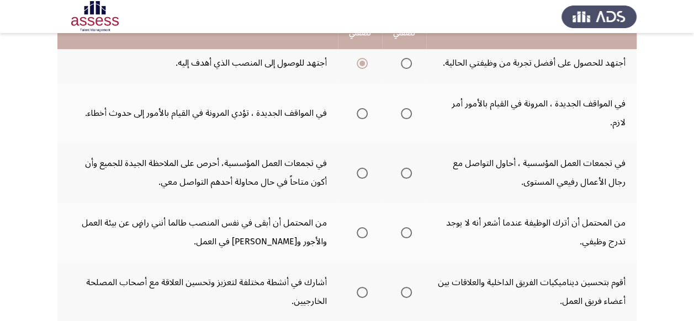
scroll to position [265, 0]
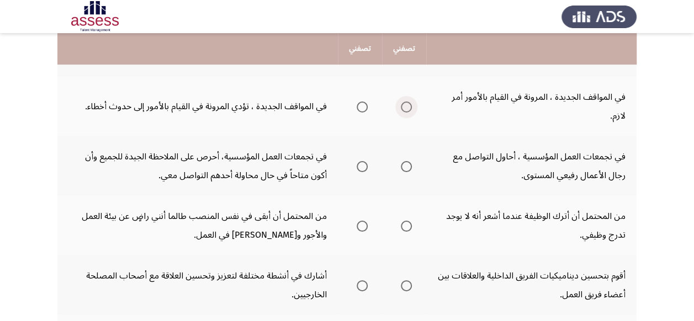
click at [409, 105] on span "Select an option" at bounding box center [406, 107] width 11 height 11
click at [409, 105] on input "Select an option" at bounding box center [406, 107] width 11 height 11
click at [403, 166] on span "Select an option" at bounding box center [406, 166] width 11 height 11
click at [403, 166] on input "Select an option" at bounding box center [406, 166] width 11 height 11
click at [363, 285] on span "Select an option" at bounding box center [362, 285] width 11 height 11
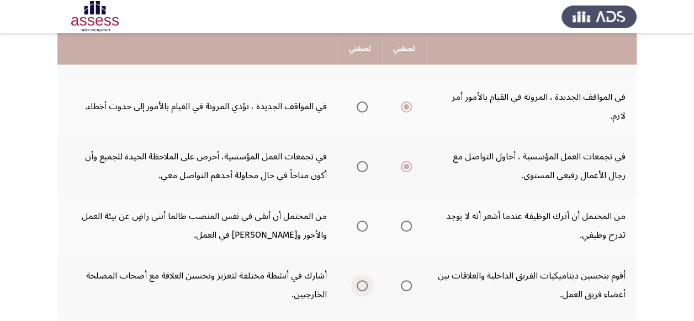
click at [363, 285] on input "Select an option" at bounding box center [362, 285] width 11 height 11
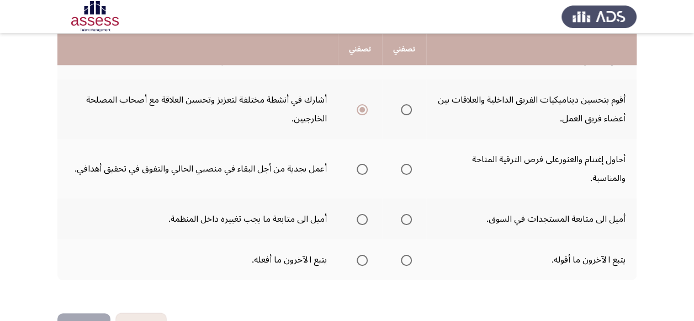
scroll to position [442, 0]
click at [409, 170] on span "Select an option" at bounding box center [406, 168] width 11 height 11
click at [409, 170] on input "Select an option" at bounding box center [406, 168] width 11 height 11
click at [405, 218] on span "Select an option" at bounding box center [406, 219] width 11 height 11
click at [405, 218] on input "Select an option" at bounding box center [406, 219] width 11 height 11
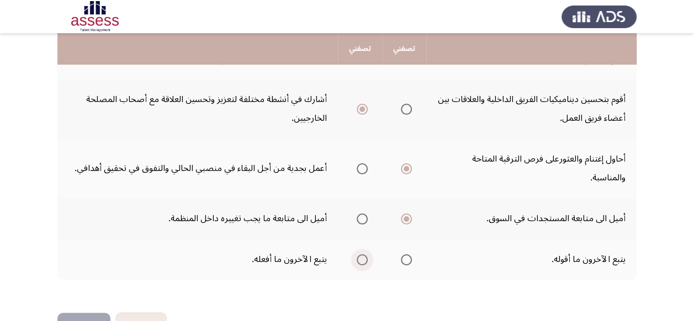
click at [360, 261] on span "Select an option" at bounding box center [362, 260] width 11 height 11
click at [360, 261] on input "Select an option" at bounding box center [362, 260] width 11 height 11
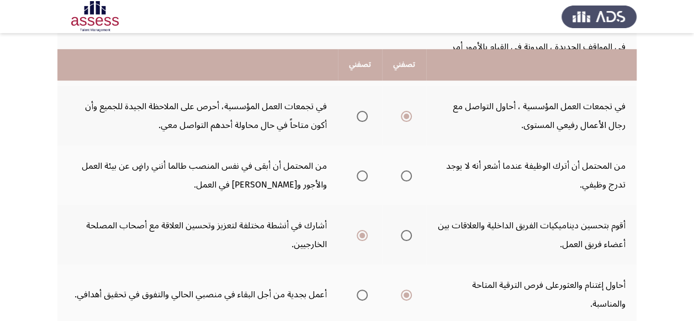
scroll to position [309, 0]
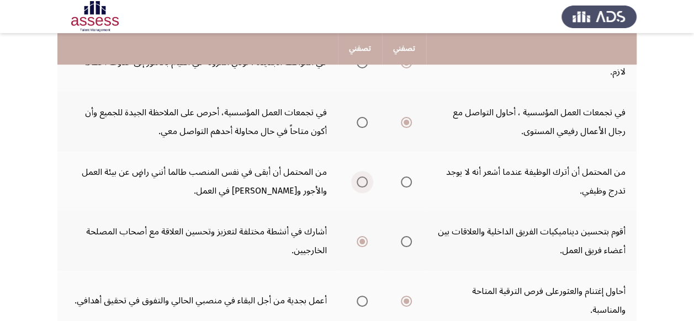
click at [361, 178] on span "Select an option" at bounding box center [362, 182] width 11 height 11
click at [361, 178] on input "Select an option" at bounding box center [362, 182] width 11 height 11
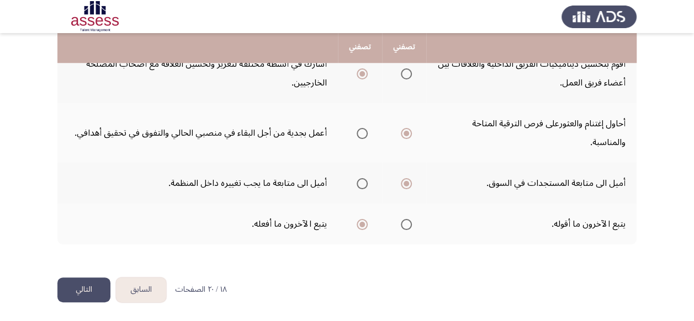
scroll to position [477, 0]
click at [99, 288] on button "التالي" at bounding box center [83, 290] width 53 height 25
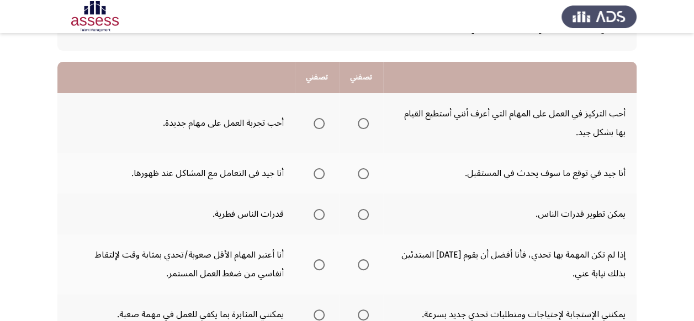
scroll to position [88, 0]
click at [317, 125] on span "Select an option" at bounding box center [319, 123] width 11 height 11
click at [317, 125] on input "Select an option" at bounding box center [319, 123] width 11 height 11
click at [359, 176] on span "Select an option" at bounding box center [363, 173] width 11 height 11
click at [359, 176] on input "Select an option" at bounding box center [363, 173] width 11 height 11
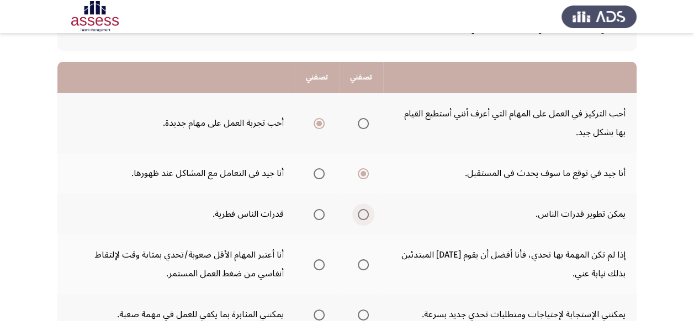
click at [360, 211] on span "Select an option" at bounding box center [363, 214] width 11 height 11
click at [360, 211] on input "Select an option" at bounding box center [363, 214] width 11 height 11
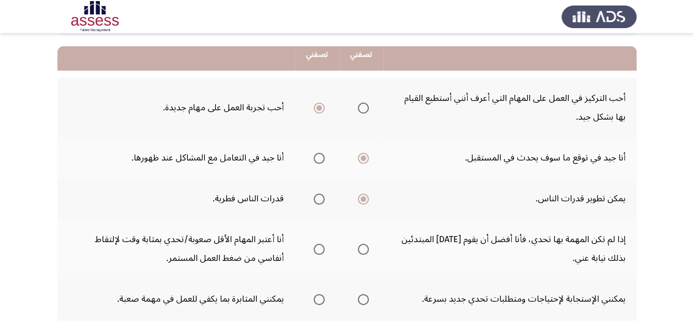
scroll to position [110, 0]
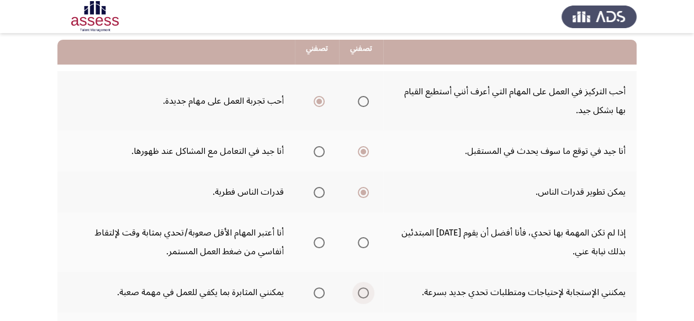
click at [361, 295] on span "Select an option" at bounding box center [363, 293] width 11 height 11
click at [361, 295] on input "Select an option" at bounding box center [363, 293] width 11 height 11
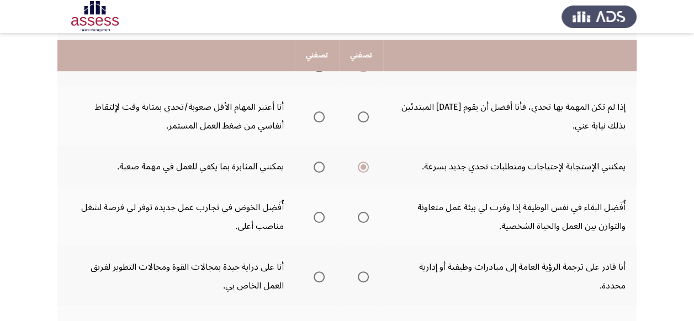
scroll to position [243, 0]
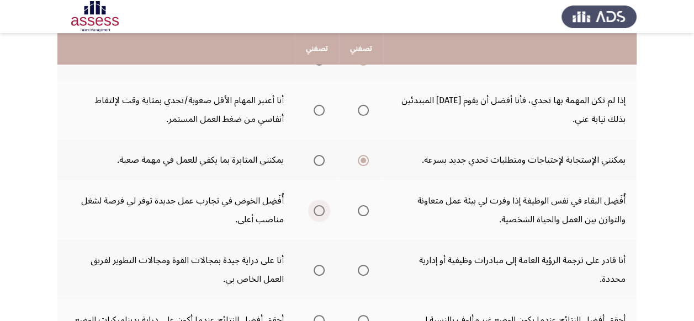
click at [317, 209] on span "Select an option" at bounding box center [319, 210] width 11 height 11
click at [317, 209] on input "Select an option" at bounding box center [319, 210] width 11 height 11
click at [363, 269] on span "Select an option" at bounding box center [363, 270] width 11 height 11
click at [363, 269] on input "Select an option" at bounding box center [363, 270] width 11 height 11
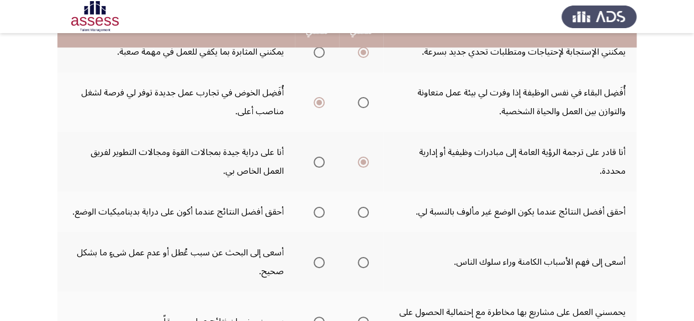
scroll to position [353, 0]
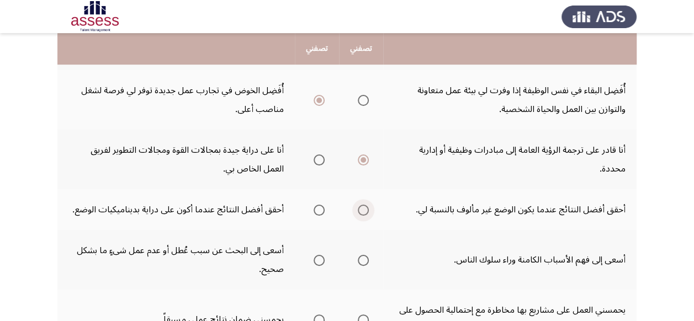
click at [363, 209] on span "Select an option" at bounding box center [363, 210] width 11 height 11
click at [363, 209] on input "Select an option" at bounding box center [363, 210] width 11 height 11
click at [428, 243] on td "أسعى إلى فهم الأسباب الكامنة وراء سلوك الناس." at bounding box center [509, 260] width 253 height 60
click at [363, 262] on span "Select an option" at bounding box center [363, 260] width 11 height 11
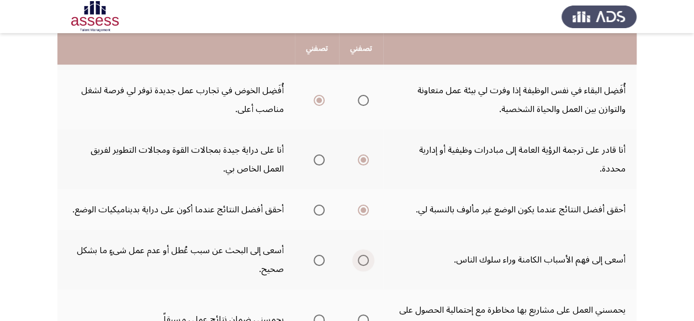
click at [363, 262] on input "Select an option" at bounding box center [363, 260] width 11 height 11
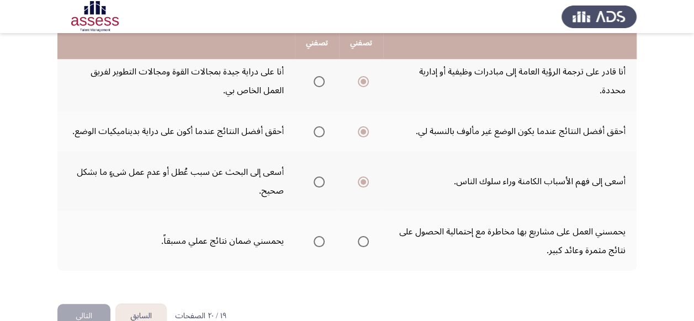
scroll to position [442, 0]
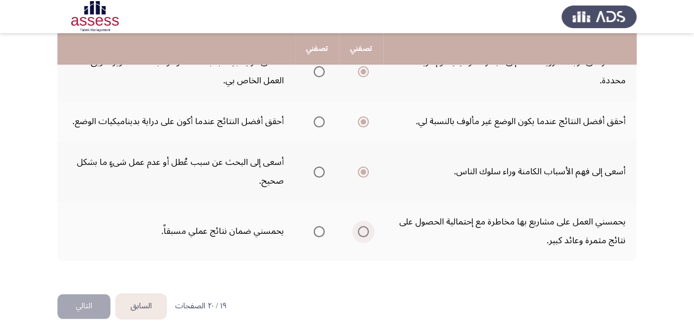
click at [364, 234] on span "Select an option" at bounding box center [363, 231] width 11 height 11
click at [364, 234] on input "Select an option" at bounding box center [363, 231] width 11 height 11
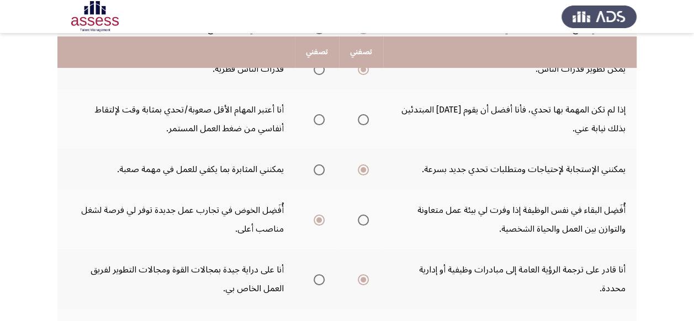
scroll to position [199, 0]
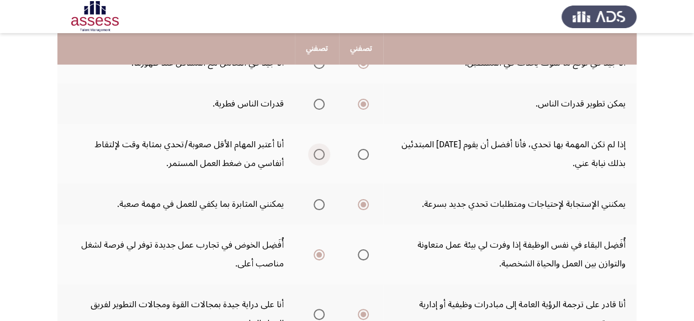
click at [320, 156] on span "Select an option" at bounding box center [319, 154] width 11 height 11
click at [320, 156] on input "Select an option" at bounding box center [319, 154] width 11 height 11
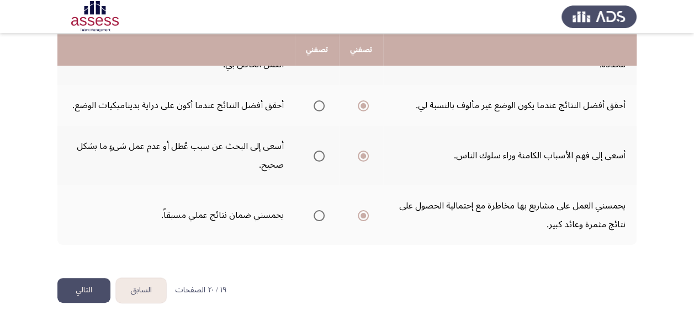
scroll to position [458, 0]
click at [102, 286] on button "التالي" at bounding box center [83, 290] width 53 height 25
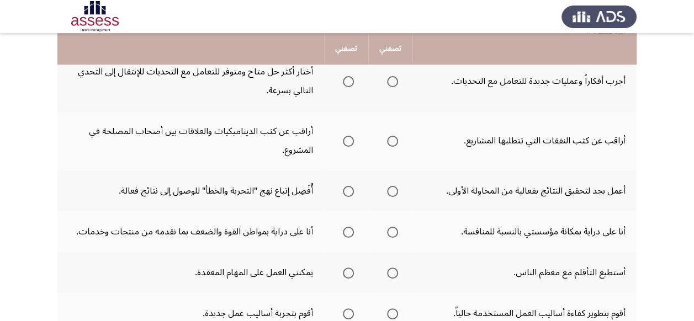
scroll to position [50, 0]
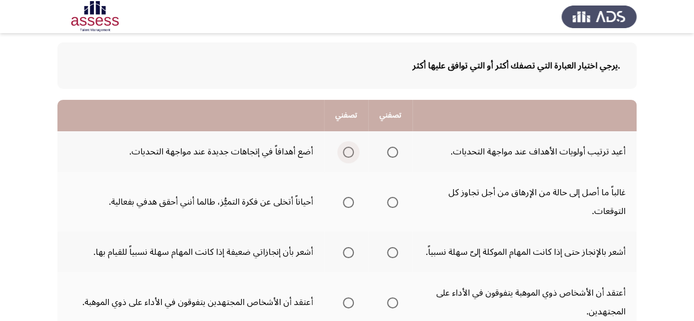
click at [349, 149] on span "Select an option" at bounding box center [348, 152] width 11 height 11
click at [349, 149] on input "Select an option" at bounding box center [348, 152] width 11 height 11
click at [346, 203] on span "Select an option" at bounding box center [348, 202] width 11 height 11
click at [346, 203] on input "Select an option" at bounding box center [348, 202] width 11 height 11
click at [348, 300] on span "Select an option" at bounding box center [348, 303] width 11 height 11
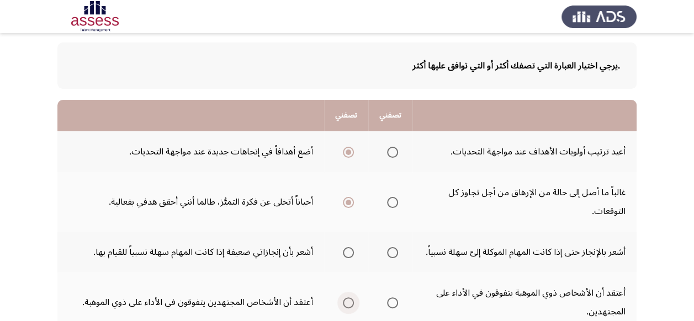
click at [348, 300] on input "Select an option" at bounding box center [348, 303] width 11 height 11
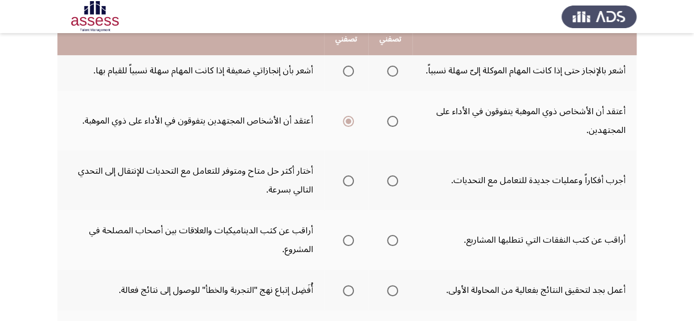
scroll to position [222, 0]
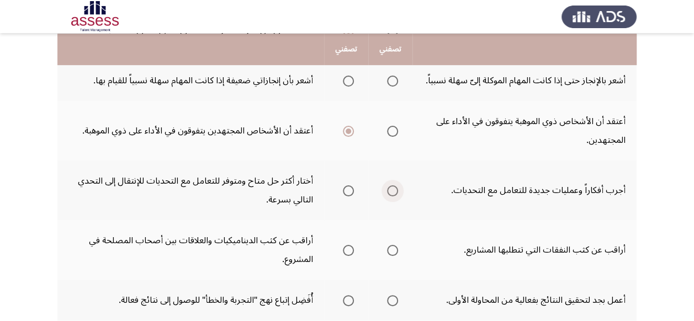
click at [393, 188] on span "Select an option" at bounding box center [392, 191] width 11 height 11
click at [393, 188] on input "Select an option" at bounding box center [392, 191] width 11 height 11
click at [349, 248] on span "Select an option" at bounding box center [348, 250] width 11 height 11
click at [349, 248] on input "Select an option" at bounding box center [348, 250] width 11 height 11
click at [390, 300] on span "Select an option" at bounding box center [392, 300] width 11 height 11
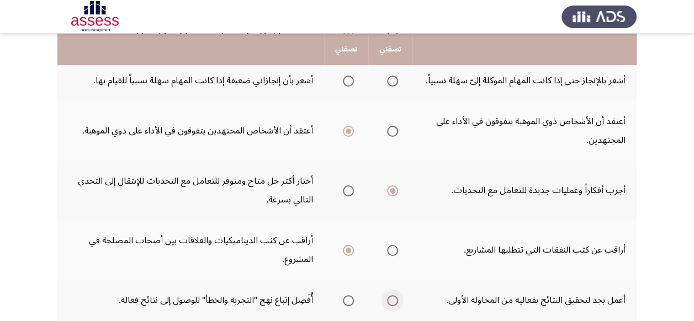
click at [390, 300] on input "Select an option" at bounding box center [392, 300] width 11 height 11
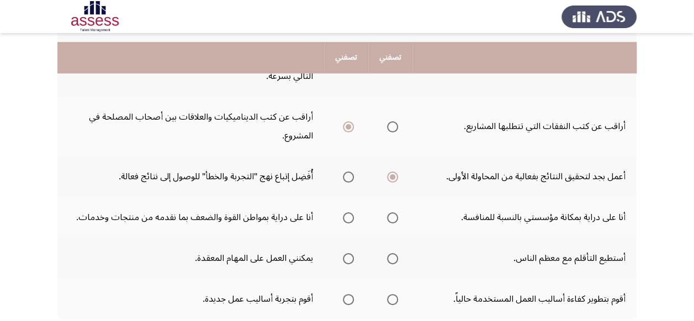
scroll to position [354, 0]
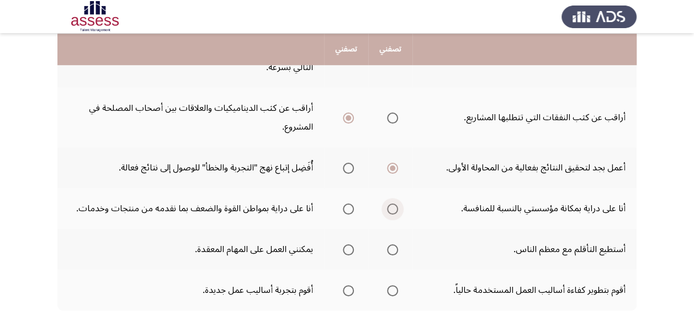
click at [391, 211] on span "Select an option" at bounding box center [392, 209] width 11 height 11
click at [391, 211] on input "Select an option" at bounding box center [392, 209] width 11 height 11
click at [392, 289] on span "Select an option" at bounding box center [392, 290] width 11 height 11
click at [392, 289] on input "Select an option" at bounding box center [392, 290] width 11 height 11
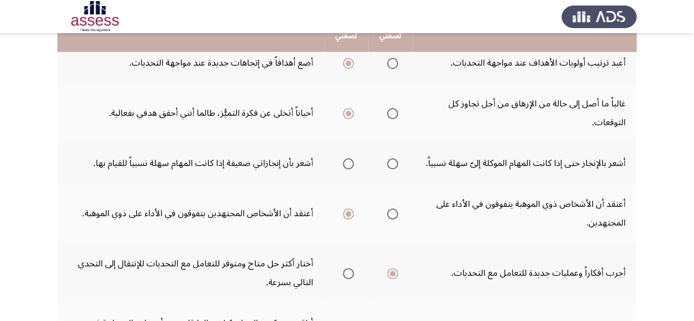
scroll to position [126, 0]
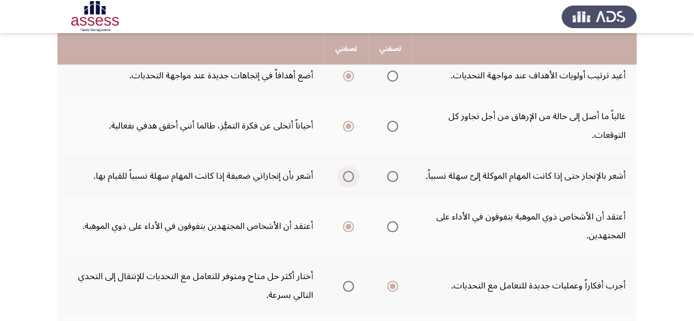
click at [348, 179] on span "Select an option" at bounding box center [348, 176] width 11 height 11
click at [348, 179] on input "Select an option" at bounding box center [348, 176] width 11 height 11
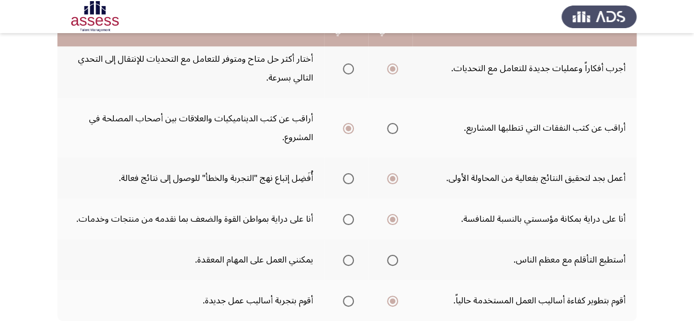
scroll to position [347, 0]
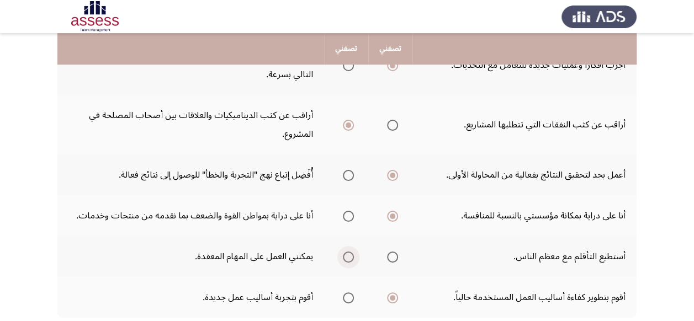
click at [346, 260] on span "Select an option" at bounding box center [348, 257] width 11 height 11
click at [346, 260] on input "Select an option" at bounding box center [348, 257] width 11 height 11
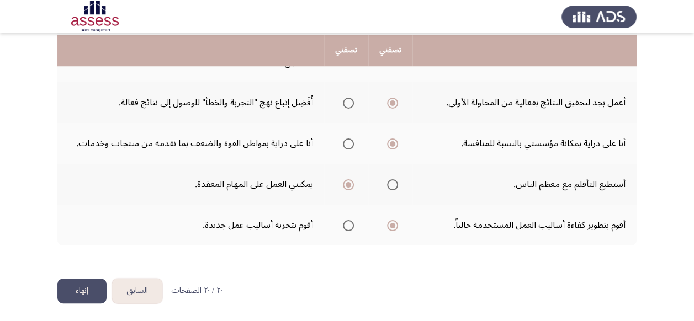
scroll to position [421, 0]
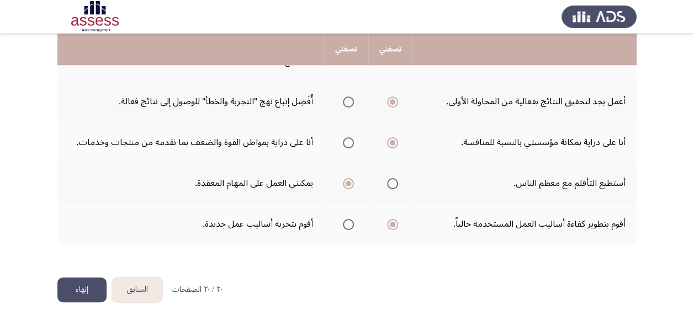
click at [89, 288] on button "إنهاء" at bounding box center [81, 290] width 49 height 25
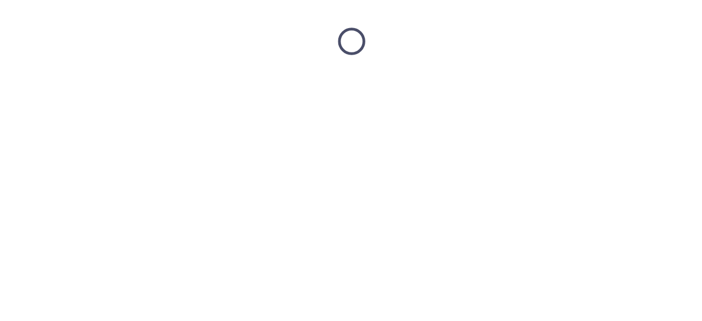
scroll to position [0, 0]
